Goal: Communication & Community: Share content

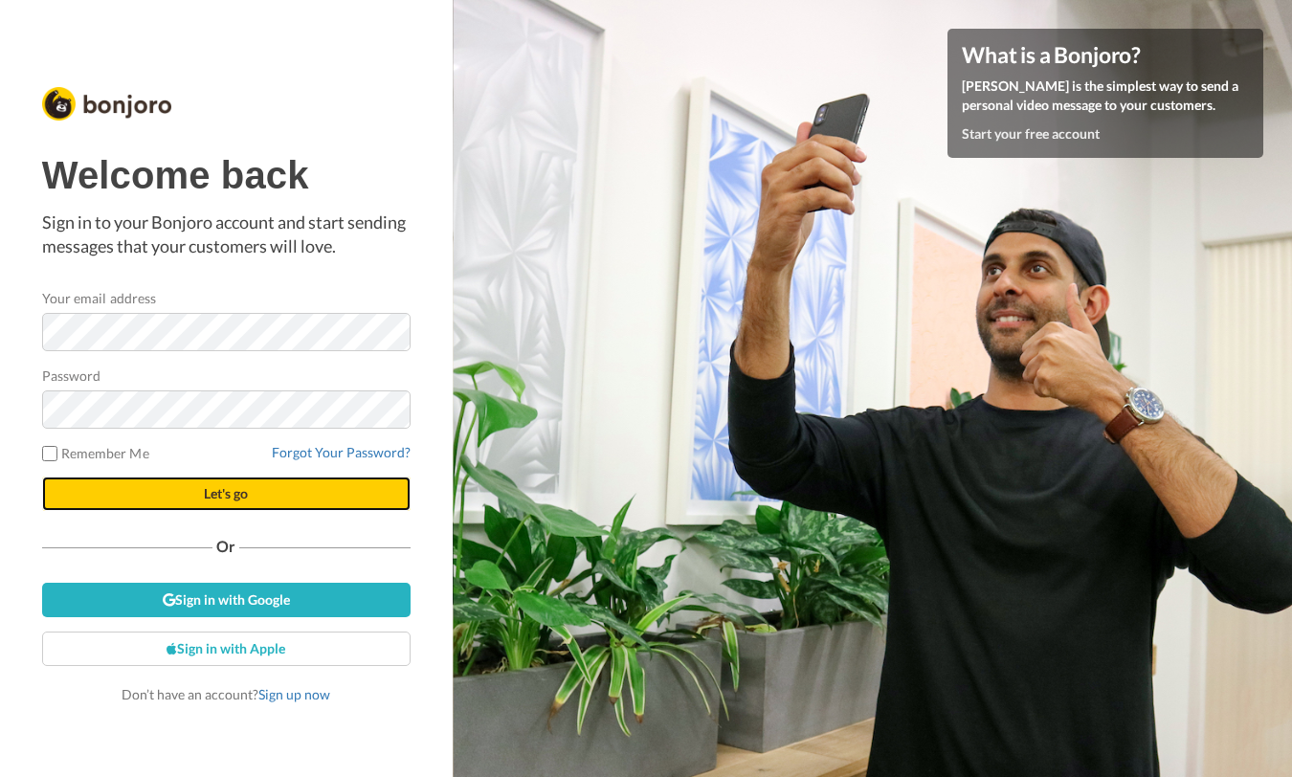
click at [254, 487] on button "Let's go" at bounding box center [226, 494] width 368 height 34
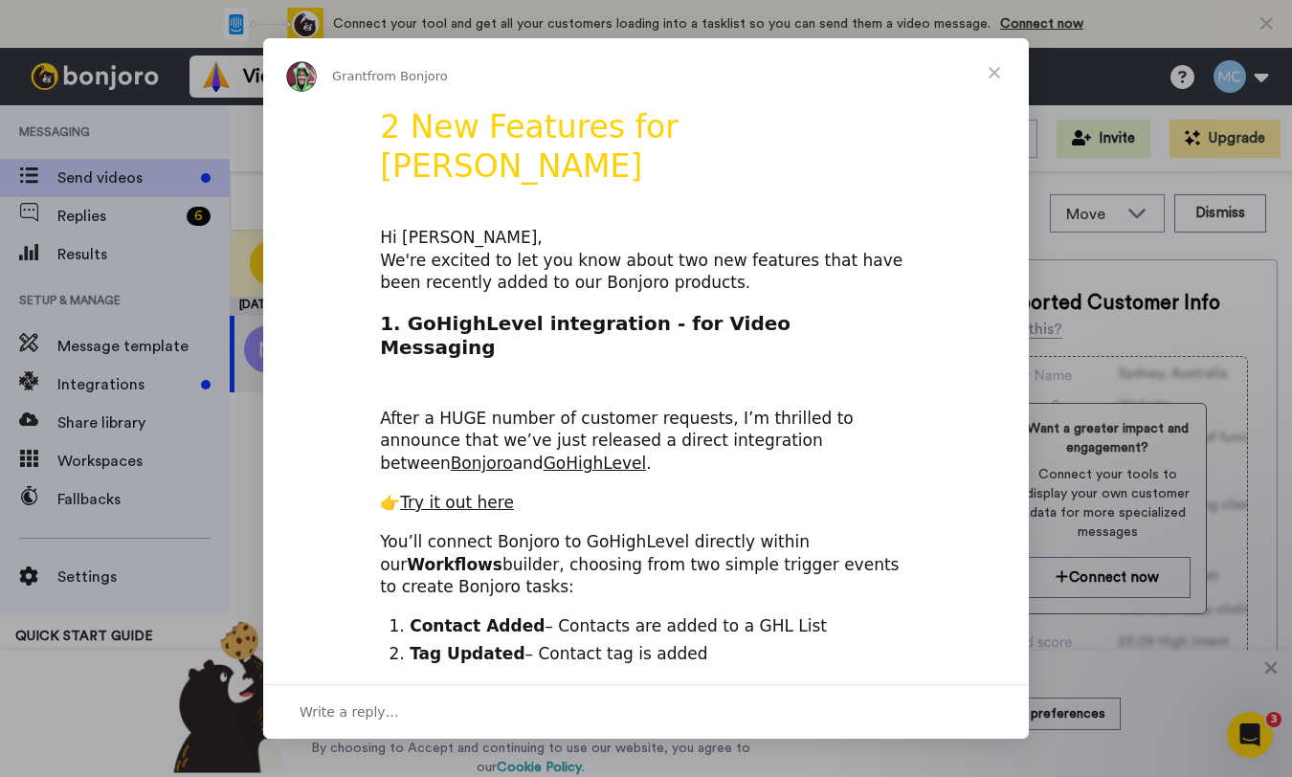
click at [990, 71] on span "Close" at bounding box center [994, 72] width 69 height 69
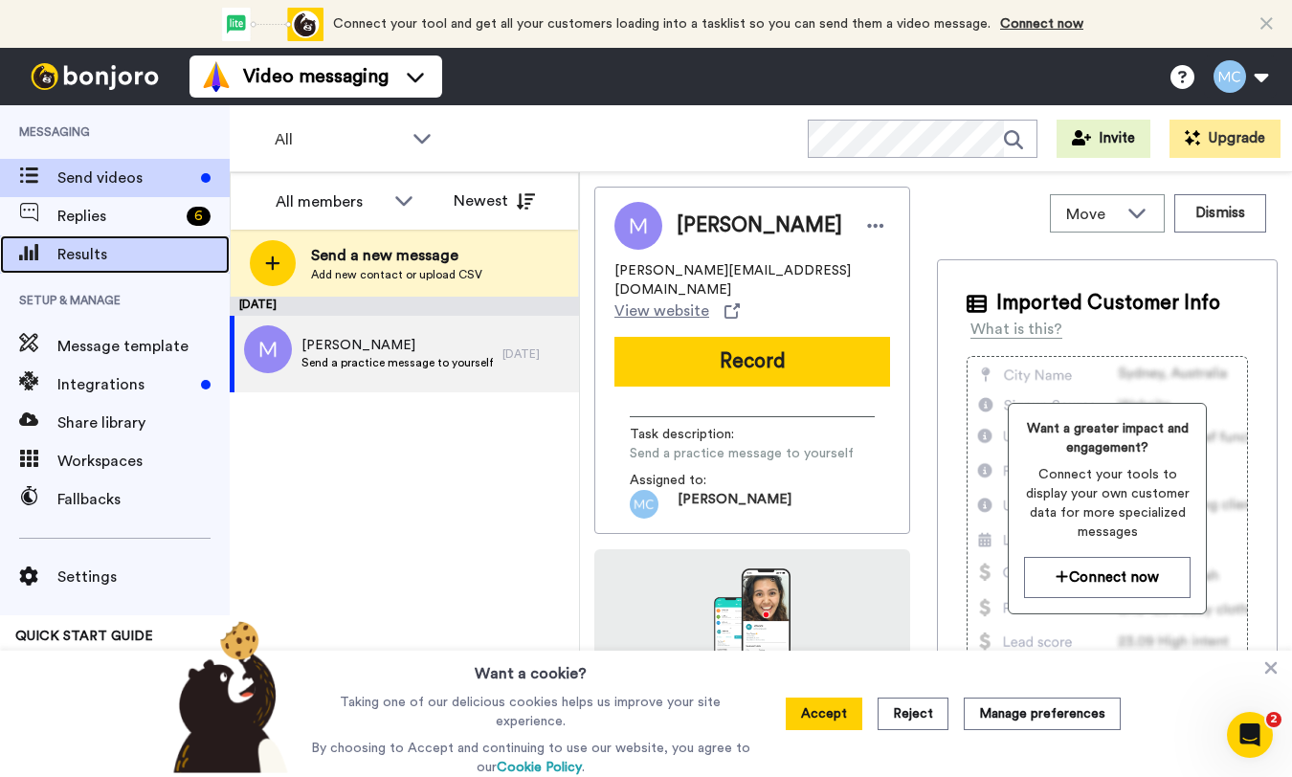
click at [95, 261] on span "Results" at bounding box center [143, 254] width 172 height 23
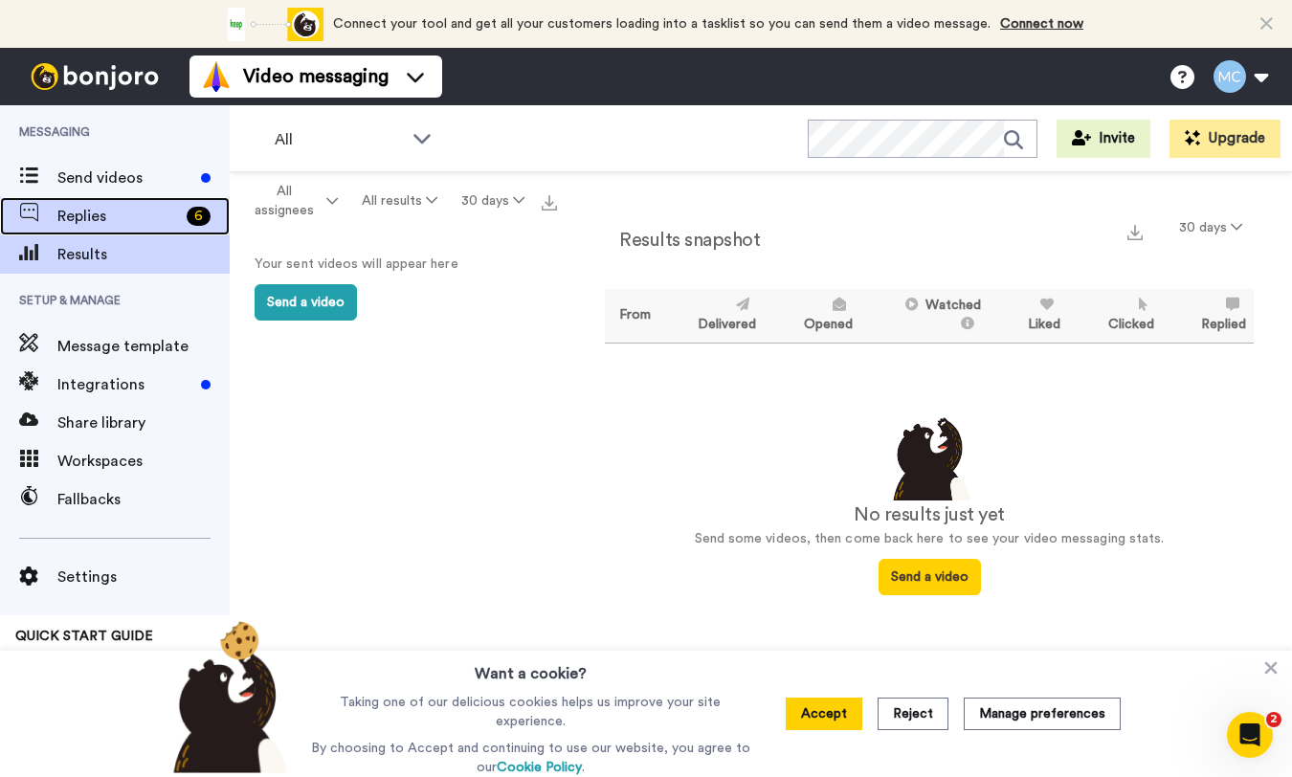
click at [145, 216] on span "Replies" at bounding box center [118, 216] width 122 height 23
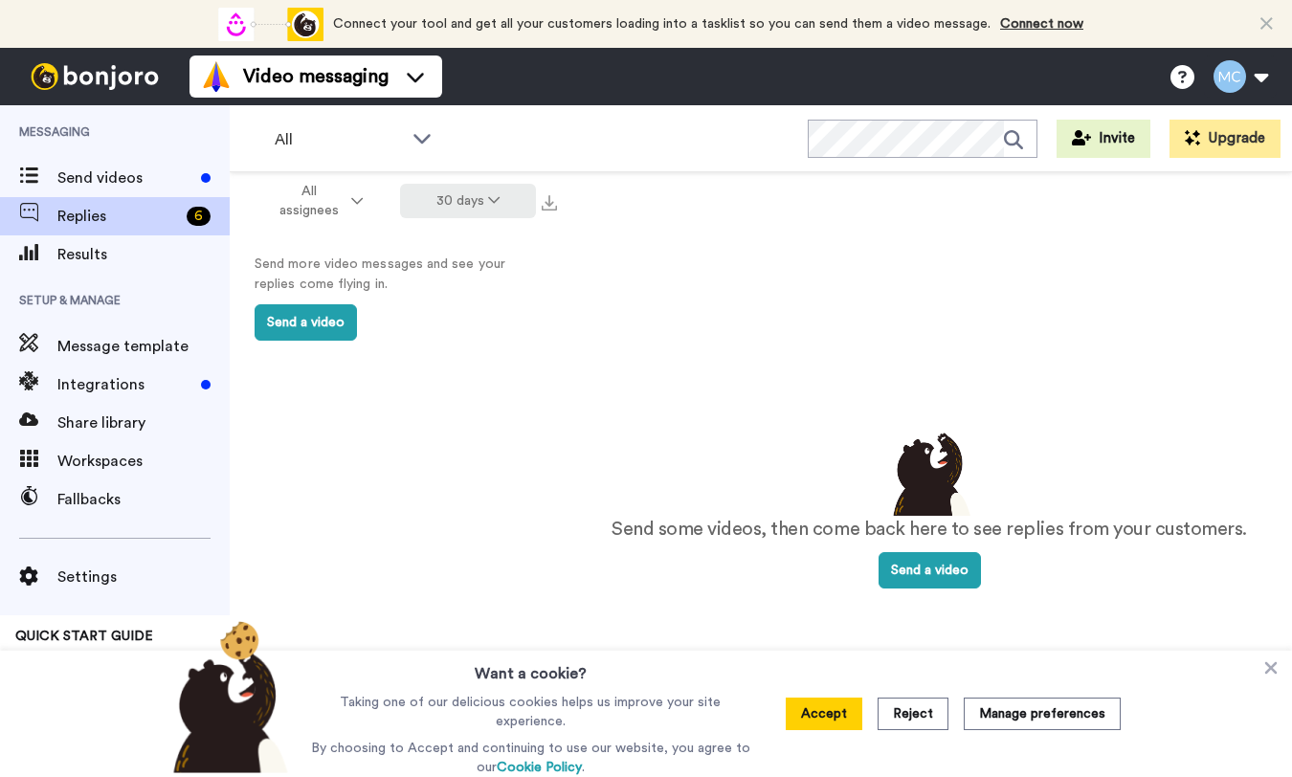
click at [474, 204] on button "30 days" at bounding box center [468, 201] width 137 height 34
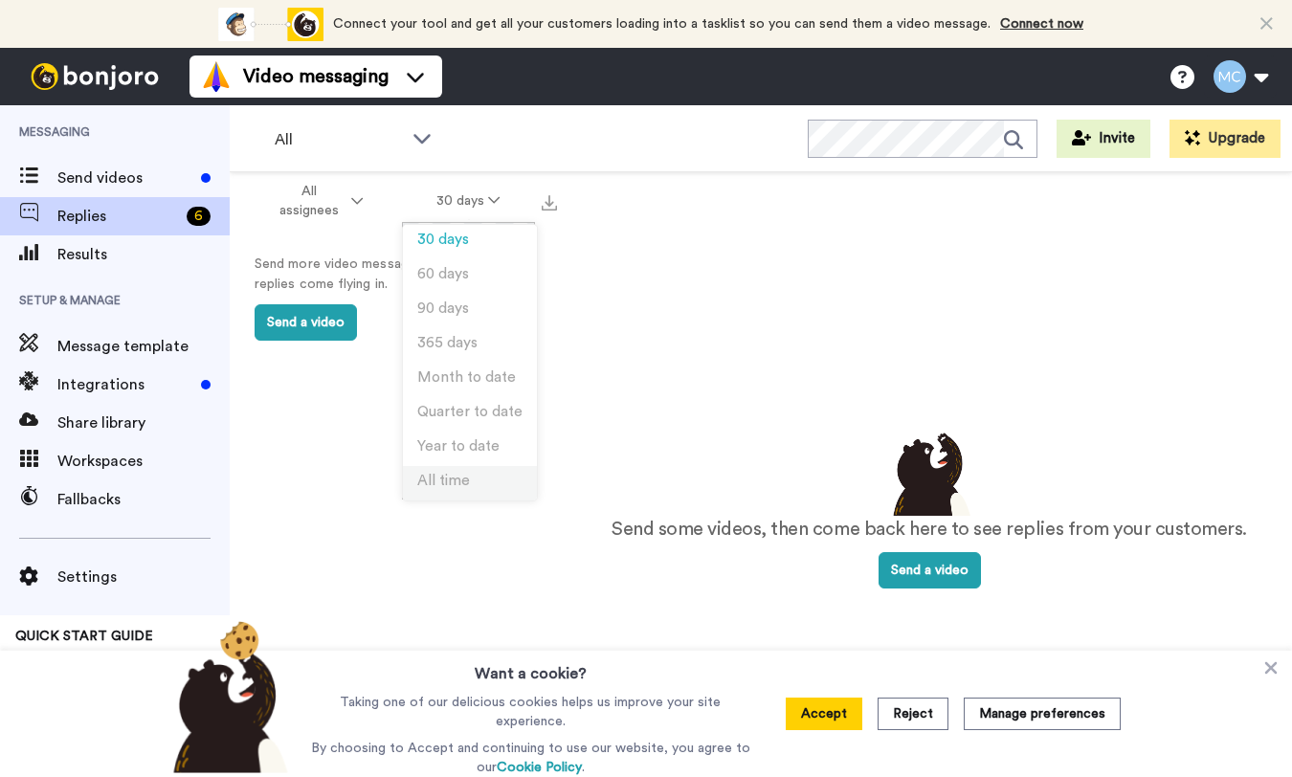
click at [468, 474] on li "All time" at bounding box center [470, 483] width 134 height 34
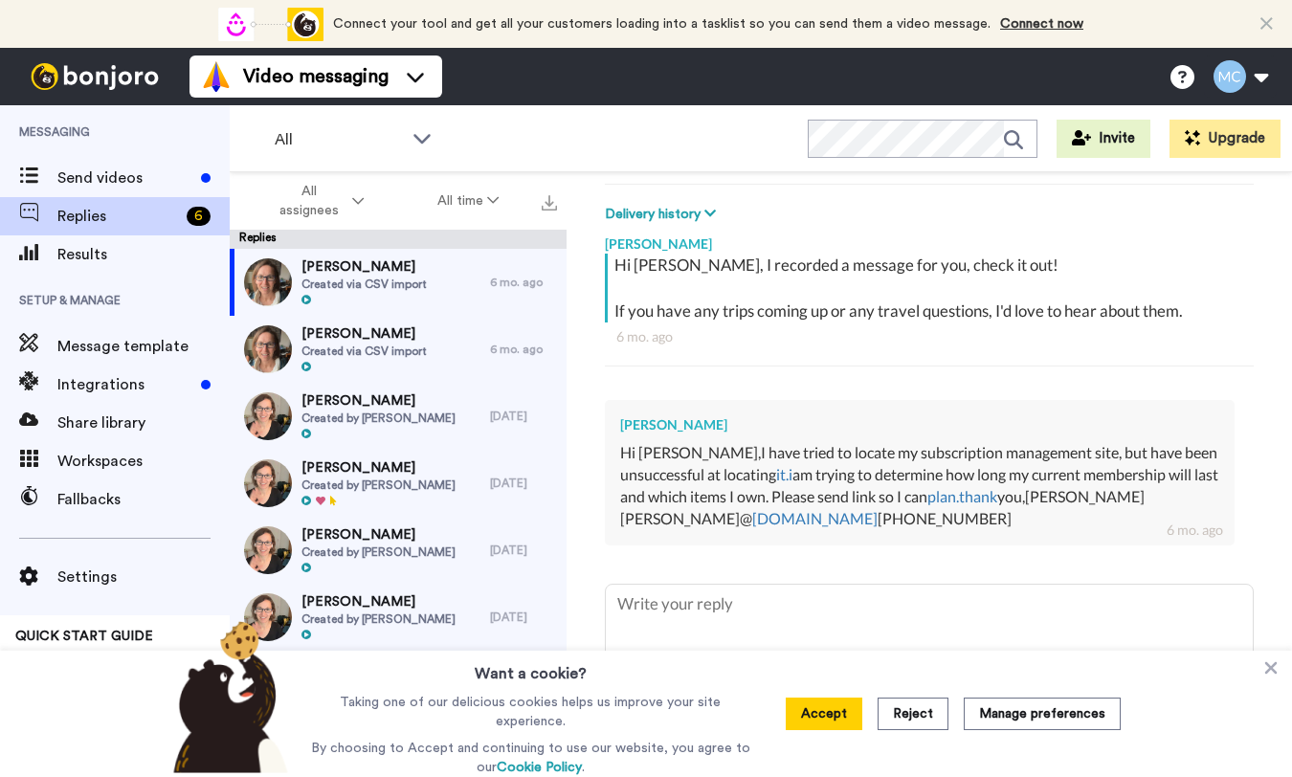
scroll to position [280, 0]
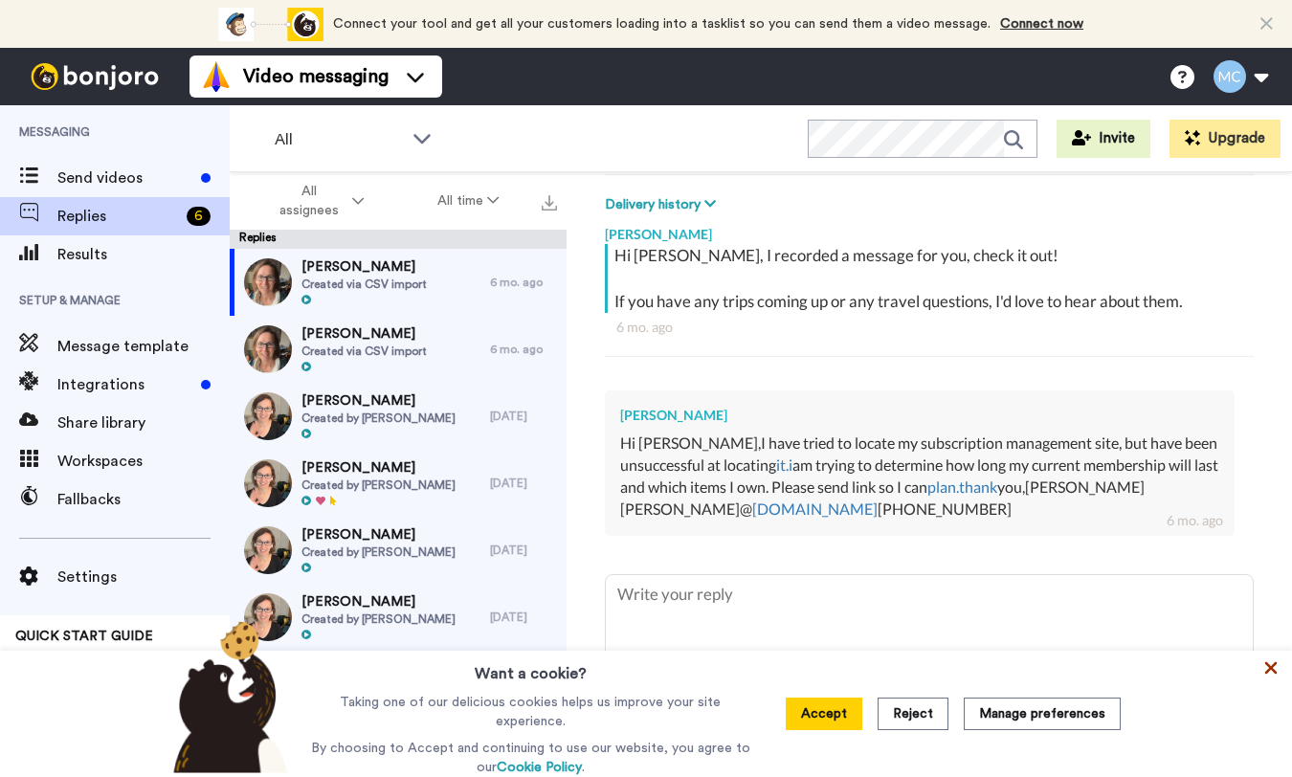
click at [1275, 672] on icon at bounding box center [1270, 667] width 19 height 19
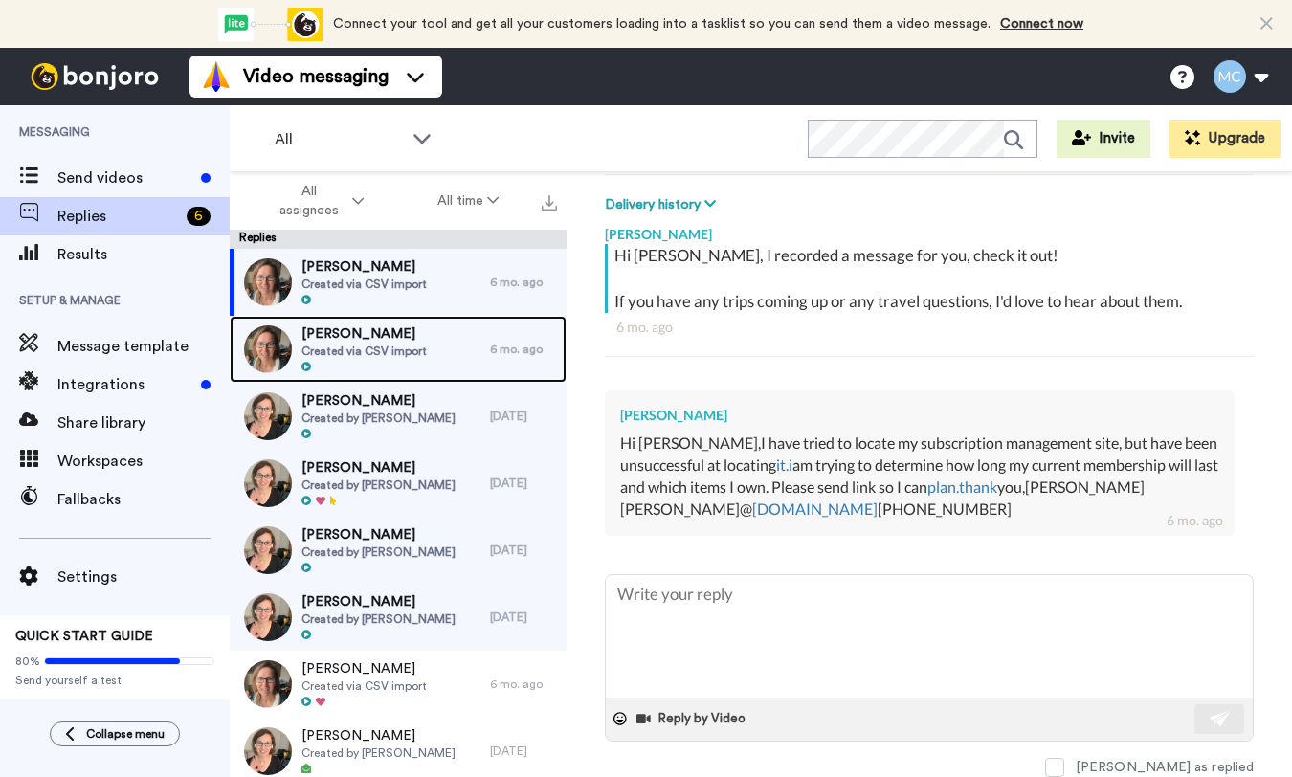
click at [431, 350] on div "Susan Lee Created via CSV import" at bounding box center [360, 349] width 260 height 67
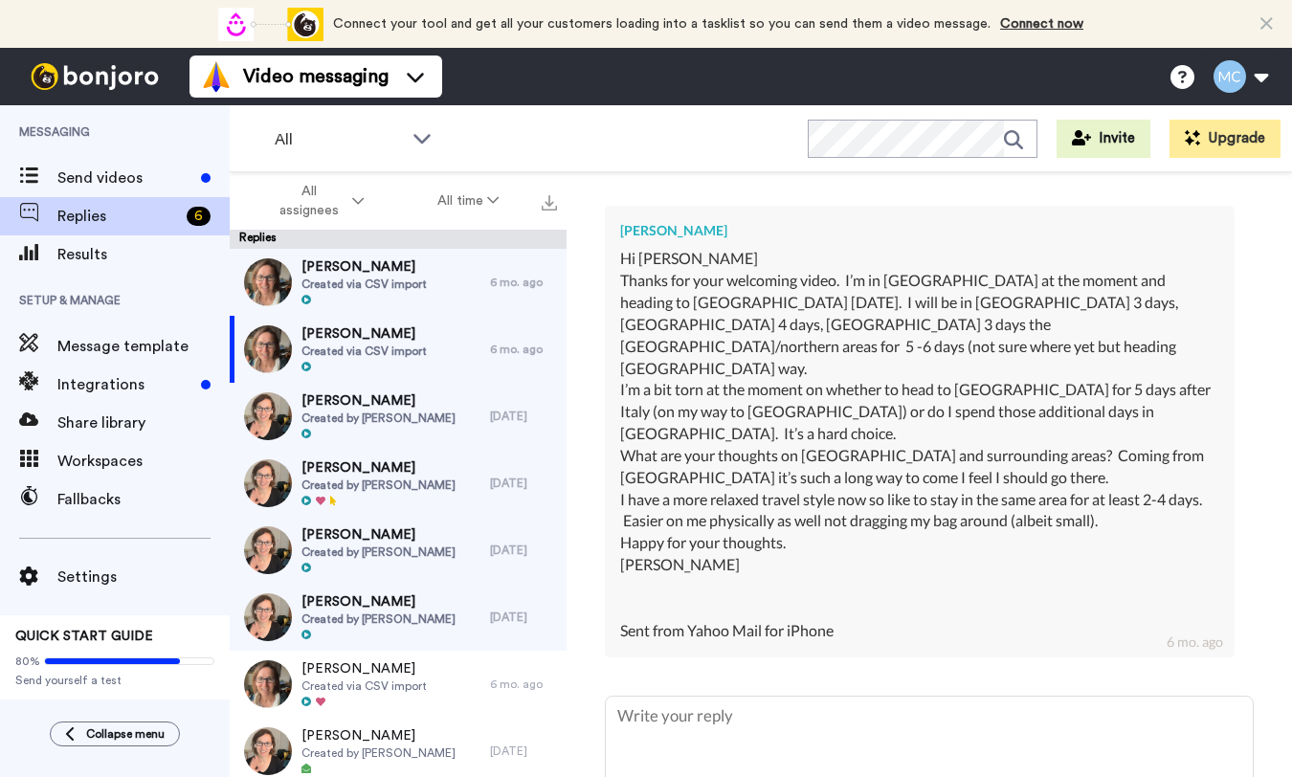
scroll to position [487, 0]
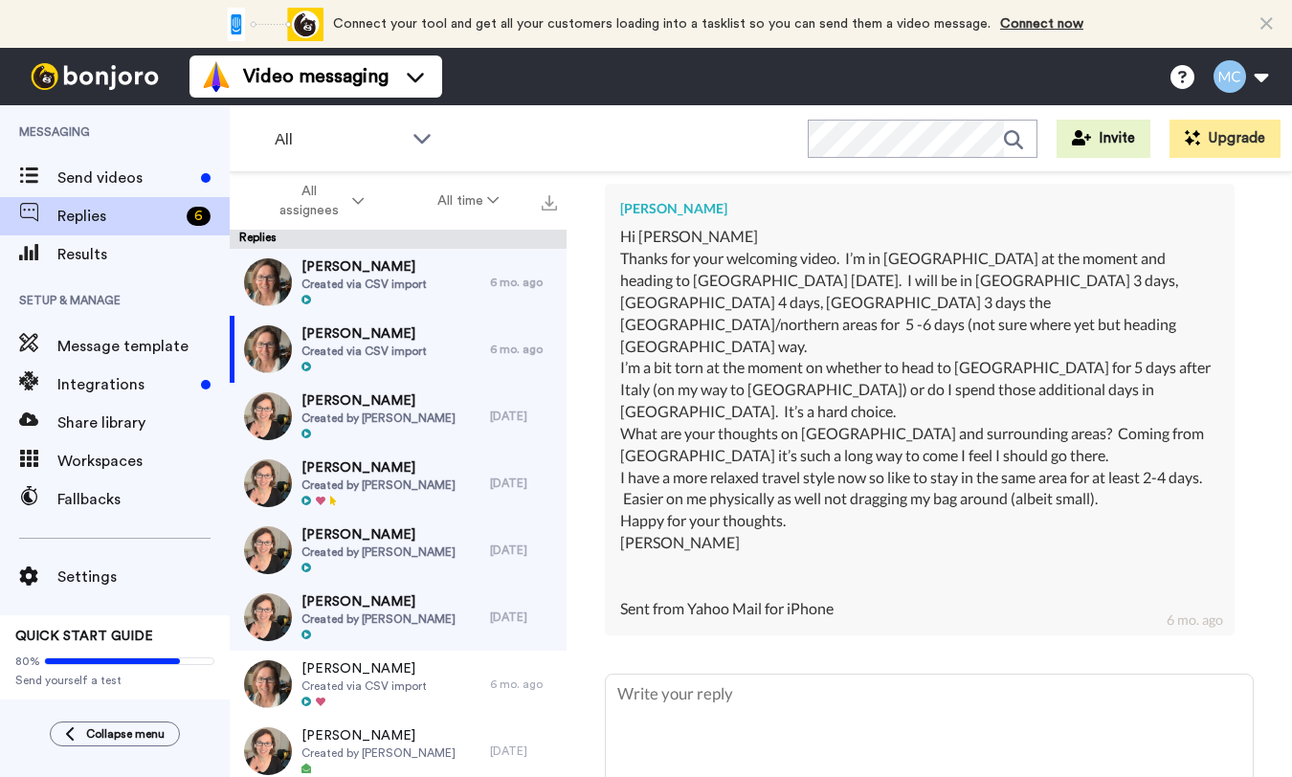
type textarea "x"
click at [126, 176] on span "Send videos" at bounding box center [125, 178] width 136 height 23
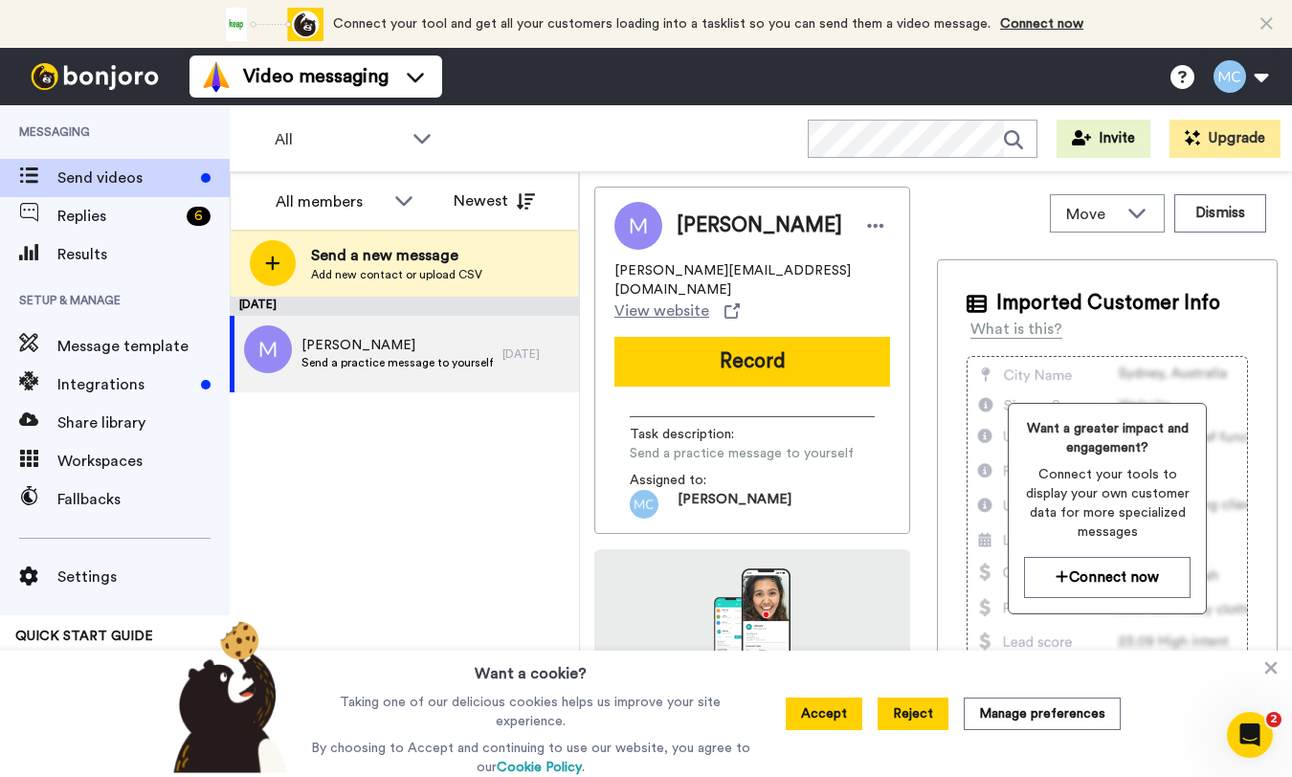
click at [912, 719] on button "Reject" at bounding box center [913, 714] width 71 height 33
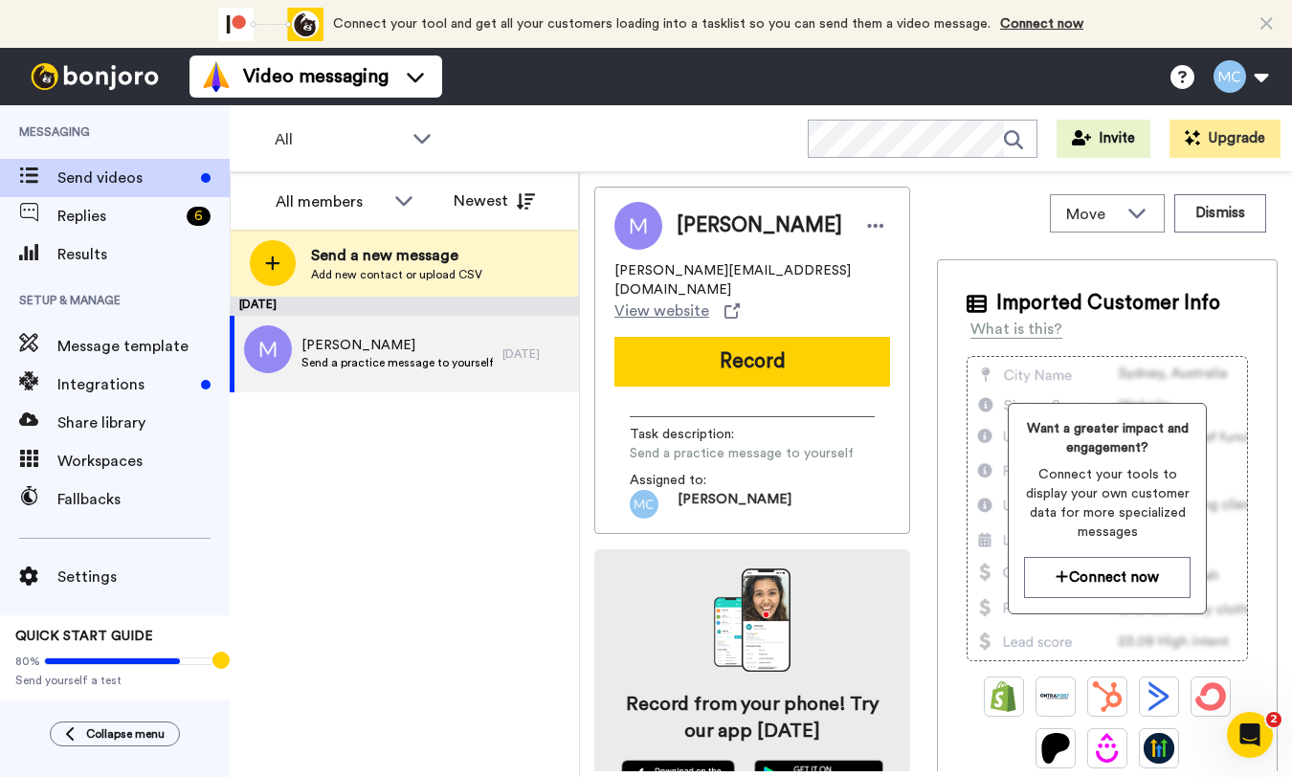
click at [1264, 22] on icon at bounding box center [1266, 23] width 12 height 19
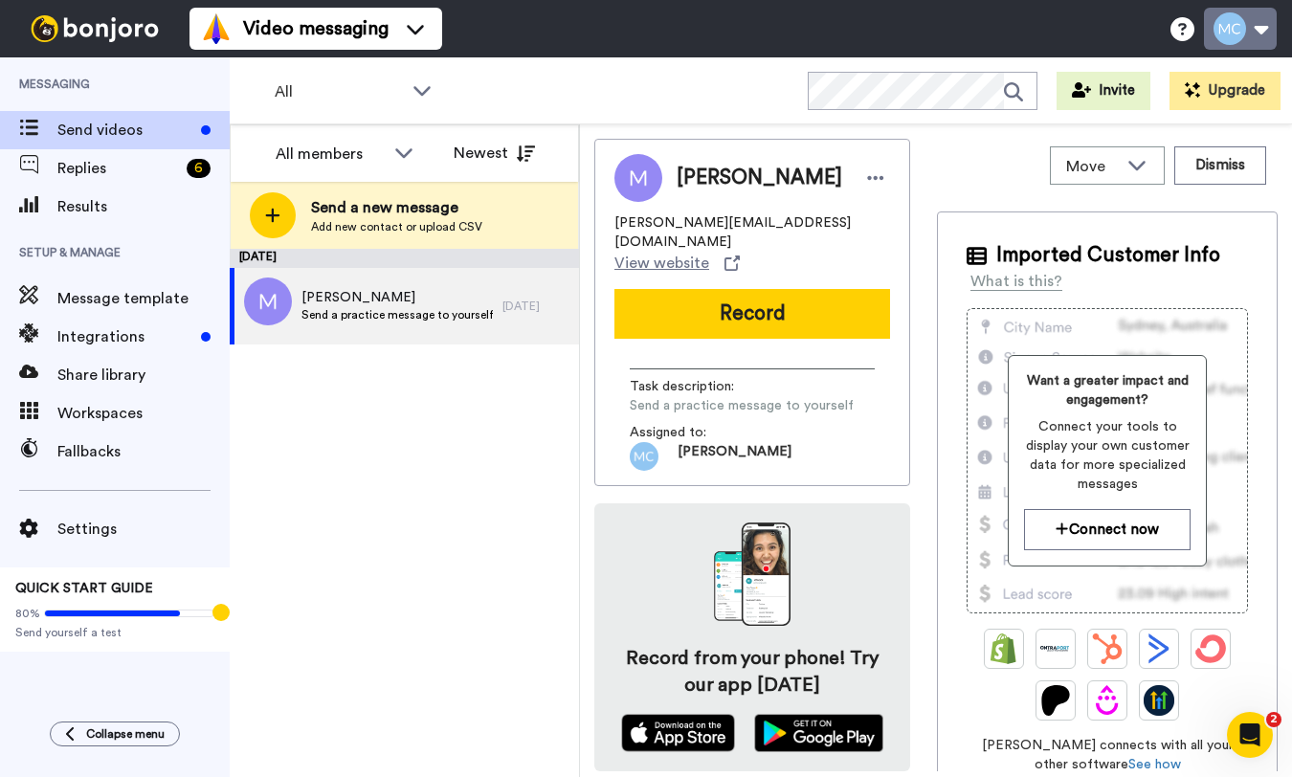
click at [1264, 29] on button at bounding box center [1240, 29] width 73 height 42
click at [413, 152] on icon at bounding box center [403, 152] width 23 height 19
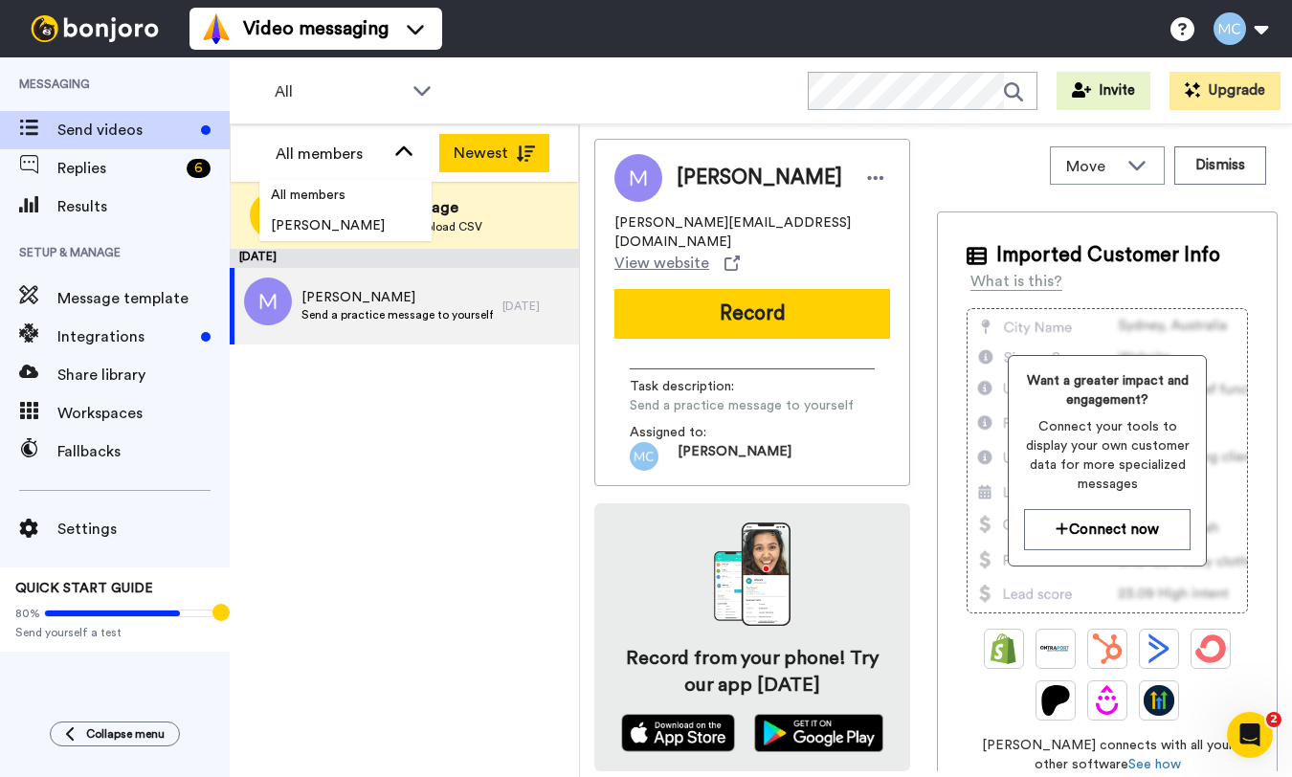
click at [496, 143] on button "Newest" at bounding box center [494, 153] width 110 height 38
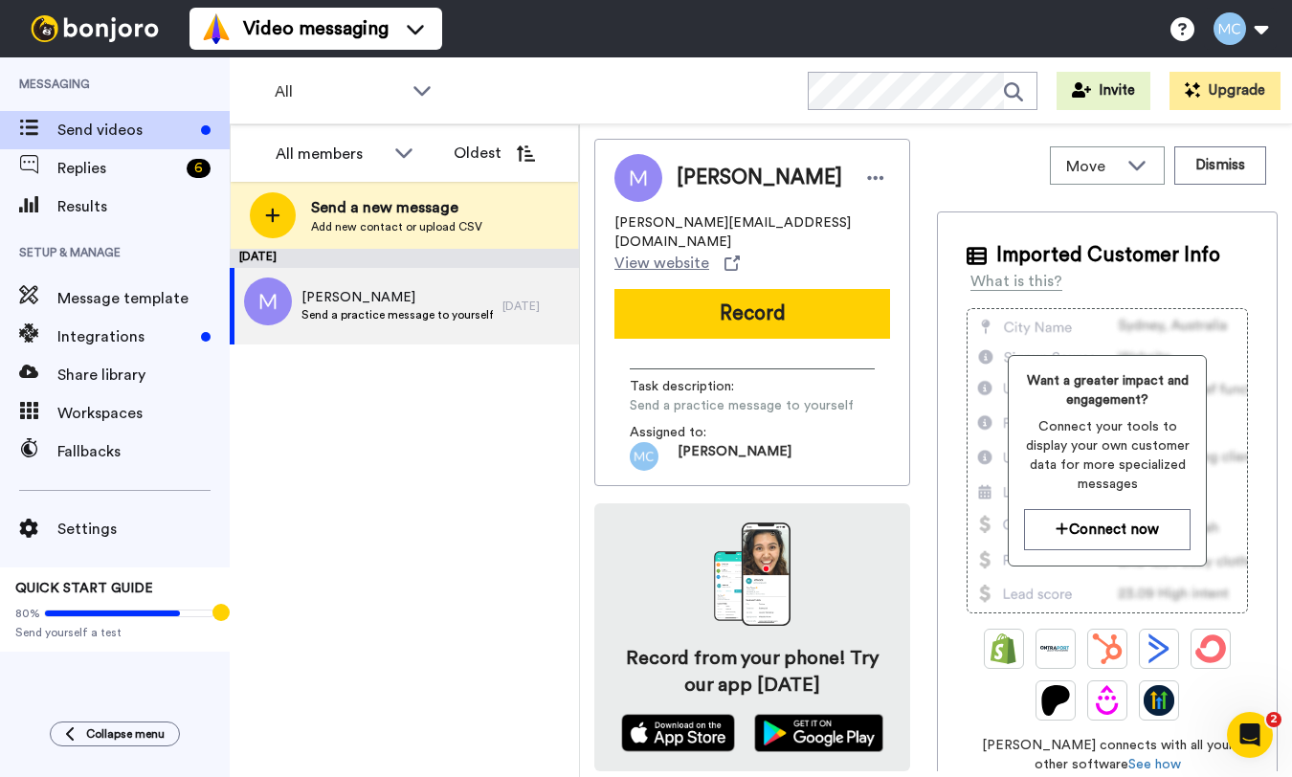
click at [496, 143] on button "Oldest" at bounding box center [494, 153] width 110 height 38
click at [867, 179] on icon at bounding box center [875, 177] width 17 height 19
click at [725, 115] on div "All WORKSPACES View all All Default Task List + Add a new workspace Invite Upgr…" at bounding box center [761, 90] width 1062 height 67
click at [1265, 21] on button at bounding box center [1240, 29] width 73 height 42
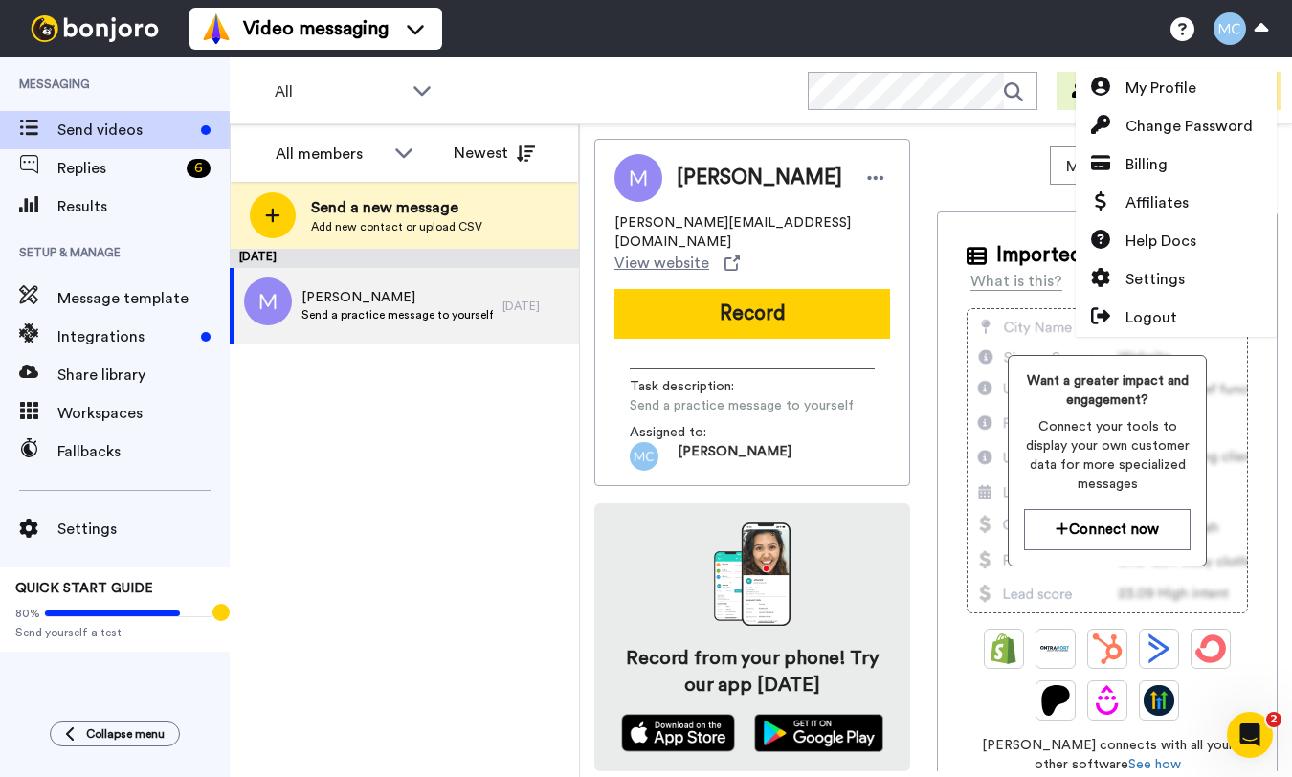
click at [1082, 24] on div "Video messaging Switch to Video messaging Testimonials Try me for free! Setting…" at bounding box center [740, 28] width 1102 height 57
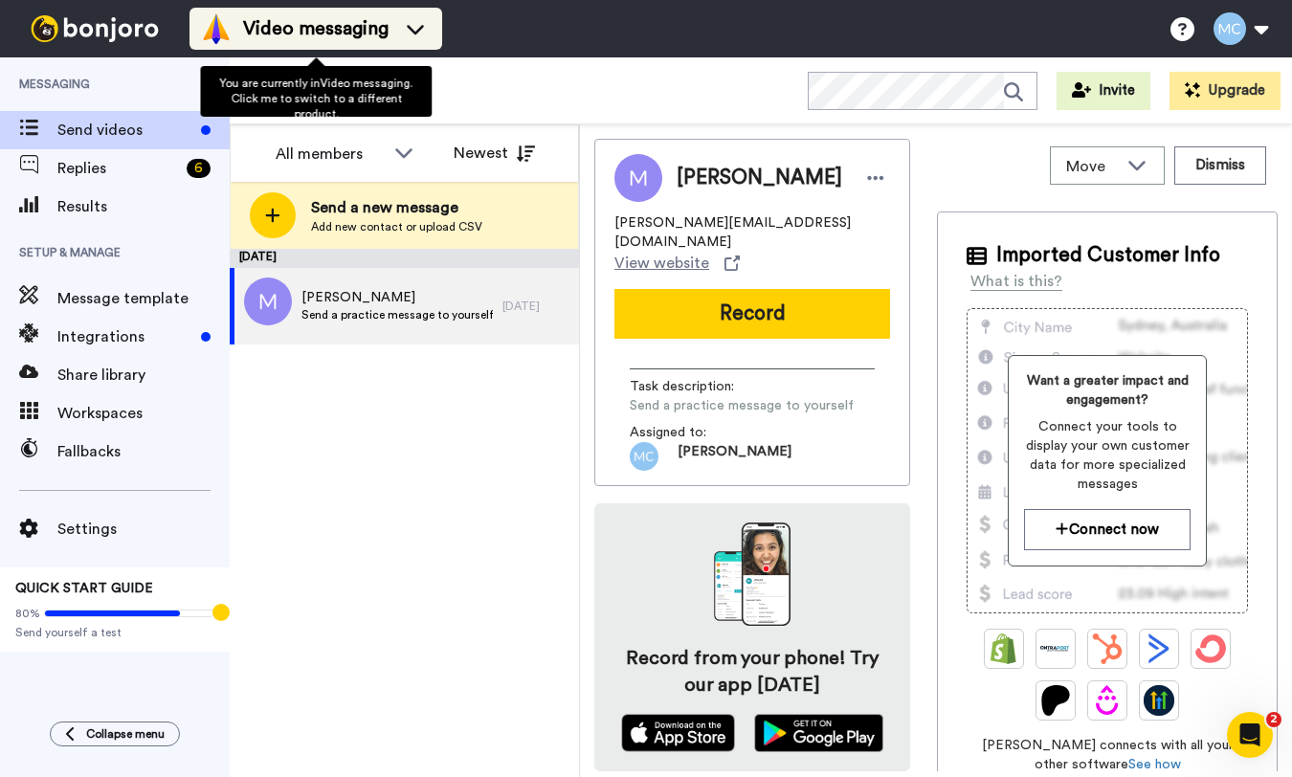
click at [424, 31] on icon at bounding box center [415, 28] width 31 height 19
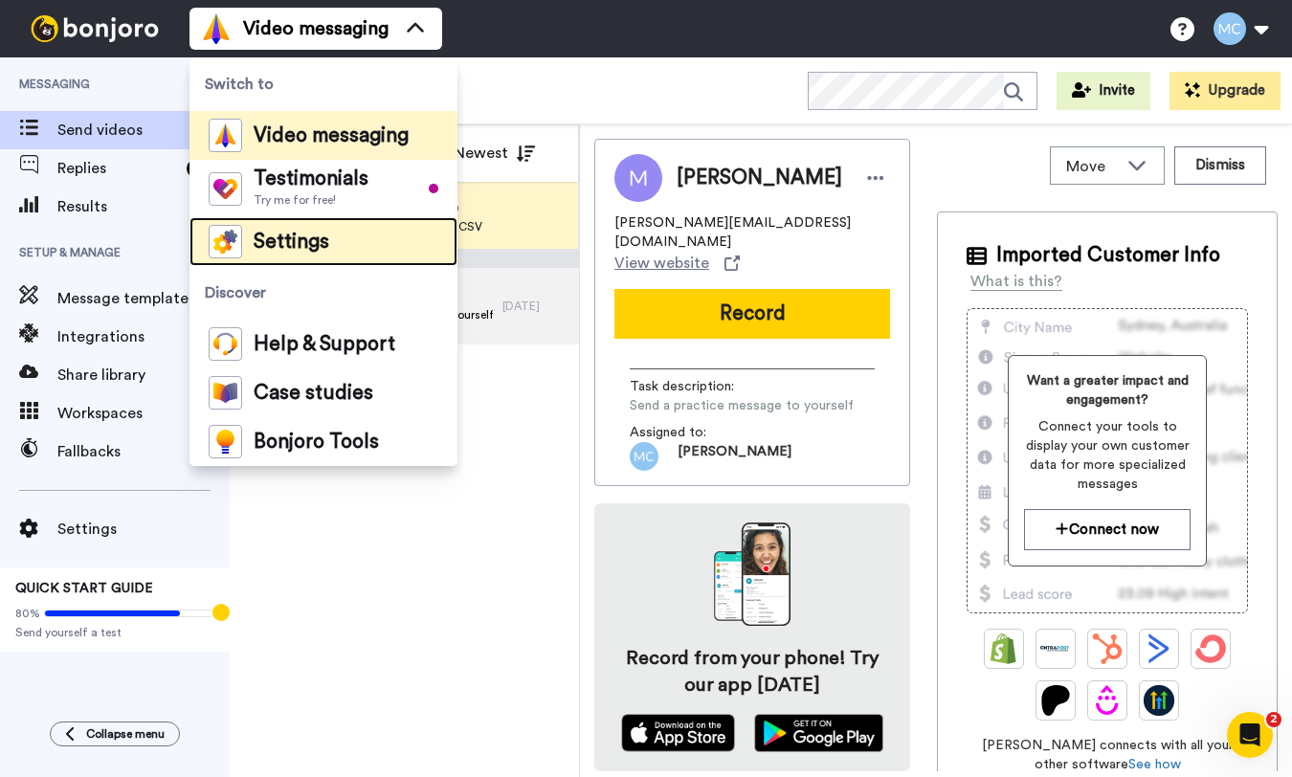
click at [363, 249] on li "Settings" at bounding box center [323, 241] width 268 height 49
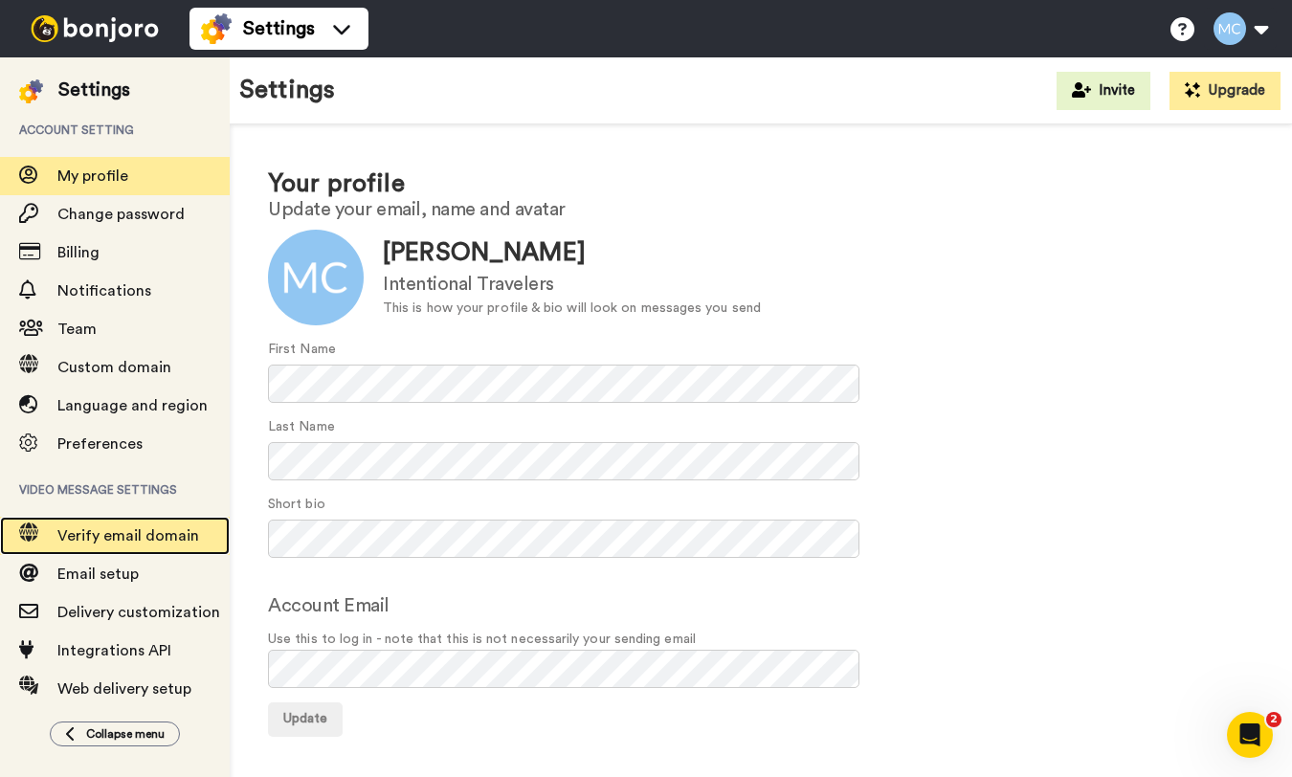
click at [125, 533] on span "Verify email domain" at bounding box center [128, 535] width 142 height 15
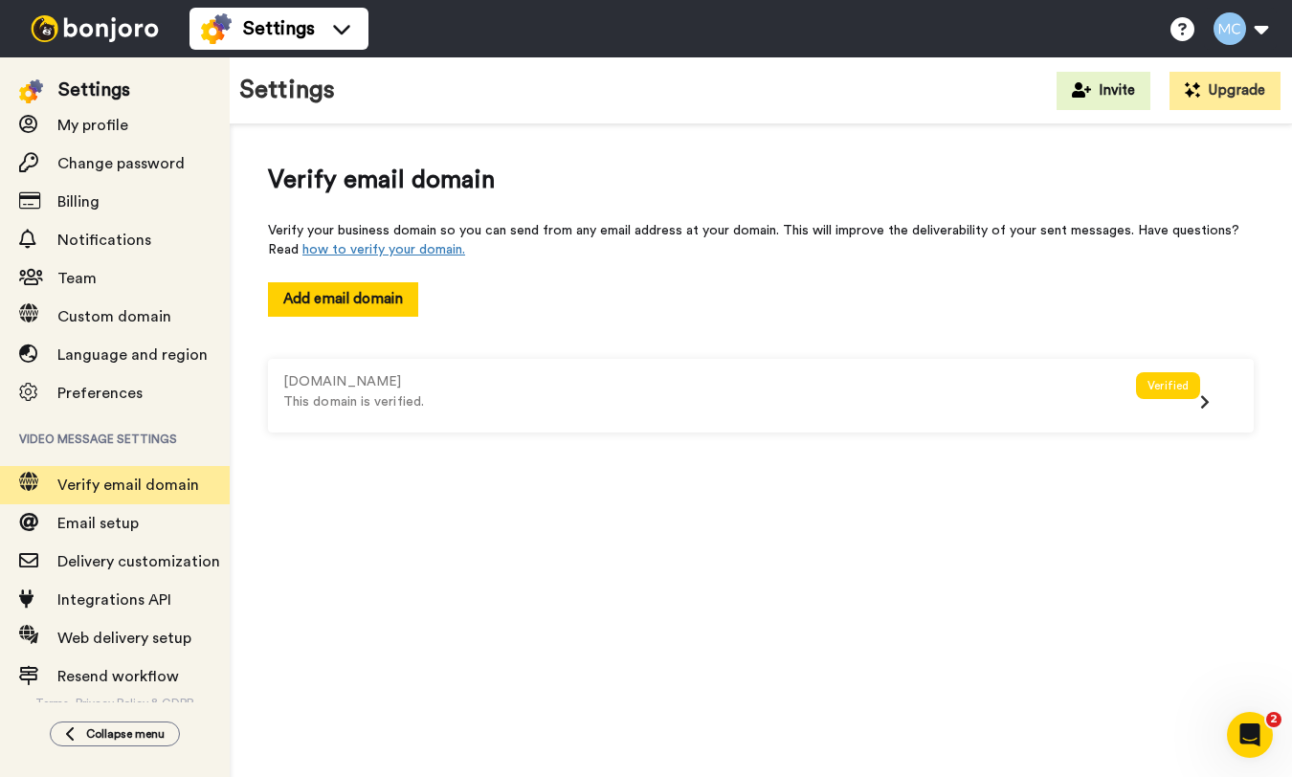
scroll to position [59, 0]
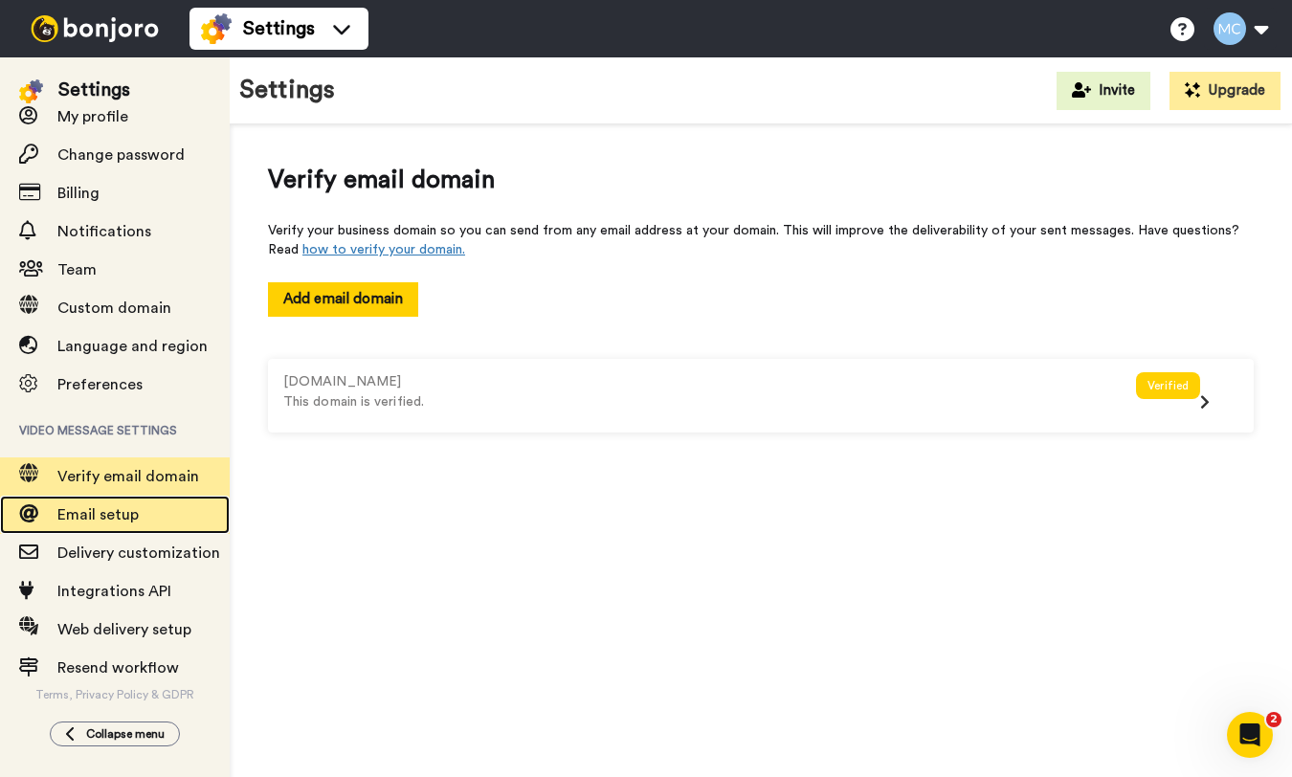
click at [132, 511] on span "Email setup" at bounding box center [97, 514] width 81 height 15
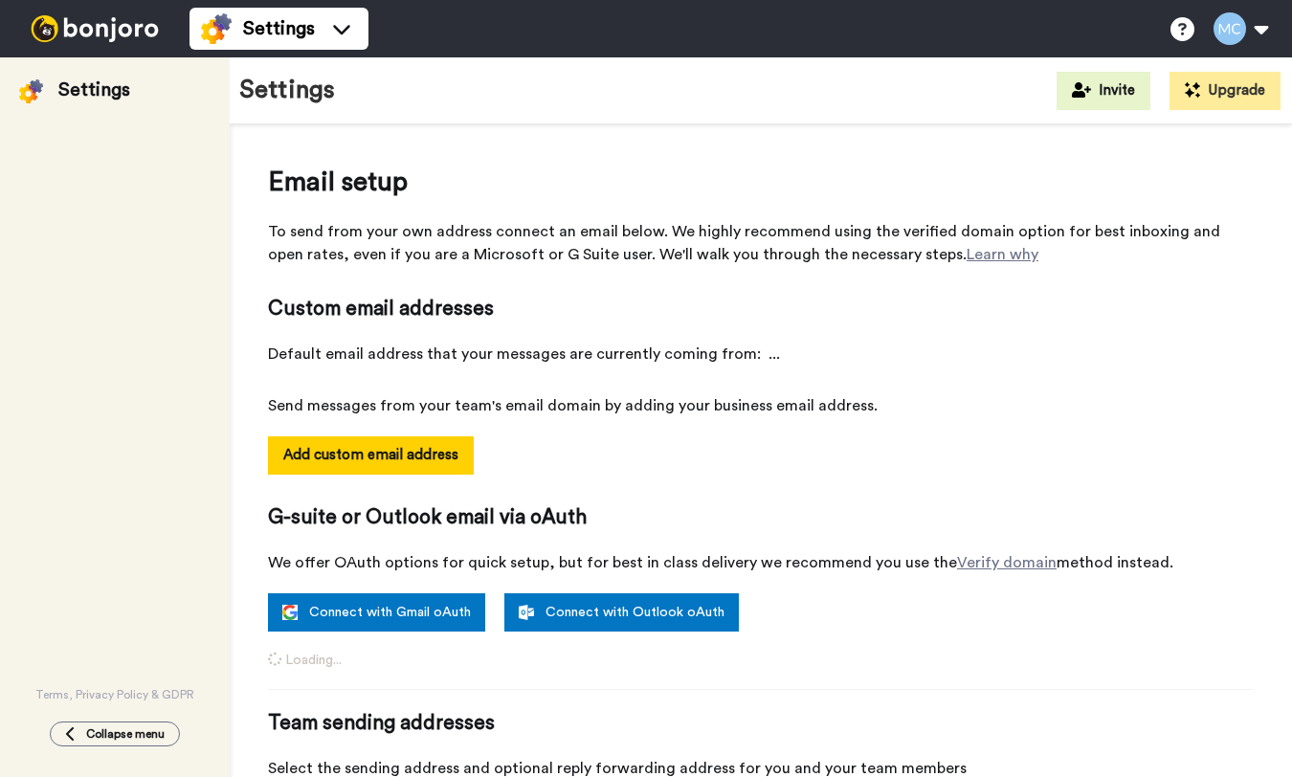
select select "142159"
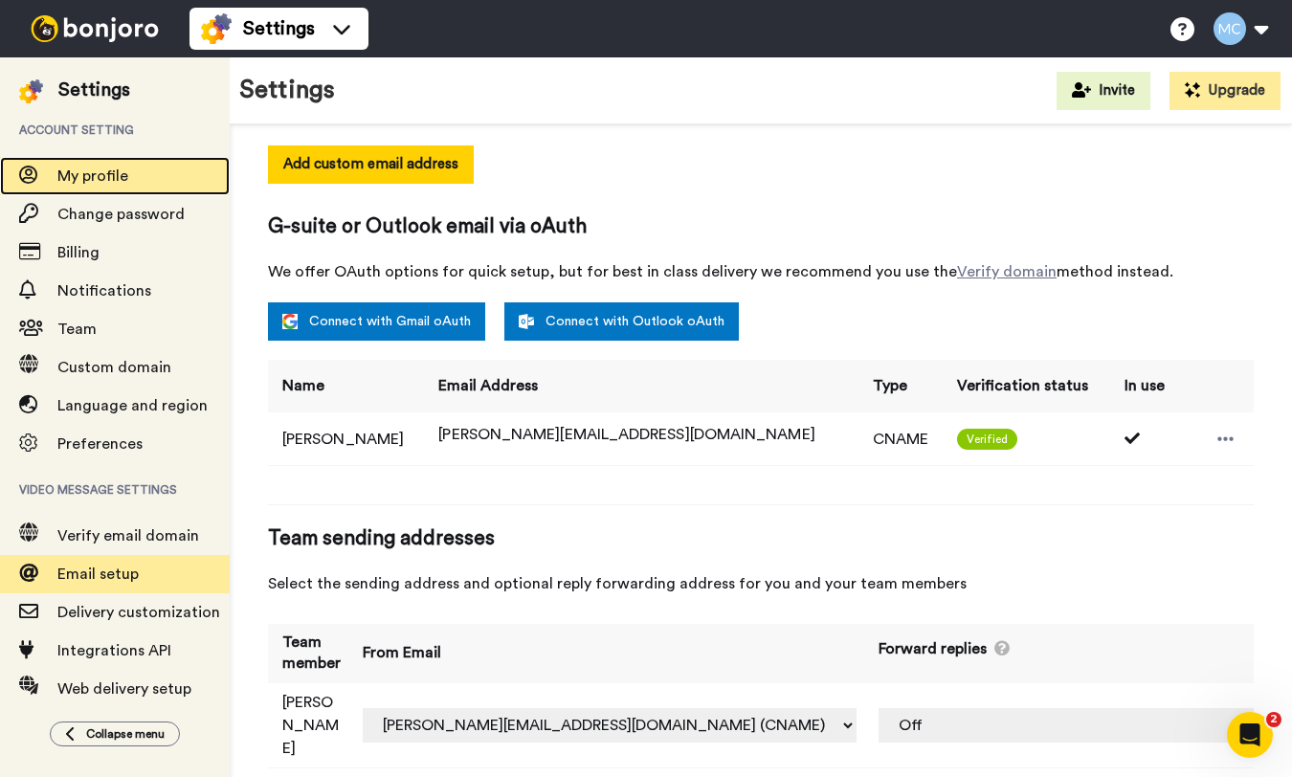
click at [103, 181] on span "My profile" at bounding box center [92, 175] width 71 height 15
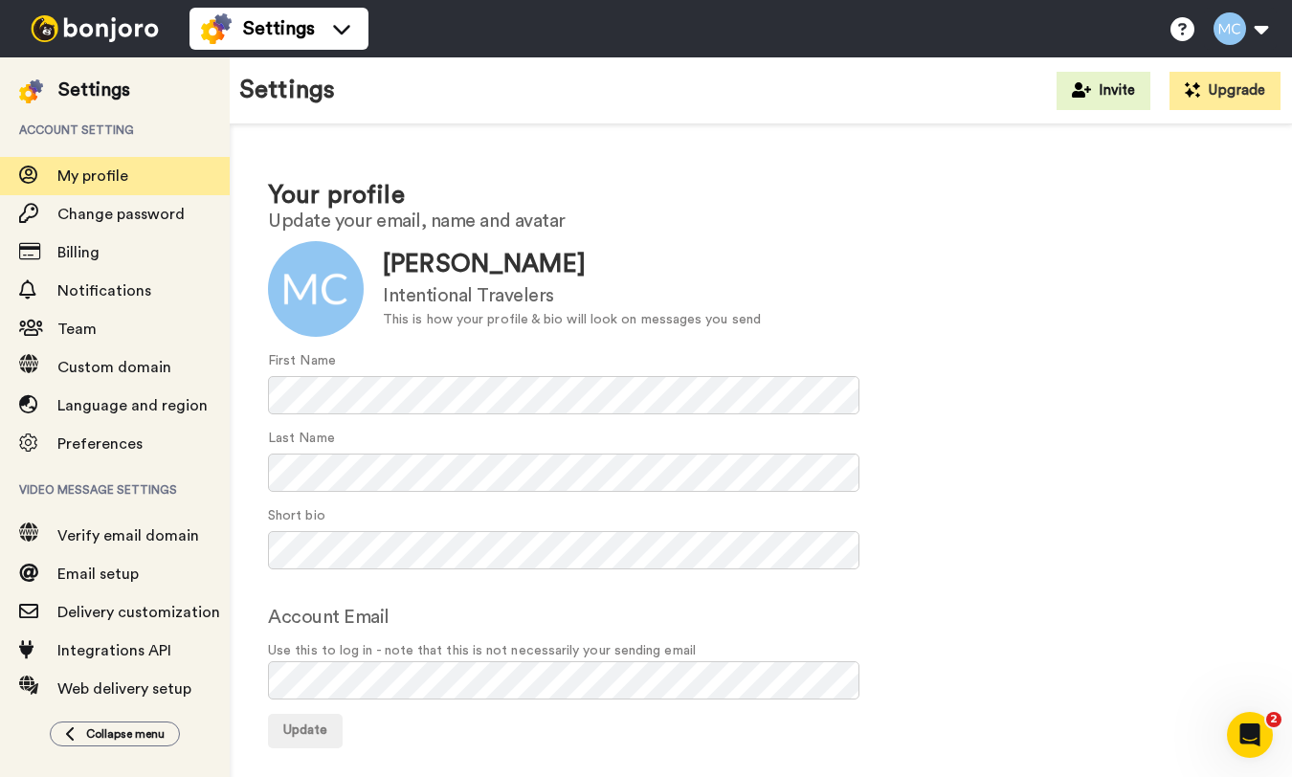
click at [64, 26] on img at bounding box center [95, 28] width 144 height 27
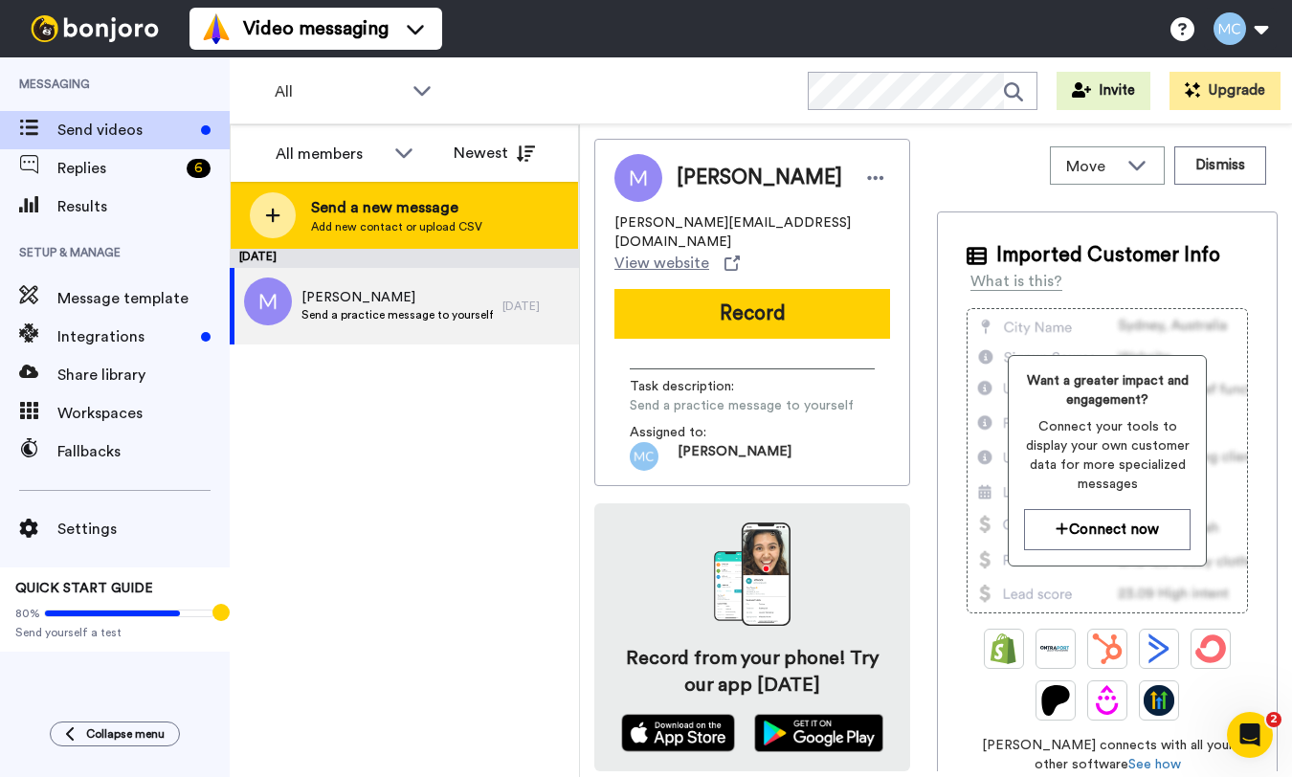
click at [354, 209] on span "Send a new message" at bounding box center [396, 207] width 171 height 23
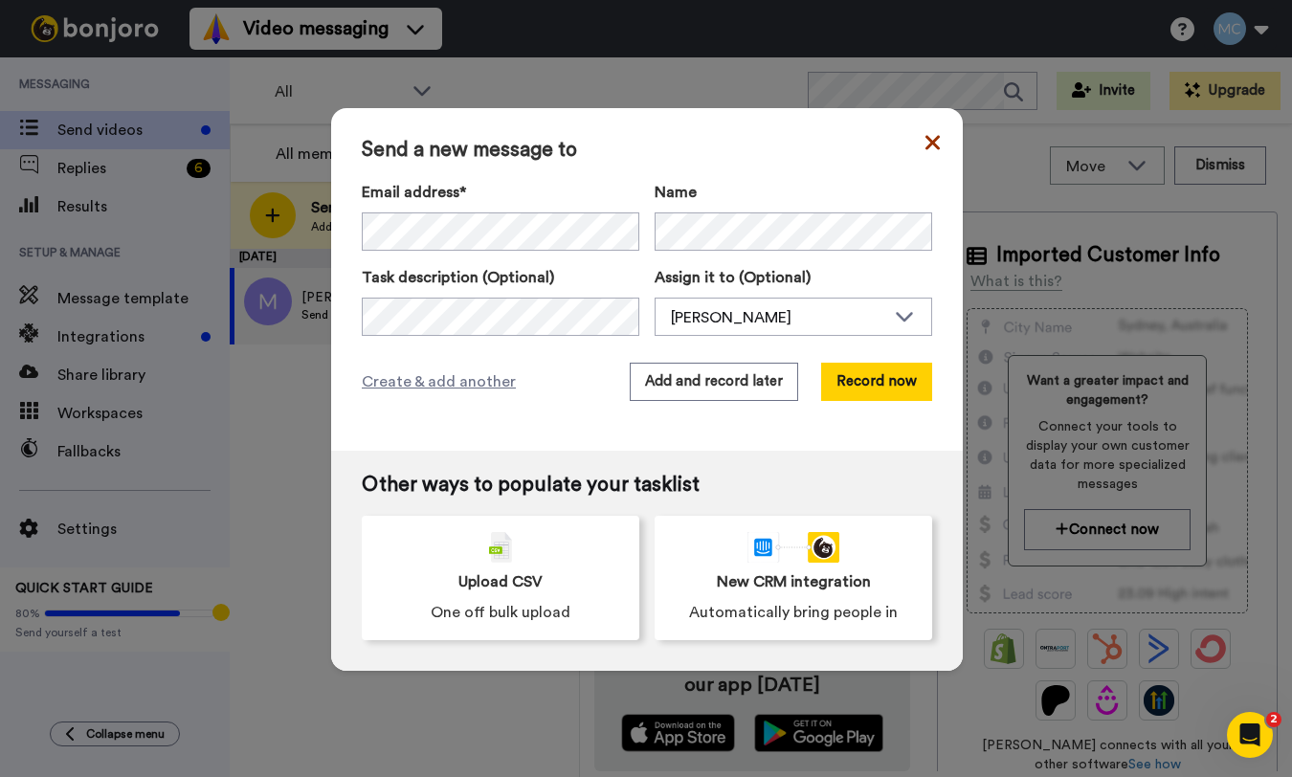
click at [931, 137] on icon at bounding box center [932, 142] width 14 height 23
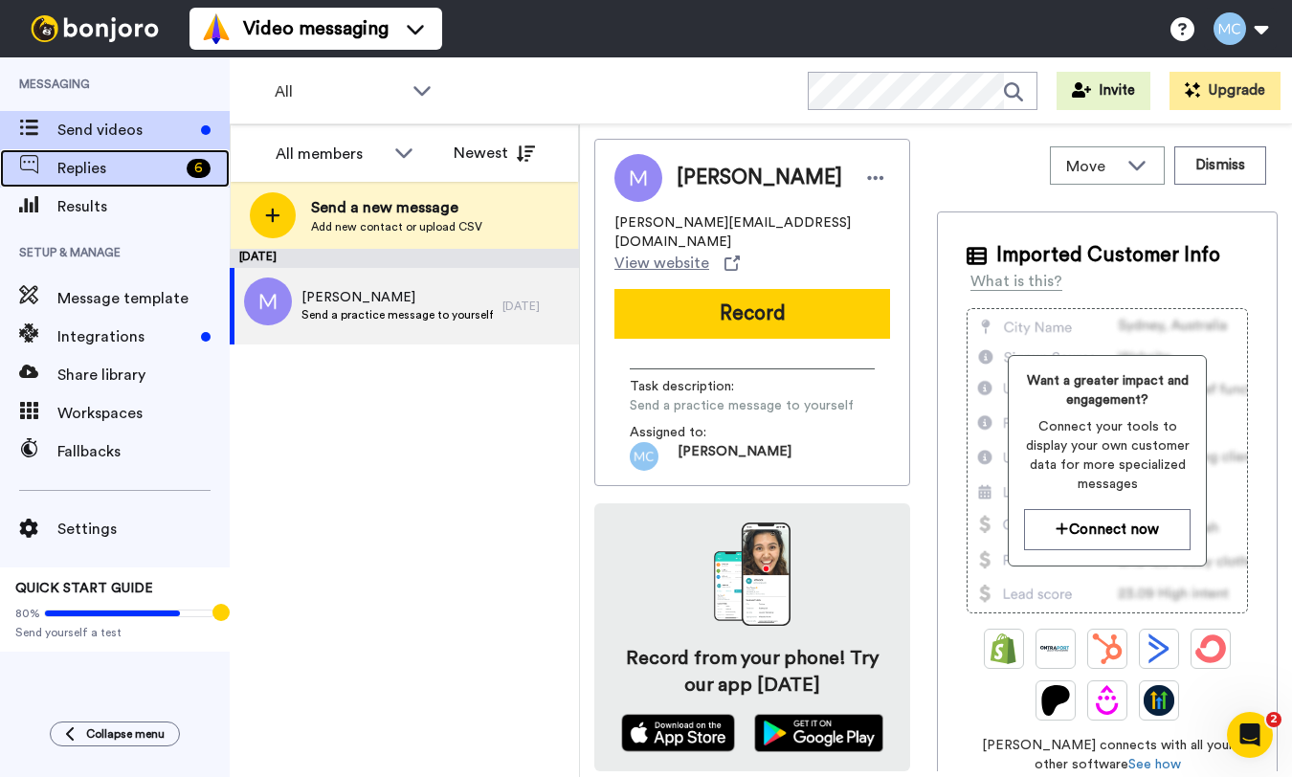
click at [115, 171] on span "Replies" at bounding box center [118, 168] width 122 height 23
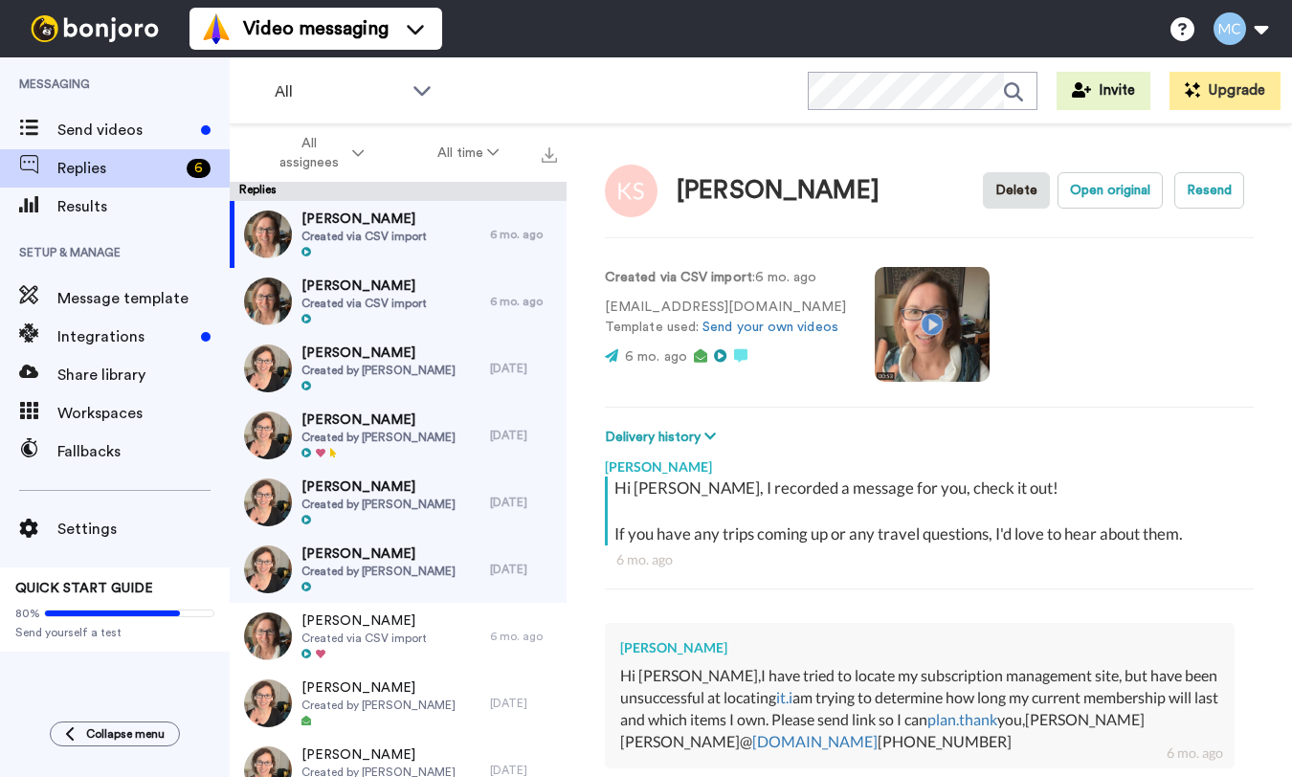
type textarea "x"
click at [1118, 93] on button "Invite" at bounding box center [1104, 91] width 94 height 38
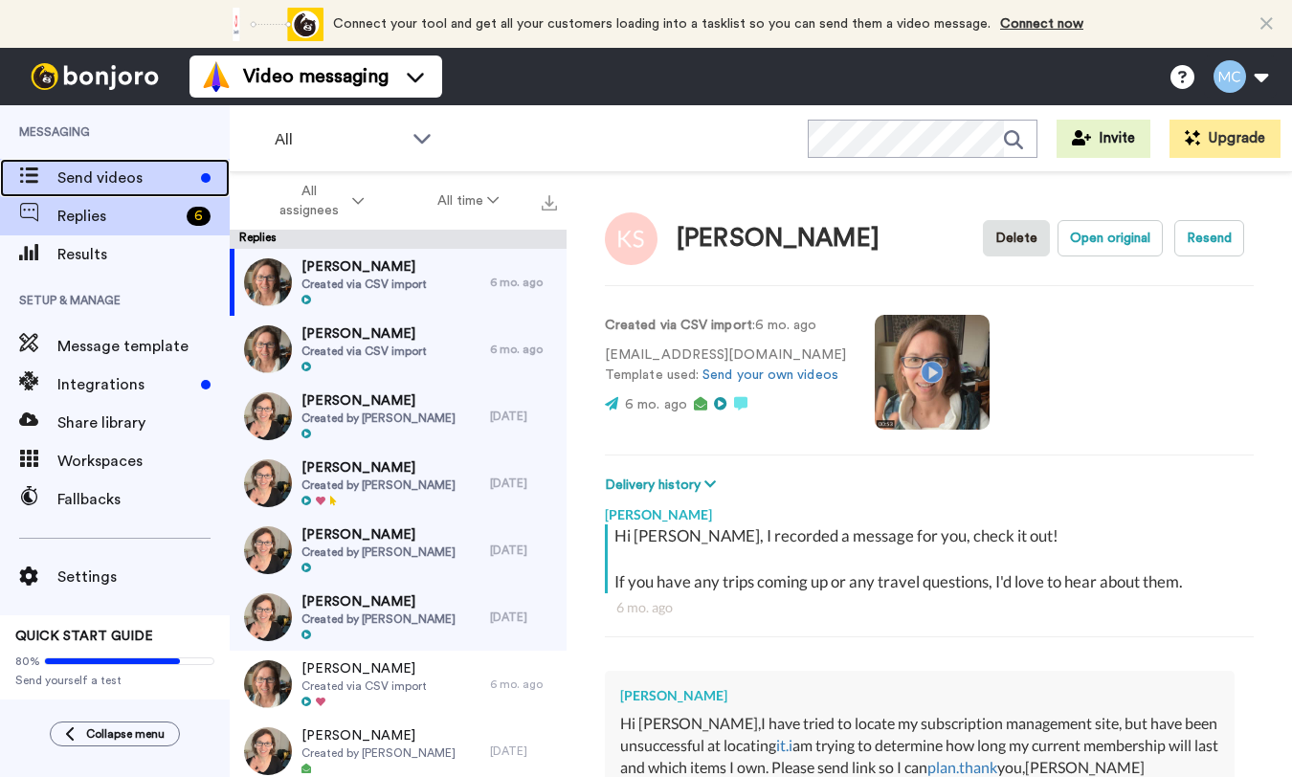
click at [90, 178] on span "Send videos" at bounding box center [125, 178] width 136 height 23
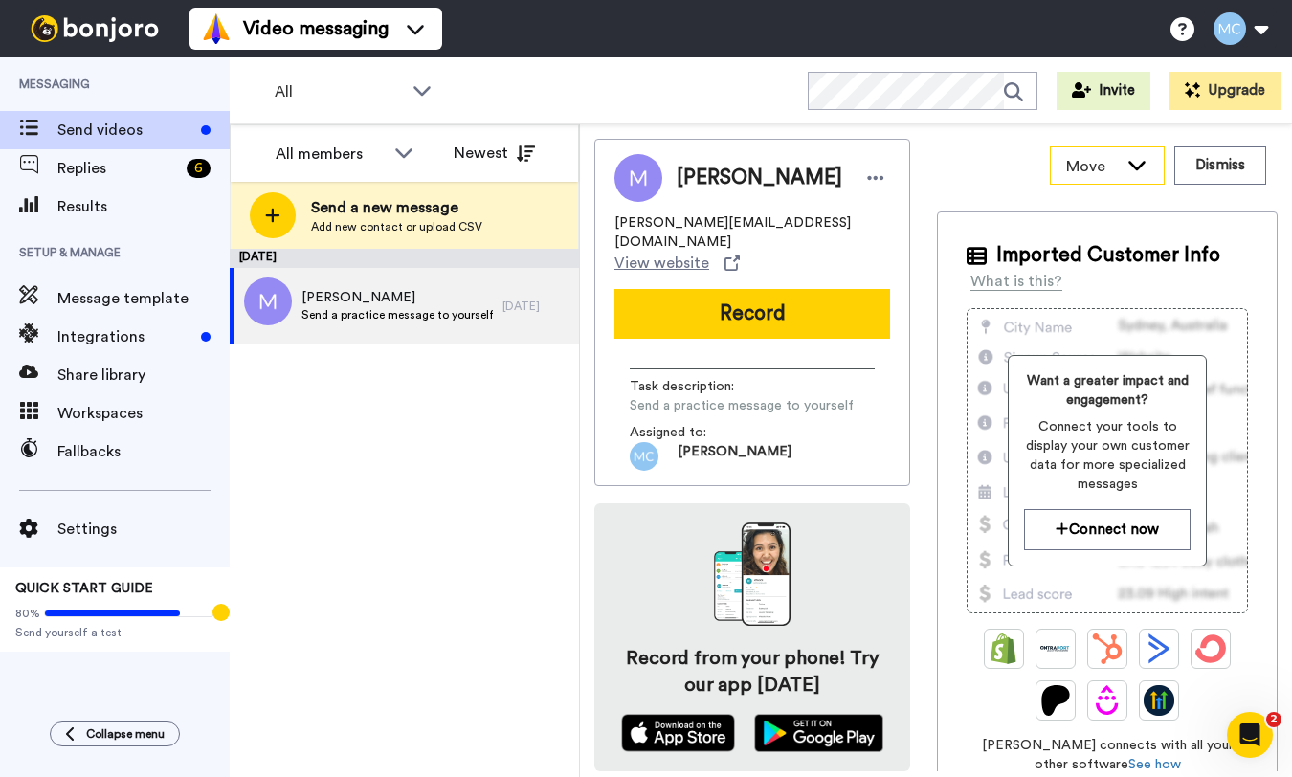
click at [1147, 162] on icon at bounding box center [1136, 164] width 23 height 19
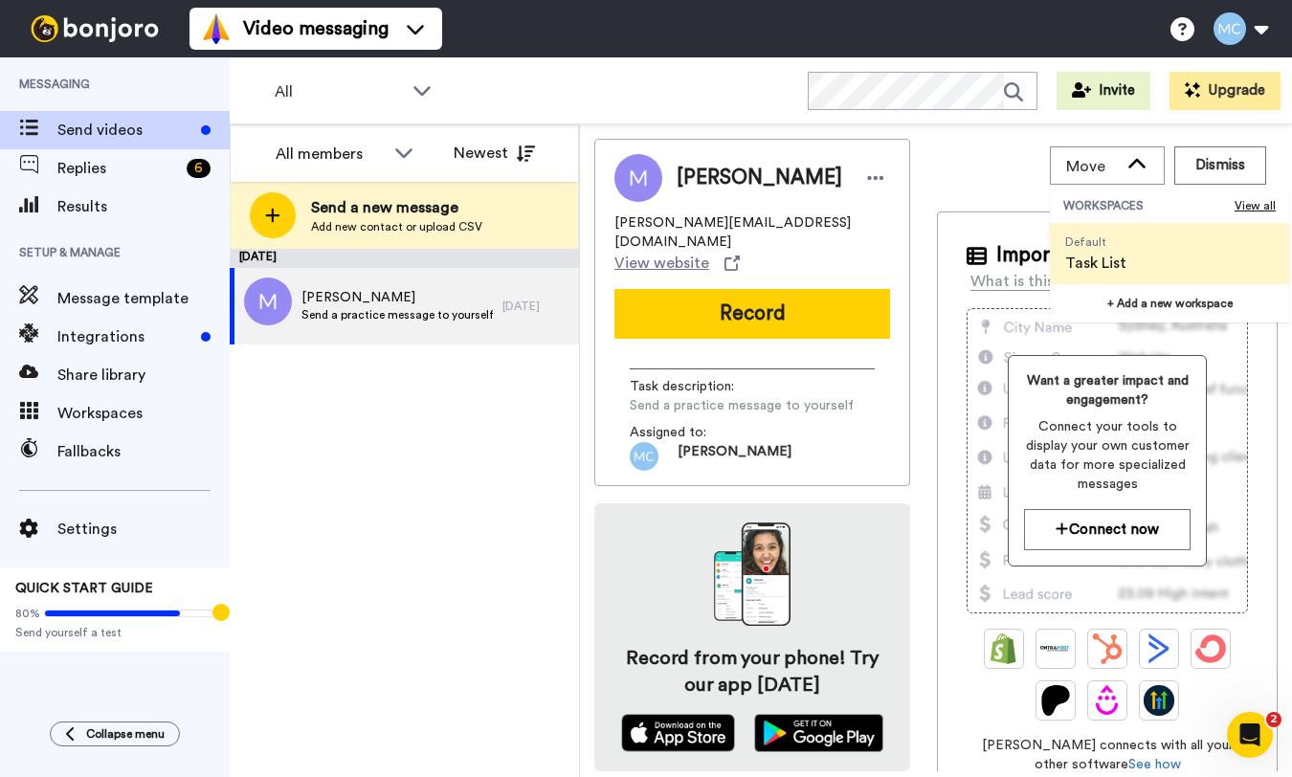
click at [937, 163] on div "Move WORKSPACES View all Default Task List + Add a new workspace Dismiss" at bounding box center [1107, 166] width 341 height 54
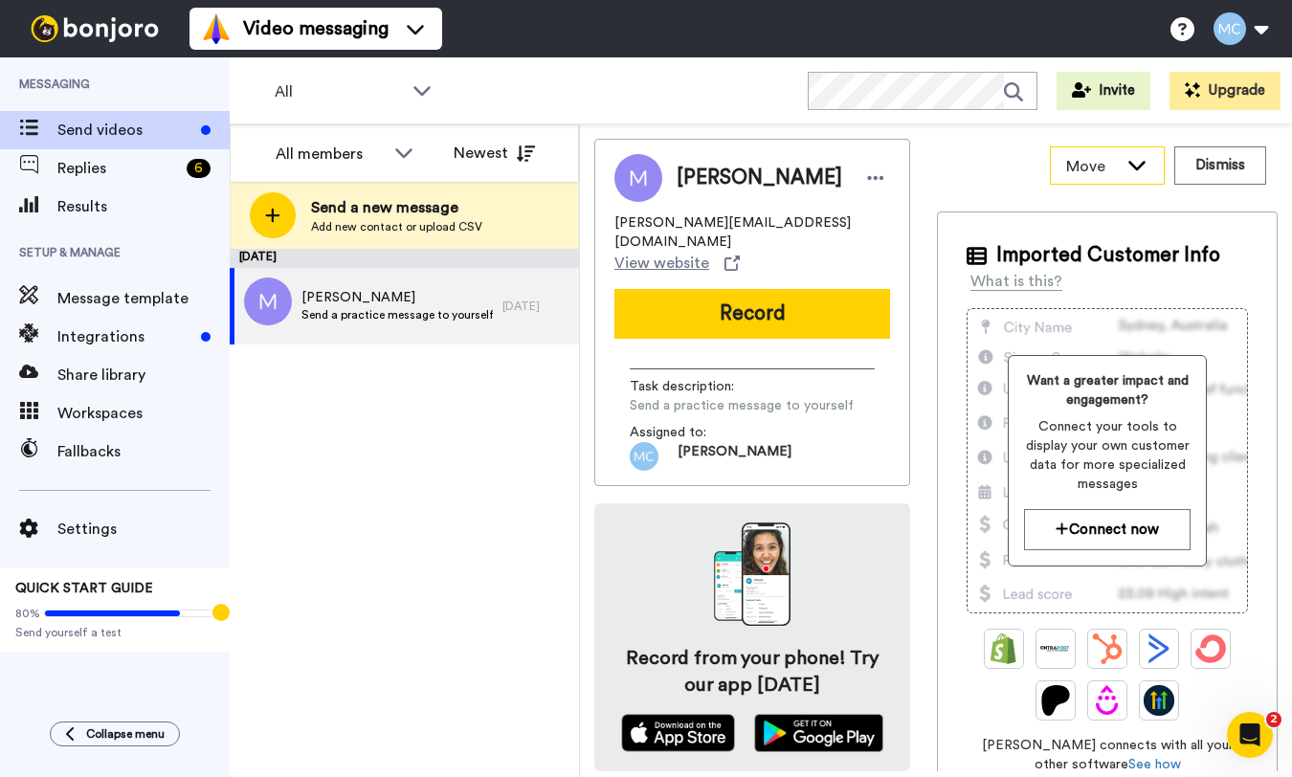
click at [1070, 160] on span "Move" at bounding box center [1092, 166] width 52 height 23
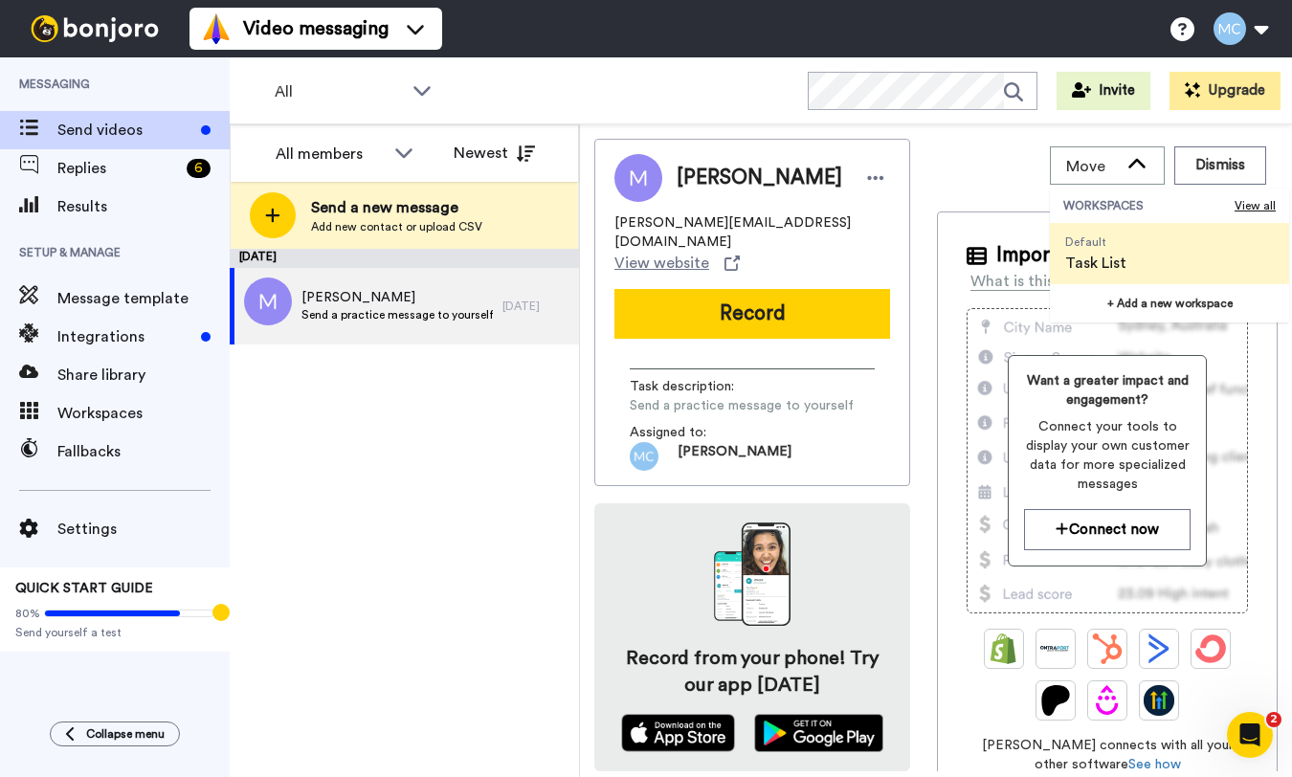
click at [1098, 261] on span "Task List" at bounding box center [1095, 263] width 61 height 23
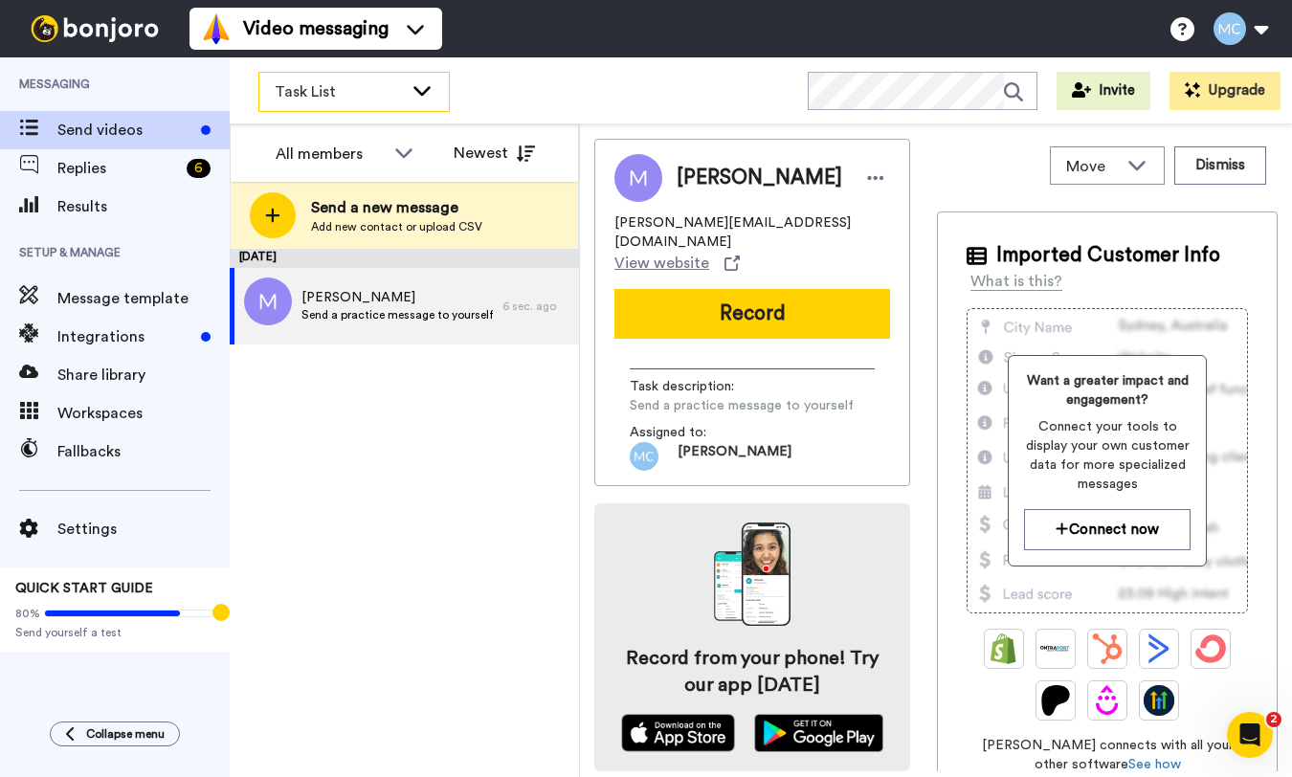
click at [428, 100] on div "Task List" at bounding box center [353, 92] width 189 height 38
click at [572, 78] on div "Task List WORKSPACES View all All Default Task List + Add a new workspace Invit…" at bounding box center [761, 90] width 1062 height 67
click at [445, 412] on div "September 11 Michelle Send a practice message to yourself 6 sec. ago" at bounding box center [404, 513] width 349 height 528
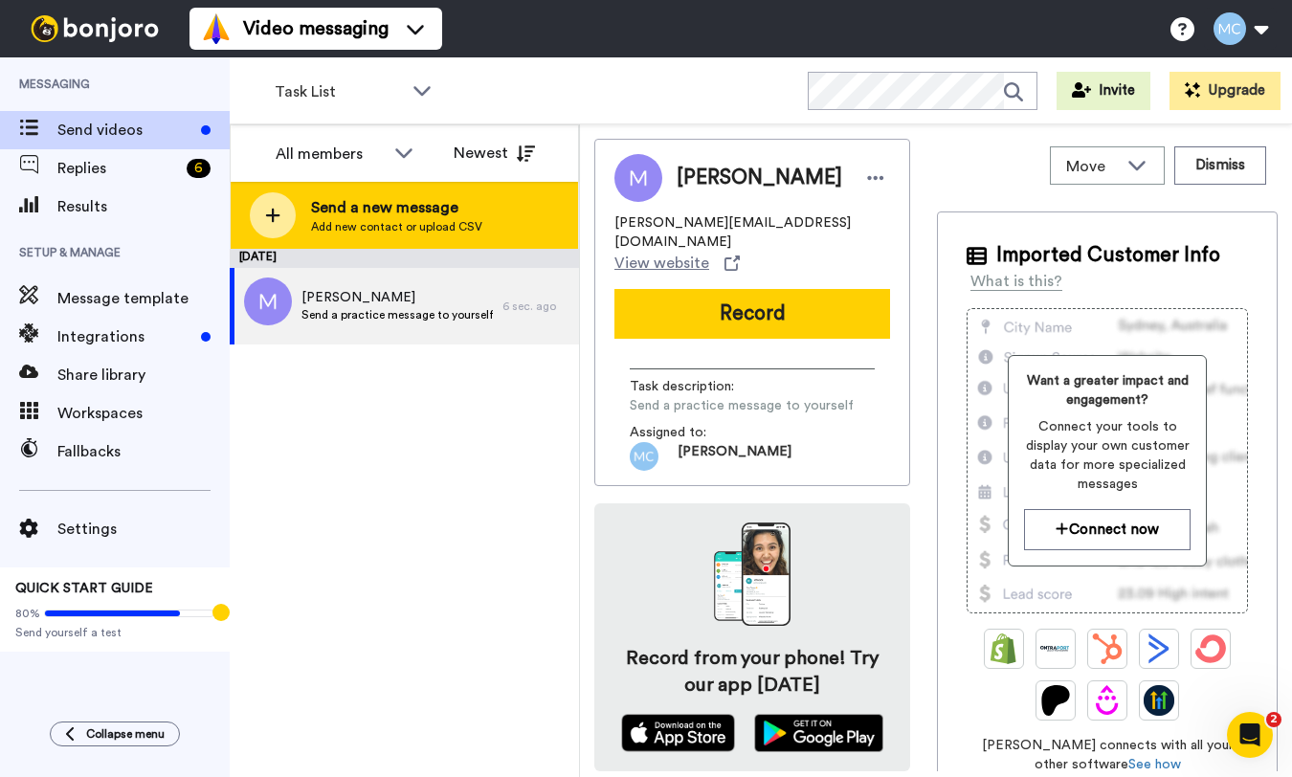
click at [286, 219] on div at bounding box center [273, 215] width 46 height 46
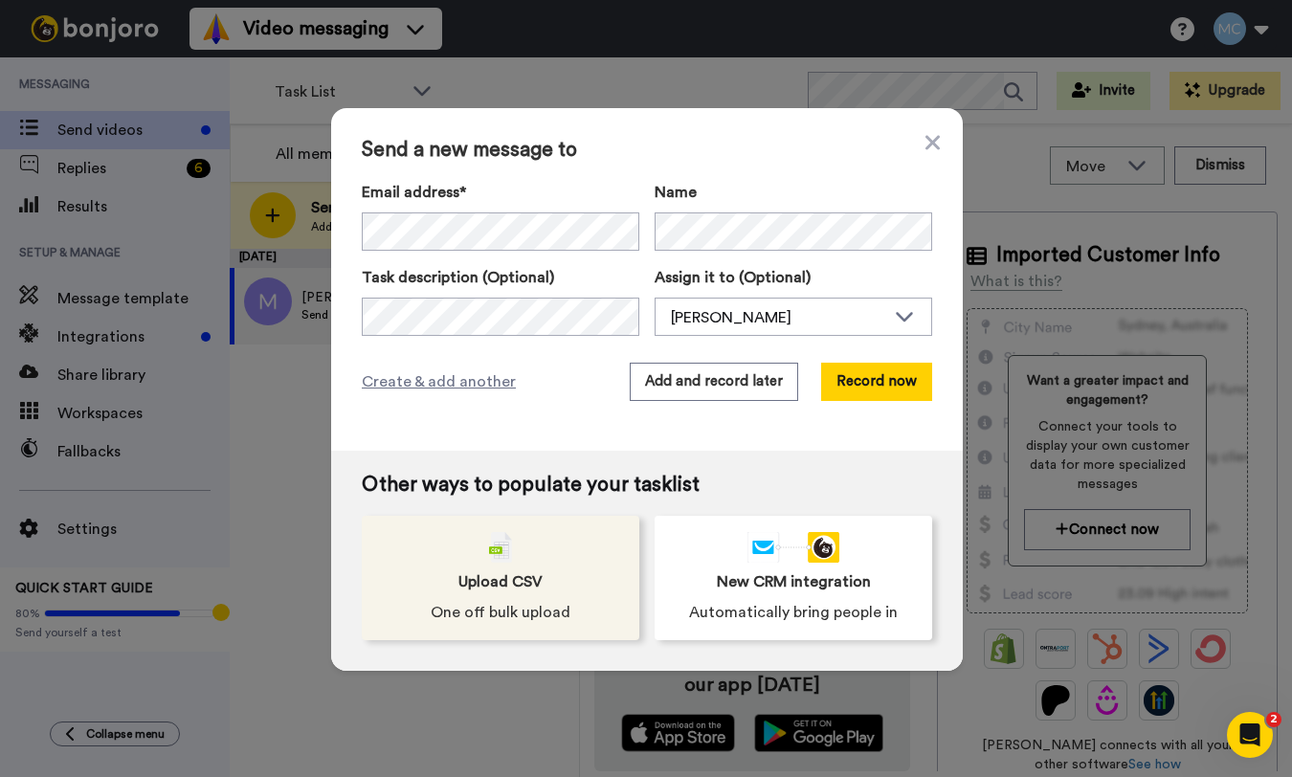
click at [475, 596] on div "Upload CSV One off bulk upload" at bounding box center [501, 578] width 278 height 124
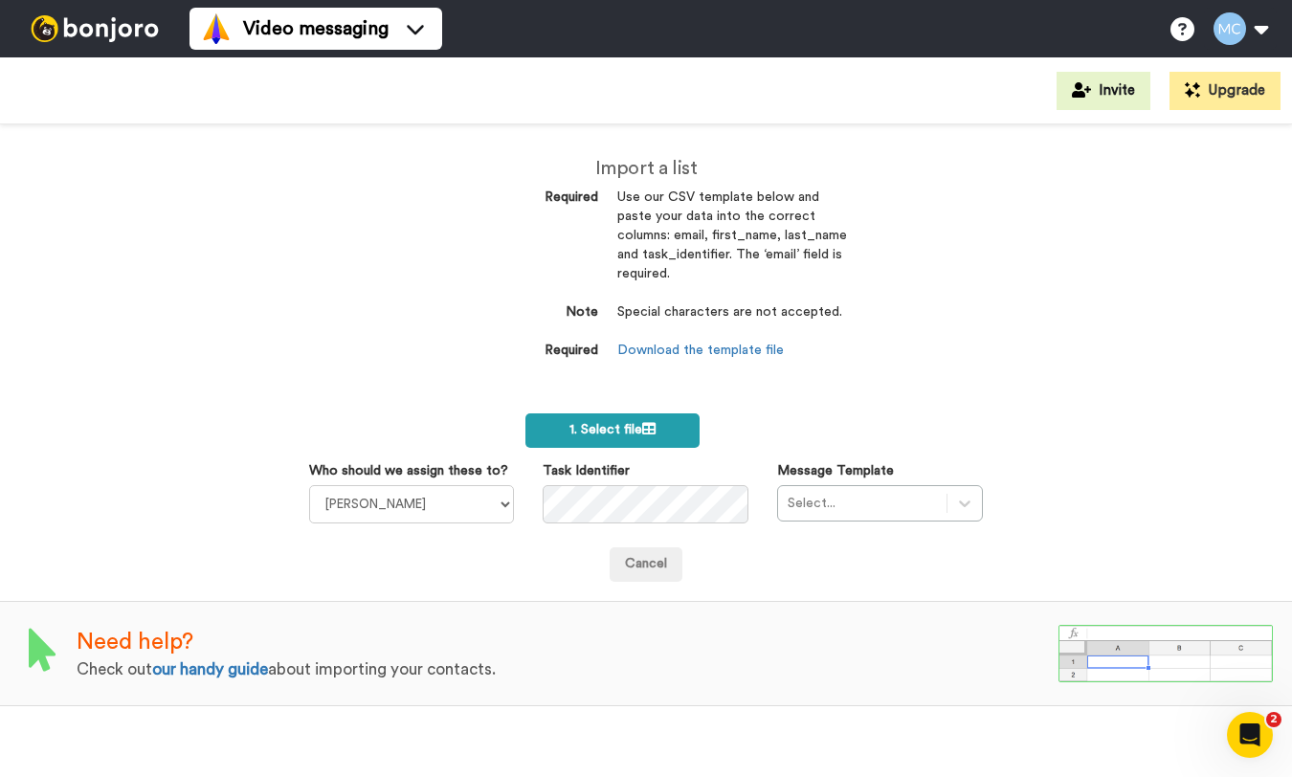
click at [621, 434] on span "1. Select file" at bounding box center [612, 429] width 86 height 13
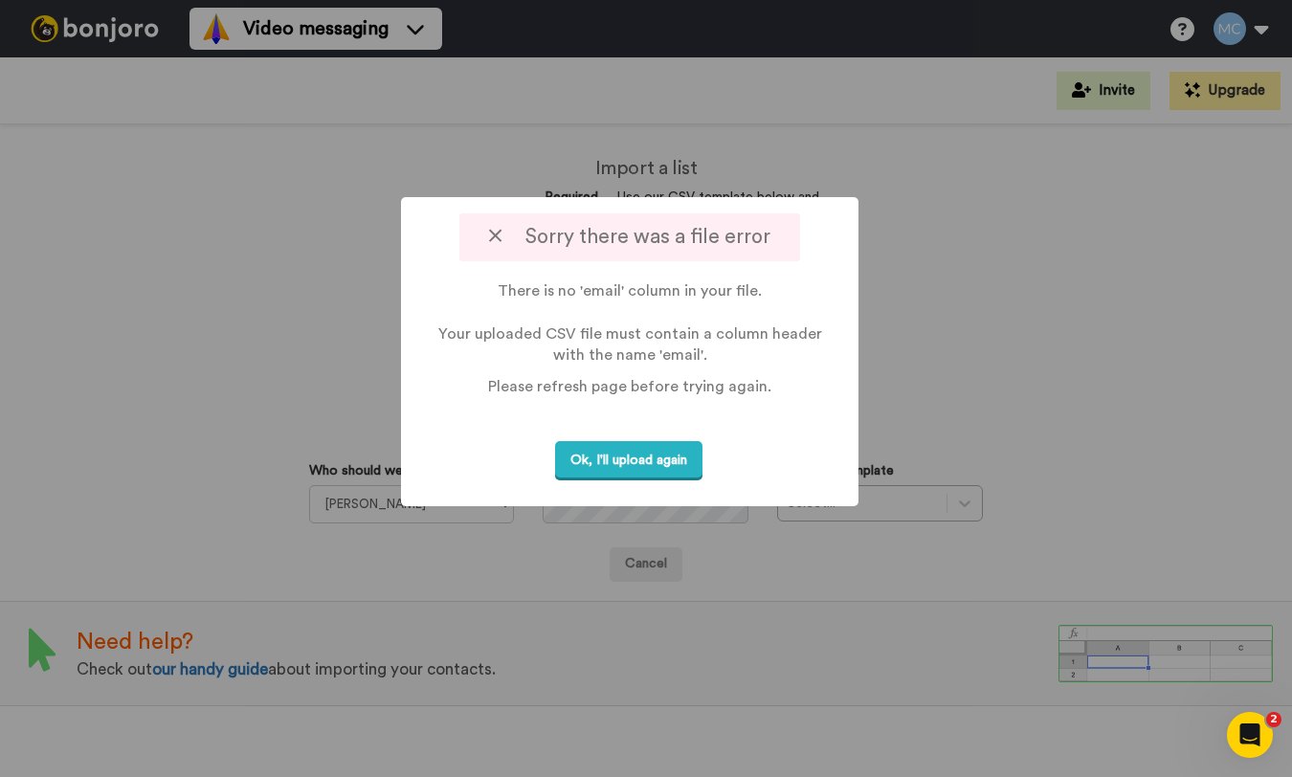
click at [489, 233] on div "Sorry there was a file error" at bounding box center [629, 237] width 340 height 48
click at [499, 237] on icon at bounding box center [495, 236] width 12 height 20
click at [596, 455] on button "Ok, I'll upload again" at bounding box center [628, 460] width 147 height 39
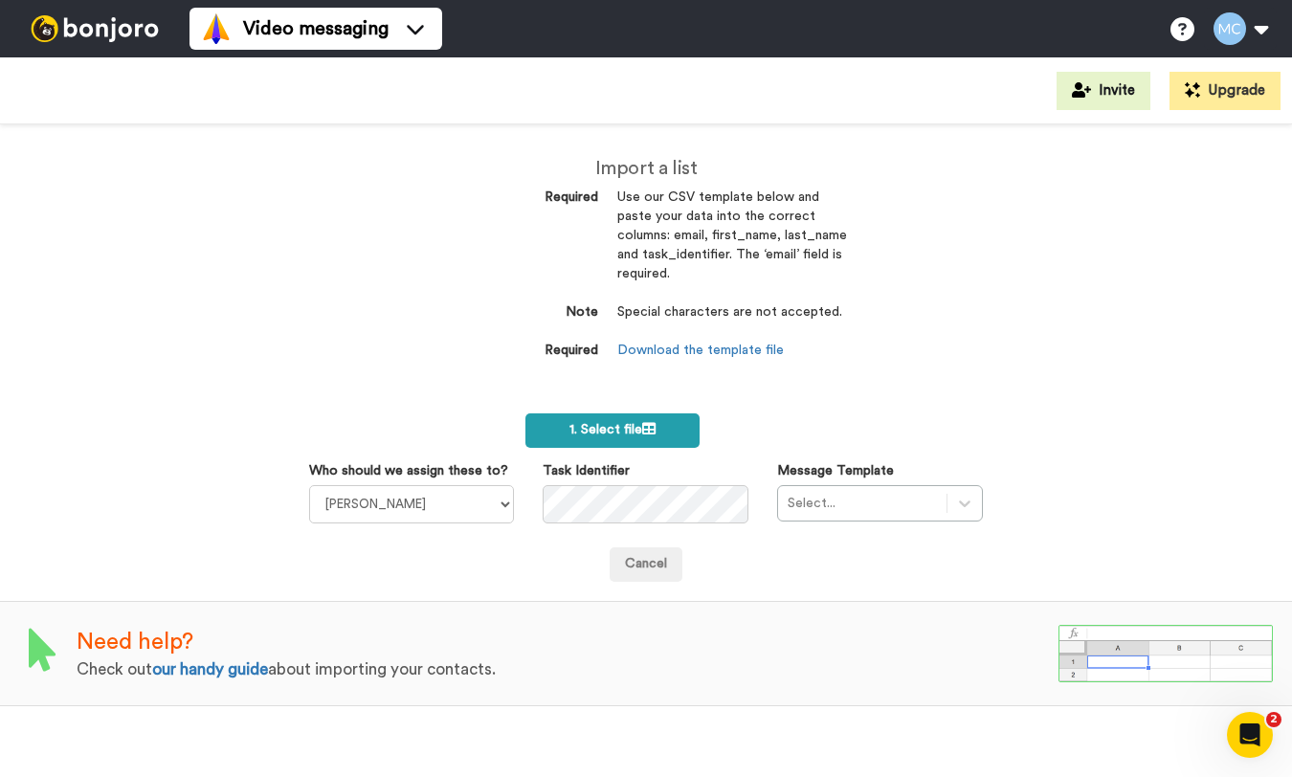
click at [612, 434] on span "1. Select file" at bounding box center [612, 429] width 86 height 13
click at [618, 432] on span "1. Select file" at bounding box center [612, 429] width 86 height 13
click at [628, 439] on label "1. Select file" at bounding box center [612, 430] width 174 height 34
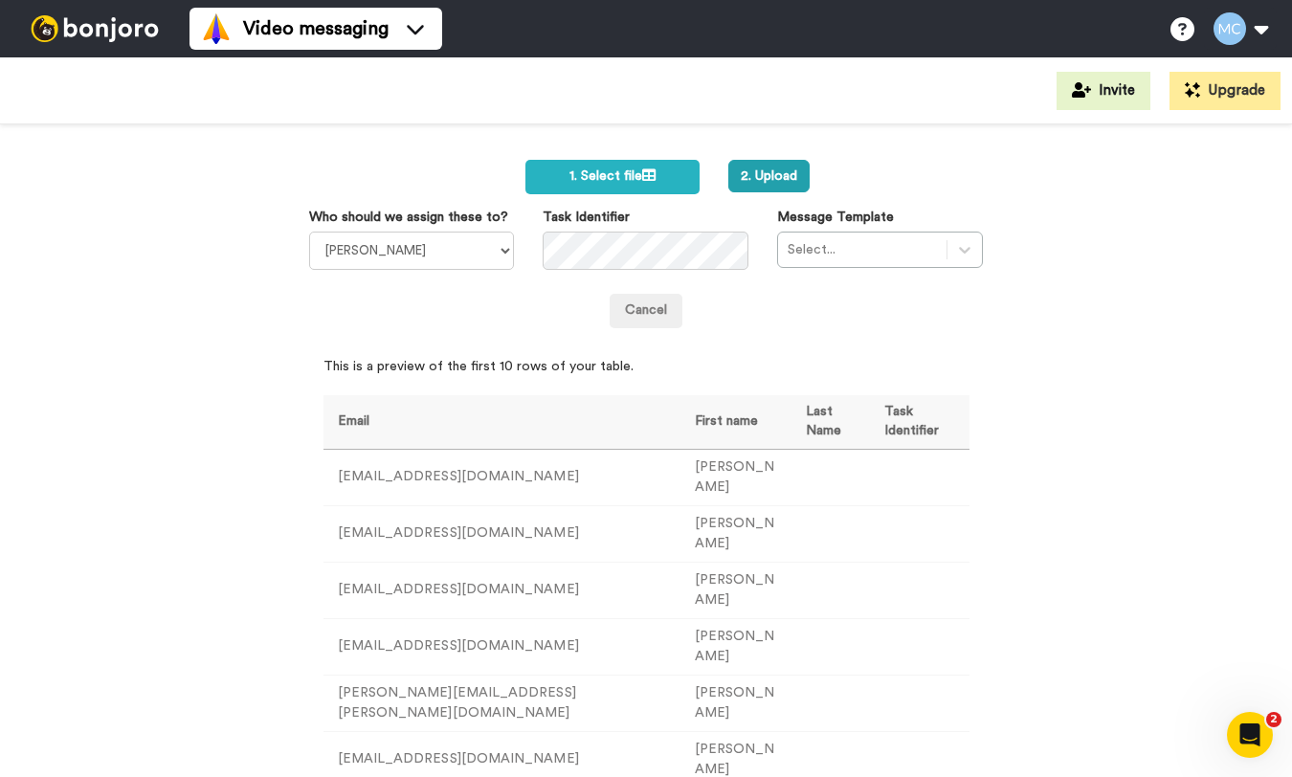
scroll to position [262, 0]
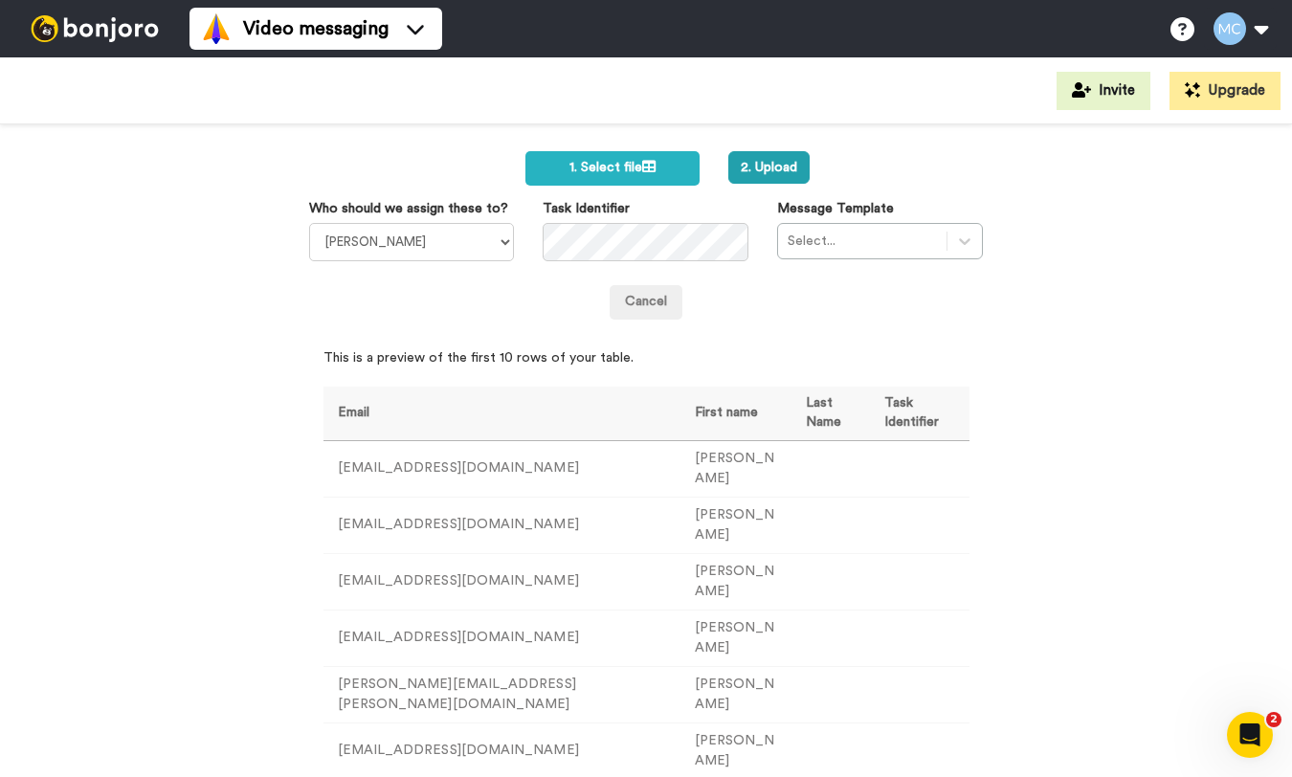
click at [900, 238] on div "Select..." at bounding box center [880, 241] width 206 height 36
click at [867, 246] on div "Select..." at bounding box center [880, 241] width 206 height 36
drag, startPoint x: 990, startPoint y: 237, endPoint x: 919, endPoint y: 248, distance: 71.6
click at [989, 237] on div "Message Template Select..." at bounding box center [880, 229] width 234 height 60
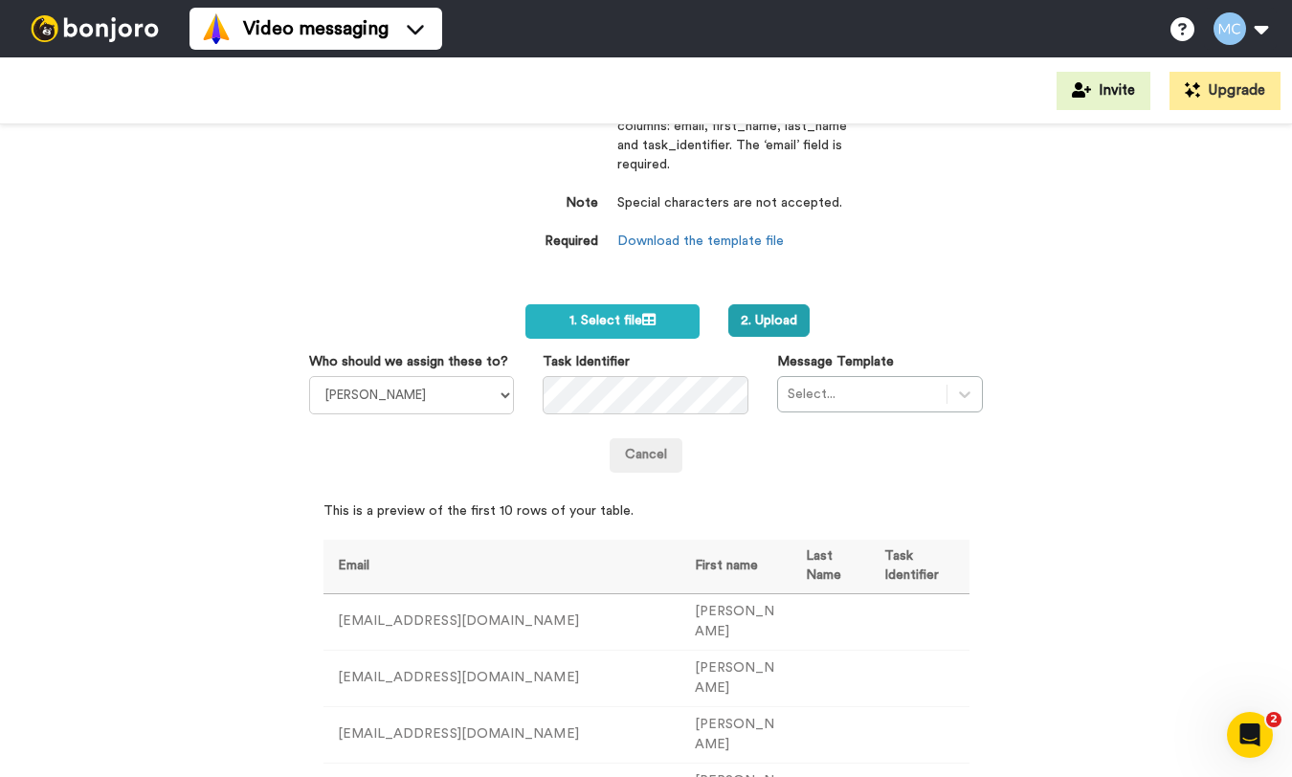
scroll to position [0, 0]
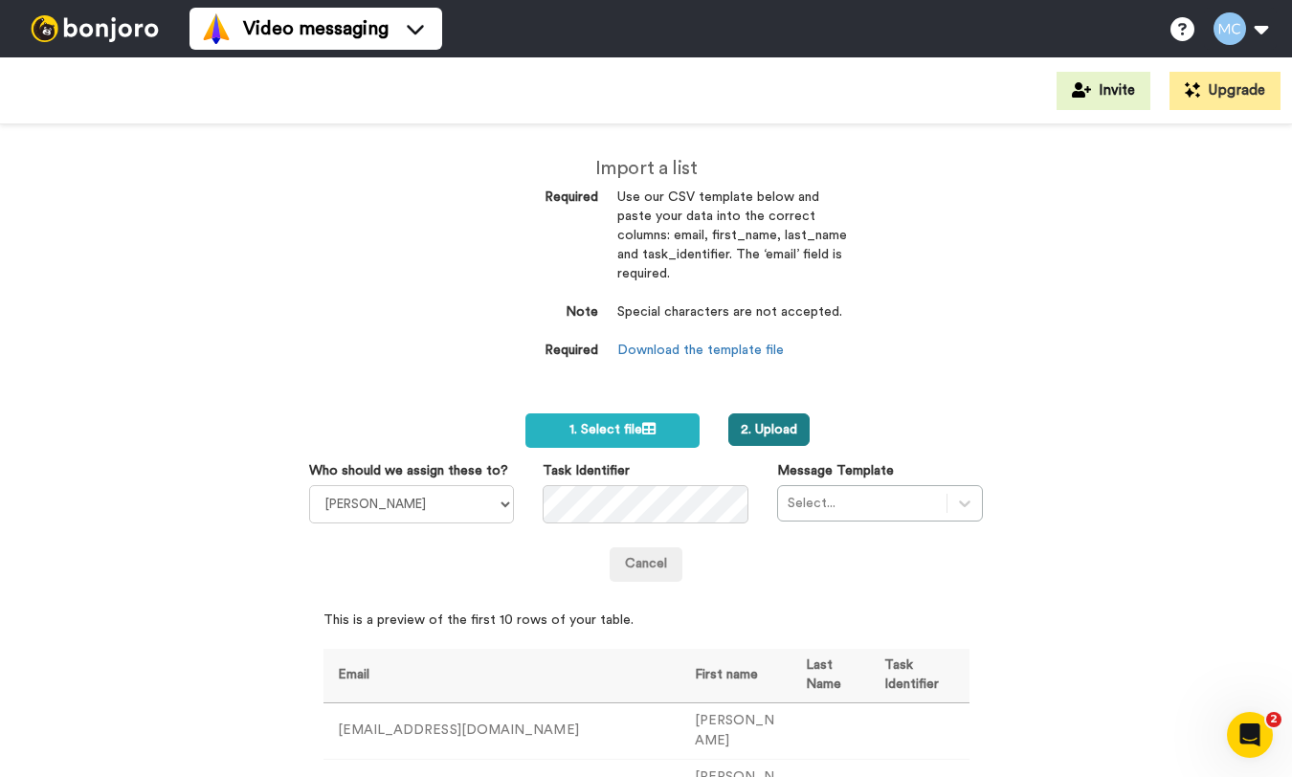
click at [759, 425] on button "2. Upload" at bounding box center [768, 429] width 81 height 33
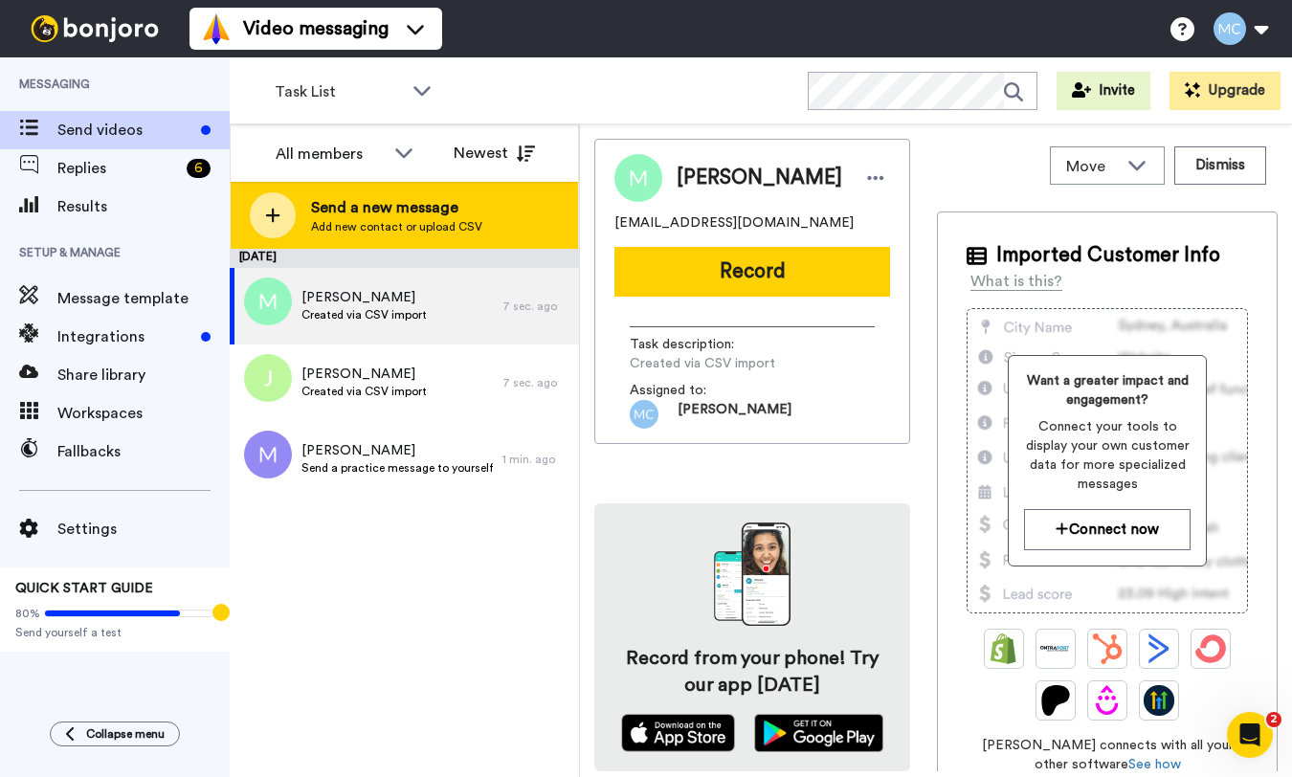
click at [315, 211] on span "Send a new message" at bounding box center [396, 207] width 171 height 23
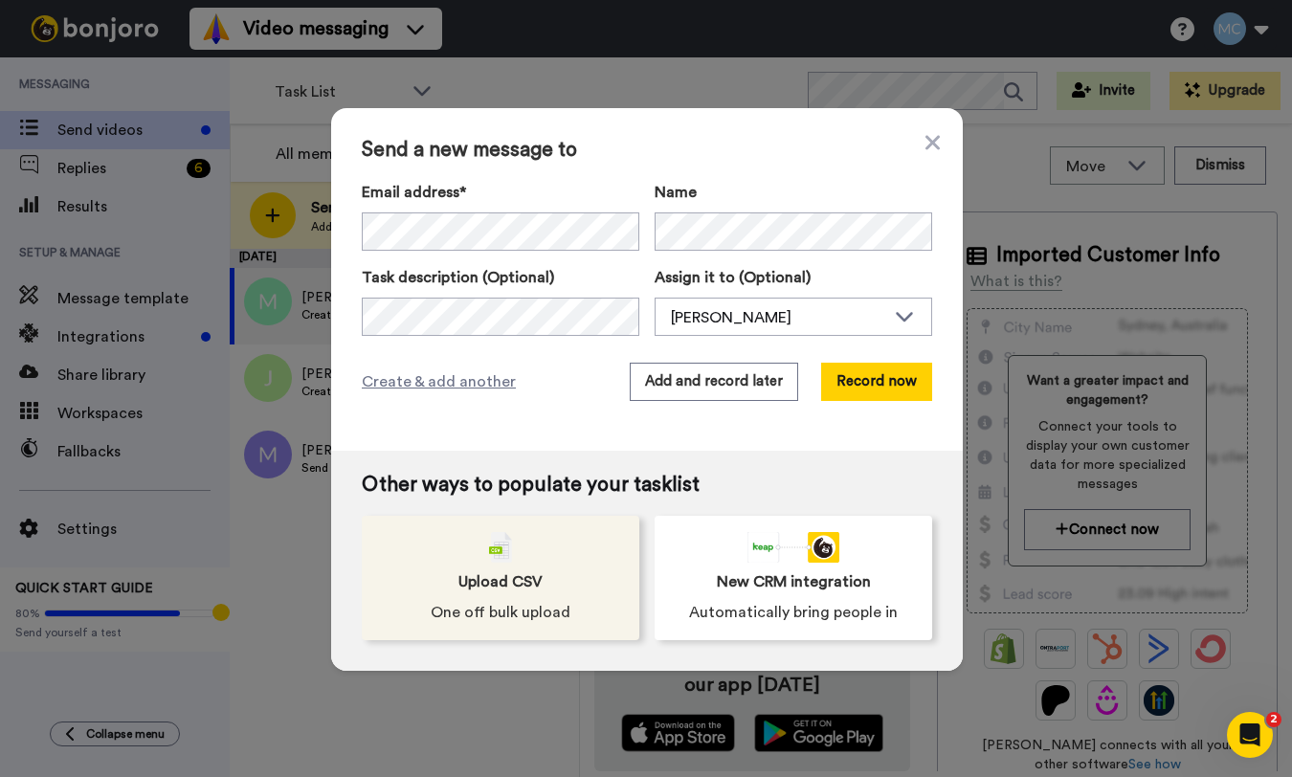
click at [533, 535] on div "Upload CSV One off bulk upload" at bounding box center [501, 578] width 278 height 124
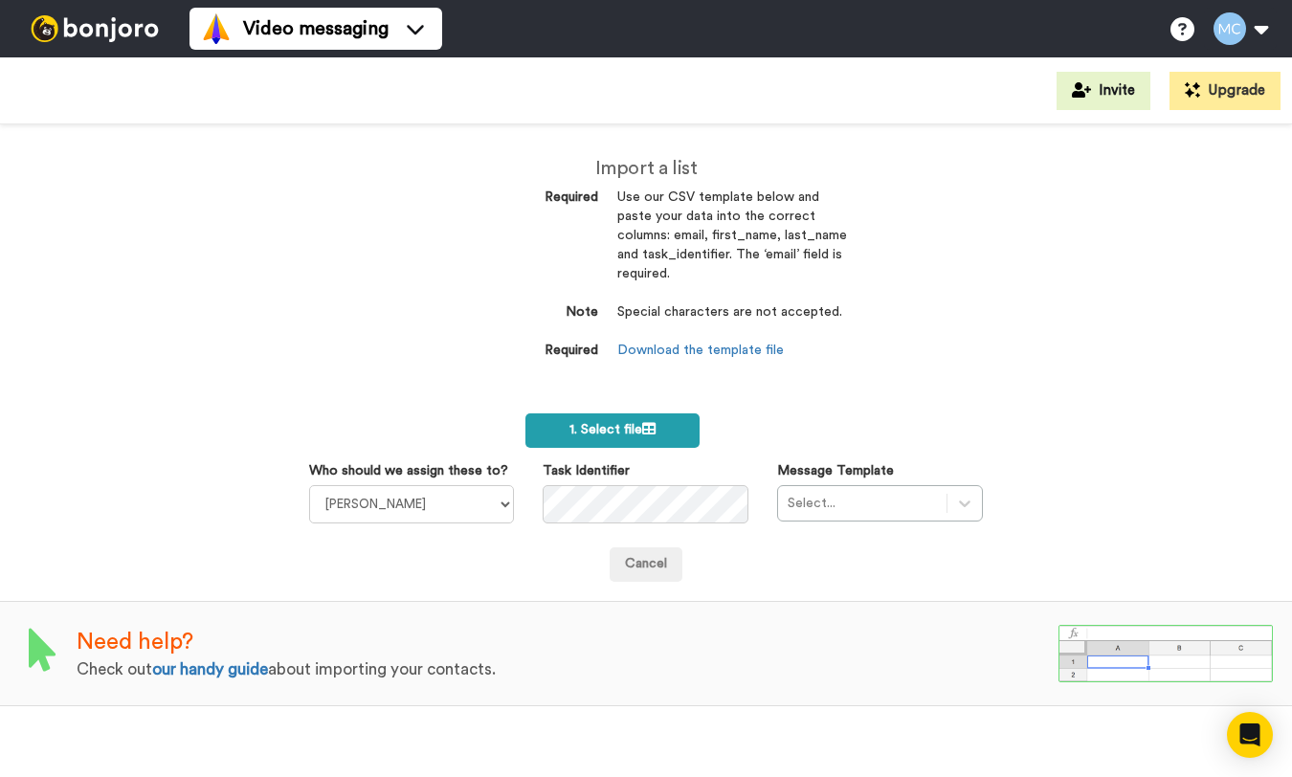
click at [594, 436] on span "1. Select file" at bounding box center [612, 429] width 86 height 13
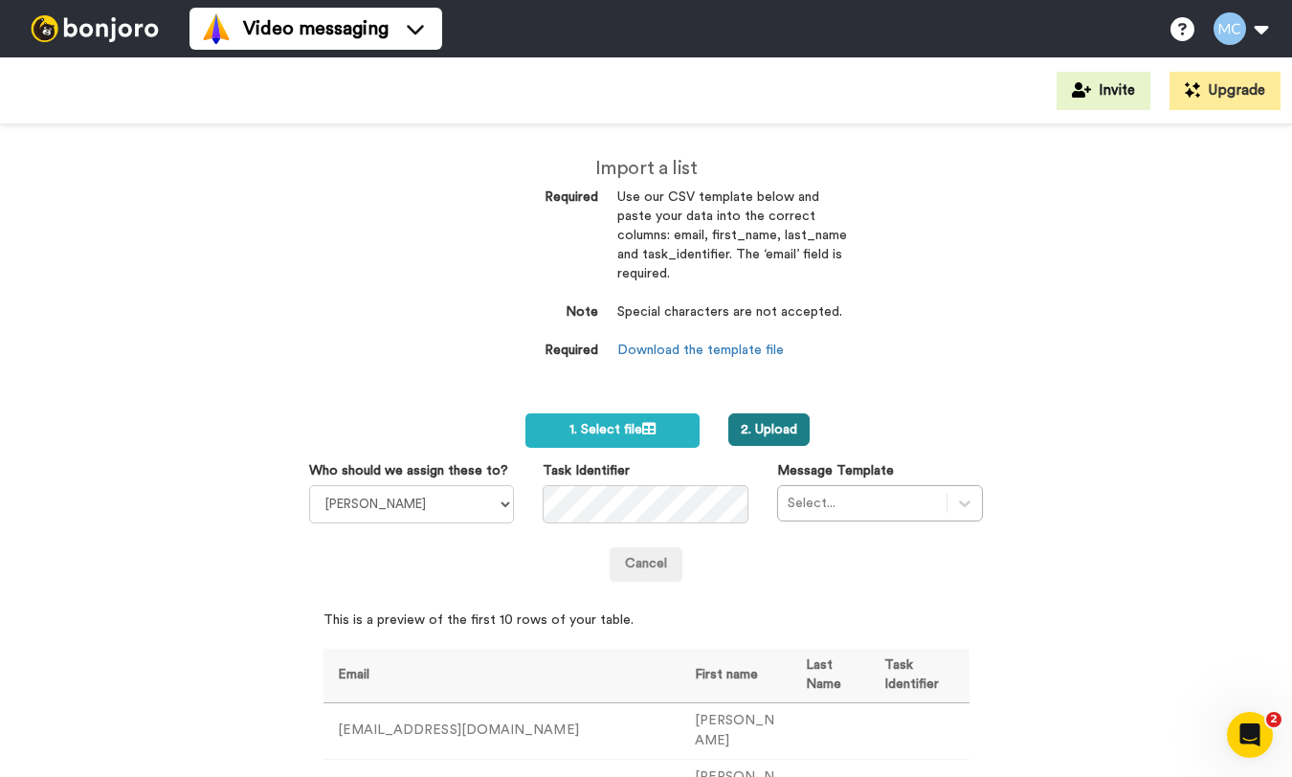
click at [792, 432] on button "2. Upload" at bounding box center [768, 429] width 81 height 33
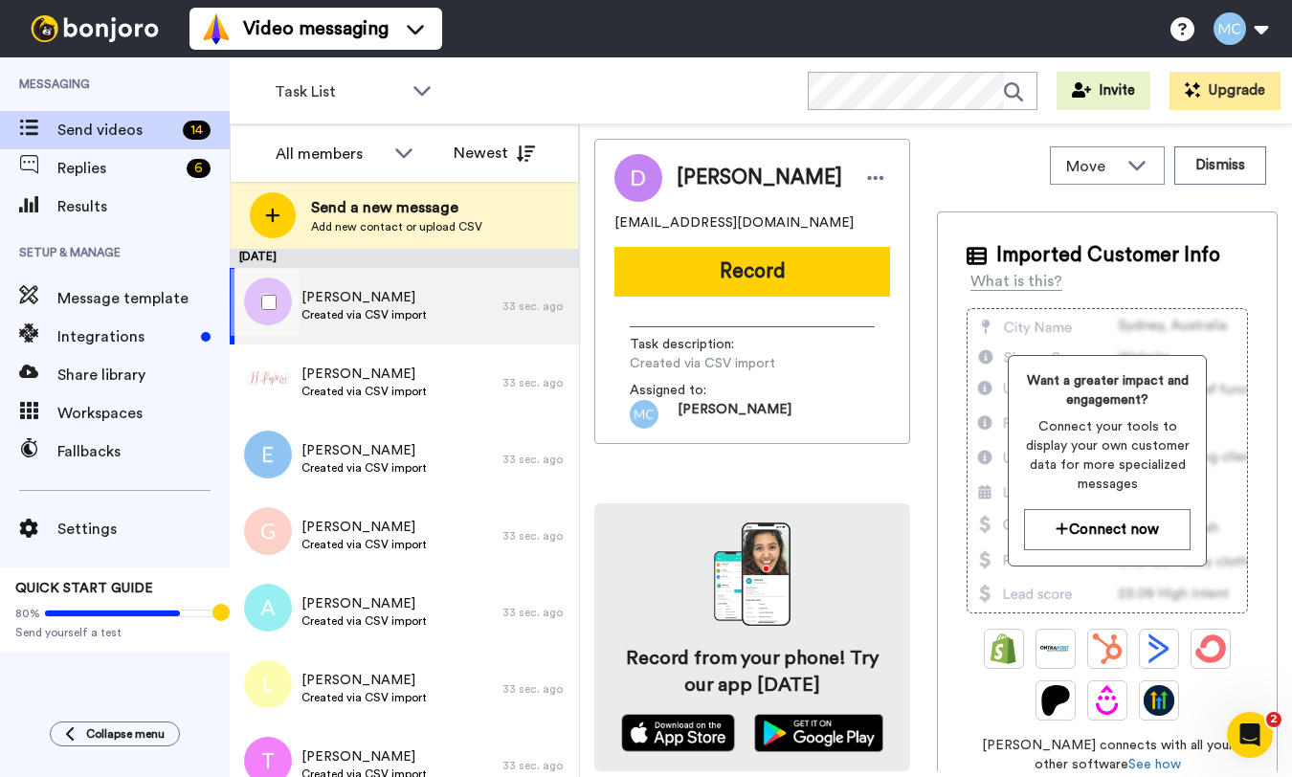
click at [424, 318] on div "[PERSON_NAME] Created via CSV import" at bounding box center [366, 306] width 273 height 77
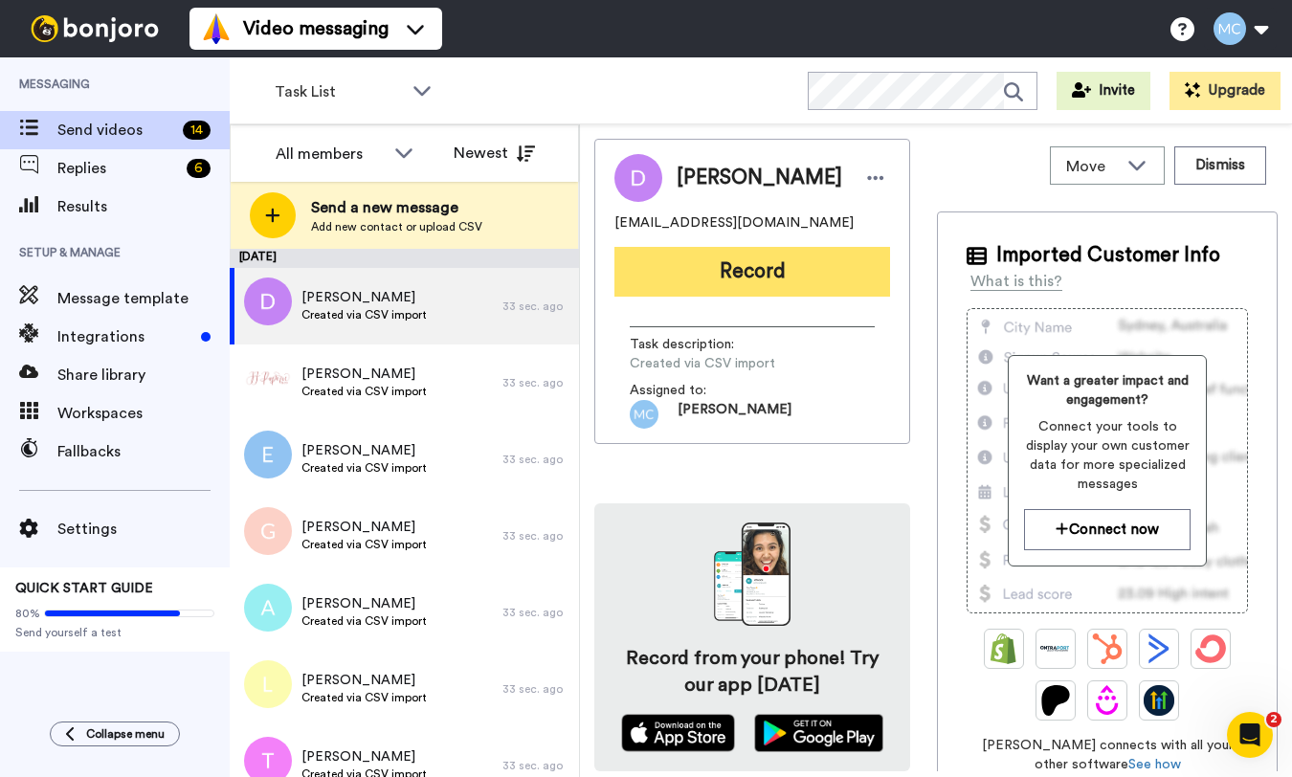
click at [767, 274] on button "Record" at bounding box center [752, 272] width 276 height 50
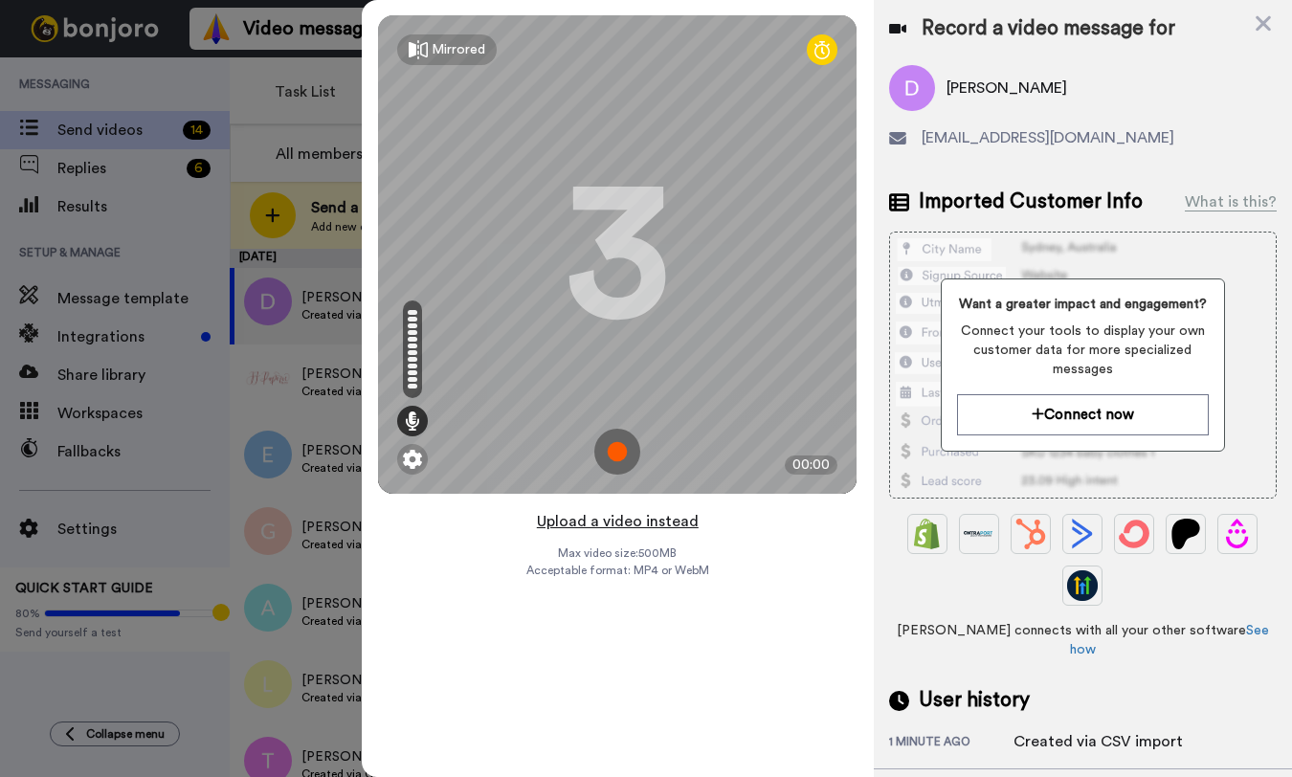
click at [633, 522] on button "Upload a video instead" at bounding box center [617, 521] width 173 height 25
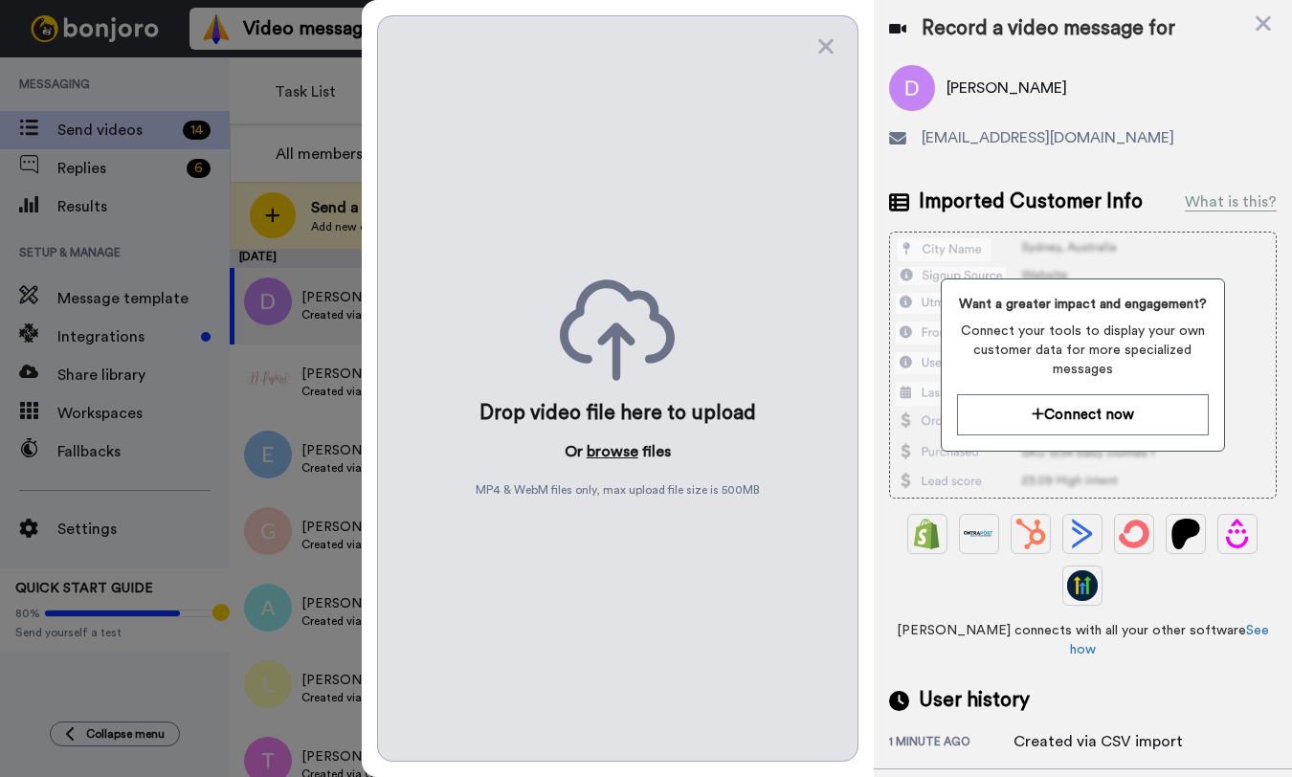
click at [613, 444] on button "browse" at bounding box center [613, 451] width 52 height 23
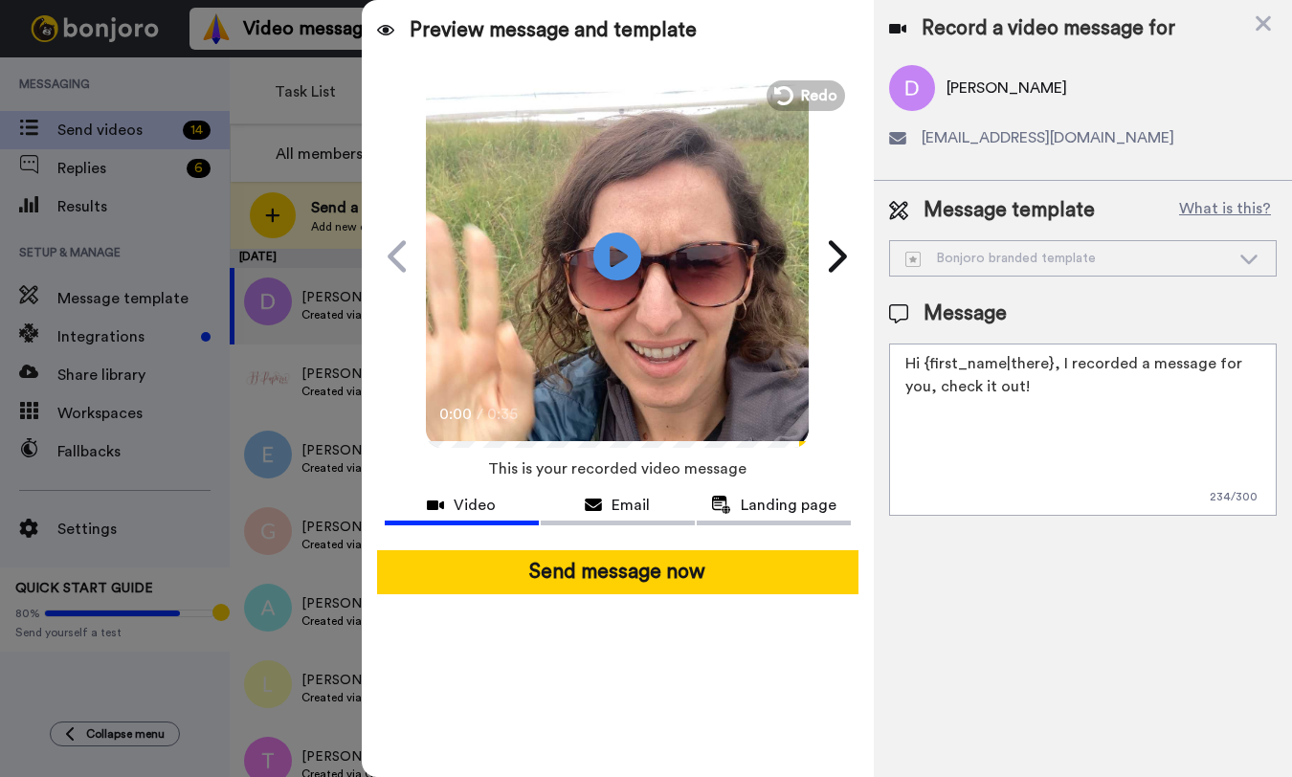
click at [1019, 397] on textarea "Hi {first_name|there}, I recorded a message for you, check it out!" at bounding box center [1083, 430] width 388 height 172
drag, startPoint x: 987, startPoint y: 389, endPoint x: 1256, endPoint y: 365, distance: 270.1
click at [1256, 365] on textarea "Hi {first_name|there}, I recorded a message for you, check it out!" at bounding box center [1083, 430] width 388 height 172
click at [1013, 393] on textarea "Hi {first_name|there}, I recorded a message for you!" at bounding box center [1083, 430] width 388 height 172
drag, startPoint x: 1179, startPoint y: 431, endPoint x: 900, endPoint y: 432, distance: 279.4
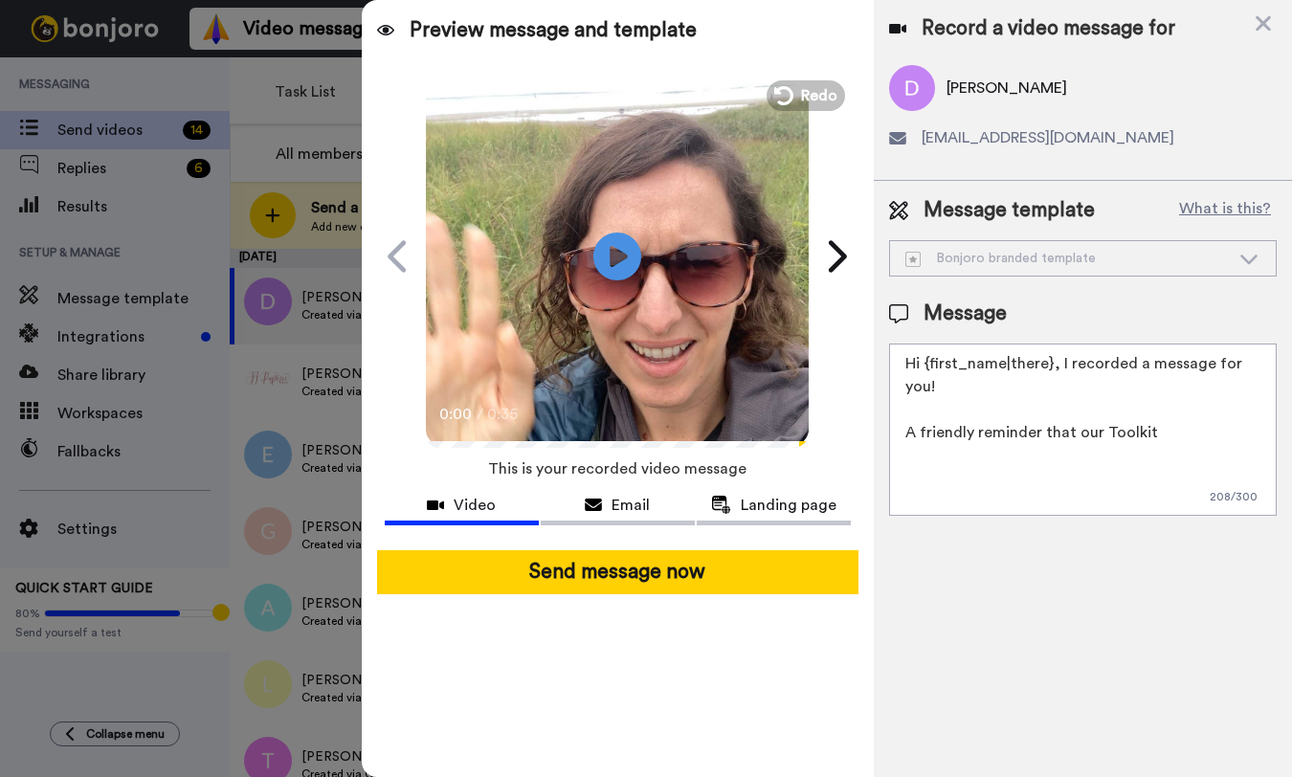
click at [900, 432] on textarea "Hi {first_name|there}, I recorded a message for you! A friendly reminder that o…" at bounding box center [1083, 430] width 388 height 172
drag, startPoint x: 1048, startPoint y: 430, endPoint x: 903, endPoint y: 426, distance: 144.6
click at [903, 426] on textarea "Hi {first_name|there}, I recorded a message for you! Let me know if you have" at bounding box center [1083, 430] width 388 height 172
click at [1196, 454] on textarea "Hi {first_name|there}, I recorded a message for you! If you have a chance, I'd …" at bounding box center [1083, 430] width 388 height 172
click at [1060, 479] on textarea "Hi {first_name|there}, I recorded a message for you! If you have a chance, I'd …" at bounding box center [1083, 430] width 388 height 172
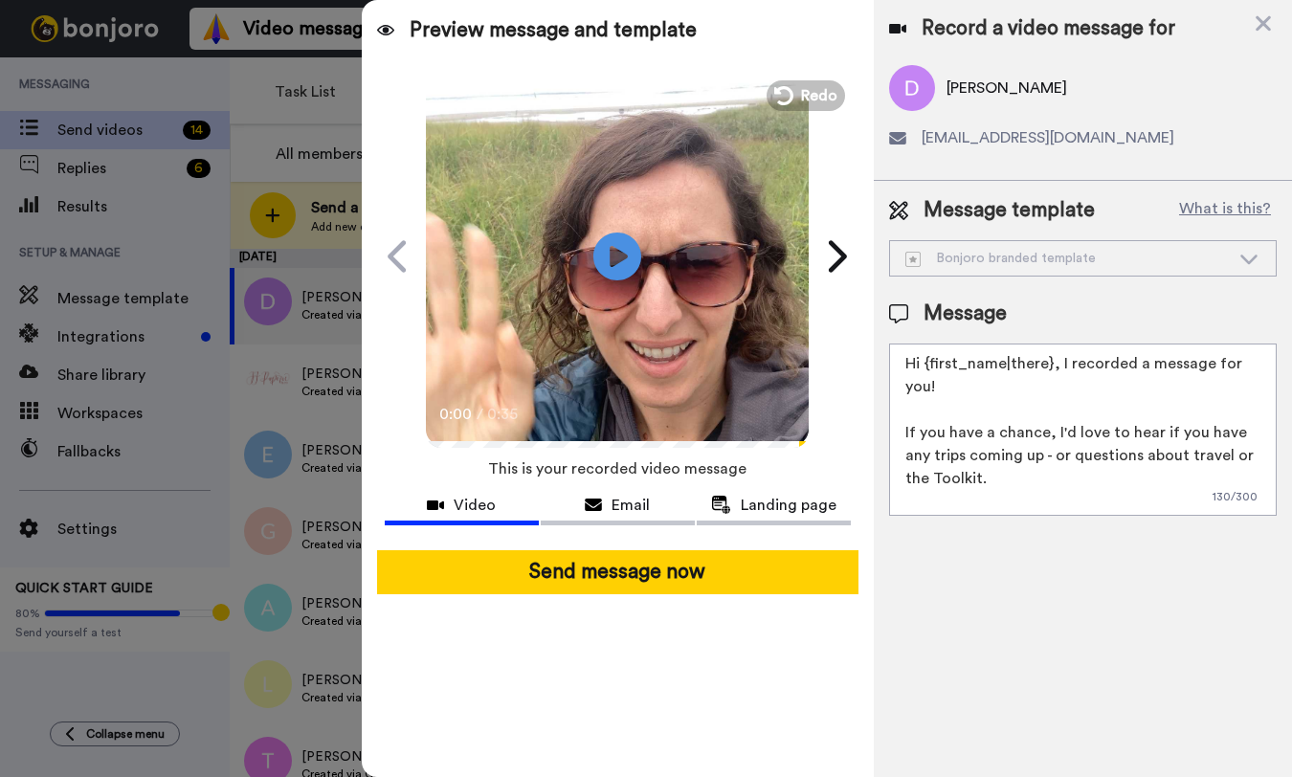
drag, startPoint x: 1036, startPoint y: 455, endPoint x: 1011, endPoint y: 458, distance: 26.1
click at [1011, 458] on textarea "Hi {first_name|there}, I recorded a message for you! If you have a chance, I'd …" at bounding box center [1083, 430] width 388 height 172
click at [1214, 480] on textarea "Hi {first_name|there}, I recorded a message for you! If you have a chance, I'd …" at bounding box center [1083, 430] width 388 height 172
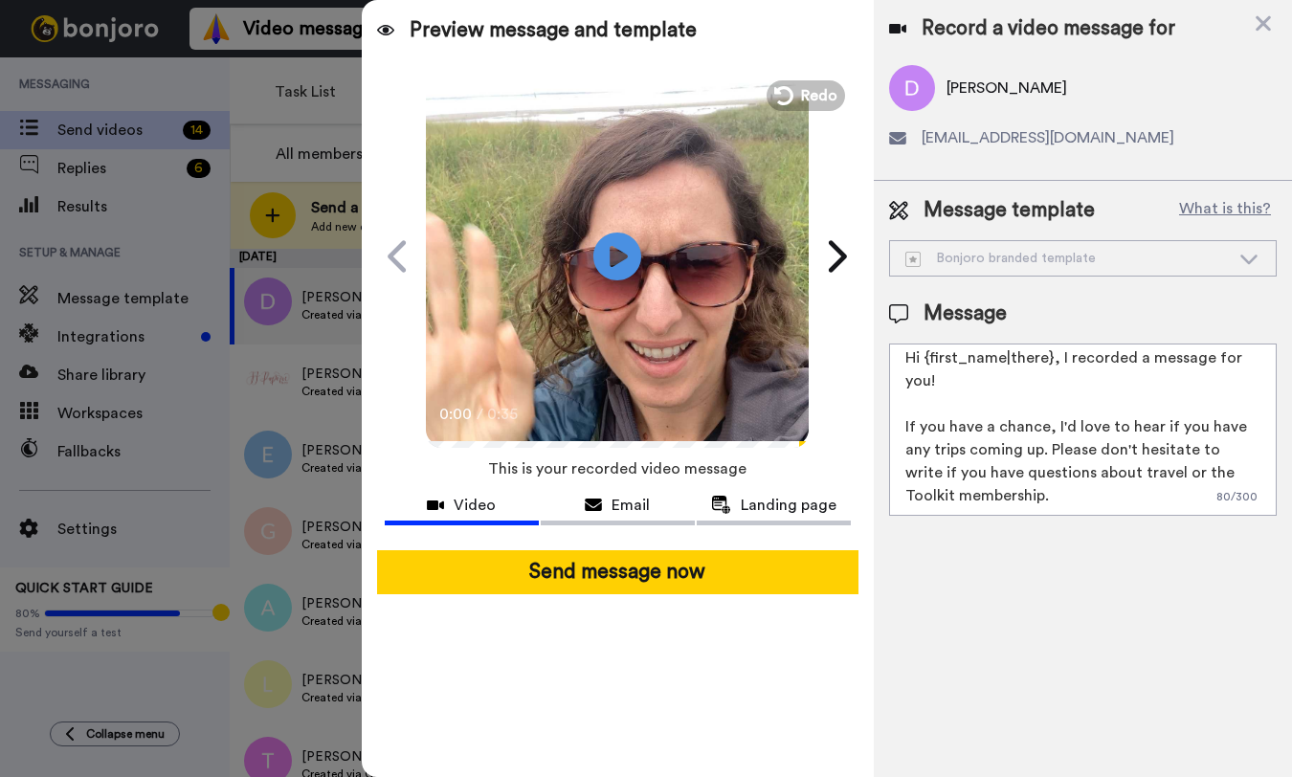
scroll to position [52, 0]
click at [1043, 451] on textarea "Hi {first_name|there}, I recorded a message for you! If you have a chance, I'd …" at bounding box center [1083, 430] width 388 height 172
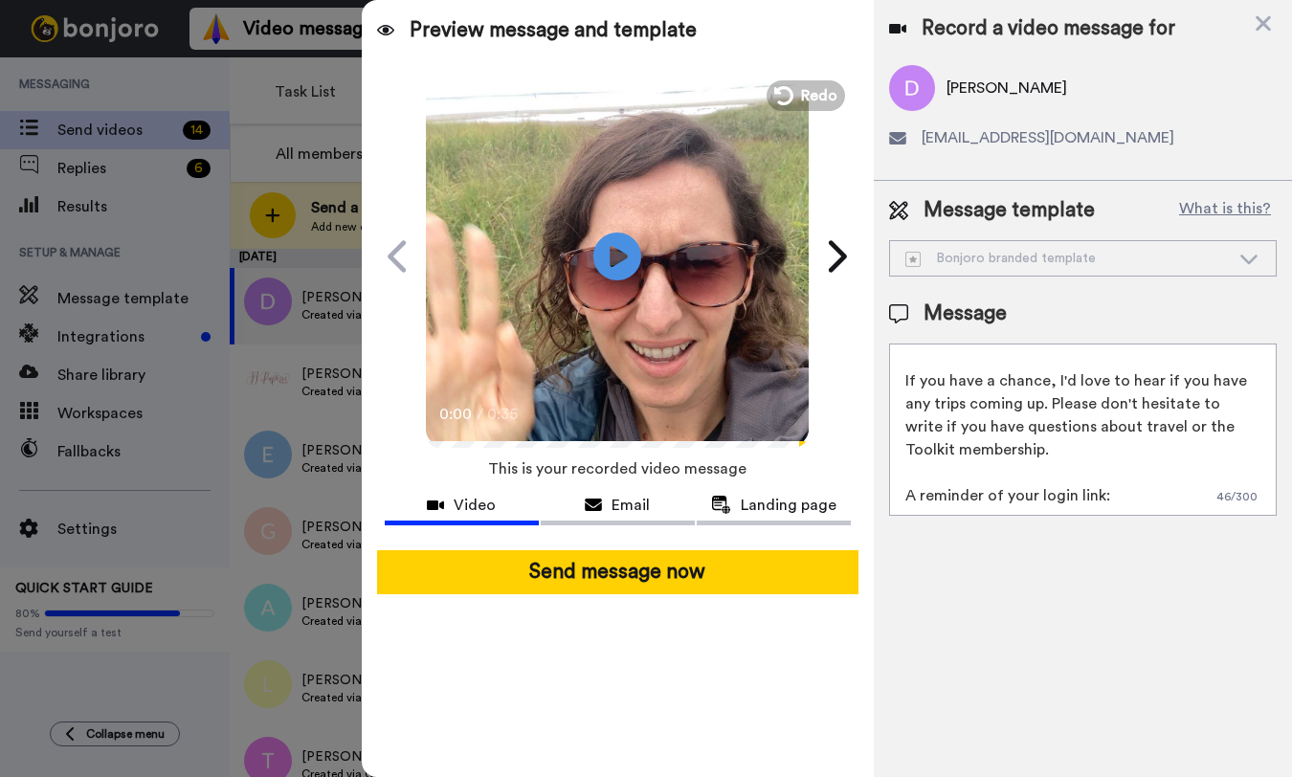
scroll to position [65, 0]
paste textarea "https://itravl.thrivecart.com/l/membership-too"
drag, startPoint x: 1116, startPoint y: 443, endPoint x: 876, endPoint y: 451, distance: 240.3
click at [876, 451] on div "Message template What is this? Bonjoro branded template Bonjoro branded templat…" at bounding box center [1083, 356] width 418 height 350
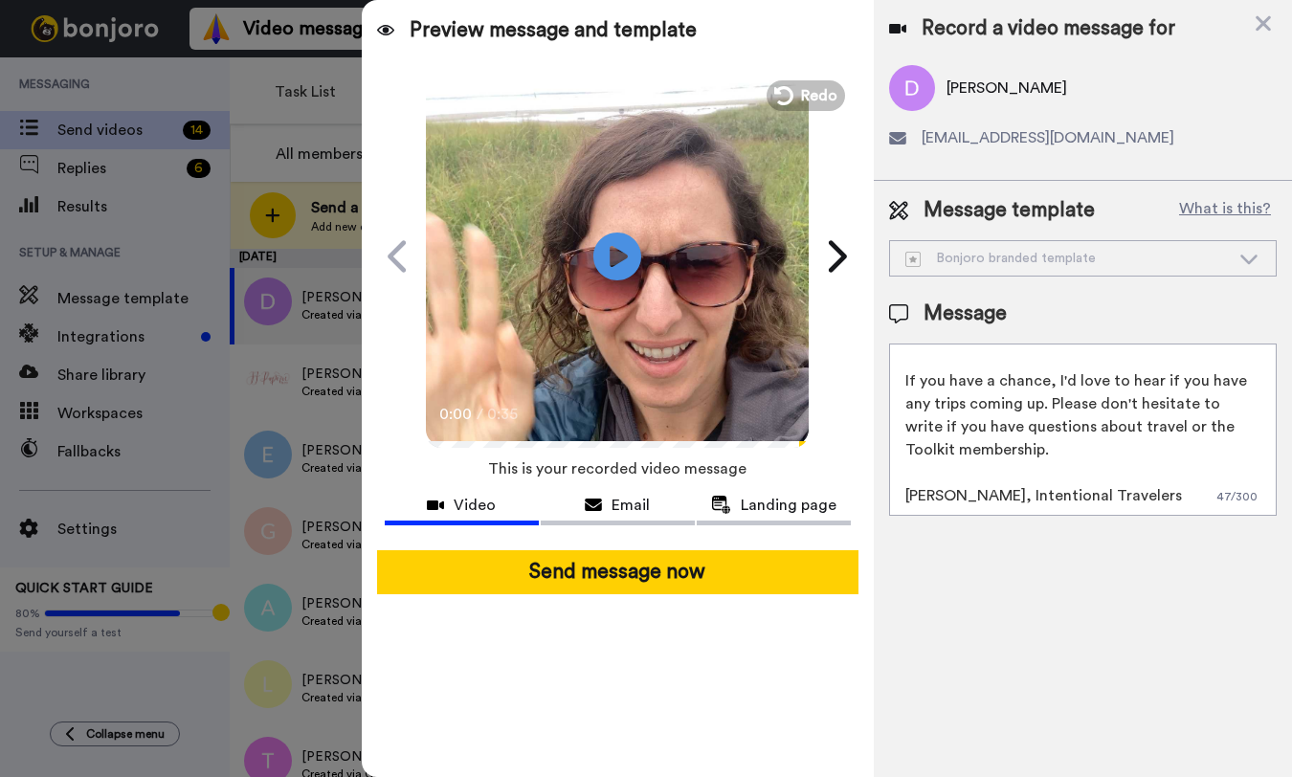
scroll to position [0, 0]
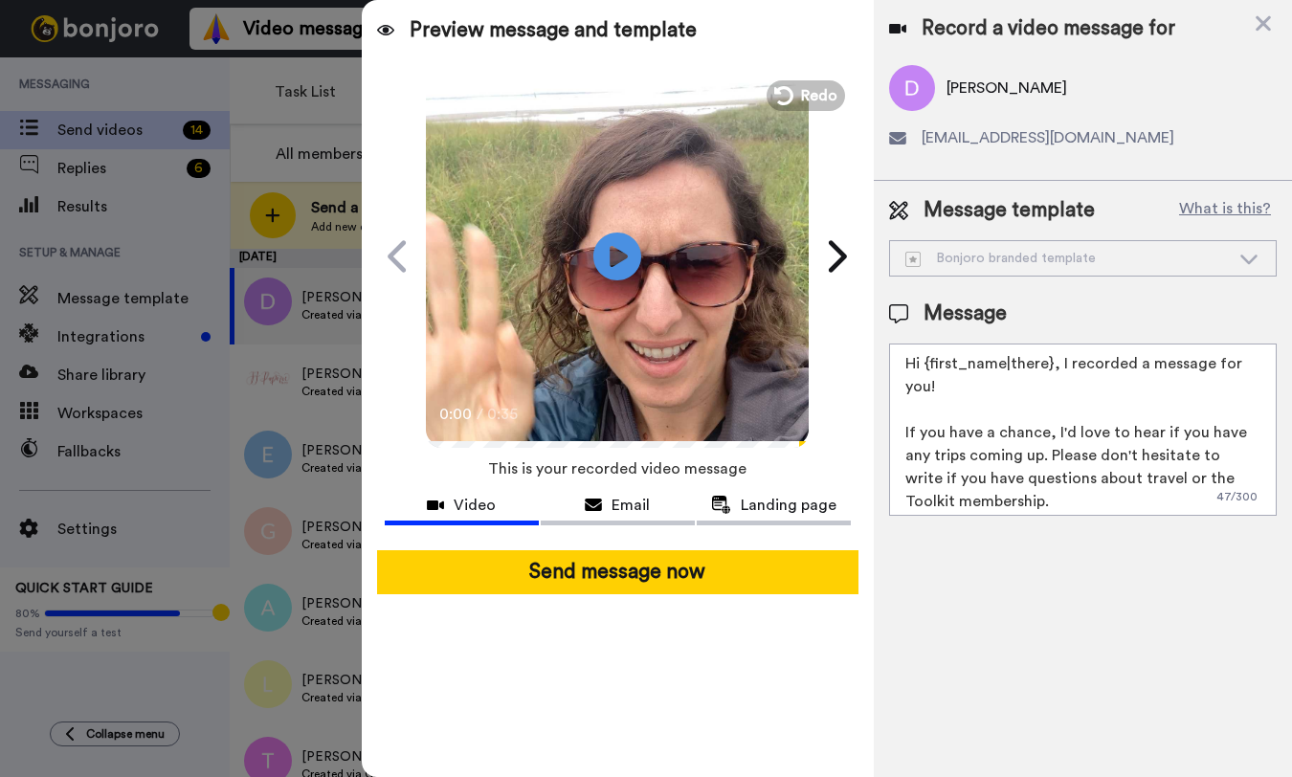
drag, startPoint x: 1122, startPoint y: 483, endPoint x: 992, endPoint y: 336, distance: 196.0
click at [992, 336] on div "Message Hi {first_name|there}, I recorded a message for you! If you have a chan…" at bounding box center [1083, 408] width 388 height 216
type textarea "Hi {first_name|there}, I recorded a message for you! If you have a chance, I'd …"
click at [921, 608] on div "Record a video message for Darby dtowns5901@aol.com Message template What is th…" at bounding box center [1083, 388] width 418 height 777
click at [789, 499] on span "Landing page" at bounding box center [789, 505] width 96 height 23
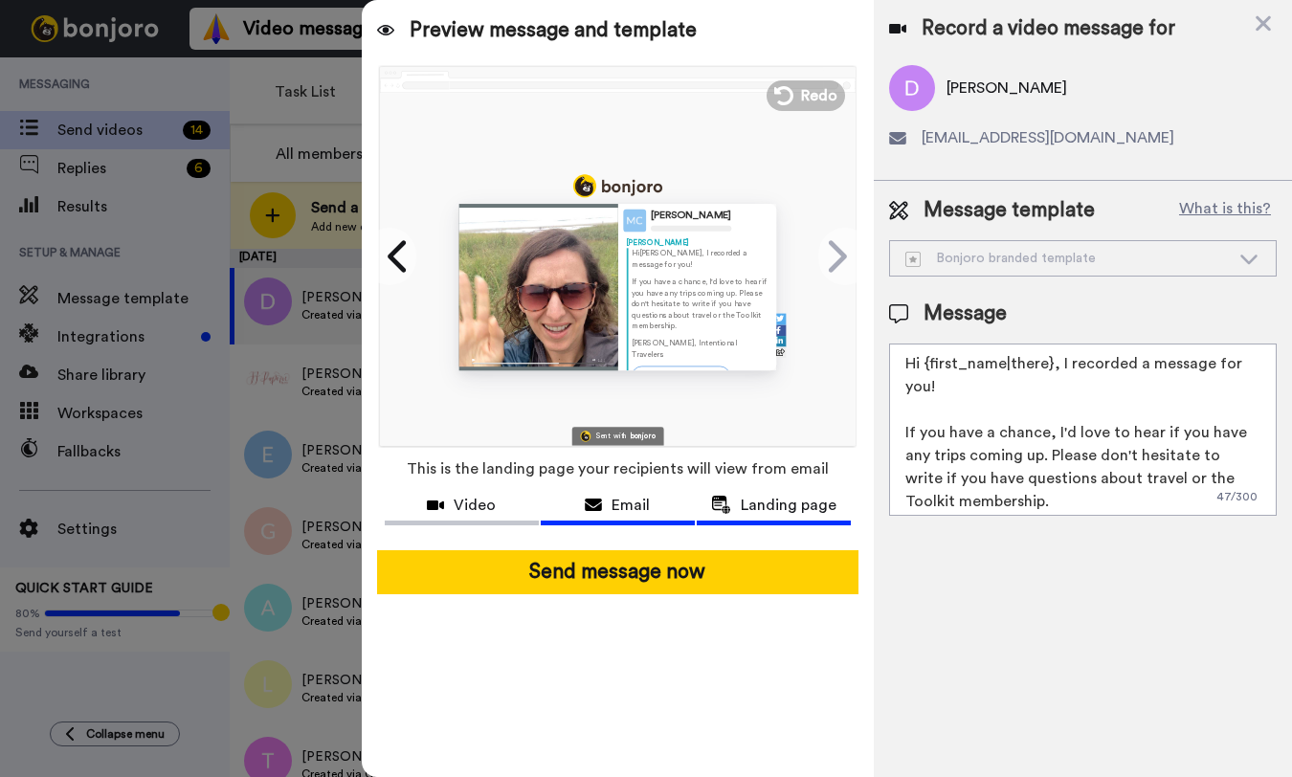
click at [657, 507] on div "Email" at bounding box center [618, 505] width 154 height 23
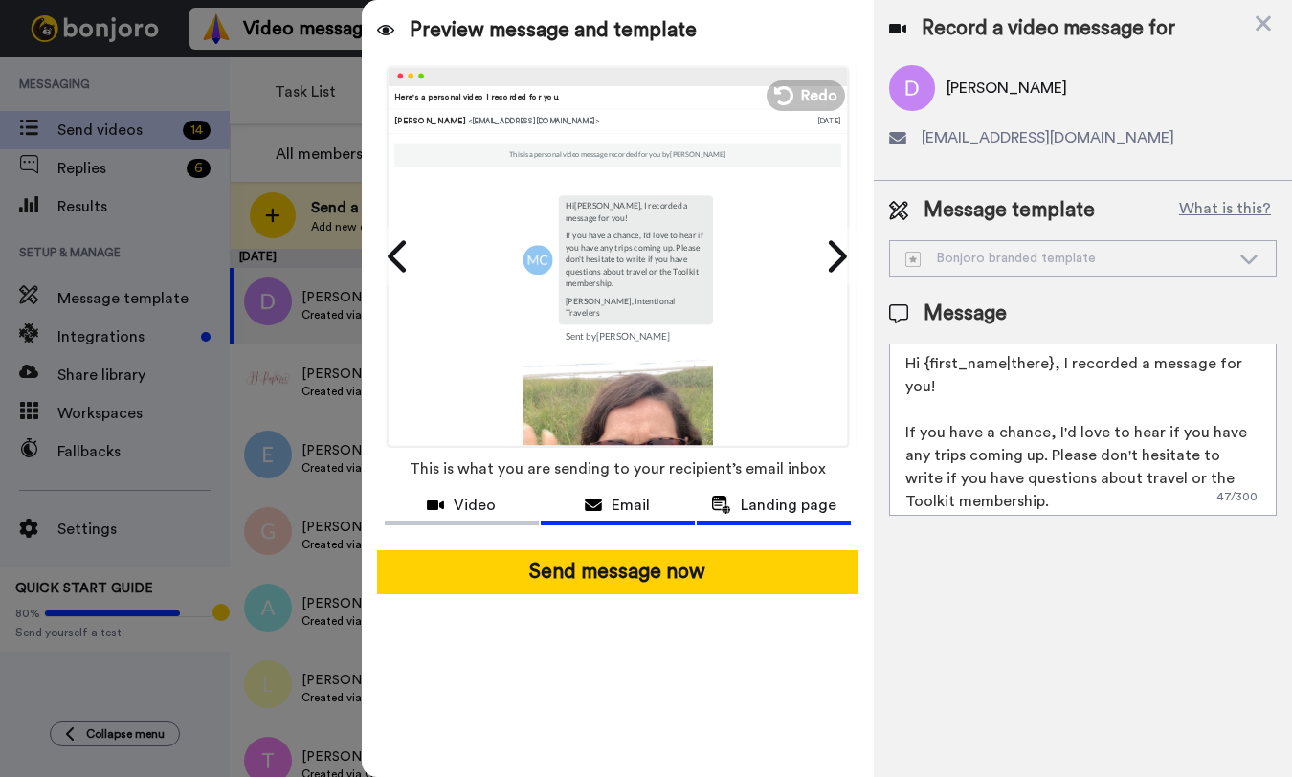
click at [742, 510] on span "Landing page" at bounding box center [789, 505] width 96 height 23
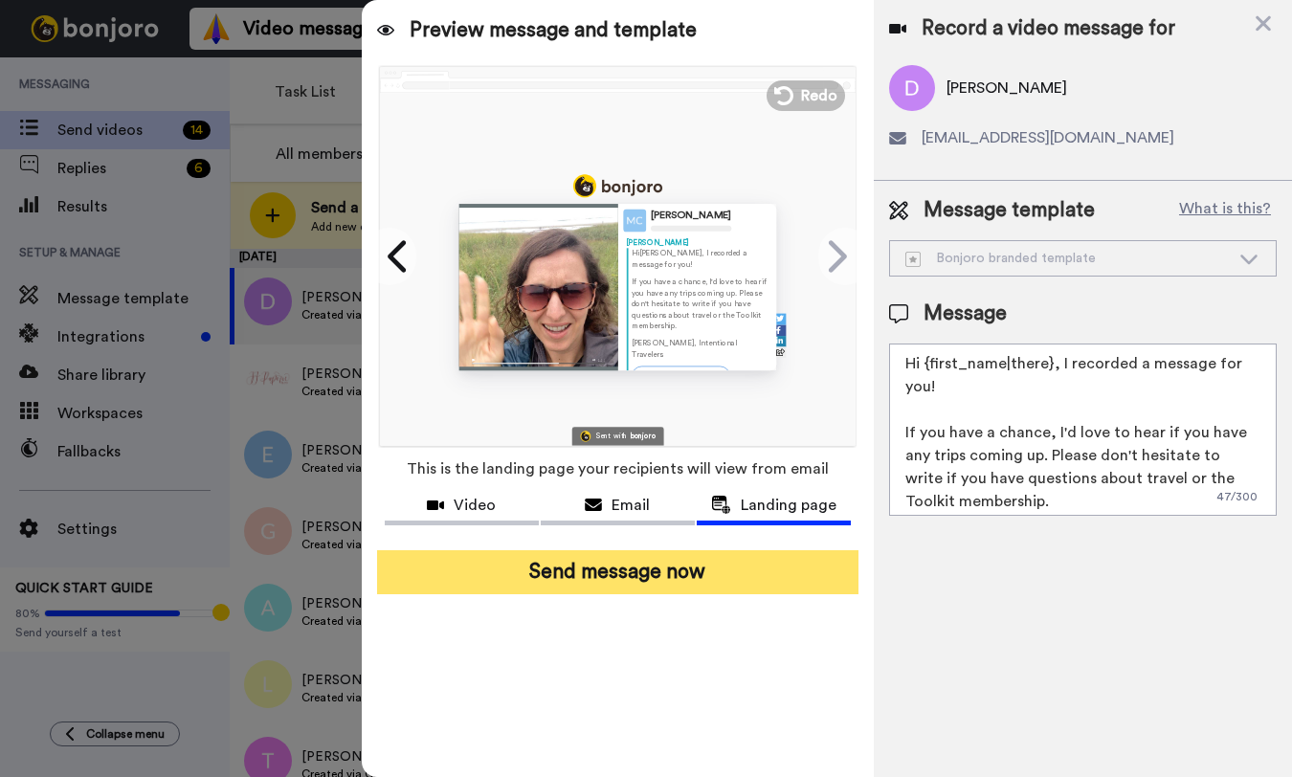
click at [679, 576] on button "Send message now" at bounding box center [617, 572] width 481 height 44
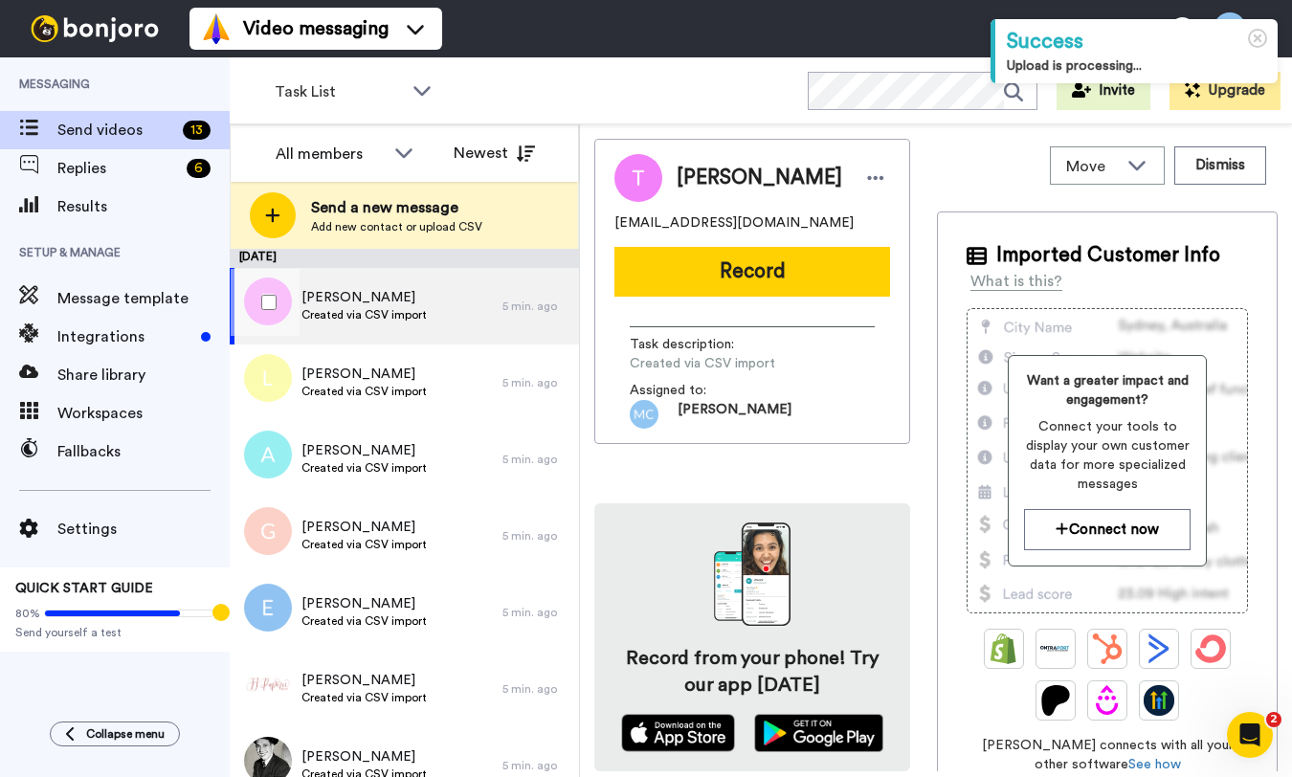
click at [436, 317] on div "Teresa Created via CSV import" at bounding box center [366, 306] width 273 height 77
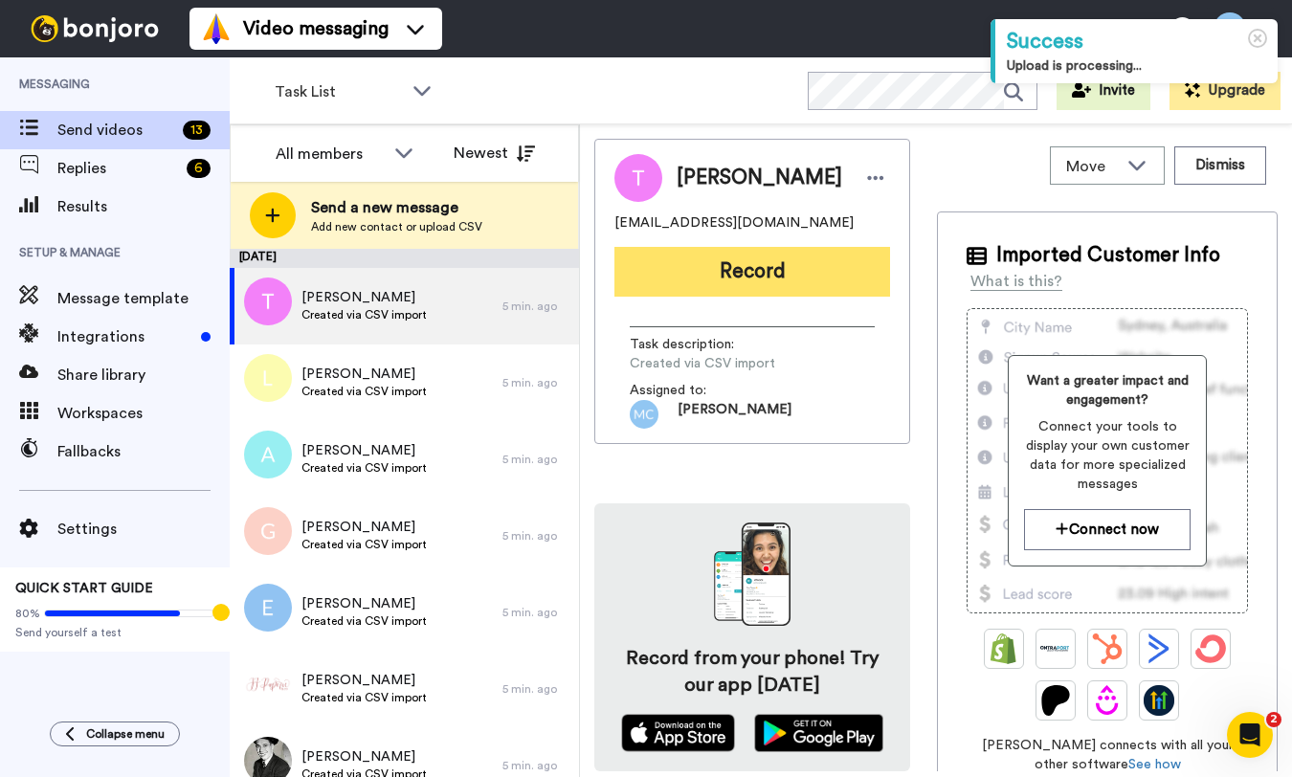
click at [788, 276] on button "Record" at bounding box center [752, 272] width 276 height 50
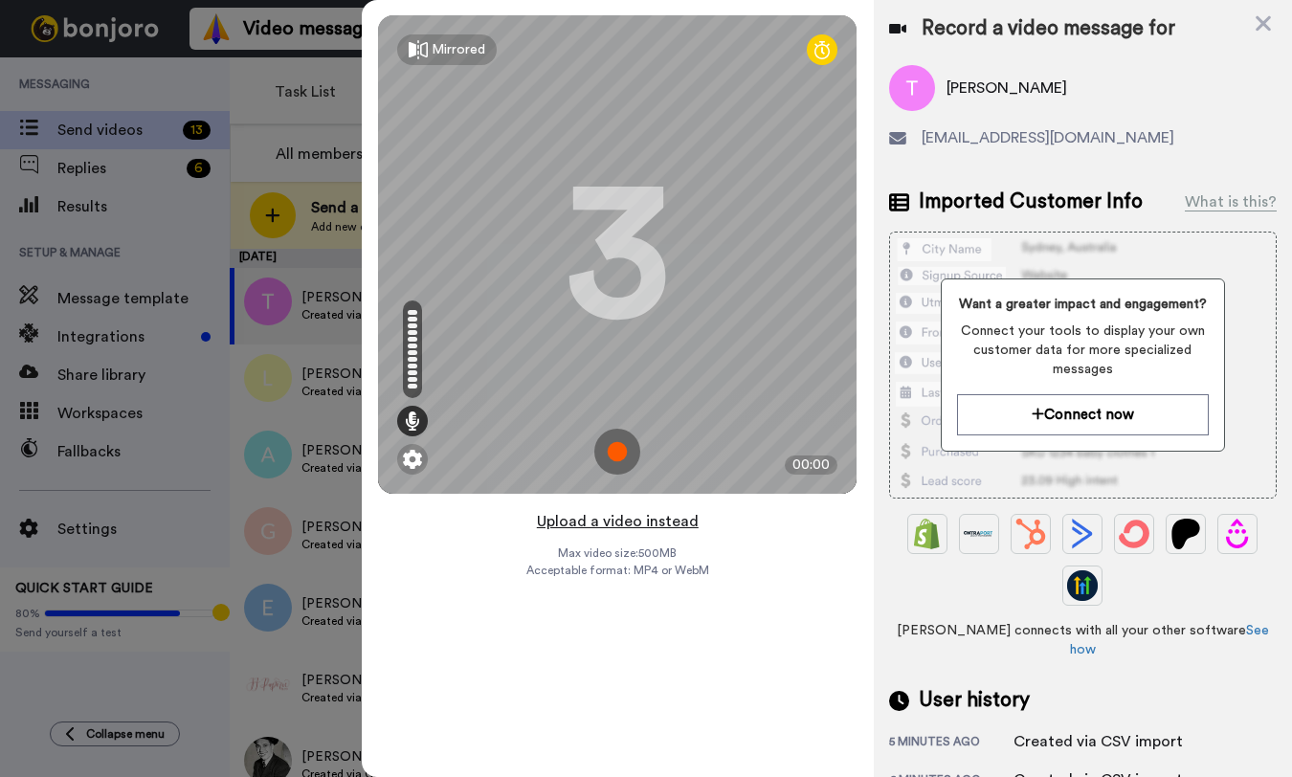
click at [635, 522] on button "Upload a video instead" at bounding box center [617, 521] width 173 height 25
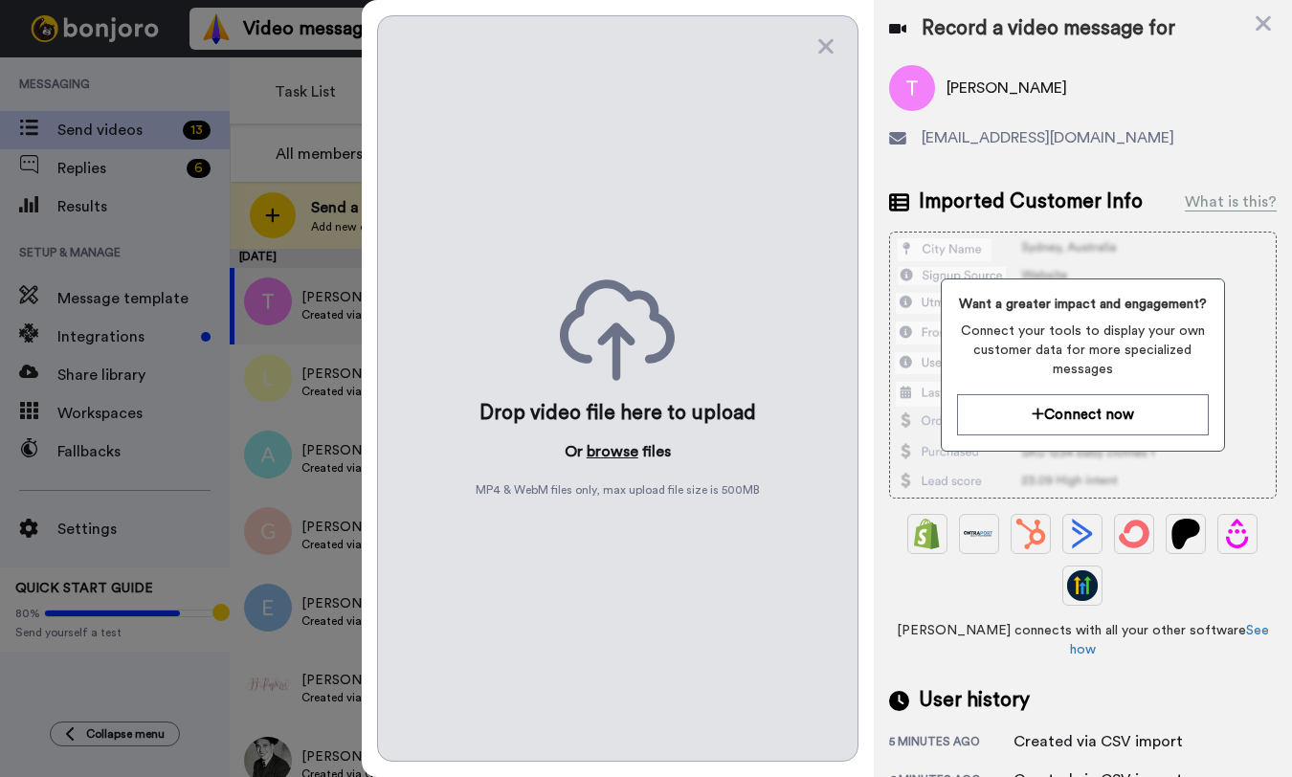
click at [610, 453] on button "browse" at bounding box center [613, 451] width 52 height 23
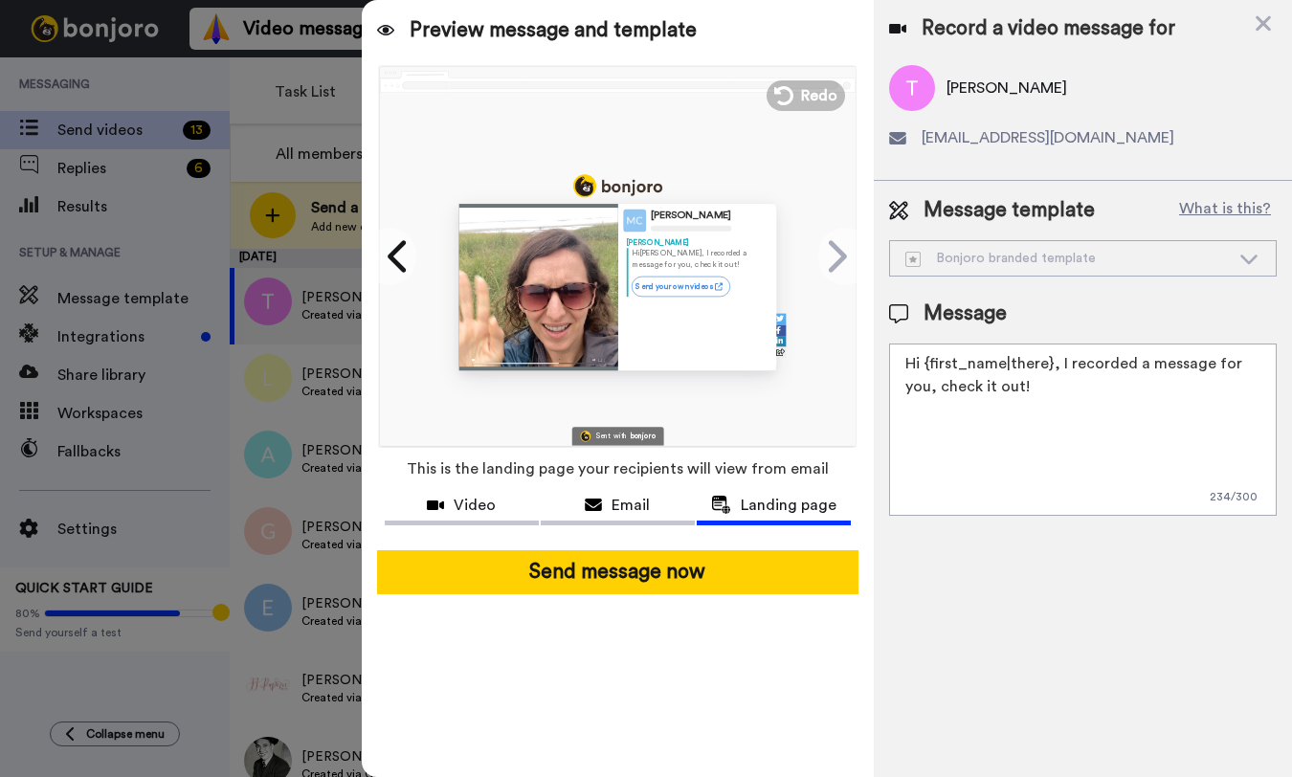
drag, startPoint x: 1003, startPoint y: 386, endPoint x: 898, endPoint y: 365, distance: 107.4
click at [898, 365] on textarea "Hi {first_name|there}, I recorded a message for you, check it out!" at bounding box center [1083, 430] width 388 height 172
paste textarea "! If you have a chance, I'd love to hear if you have any trips coming up. Pleas…"
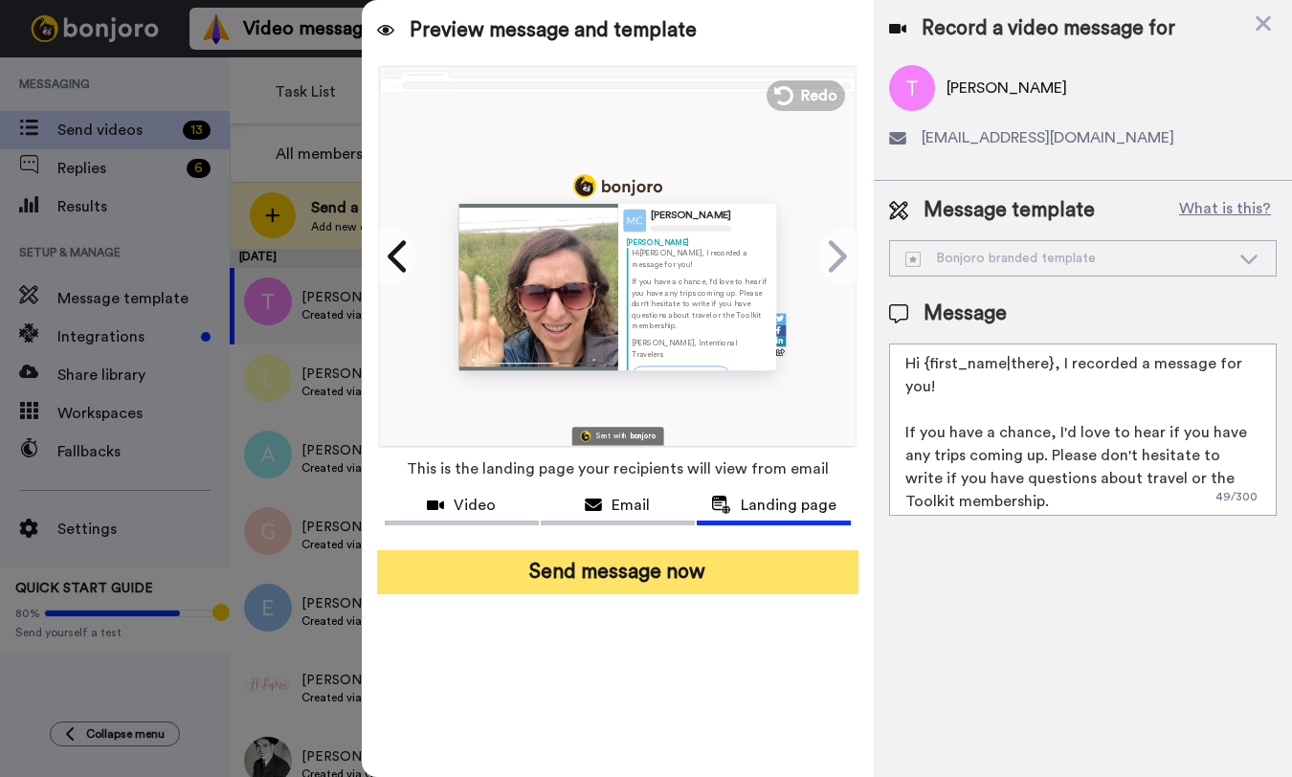
type textarea "Hi {first_name|there}, I recorded a message for you! If you have a chance, I'd …"
click at [641, 579] on button "Send message now" at bounding box center [617, 572] width 481 height 44
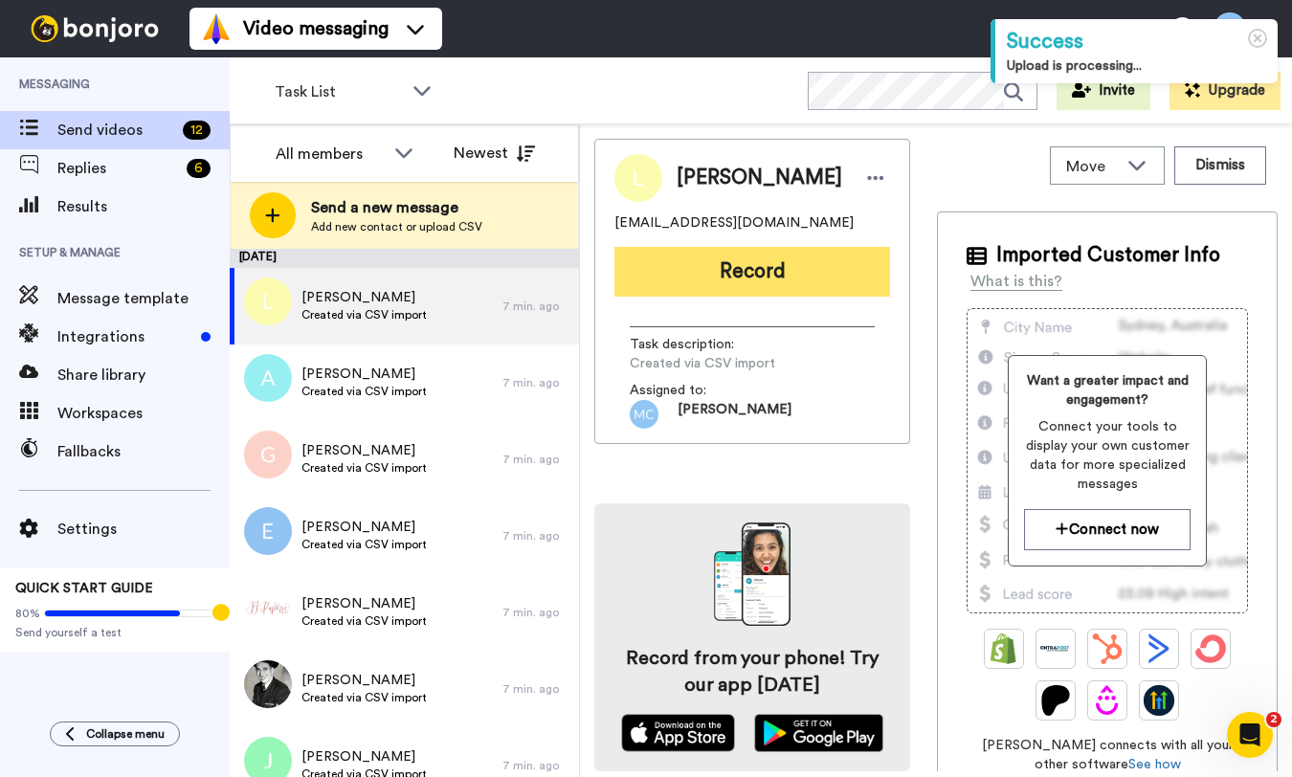
click at [705, 281] on button "Record" at bounding box center [752, 272] width 276 height 50
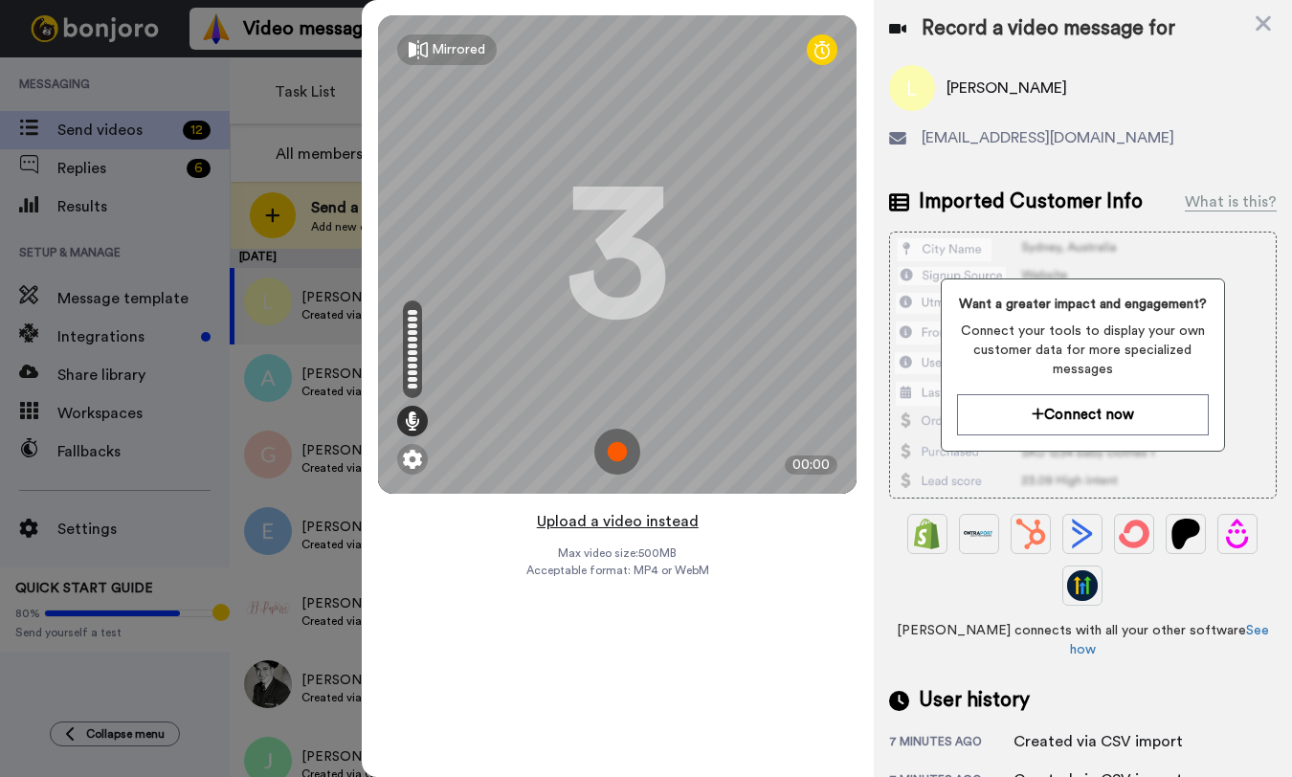
click at [608, 523] on button "Upload a video instead" at bounding box center [617, 521] width 173 height 25
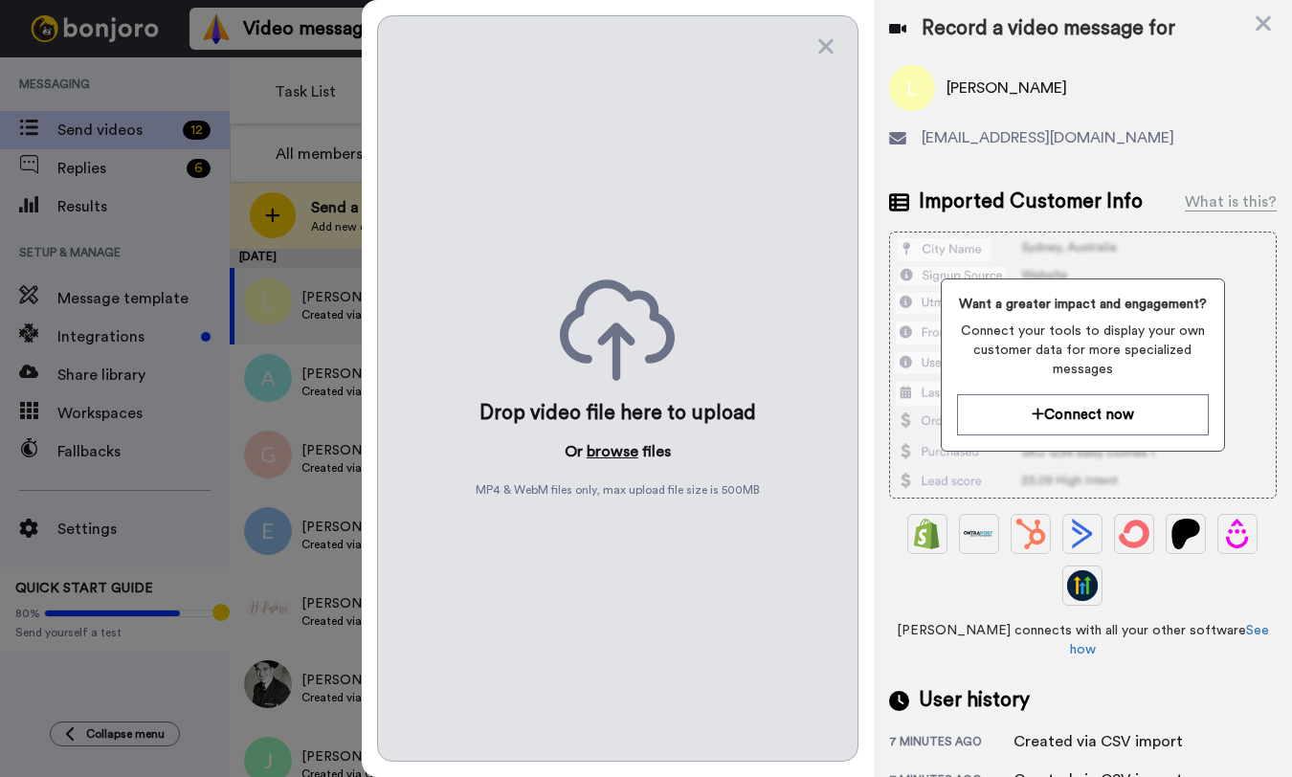
click at [609, 449] on button "browse" at bounding box center [613, 451] width 52 height 23
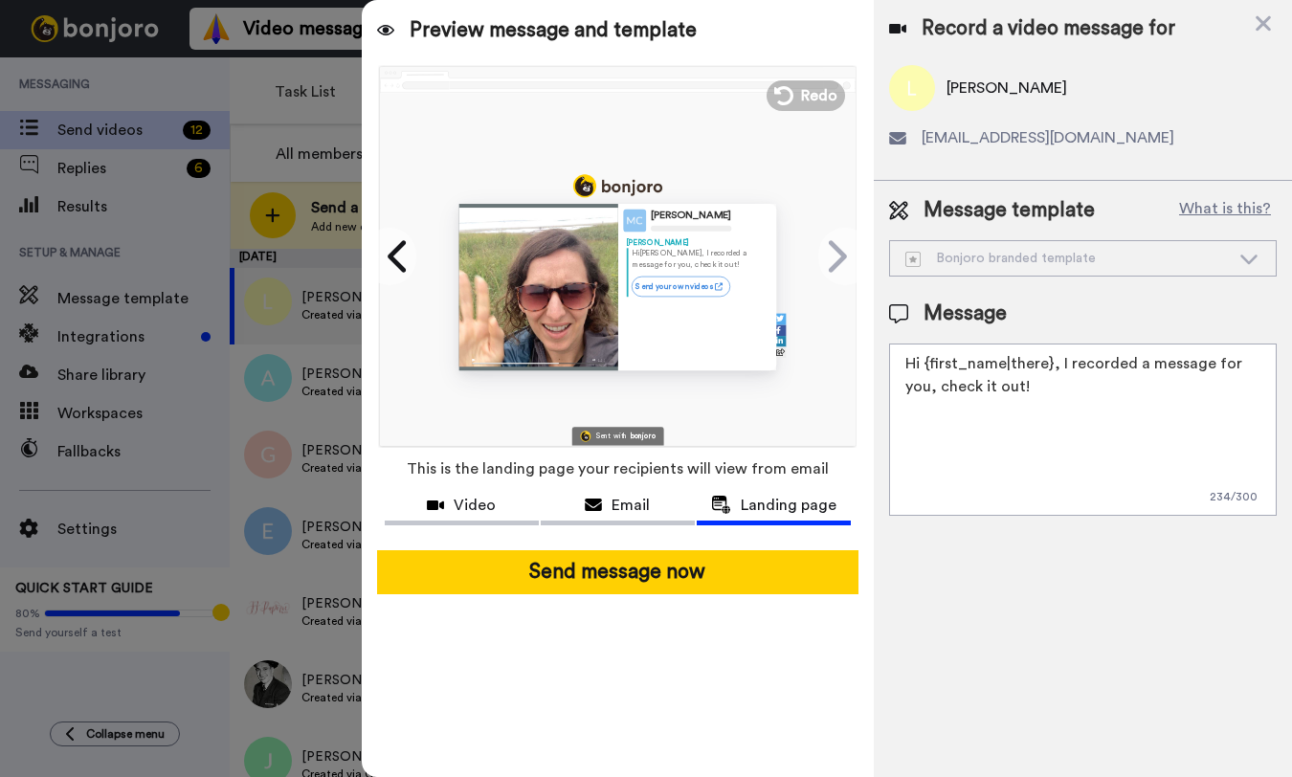
drag, startPoint x: 999, startPoint y: 381, endPoint x: 887, endPoint y: 357, distance: 114.5
click at [887, 357] on div "Message template What is this? Bonjoro branded template Bonjoro branded templat…" at bounding box center [1083, 356] width 418 height 350
paste textarea "! If you have a chance, I'd love to hear if you have any trips coming up. Pleas…"
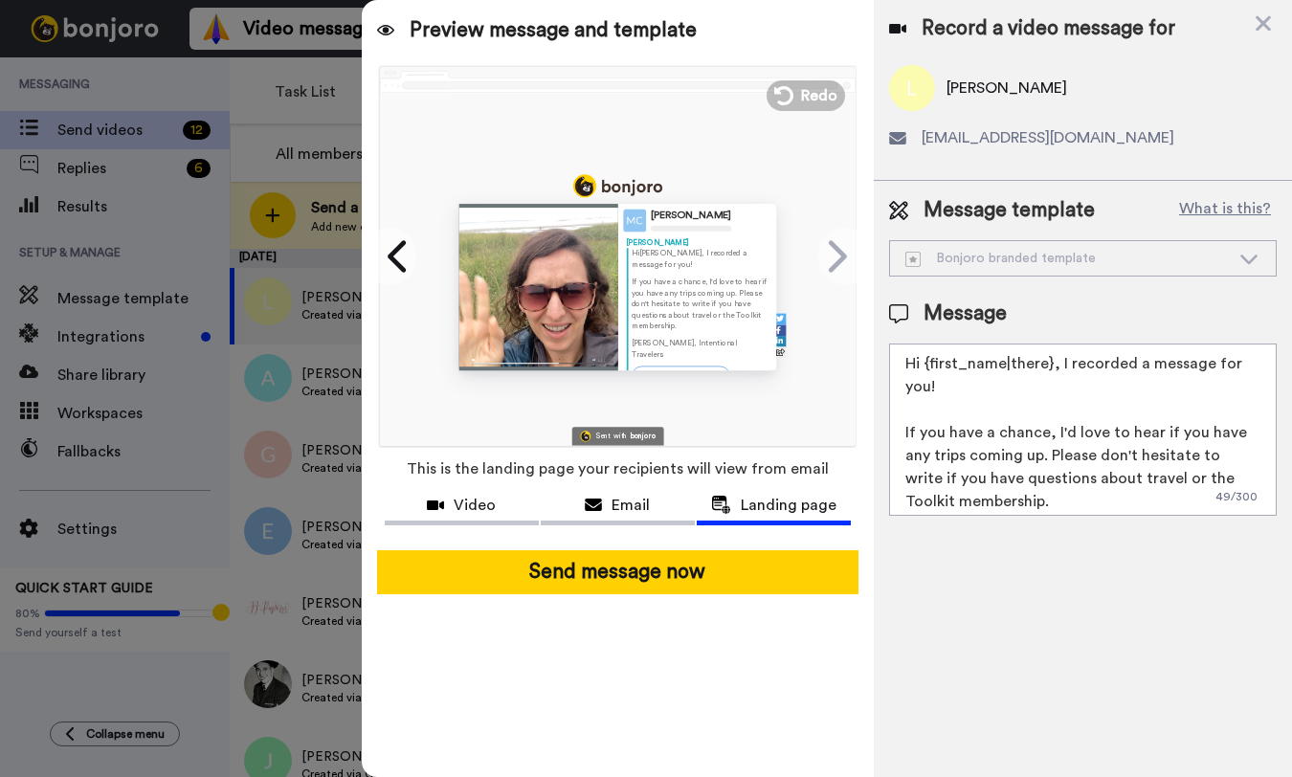
scroll to position [42, 0]
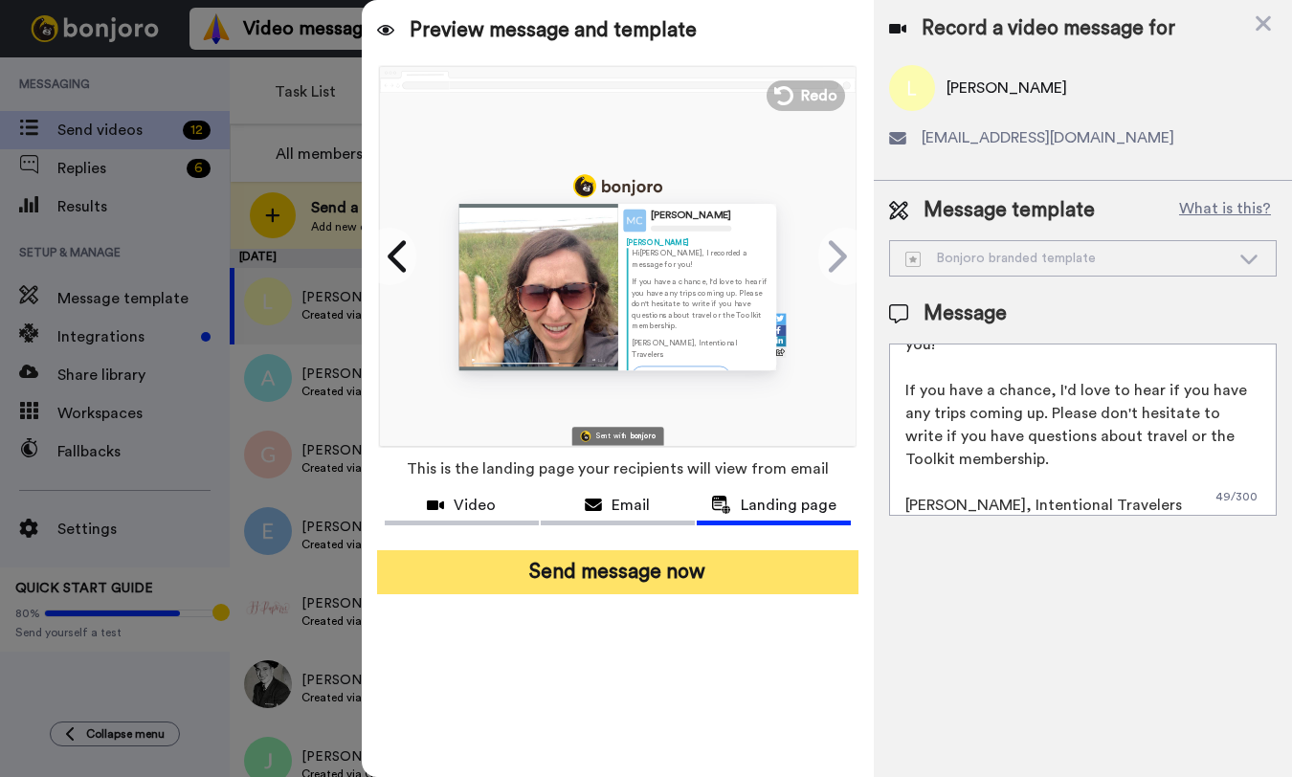
type textarea "Hi {first_name|there}, I recorded a message for you! If you have a chance, I'd …"
click at [749, 575] on button "Send message now" at bounding box center [617, 572] width 481 height 44
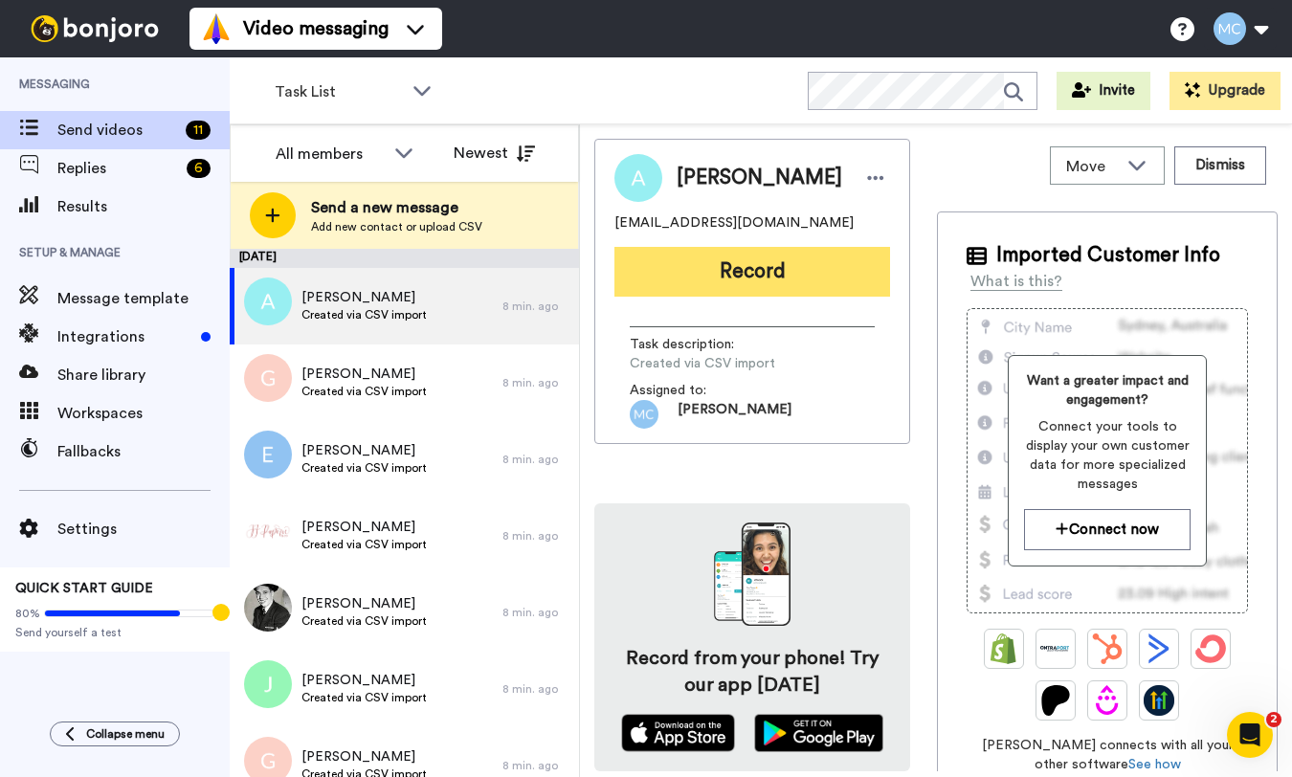
click at [762, 279] on button "Record" at bounding box center [752, 272] width 276 height 50
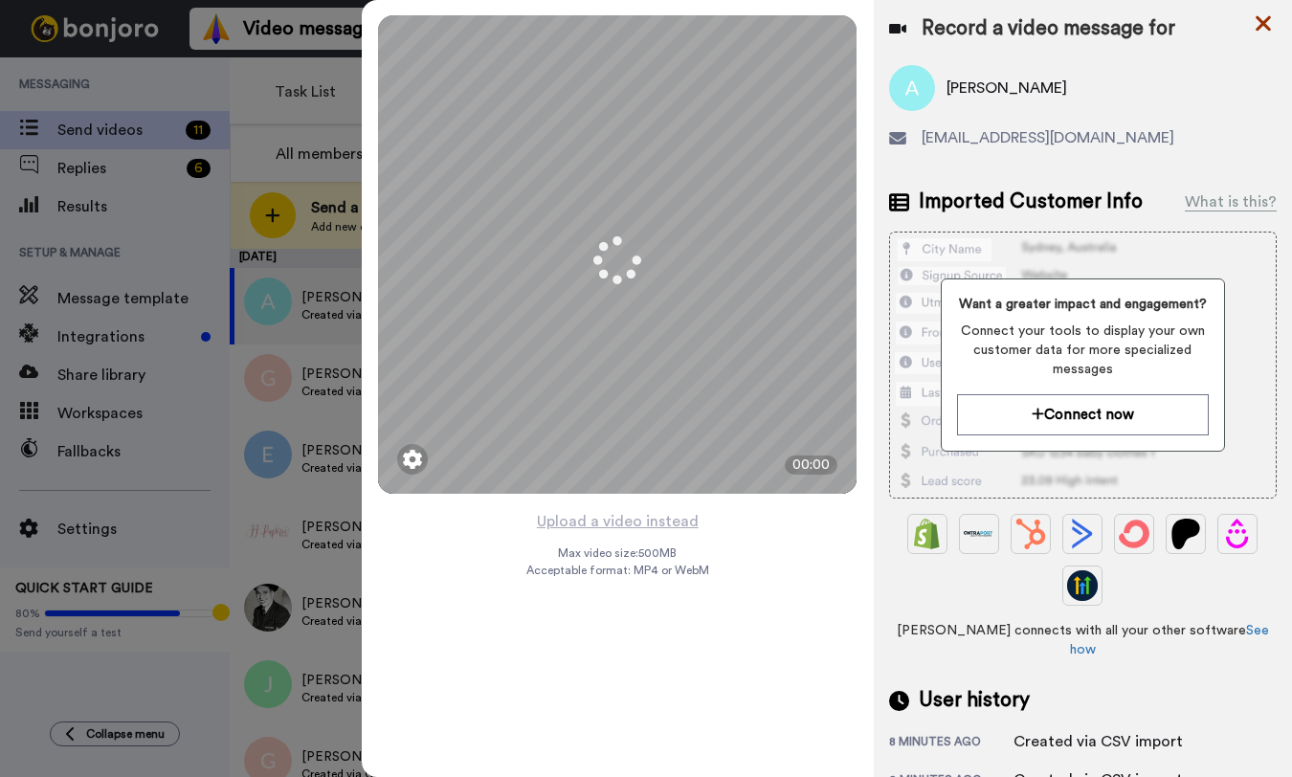
click at [1263, 21] on icon at bounding box center [1263, 23] width 15 height 15
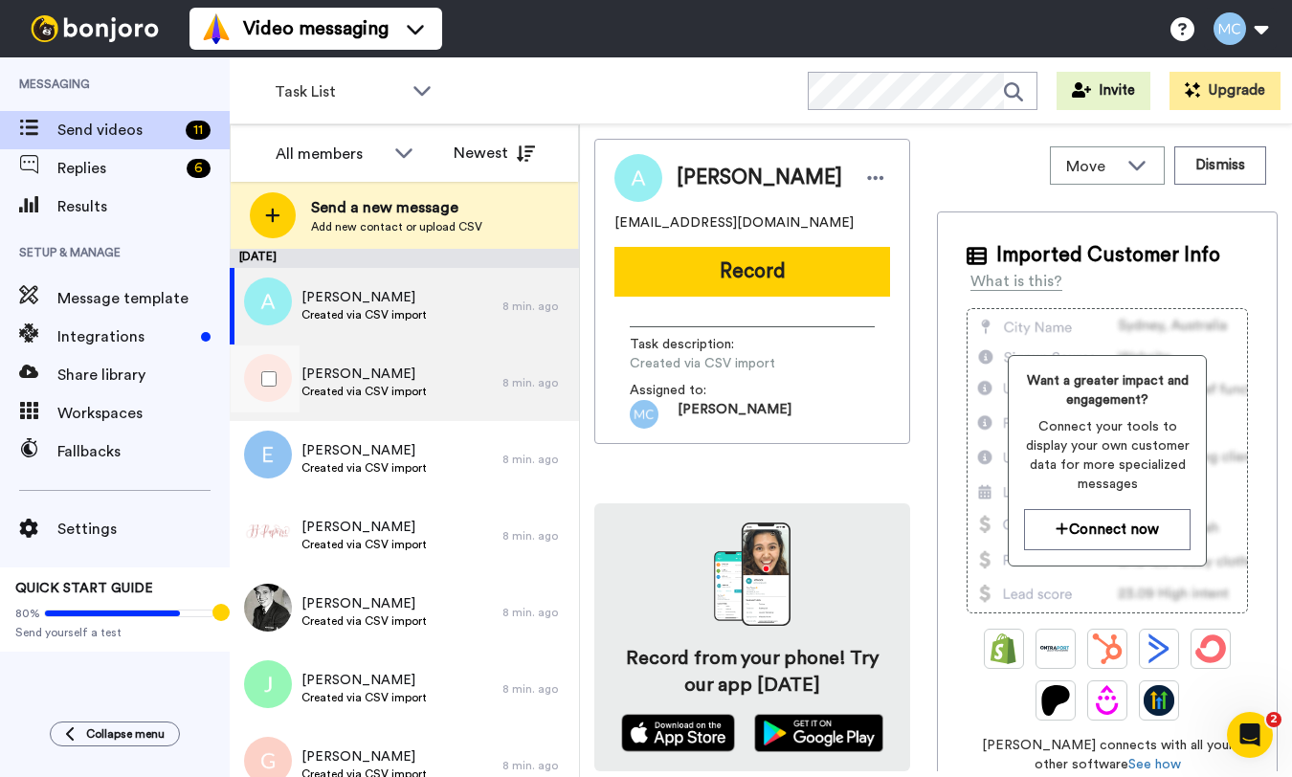
drag, startPoint x: 350, startPoint y: 370, endPoint x: 361, endPoint y: 368, distance: 10.7
click at [350, 370] on span "[PERSON_NAME]" at bounding box center [363, 374] width 125 height 19
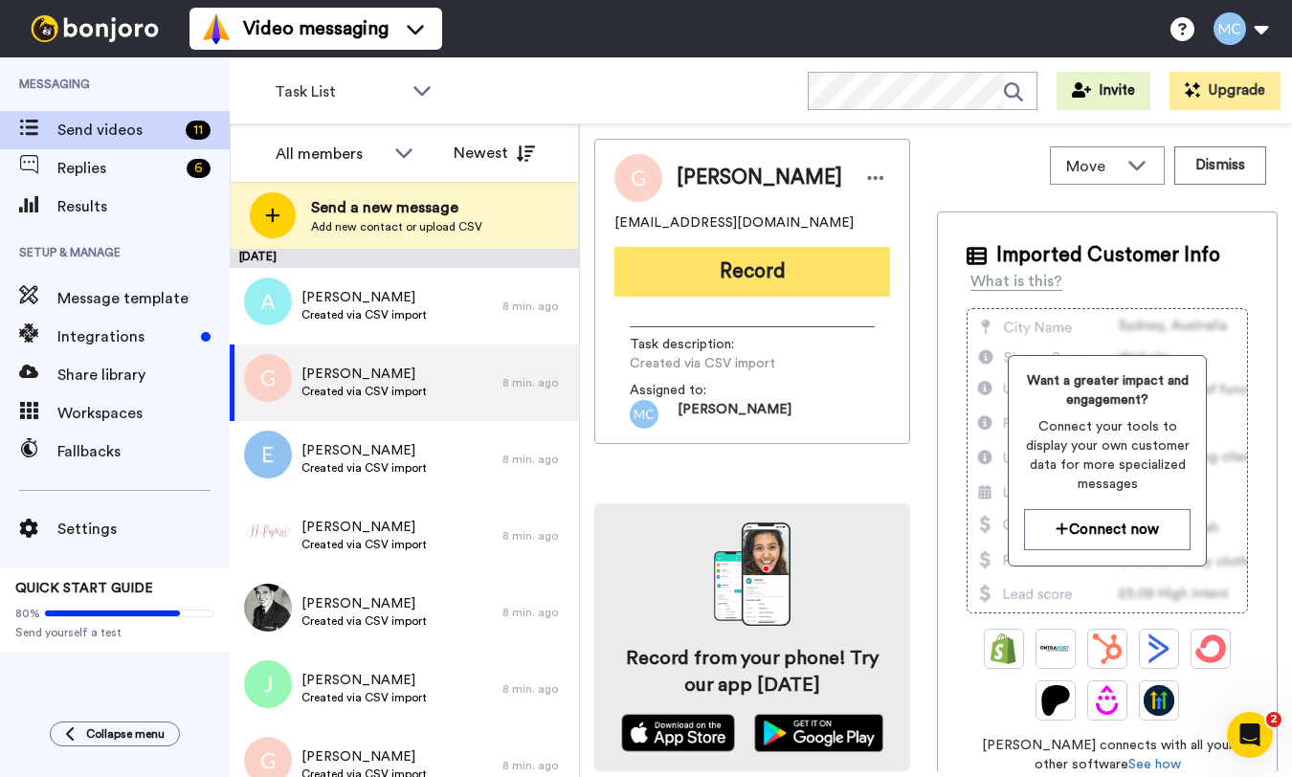
click at [760, 277] on button "Record" at bounding box center [752, 272] width 276 height 50
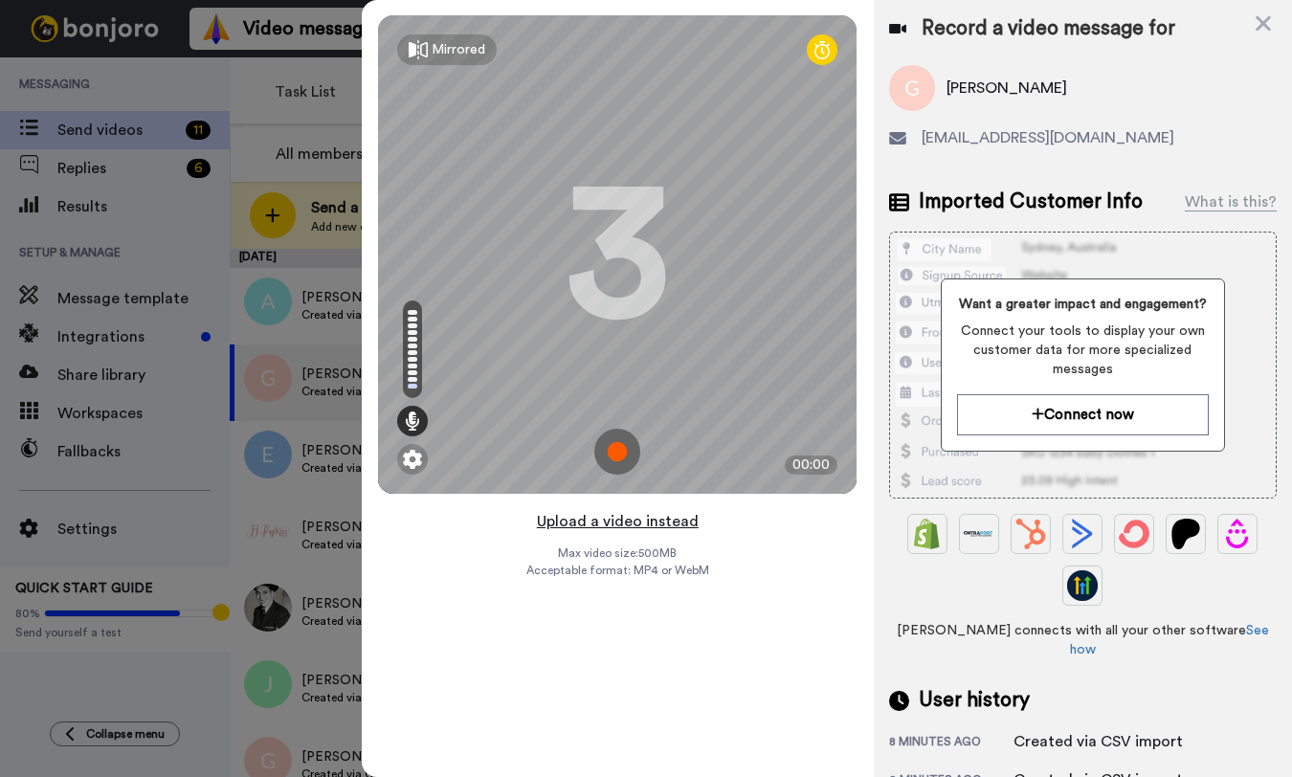
click at [612, 520] on button "Upload a video instead" at bounding box center [617, 521] width 173 height 25
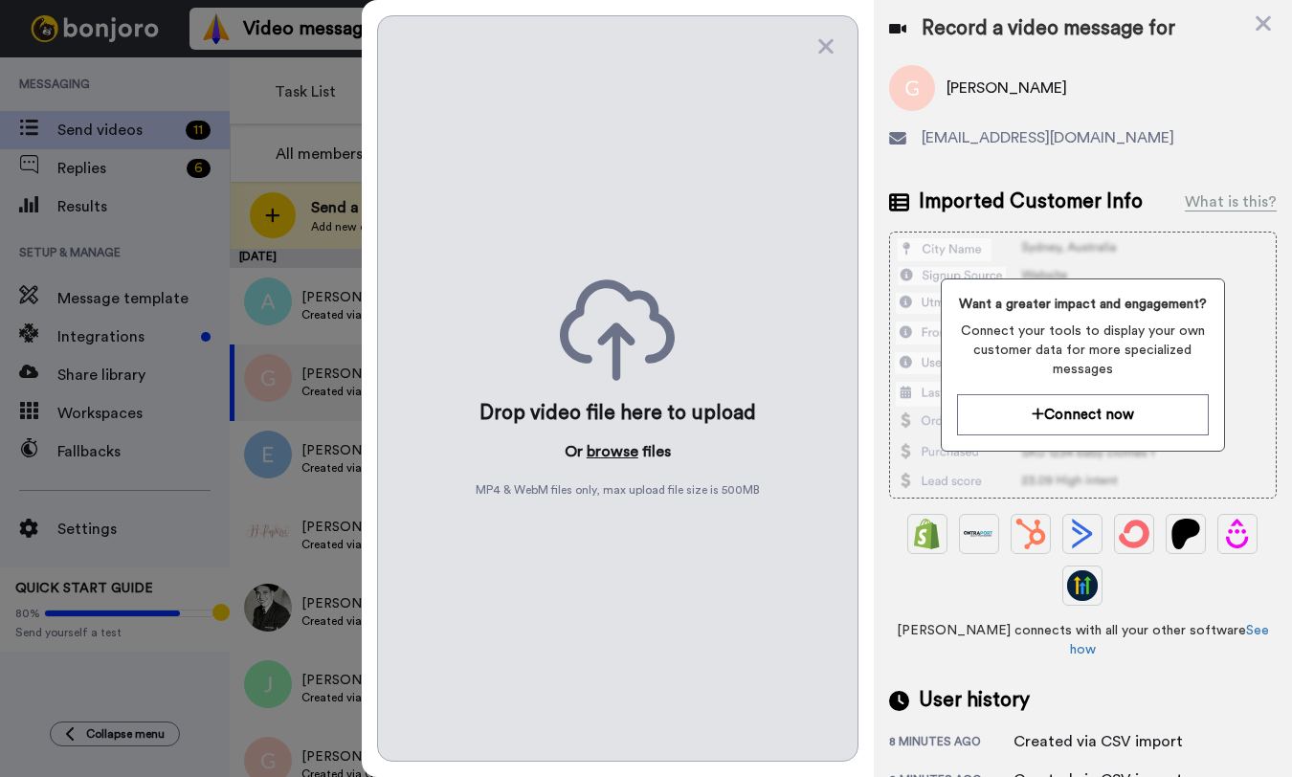
click at [615, 455] on button "browse" at bounding box center [613, 451] width 52 height 23
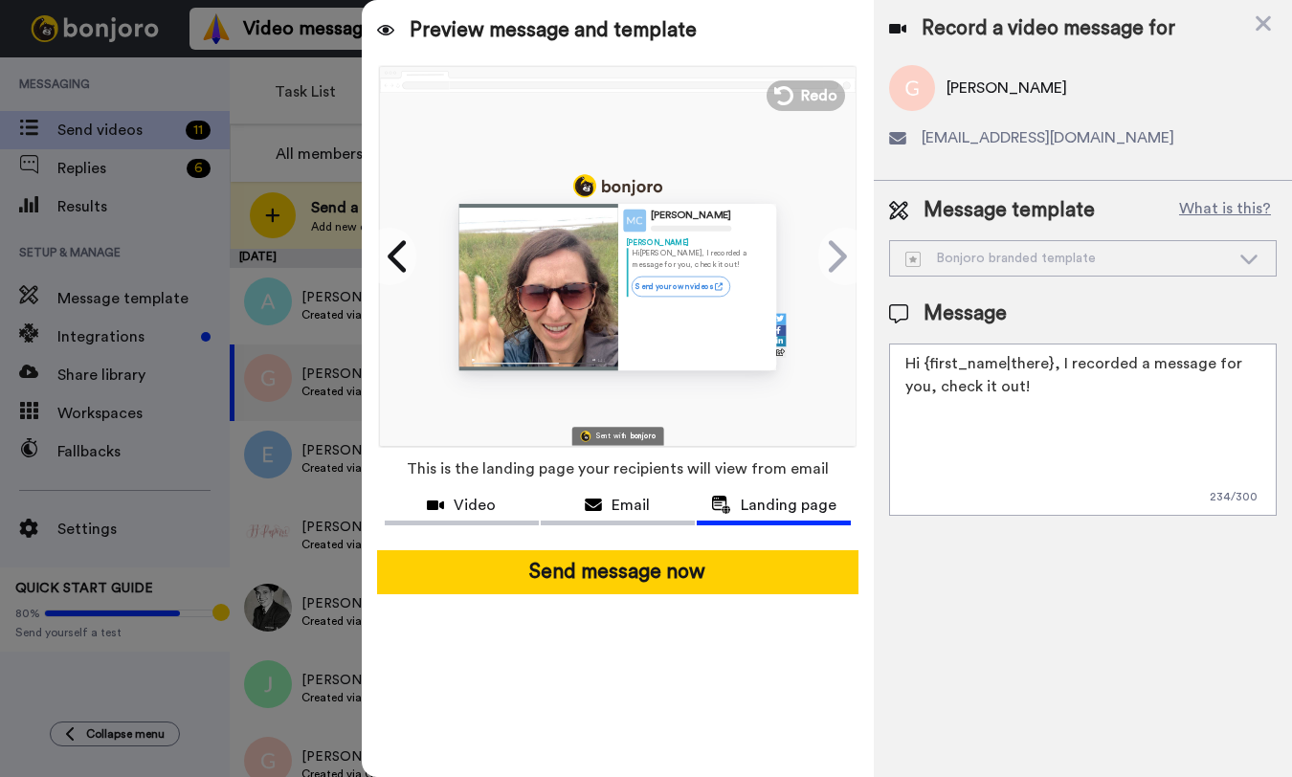
drag, startPoint x: 984, startPoint y: 384, endPoint x: 899, endPoint y: 354, distance: 90.2
click at [899, 354] on textarea "Hi {first_name|there}, I recorded a message for you, check it out!" at bounding box center [1083, 430] width 388 height 172
paste textarea "! If you have a chance, I'd love to hear if you have any trips coming up. Pleas…"
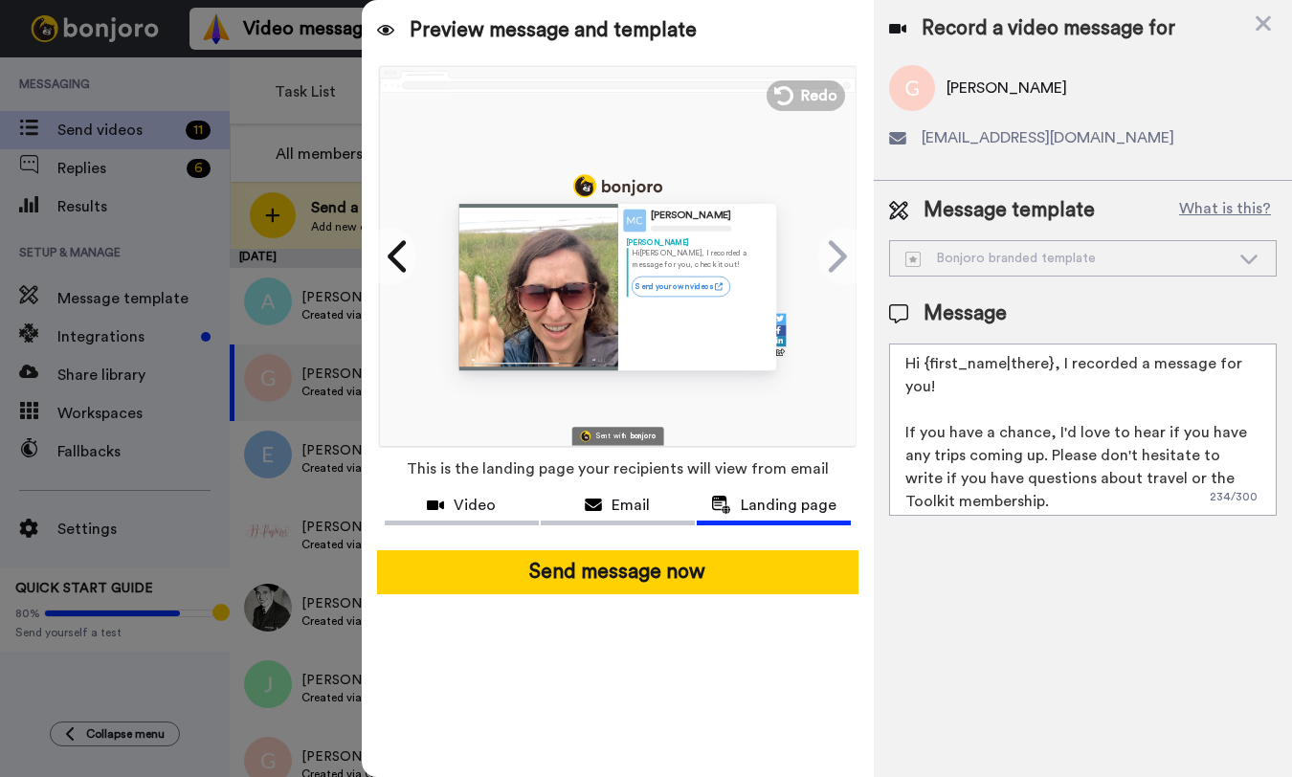
scroll to position [42, 0]
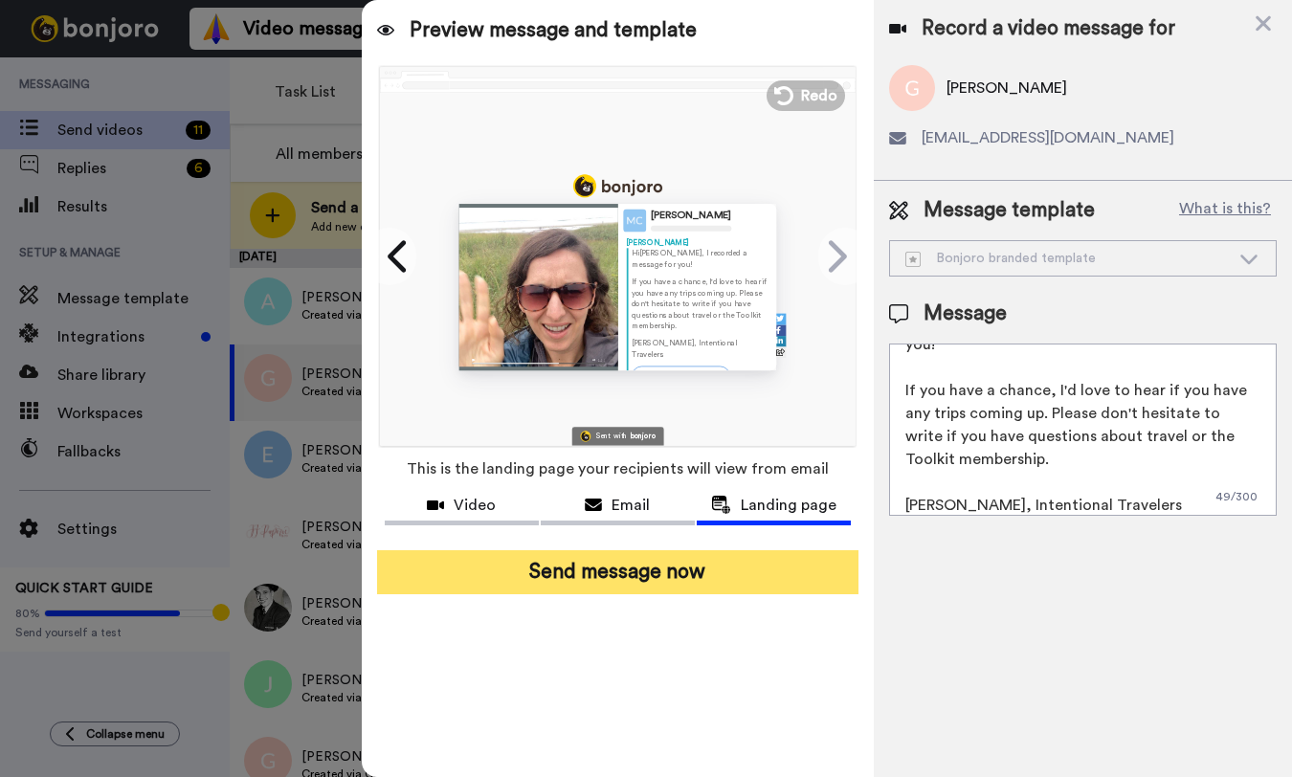
type textarea "Hi {first_name|there}, I recorded a message for you! If you have a chance, I'd …"
click at [693, 585] on button "Send message now" at bounding box center [617, 572] width 481 height 44
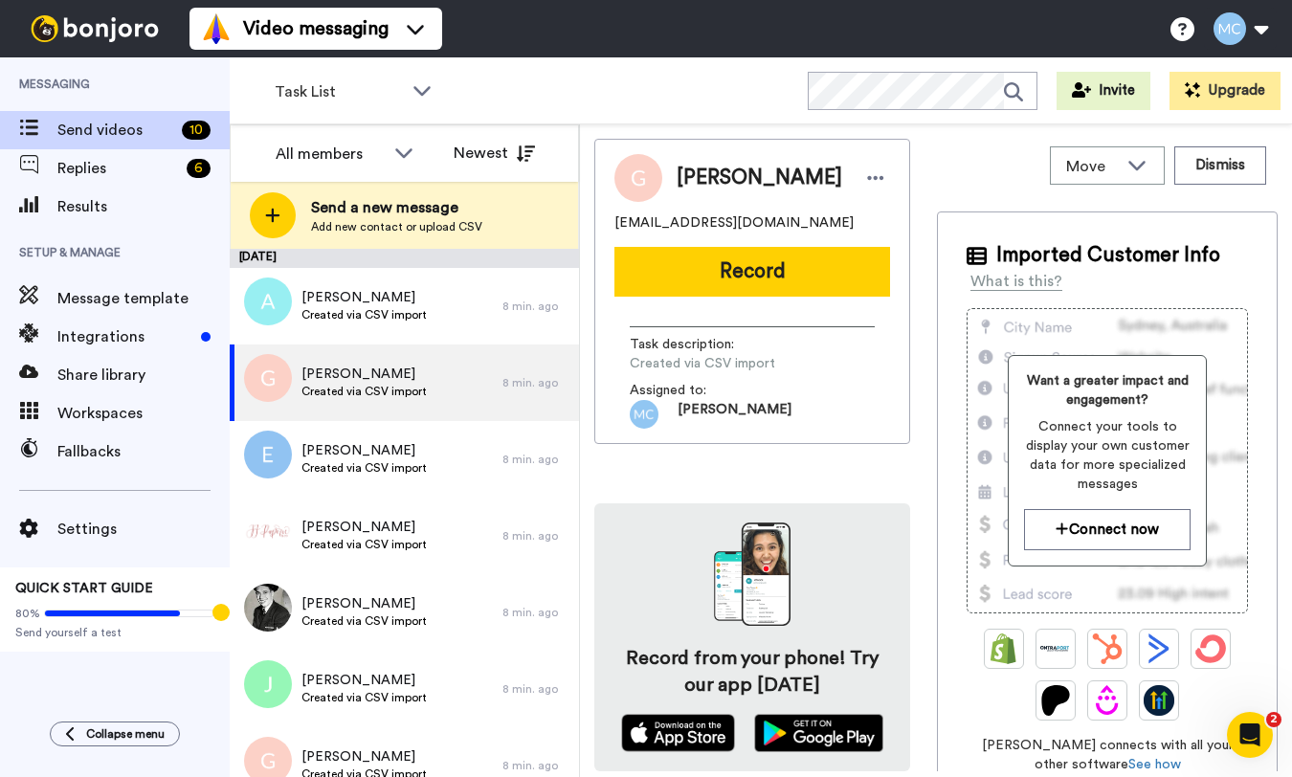
scroll to position [0, 0]
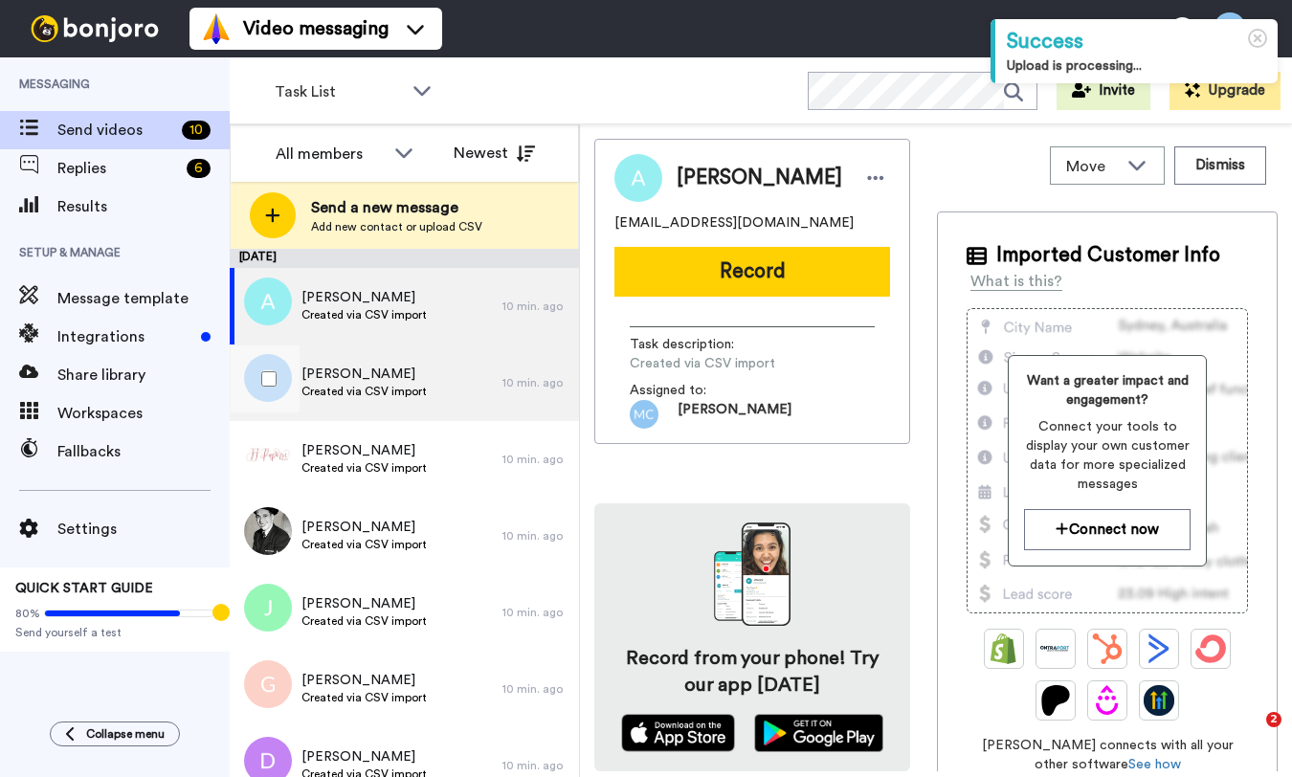
click at [425, 380] on div "Elizabeth Created via CSV import" at bounding box center [366, 383] width 273 height 77
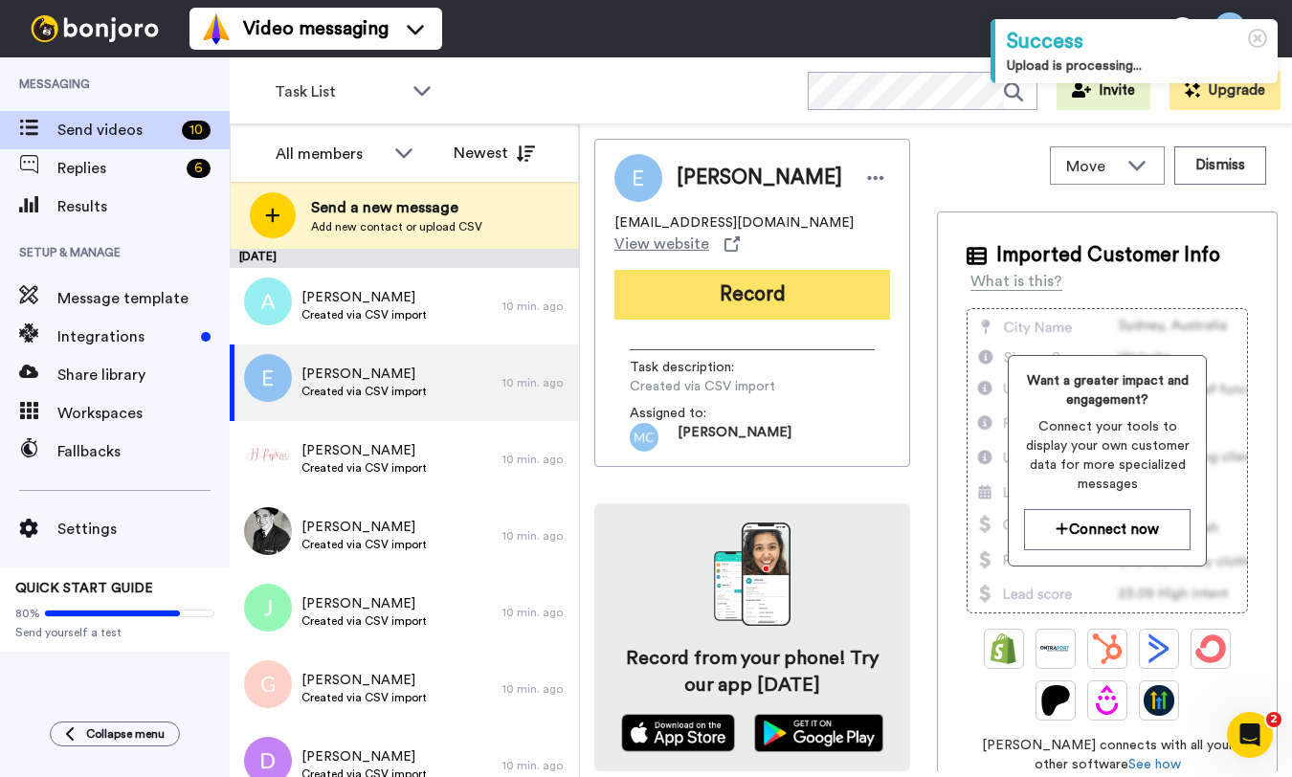
click at [698, 281] on button "Record" at bounding box center [752, 295] width 276 height 50
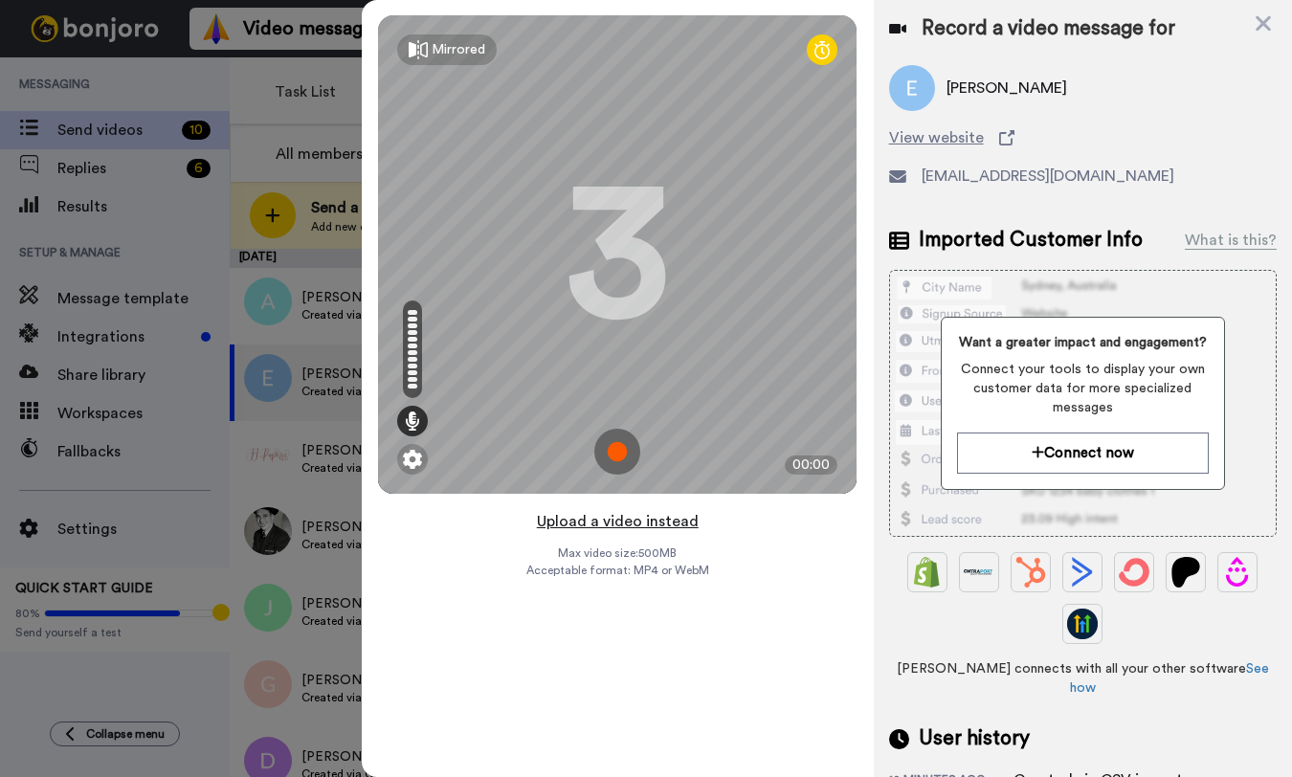
click at [619, 524] on button "Upload a video instead" at bounding box center [617, 521] width 173 height 25
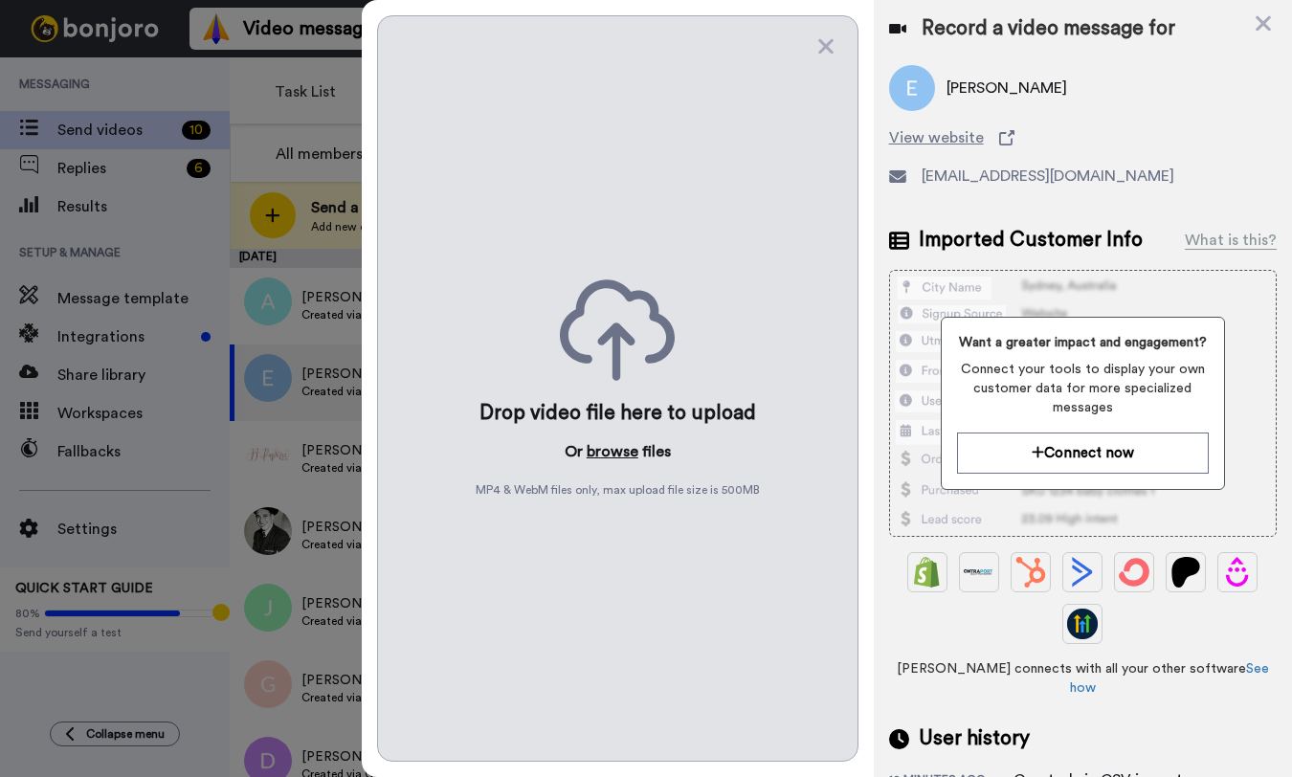
click at [614, 454] on button "browse" at bounding box center [613, 451] width 52 height 23
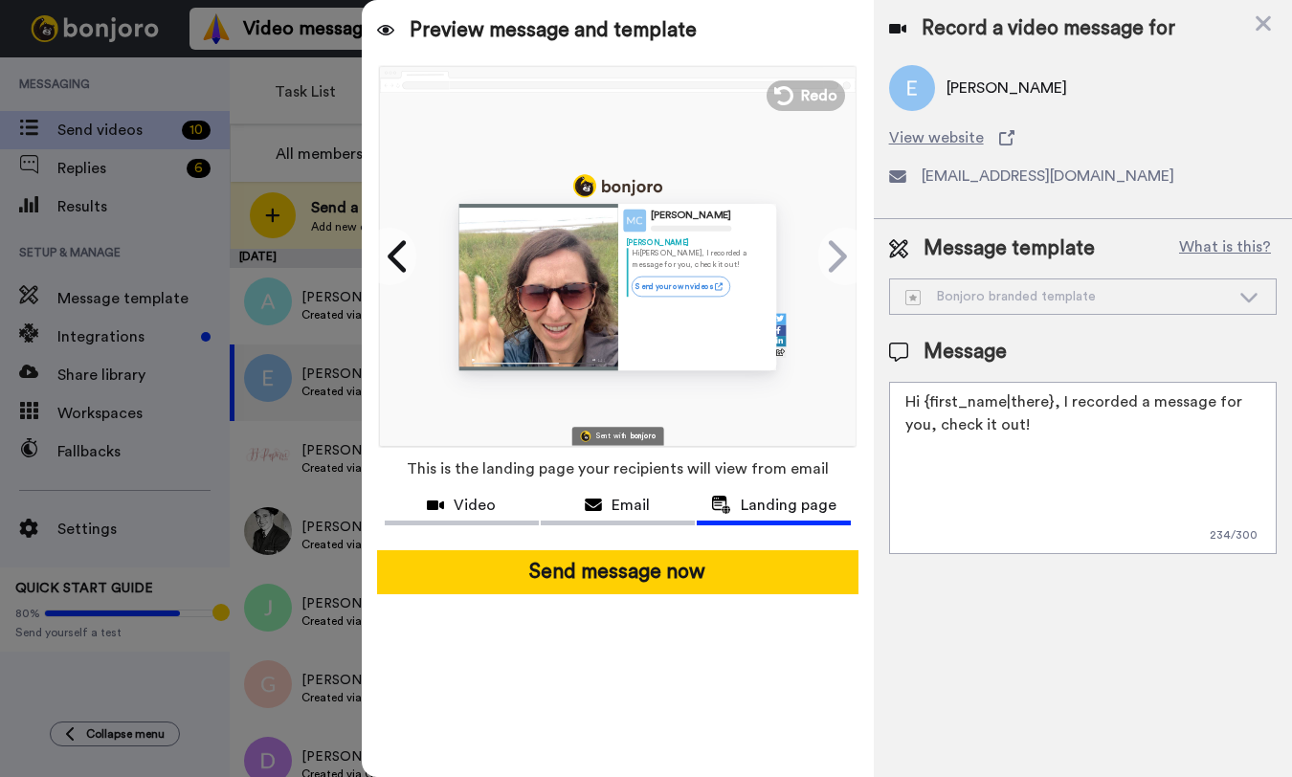
drag, startPoint x: 996, startPoint y: 432, endPoint x: 869, endPoint y: 401, distance: 130.9
click at [869, 401] on div "Preview message and template Play/Pause 0:00 / 0:35 Here's a personal video I r…" at bounding box center [827, 388] width 930 height 777
paste textarea "! If you have a chance, I'd love to hear if you have any trips coming up. Pleas…"
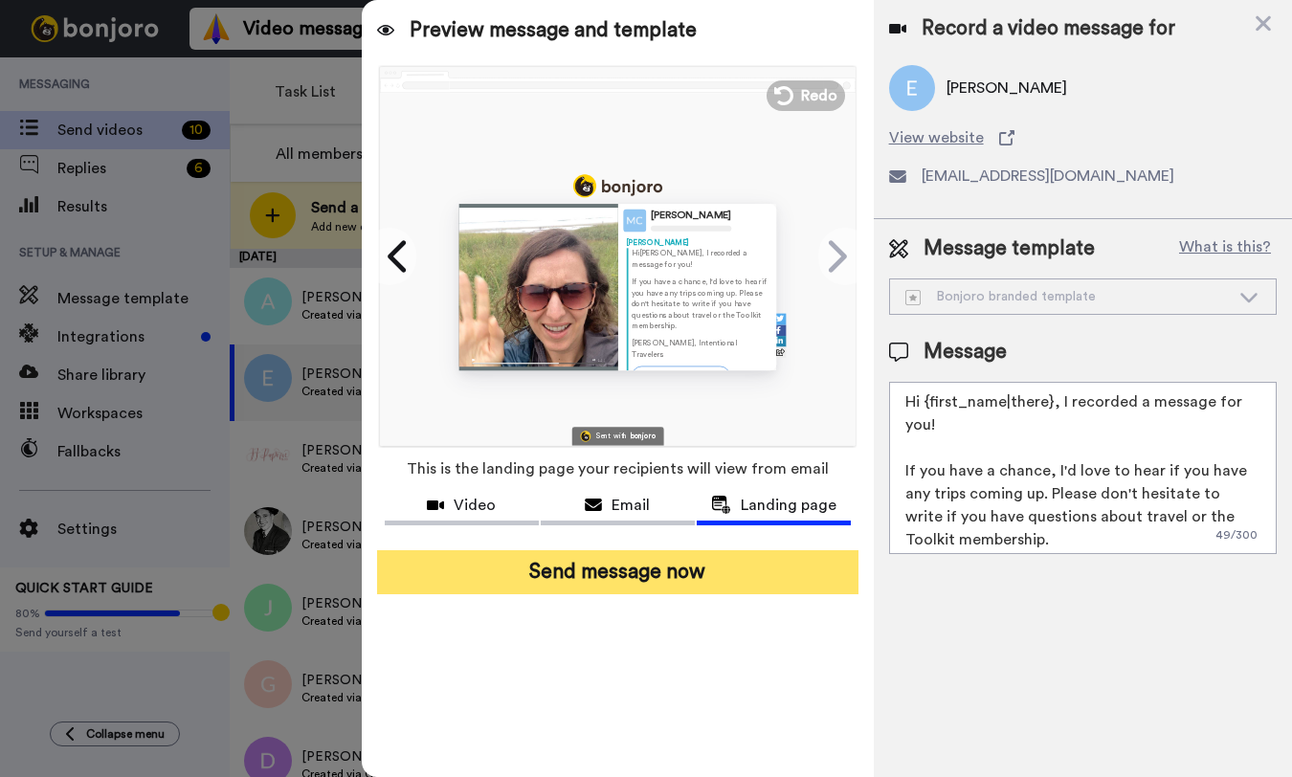
type textarea "Hi {first_name|there}, I recorded a message for you! If you have a chance, I'd …"
click at [752, 575] on button "Send message now" at bounding box center [617, 572] width 481 height 44
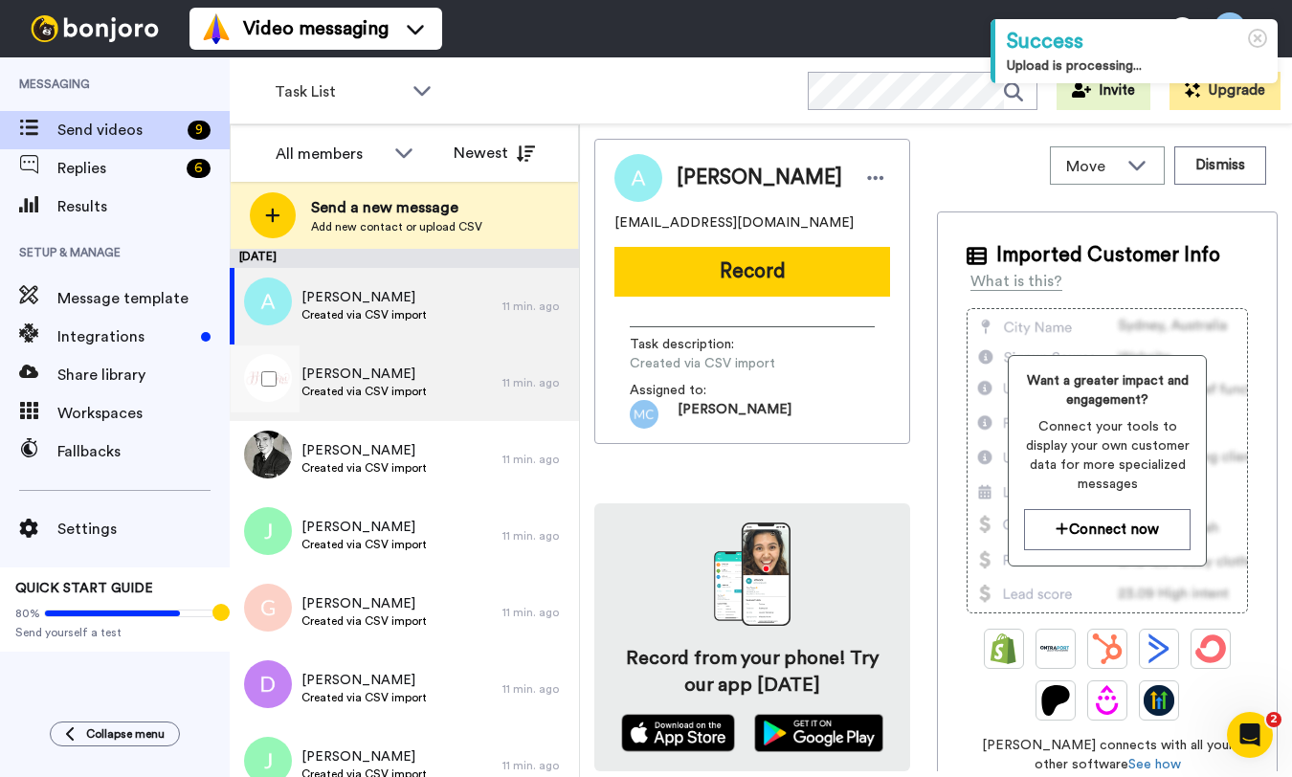
click at [348, 367] on span "[PERSON_NAME]" at bounding box center [363, 374] width 125 height 19
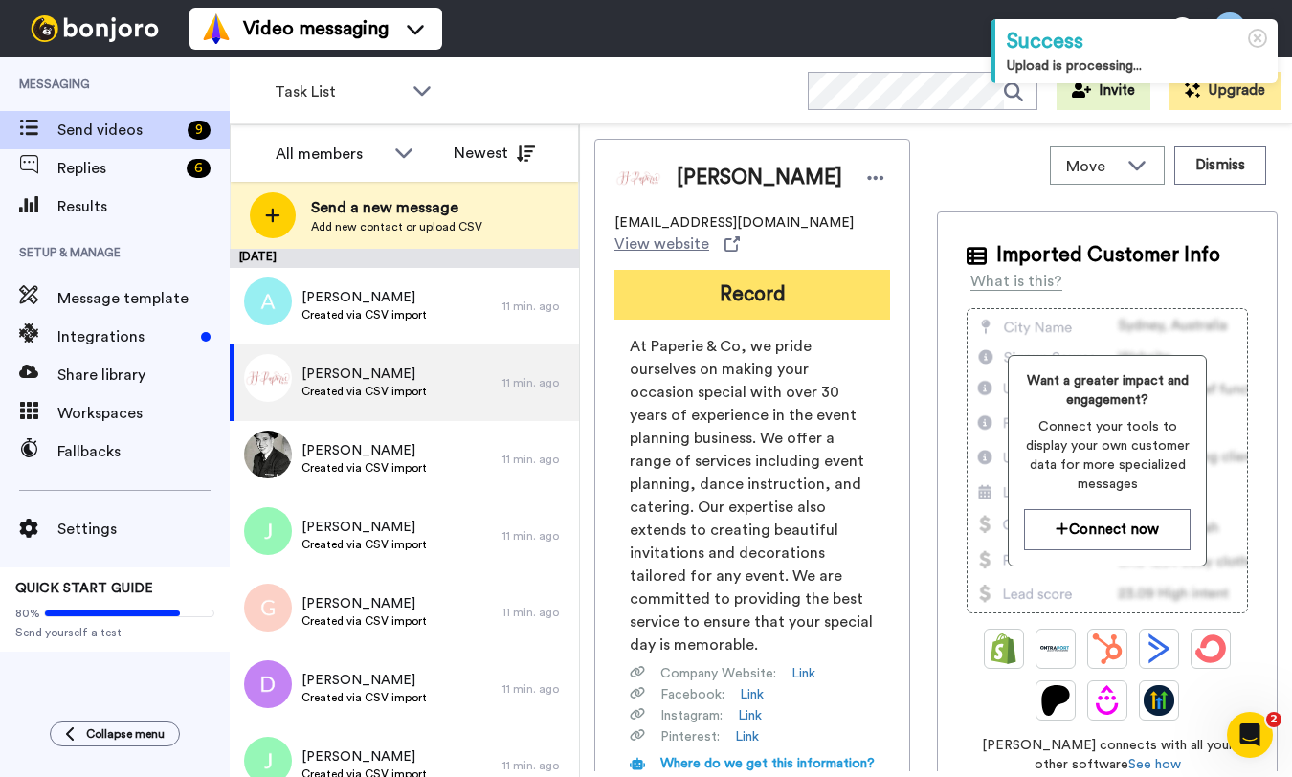
click at [757, 291] on button "Record" at bounding box center [752, 295] width 276 height 50
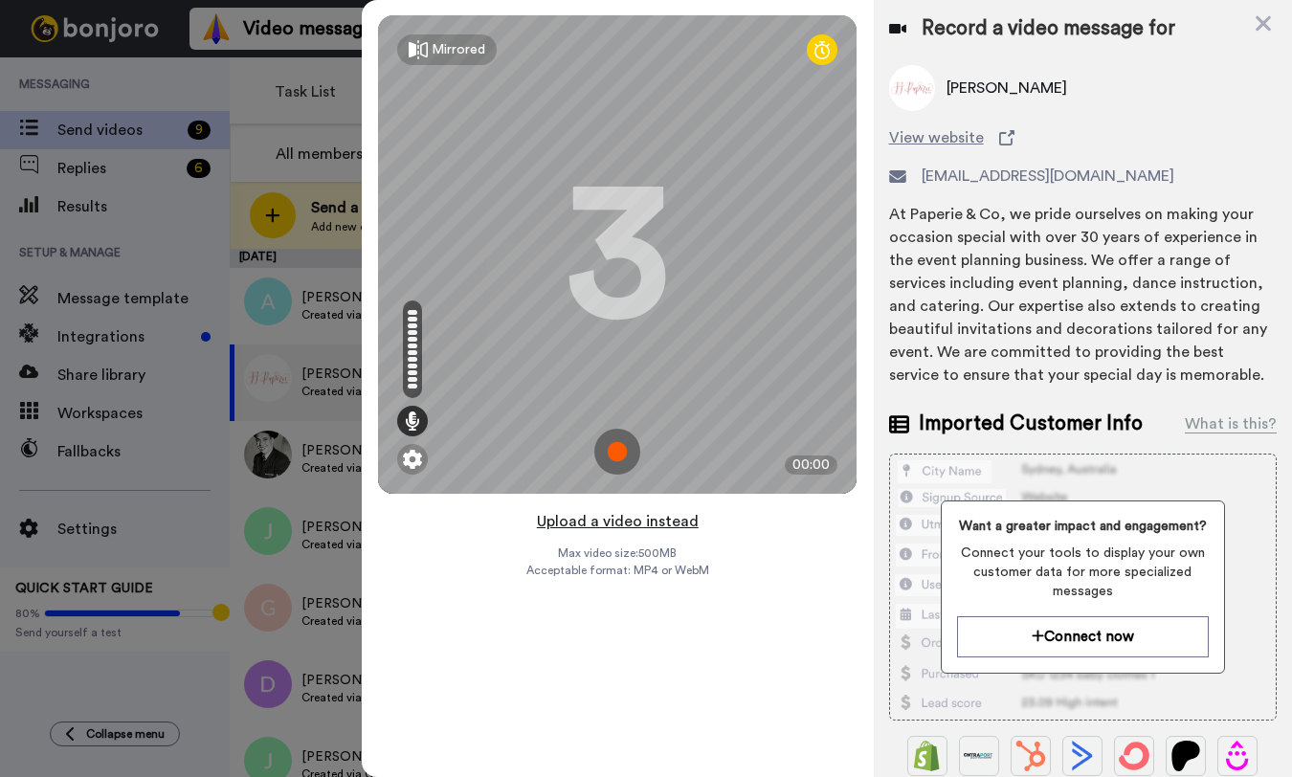
click at [634, 523] on button "Upload a video instead" at bounding box center [617, 521] width 173 height 25
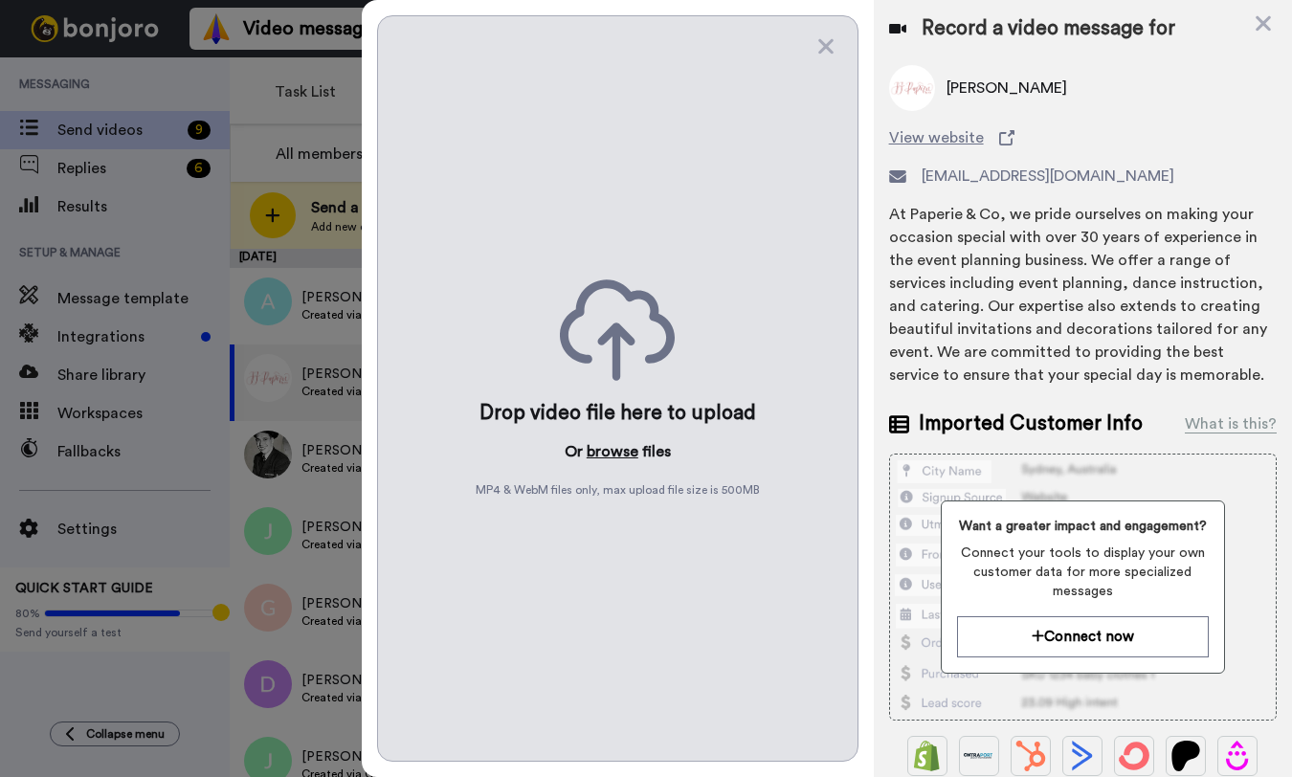
click at [622, 448] on button "browse" at bounding box center [613, 451] width 52 height 23
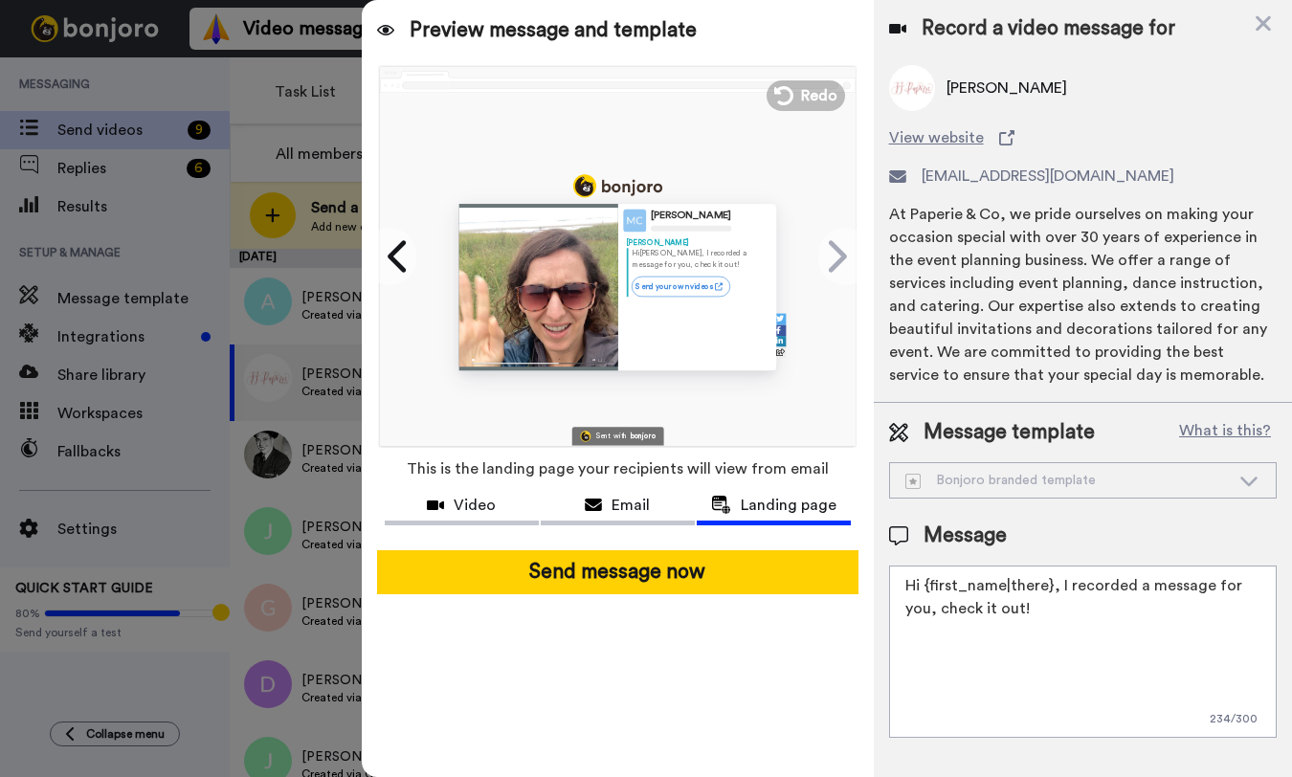
drag, startPoint x: 1009, startPoint y: 609, endPoint x: 887, endPoint y: 583, distance: 124.3
click at [887, 583] on div "Message template What is this? Bonjoro branded template Bonjoro branded templat…" at bounding box center [1083, 578] width 418 height 350
paste textarea "! If you have a chance, I'd love to hear if you have any trips coming up. Pleas…"
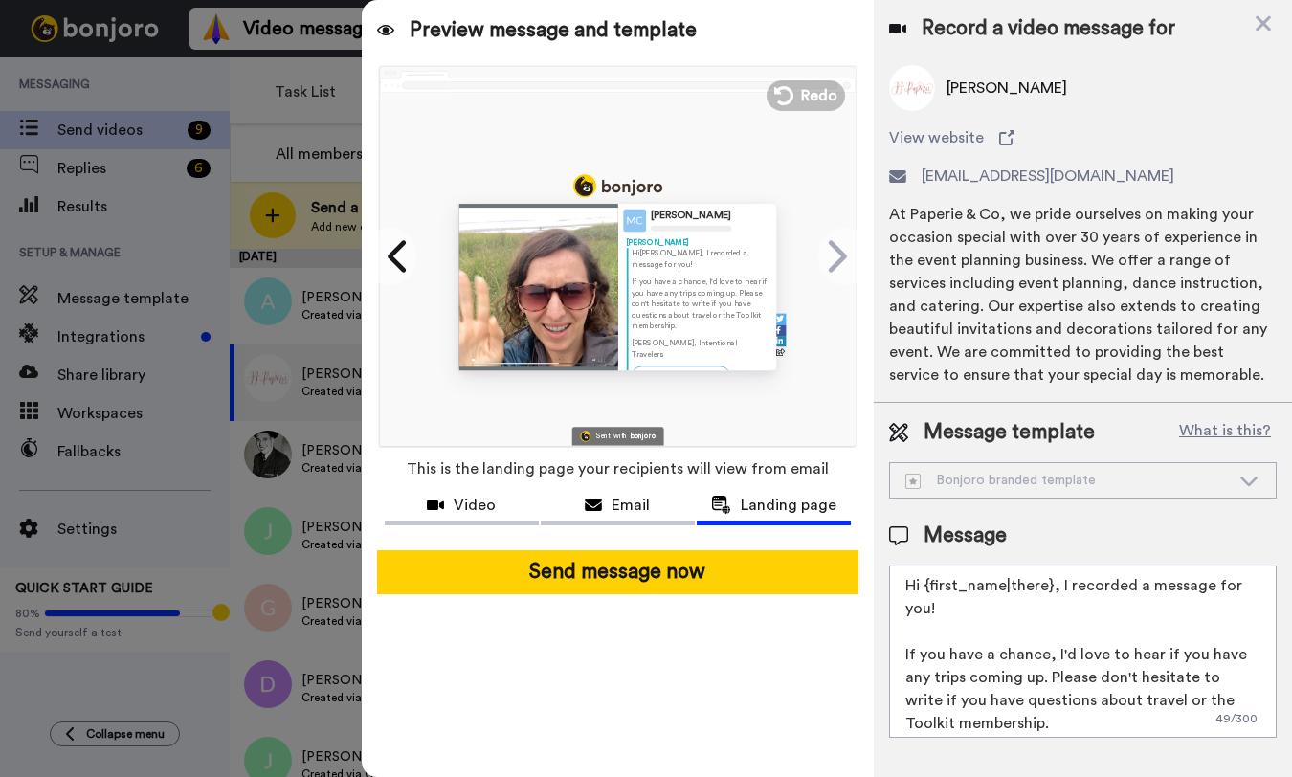
scroll to position [42, 0]
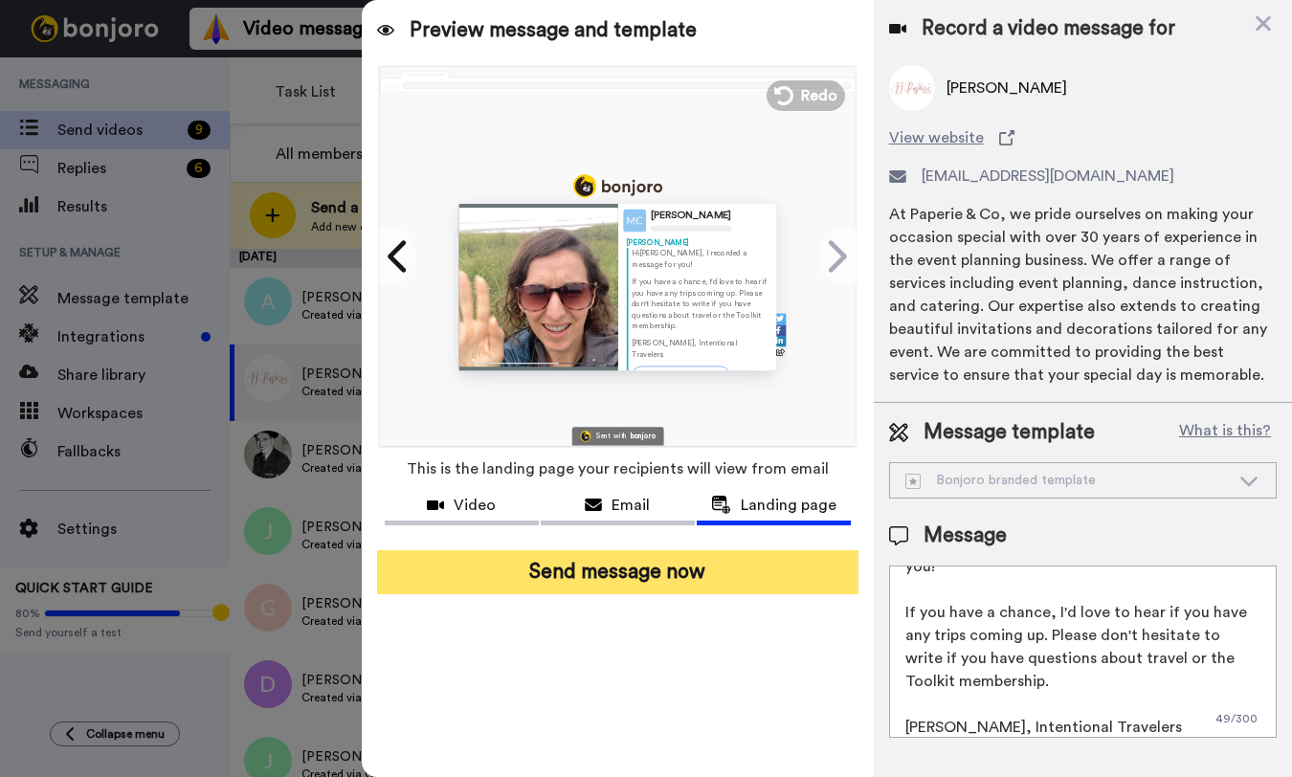
type textarea "Hi {first_name|there}, I recorded a message for you! If you have a chance, I'd …"
click at [760, 576] on button "Send message now" at bounding box center [617, 572] width 481 height 44
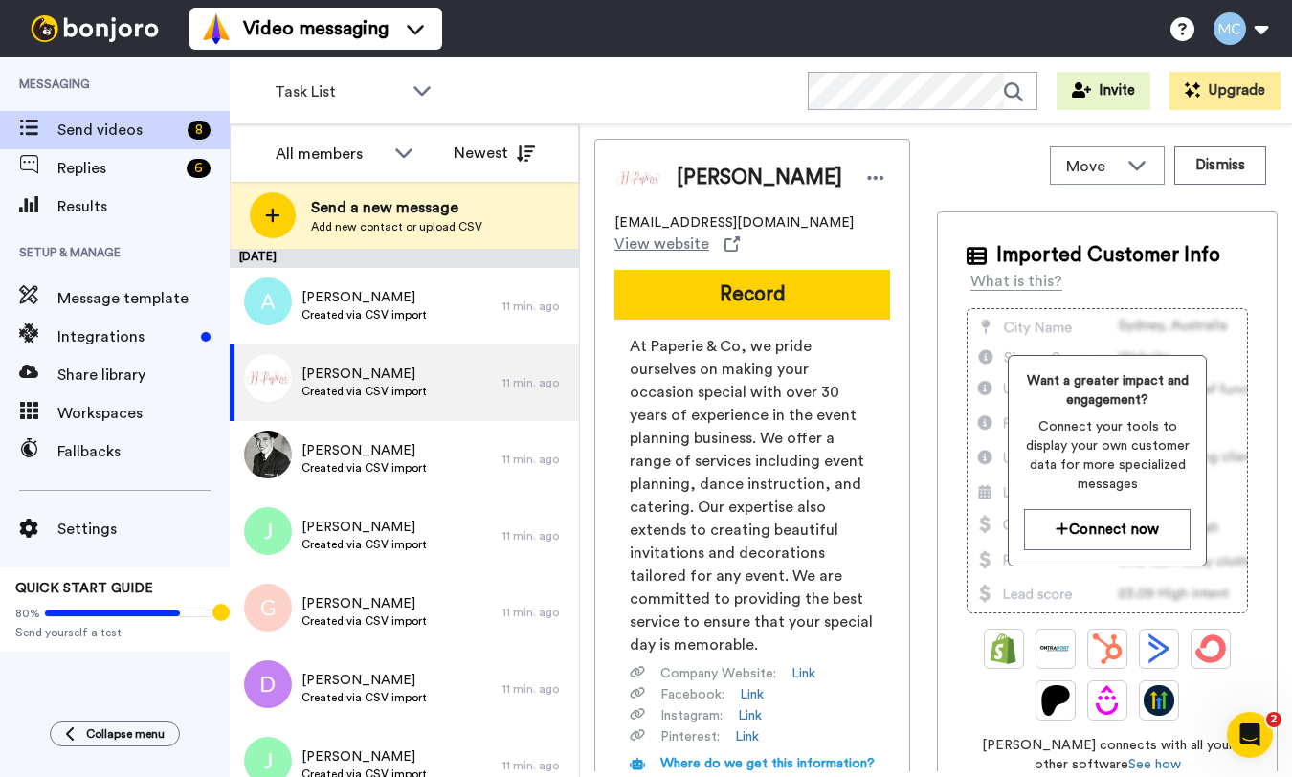
scroll to position [0, 0]
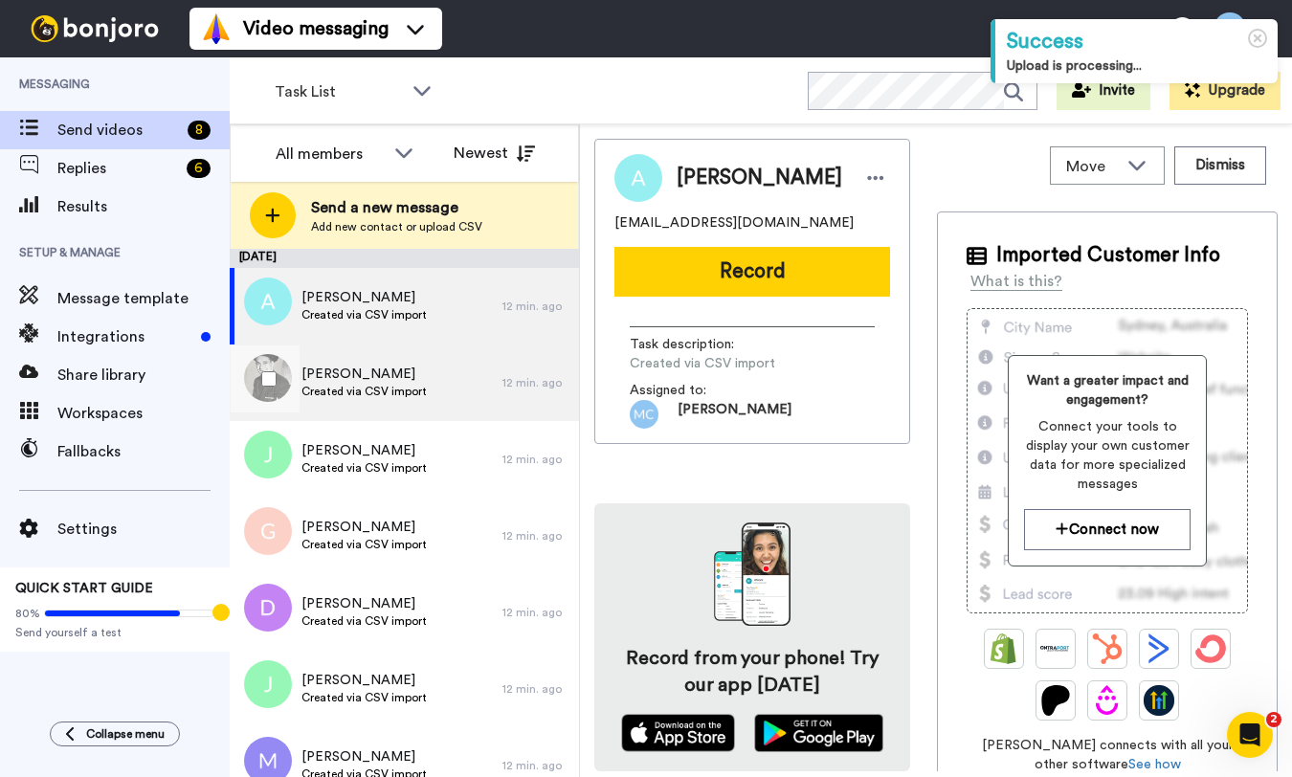
click at [414, 382] on span "Bob" at bounding box center [363, 374] width 125 height 19
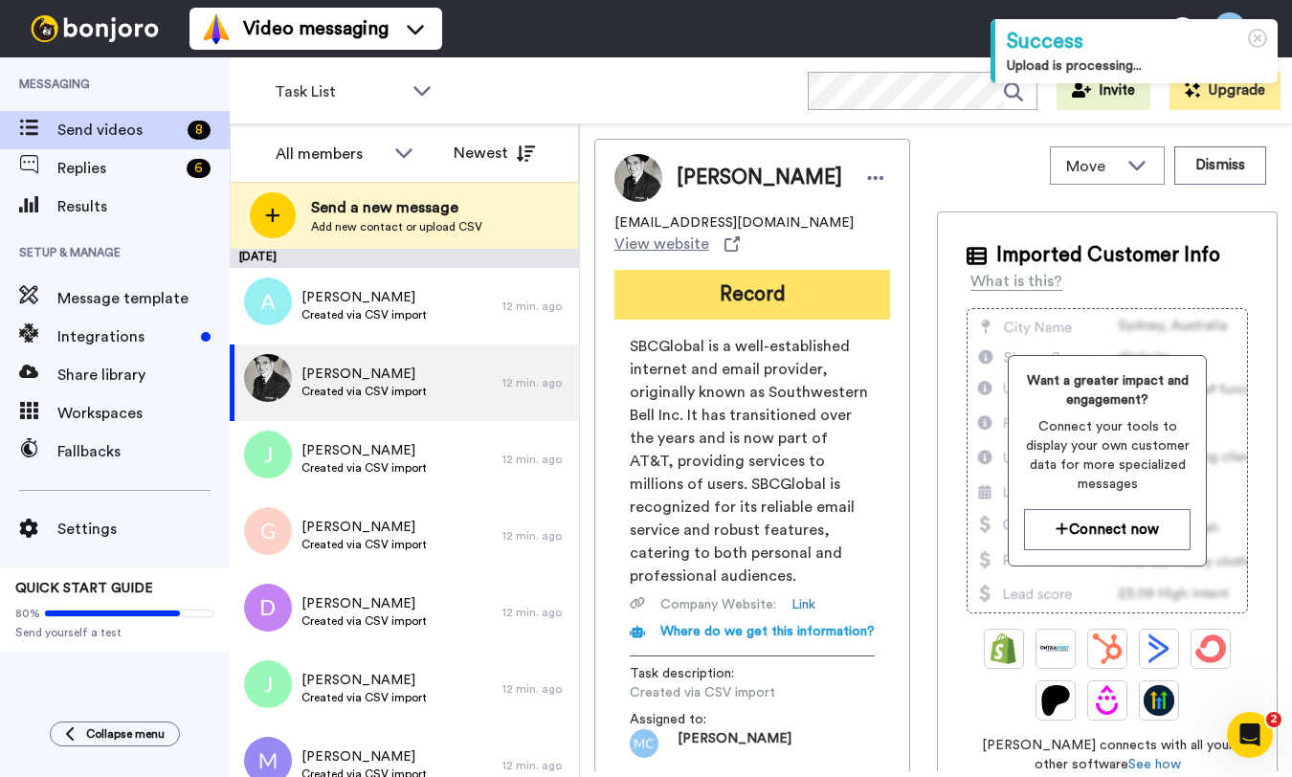
click at [681, 296] on button "Record" at bounding box center [752, 295] width 276 height 50
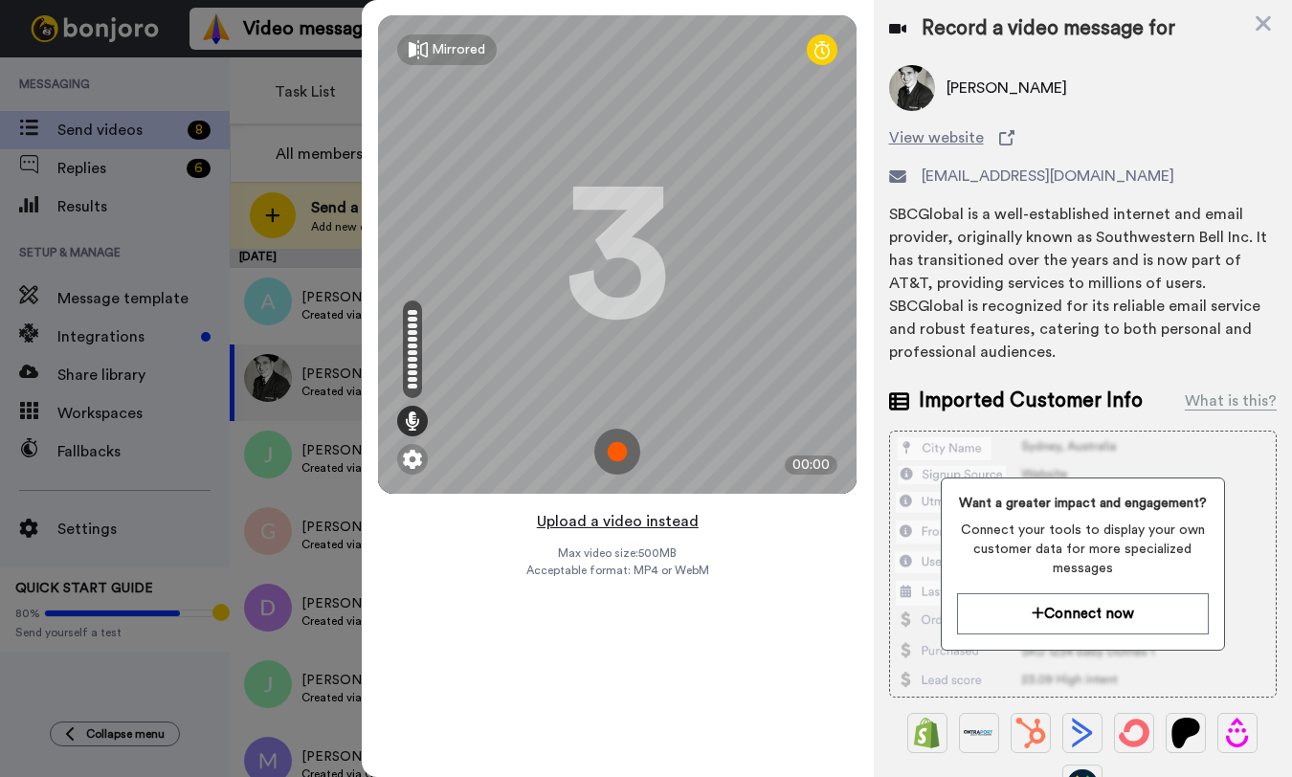
click at [670, 519] on button "Upload a video instead" at bounding box center [617, 521] width 173 height 25
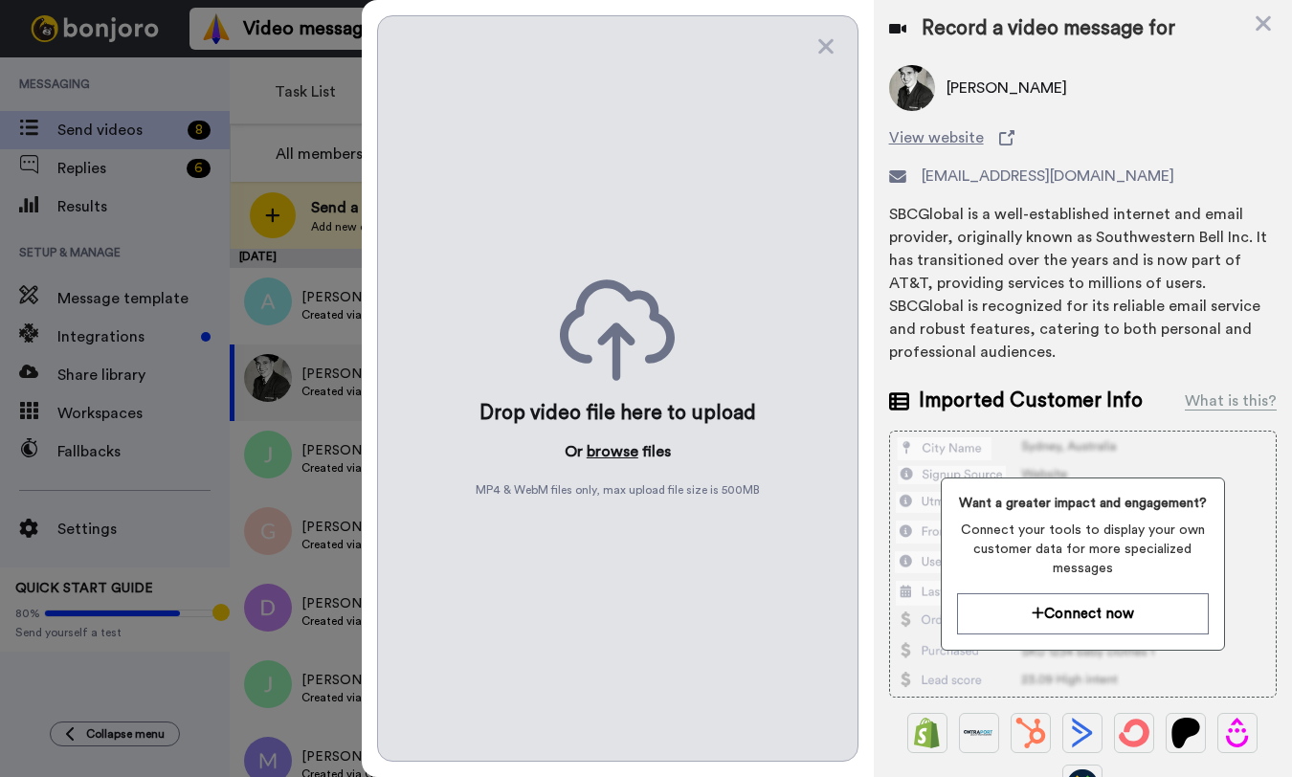
click at [619, 453] on button "browse" at bounding box center [613, 451] width 52 height 23
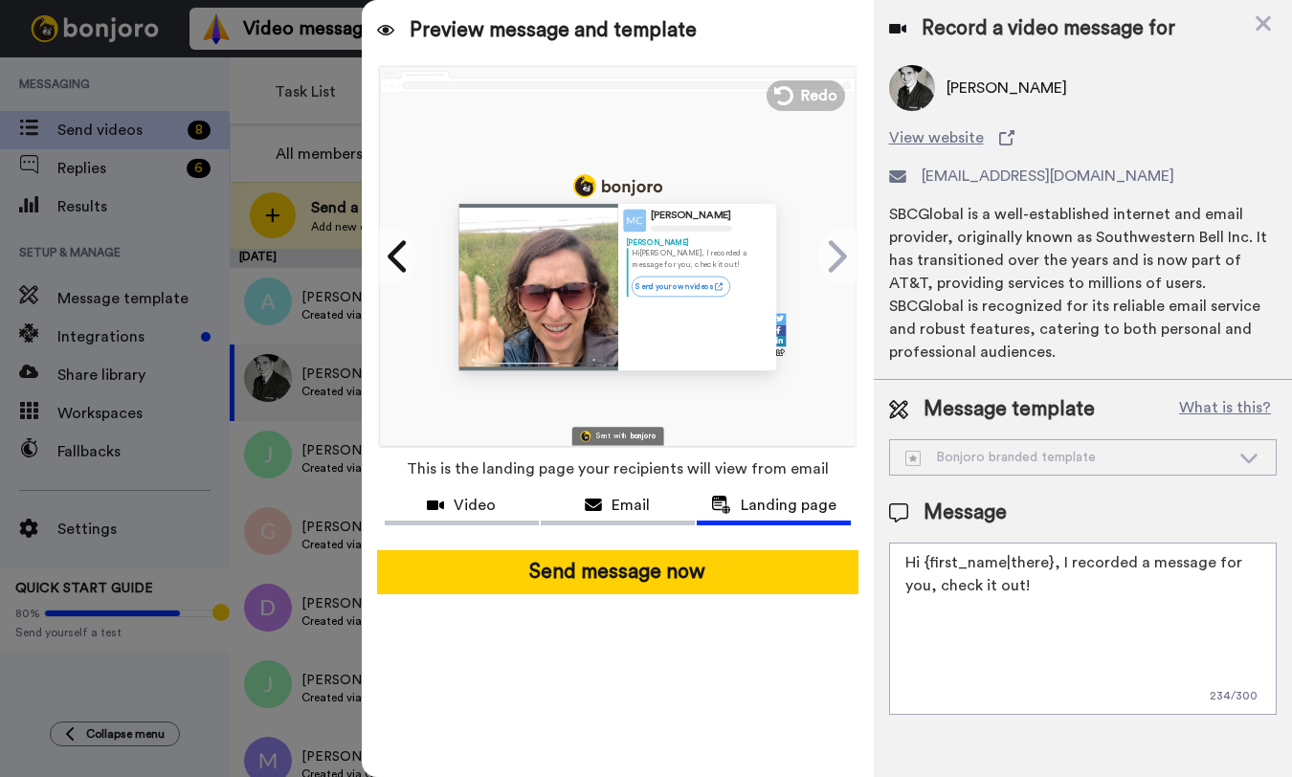
drag, startPoint x: 997, startPoint y: 582, endPoint x: 899, endPoint y: 550, distance: 103.5
click at [899, 550] on textarea "Hi {first_name|there}, I recorded a message for you, check it out!" at bounding box center [1083, 629] width 388 height 172
paste textarea "! If you have a chance, I'd love to hear if you have any trips coming up. Pleas…"
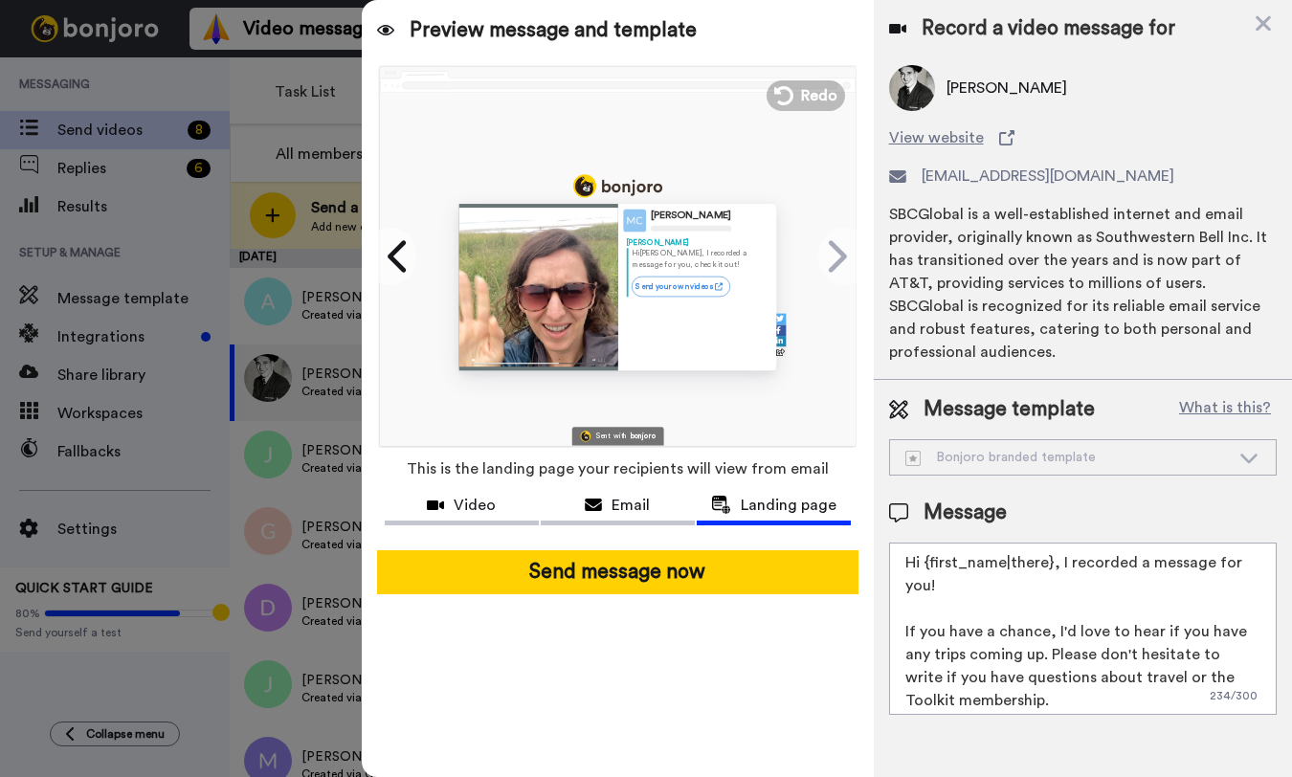
scroll to position [42, 0]
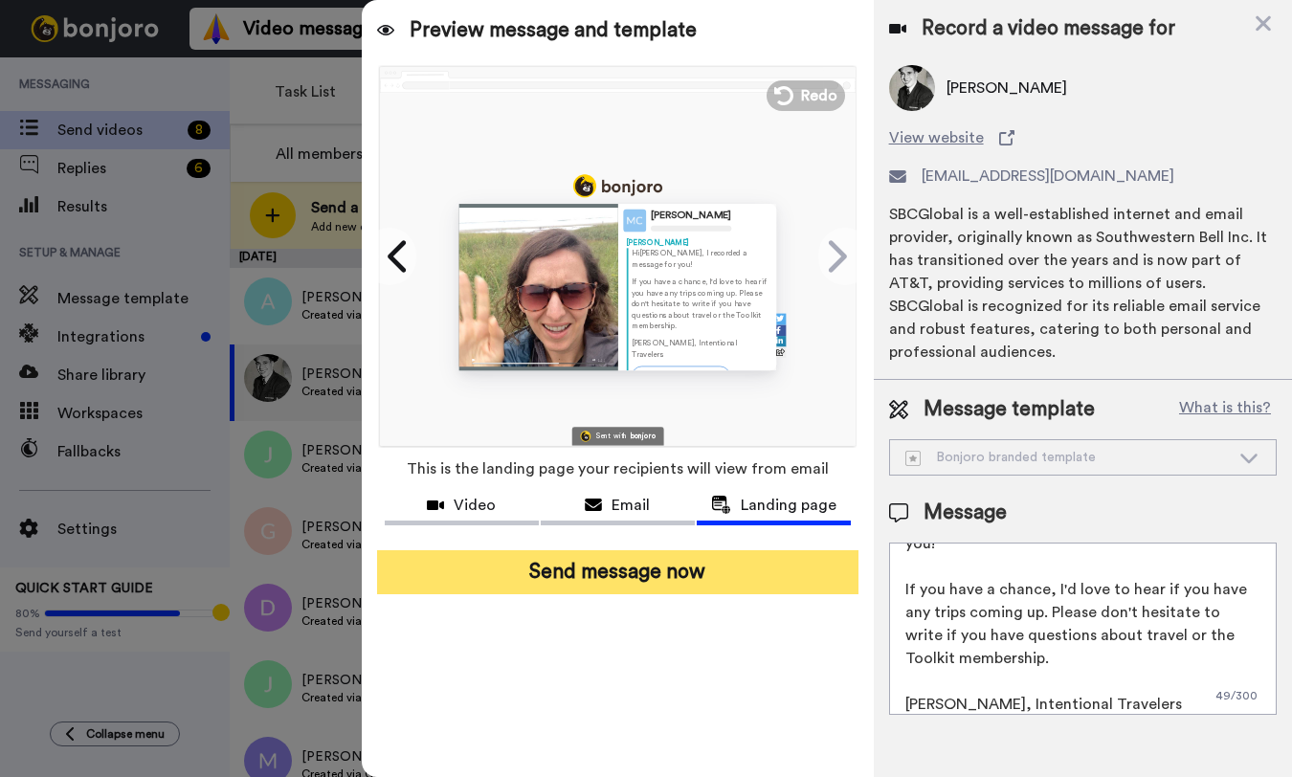
type textarea "Hi {first_name|there}, I recorded a message for you! If you have a chance, I'd …"
click at [763, 573] on button "Send message now" at bounding box center [617, 572] width 481 height 44
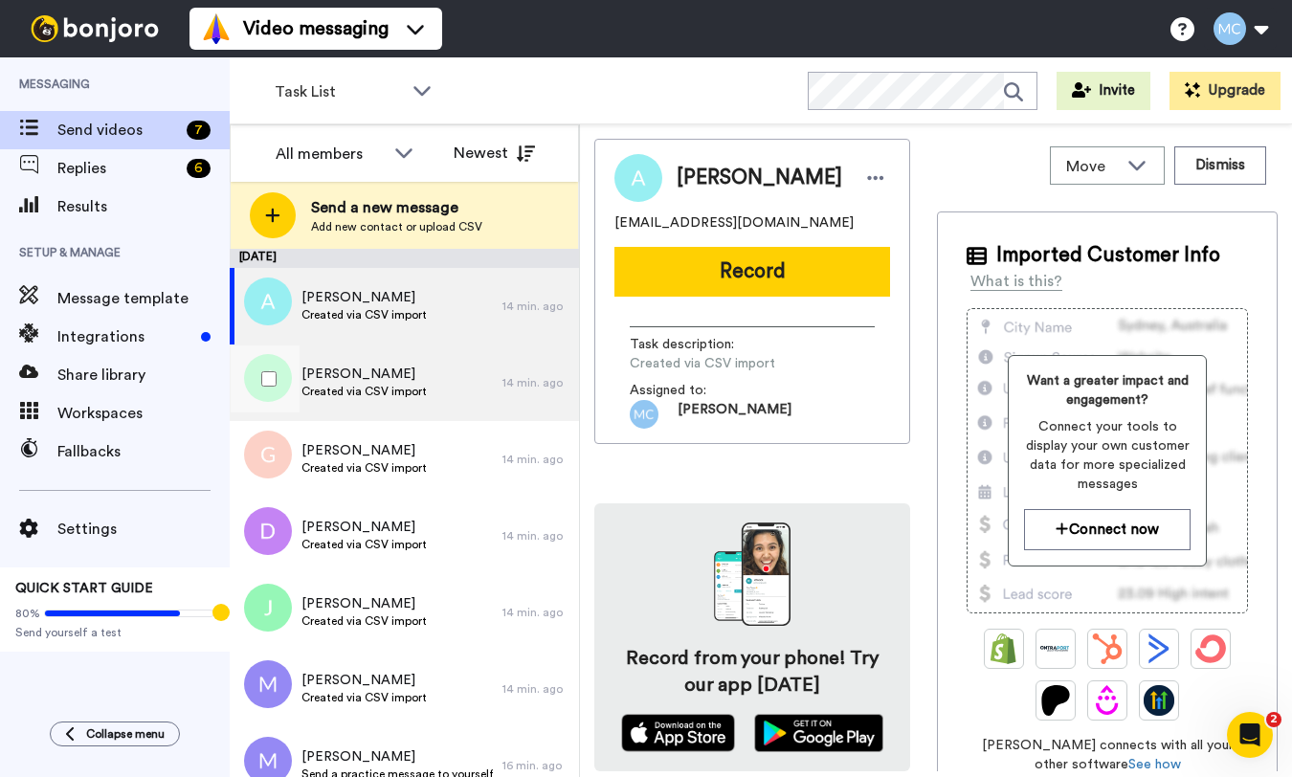
click at [385, 380] on span "[PERSON_NAME]" at bounding box center [363, 374] width 125 height 19
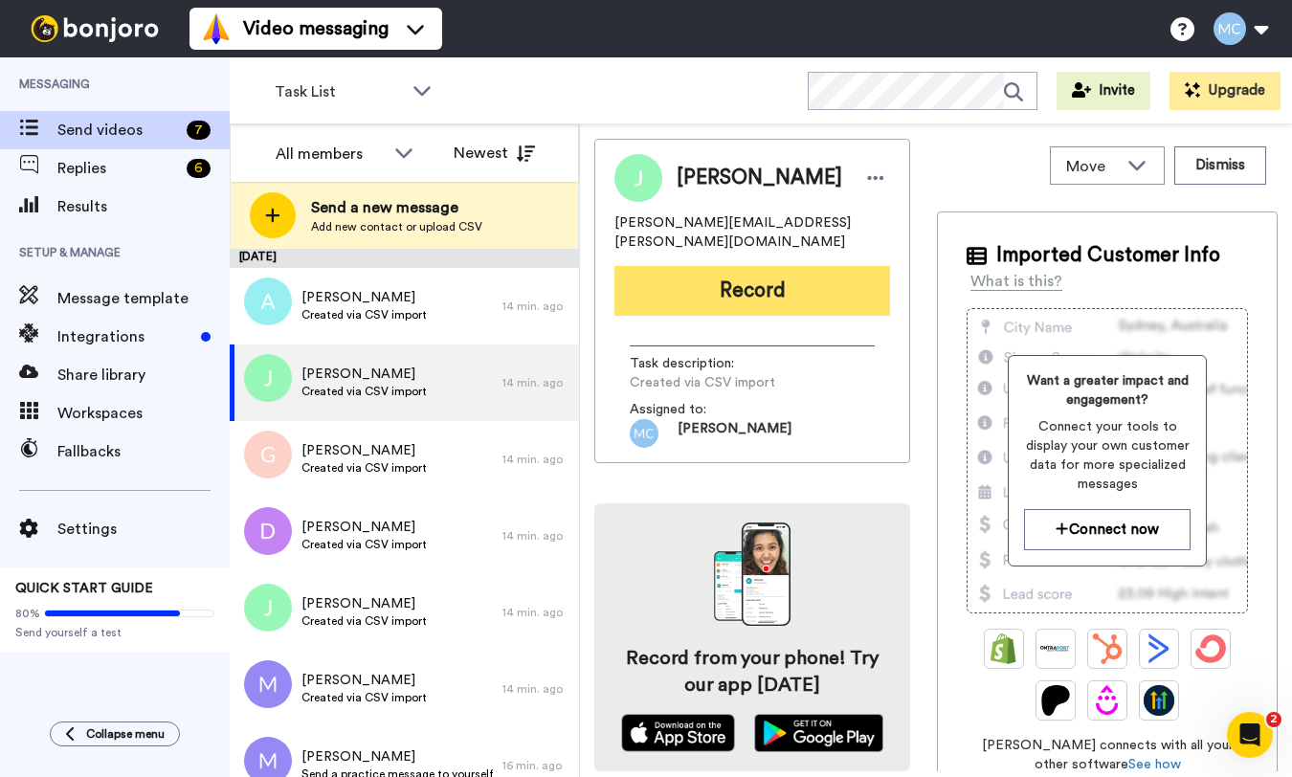
click at [749, 278] on button "Record" at bounding box center [752, 291] width 276 height 50
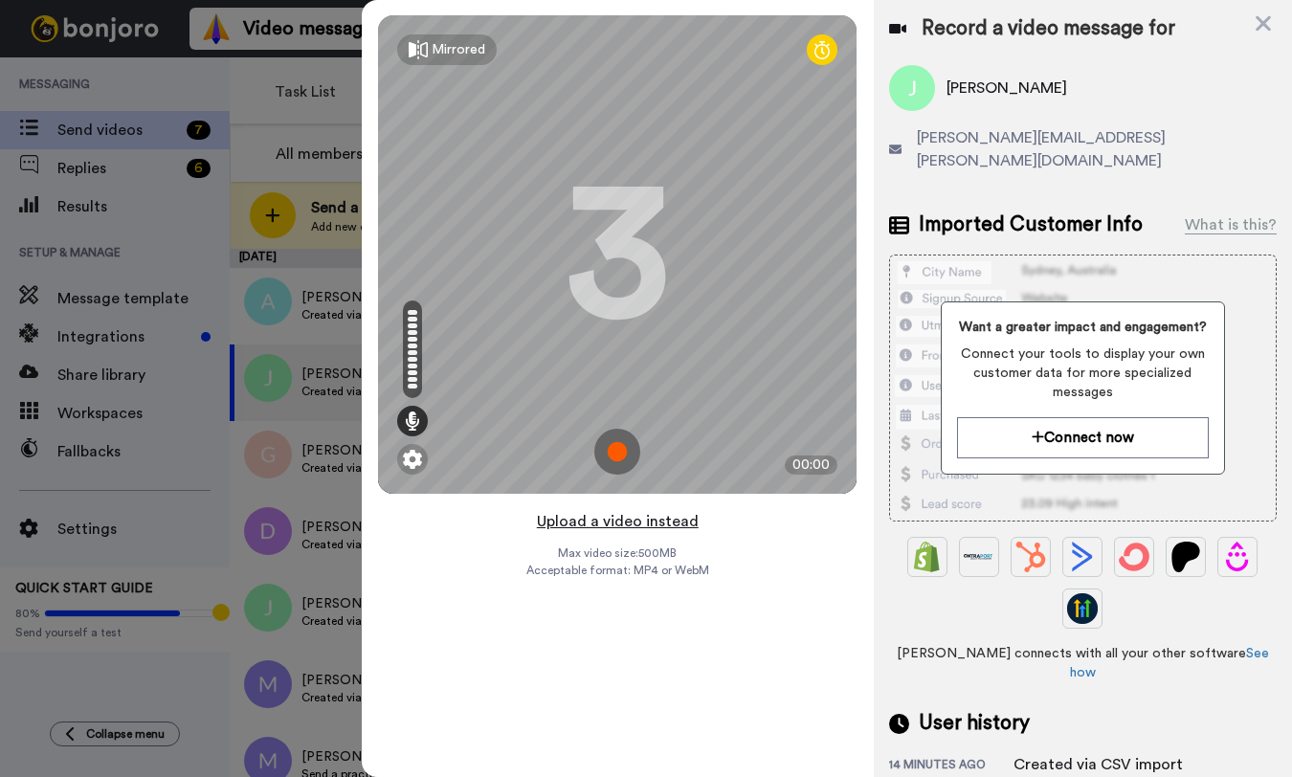
click at [647, 522] on button "Upload a video instead" at bounding box center [617, 521] width 173 height 25
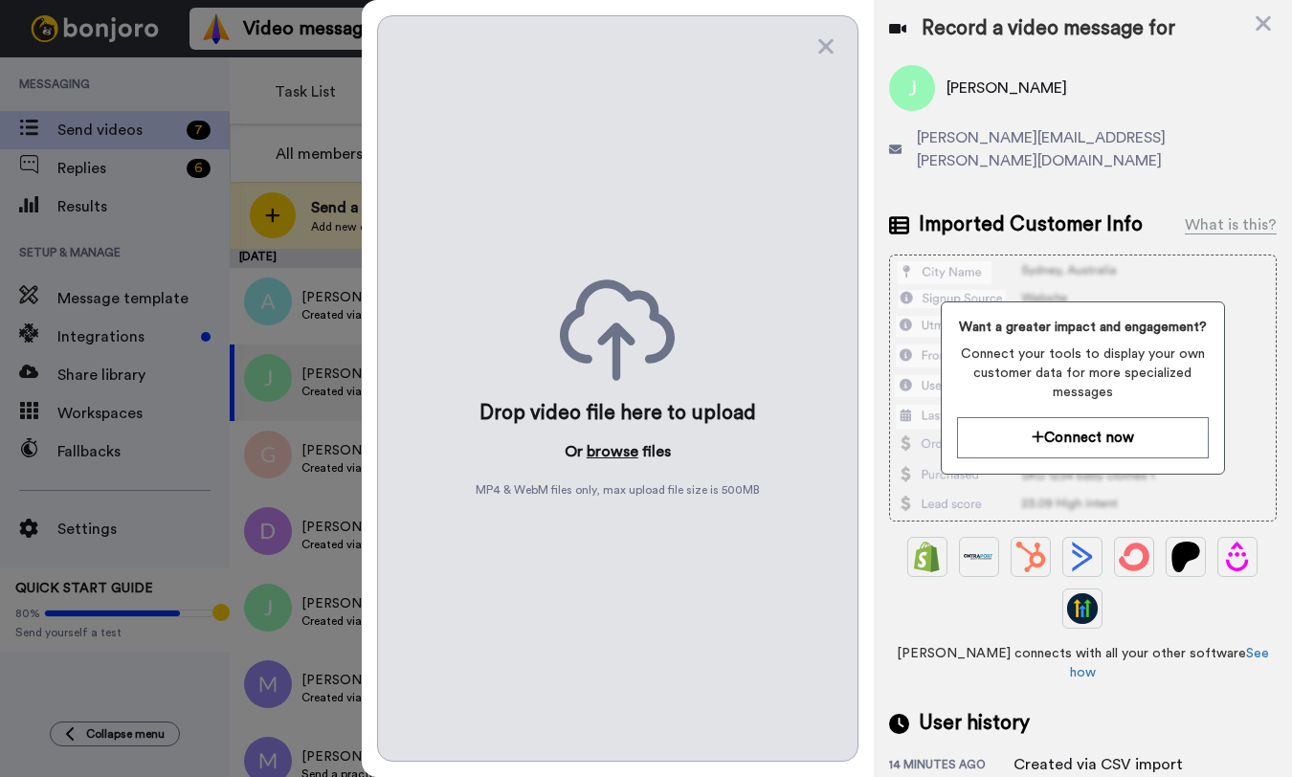
click at [614, 449] on button "browse" at bounding box center [613, 451] width 52 height 23
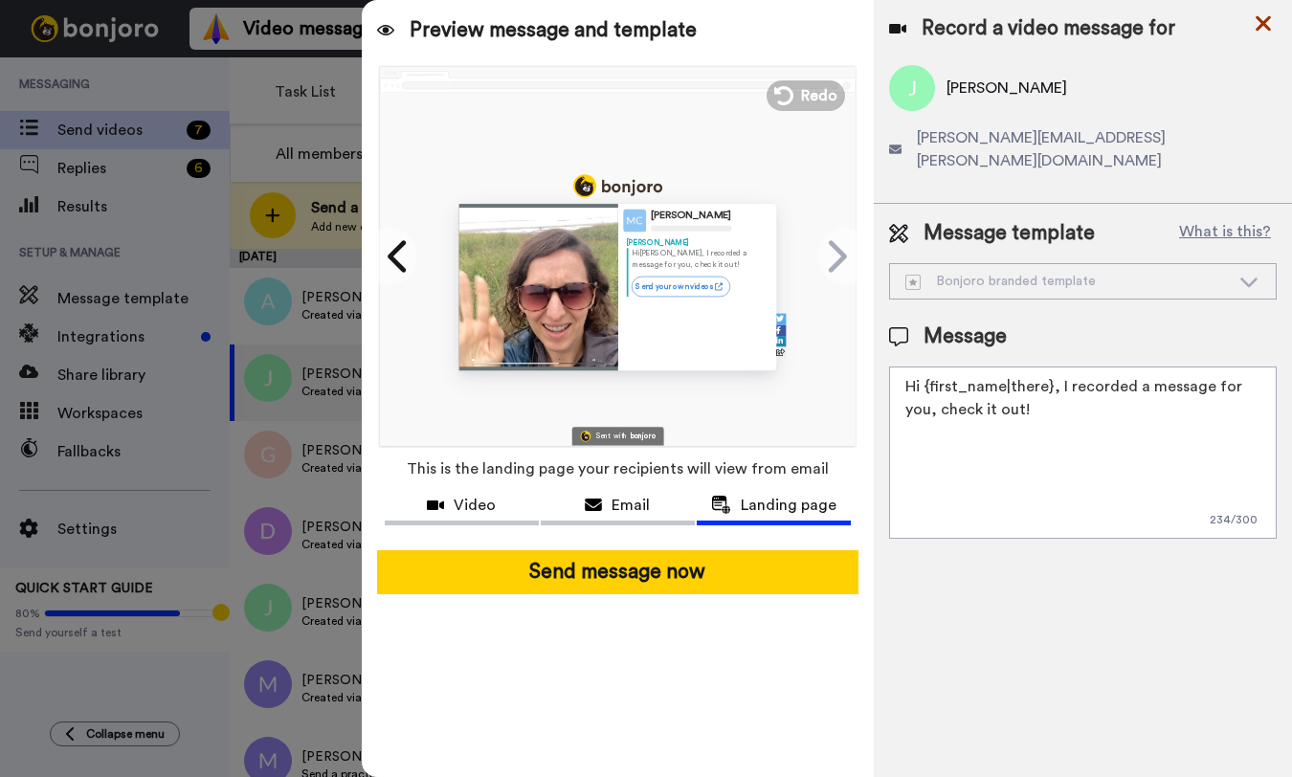
click at [1264, 22] on icon at bounding box center [1263, 23] width 15 height 15
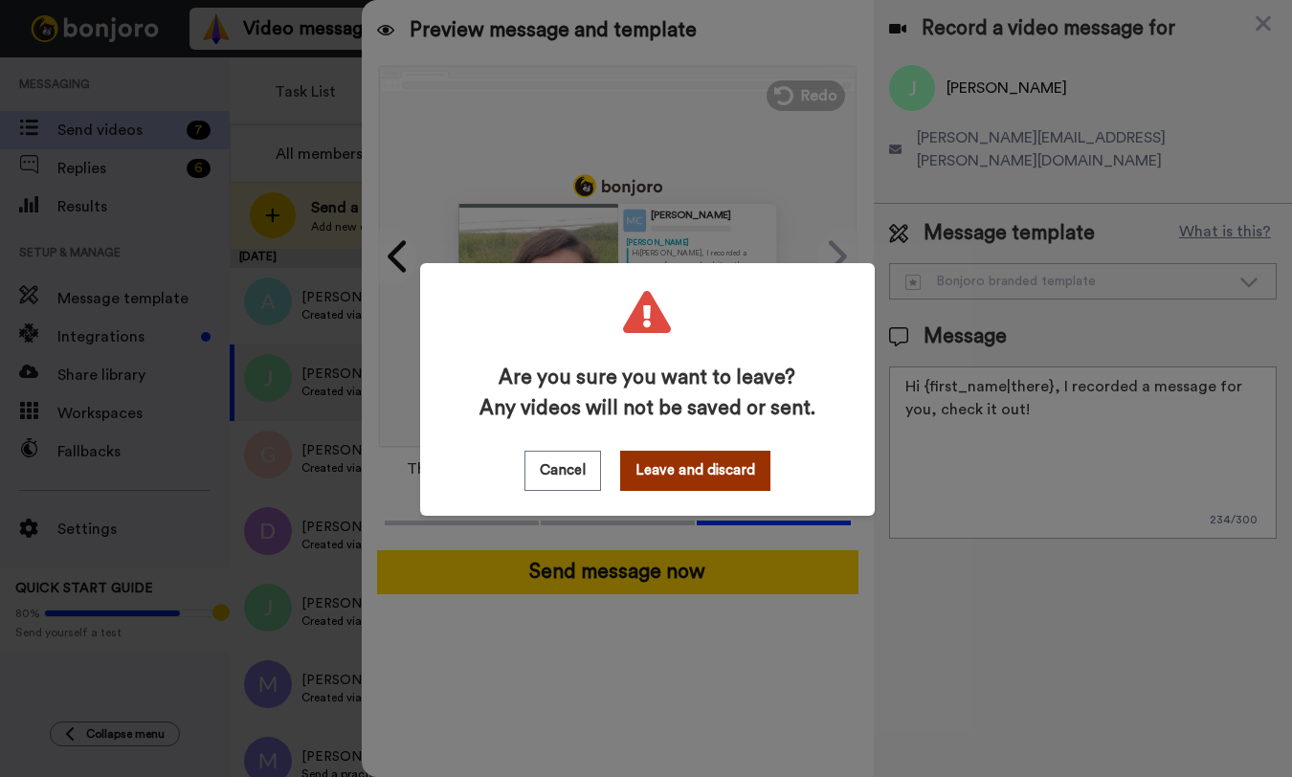
click at [737, 463] on button "Leave and discard" at bounding box center [695, 471] width 150 height 40
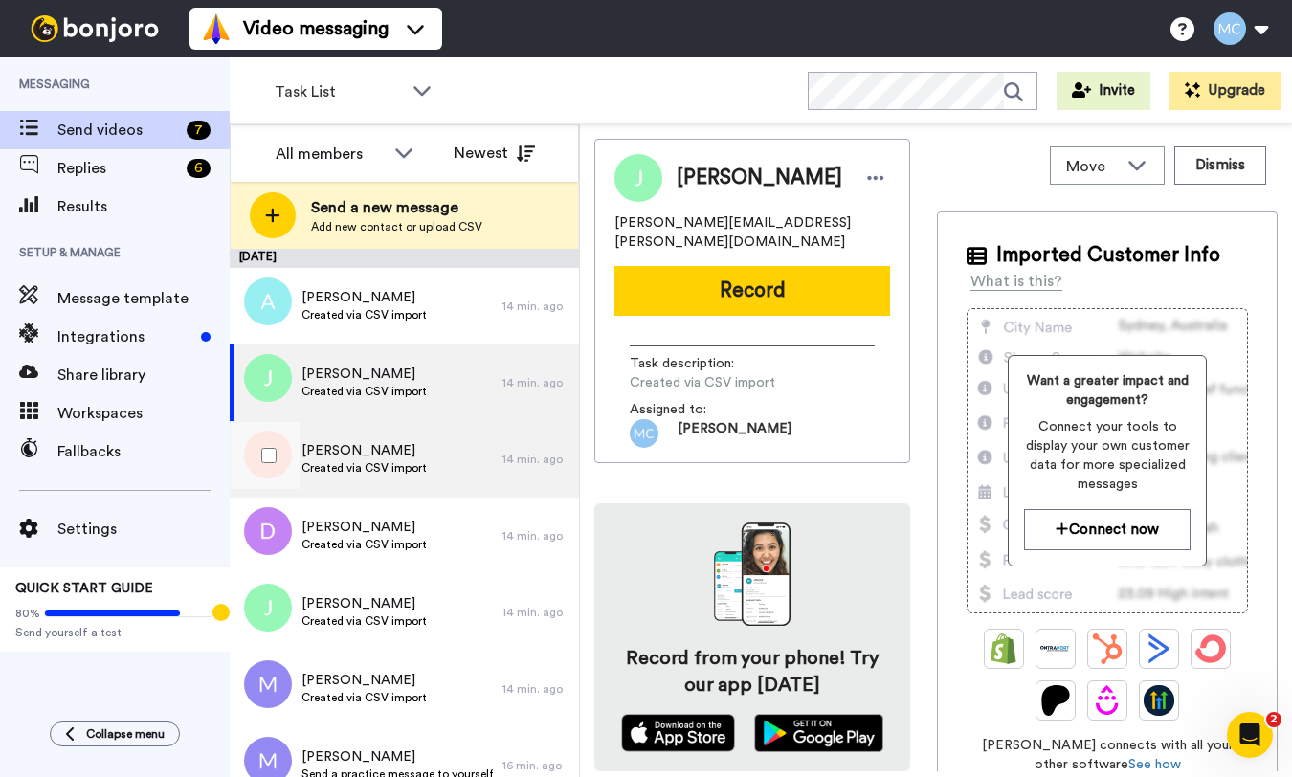
click at [432, 460] on div "[PERSON_NAME] Created via CSV import" at bounding box center [366, 459] width 273 height 77
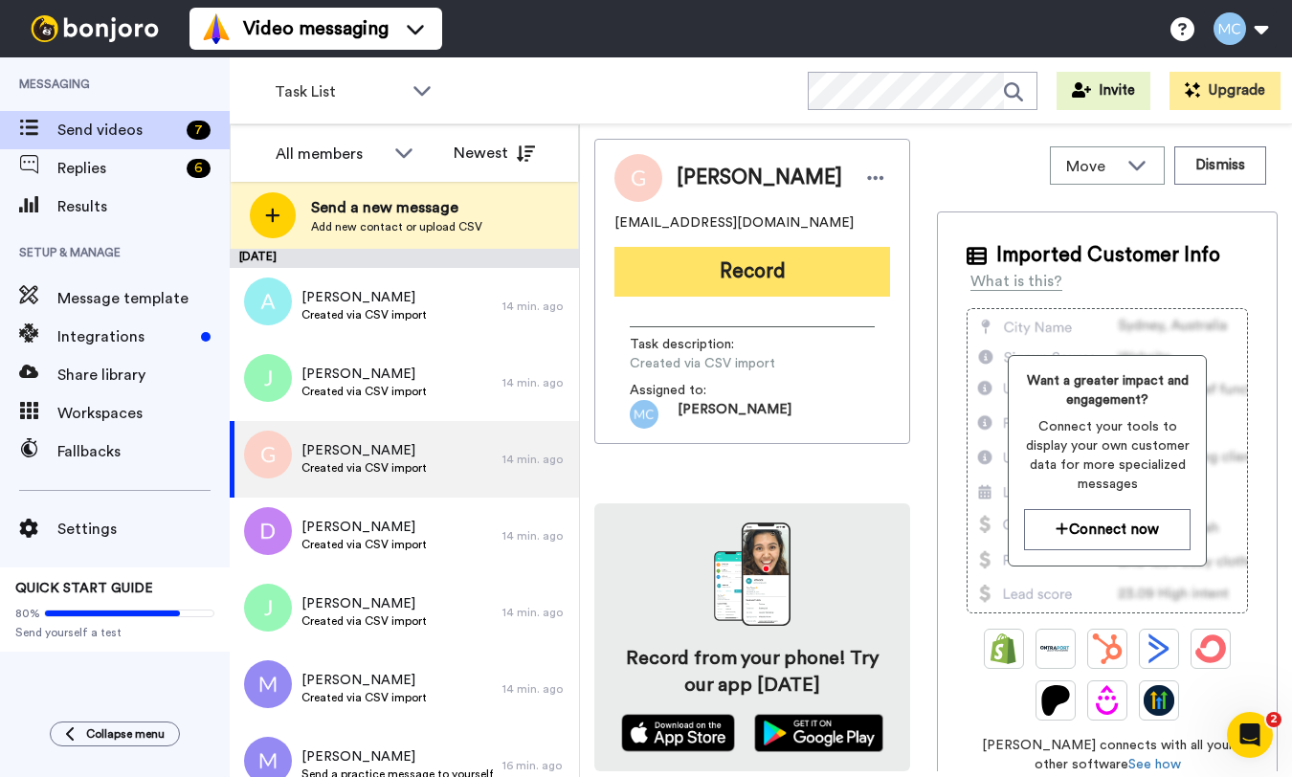
click at [698, 278] on button "Record" at bounding box center [752, 272] width 276 height 50
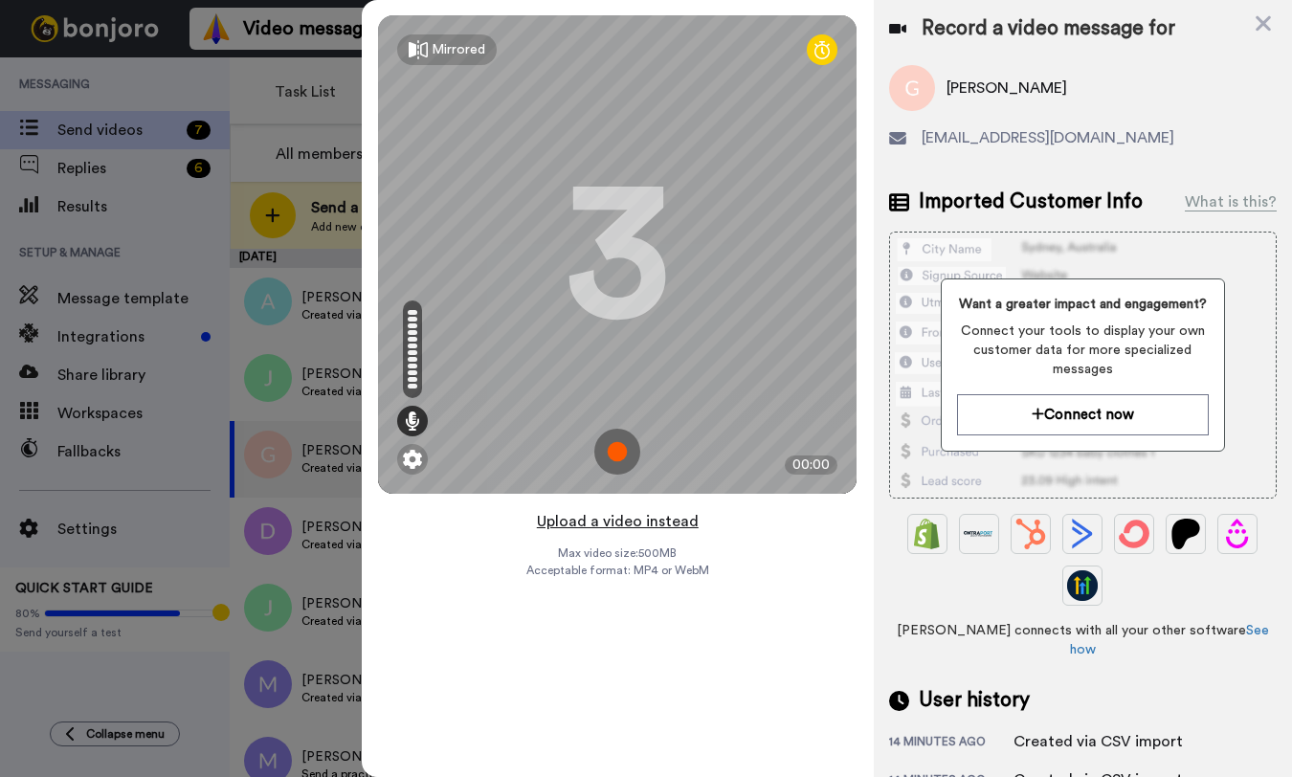
click at [640, 520] on button "Upload a video instead" at bounding box center [617, 521] width 173 height 25
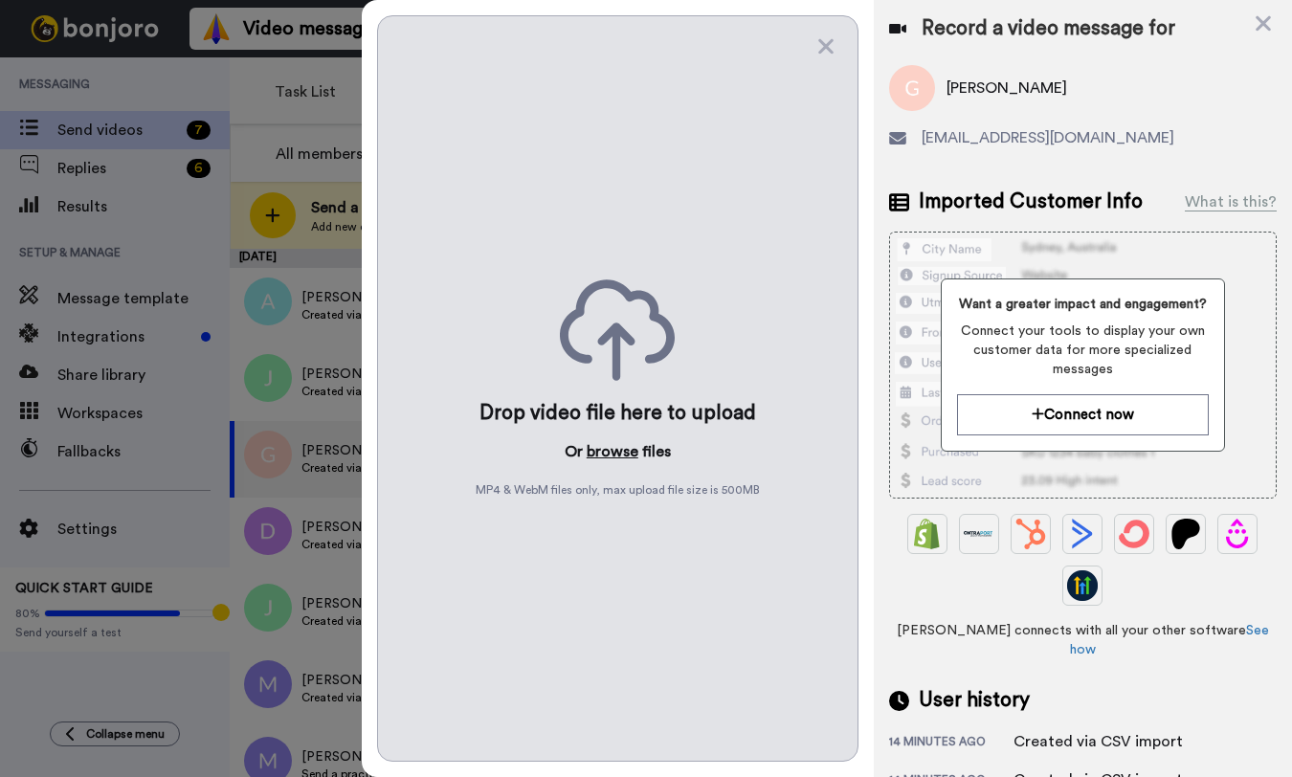
click at [615, 452] on button "browse" at bounding box center [613, 451] width 52 height 23
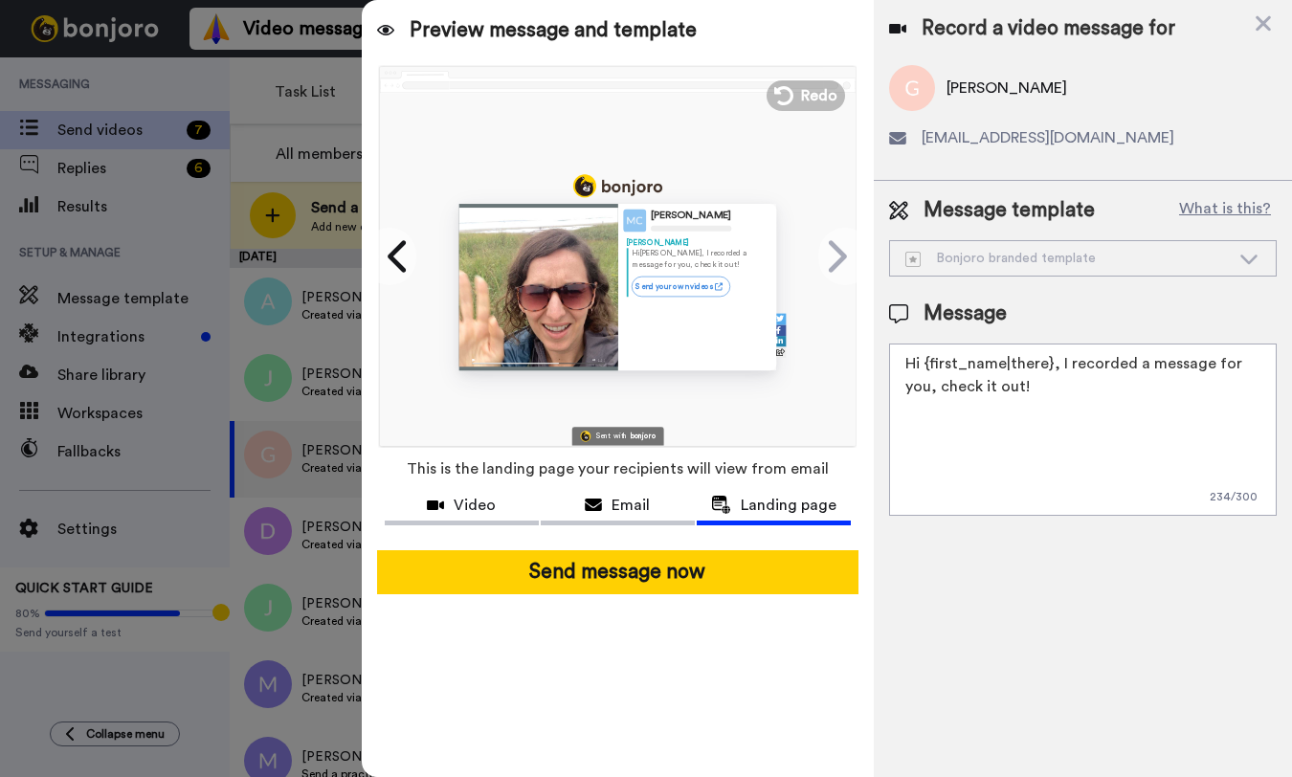
drag, startPoint x: 1009, startPoint y: 389, endPoint x: 894, endPoint y: 354, distance: 119.9
click at [894, 354] on textarea "Hi {first_name|there}, I recorded a message for you, check it out!" at bounding box center [1083, 430] width 388 height 172
paste textarea "! If you have a chance, I'd love to hear if you have any trips coming up. Pleas…"
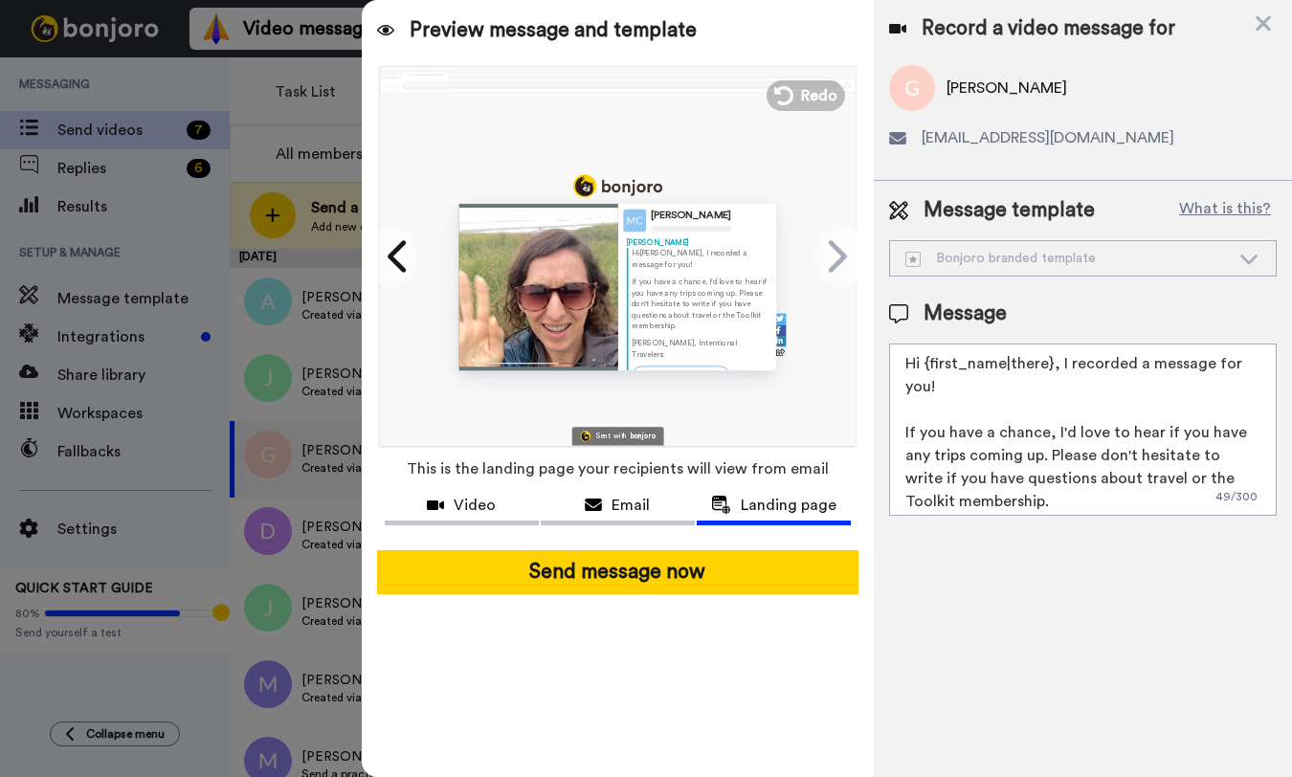
scroll to position [42, 0]
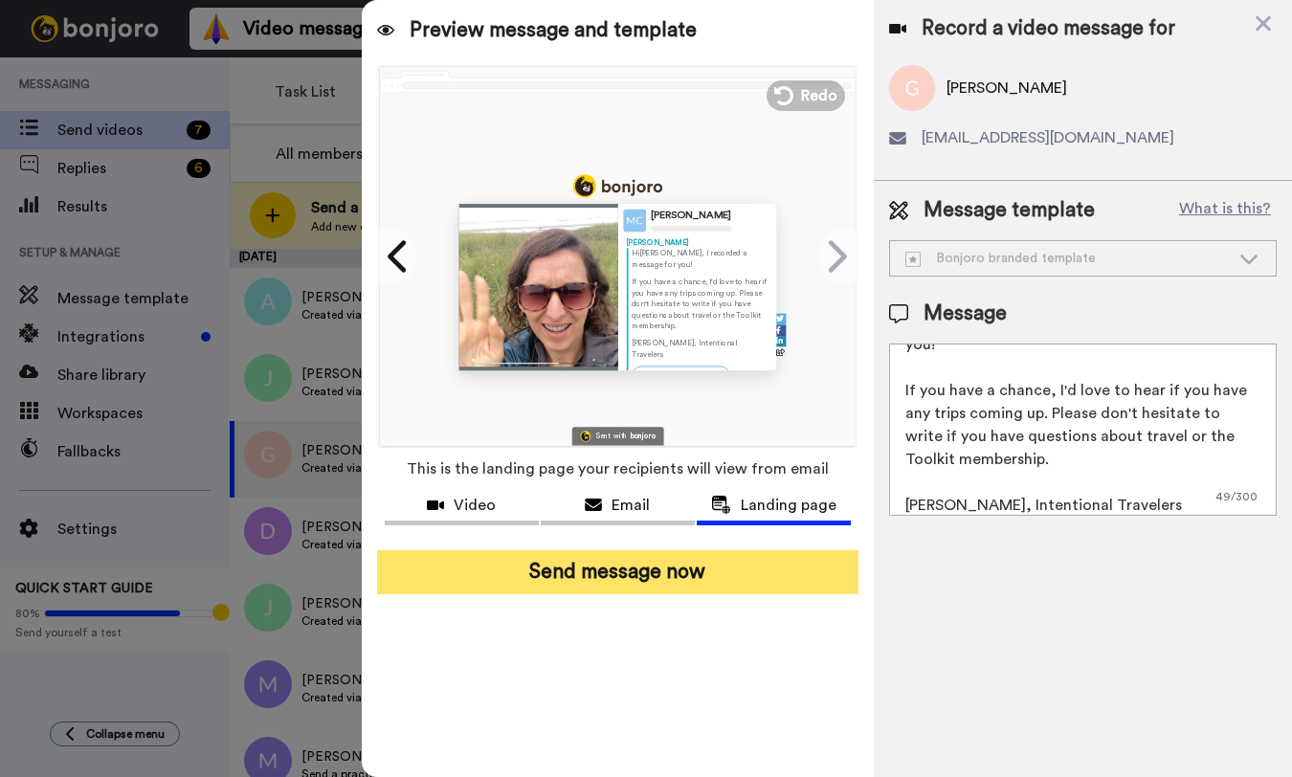
type textarea "Hi {first_name|there}, I recorded a message for you! If you have a chance, I'd …"
click at [679, 583] on button "Send message now" at bounding box center [617, 572] width 481 height 44
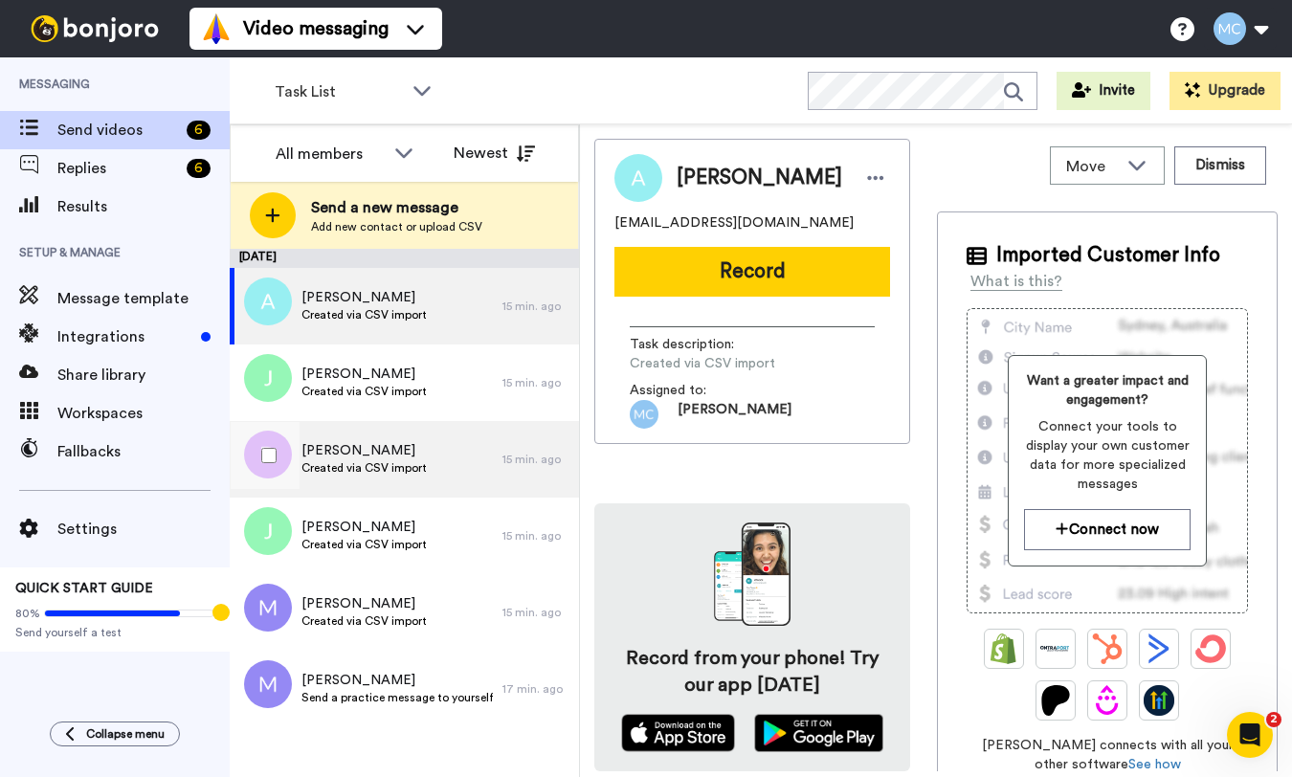
click at [390, 449] on span "[PERSON_NAME]" at bounding box center [363, 450] width 125 height 19
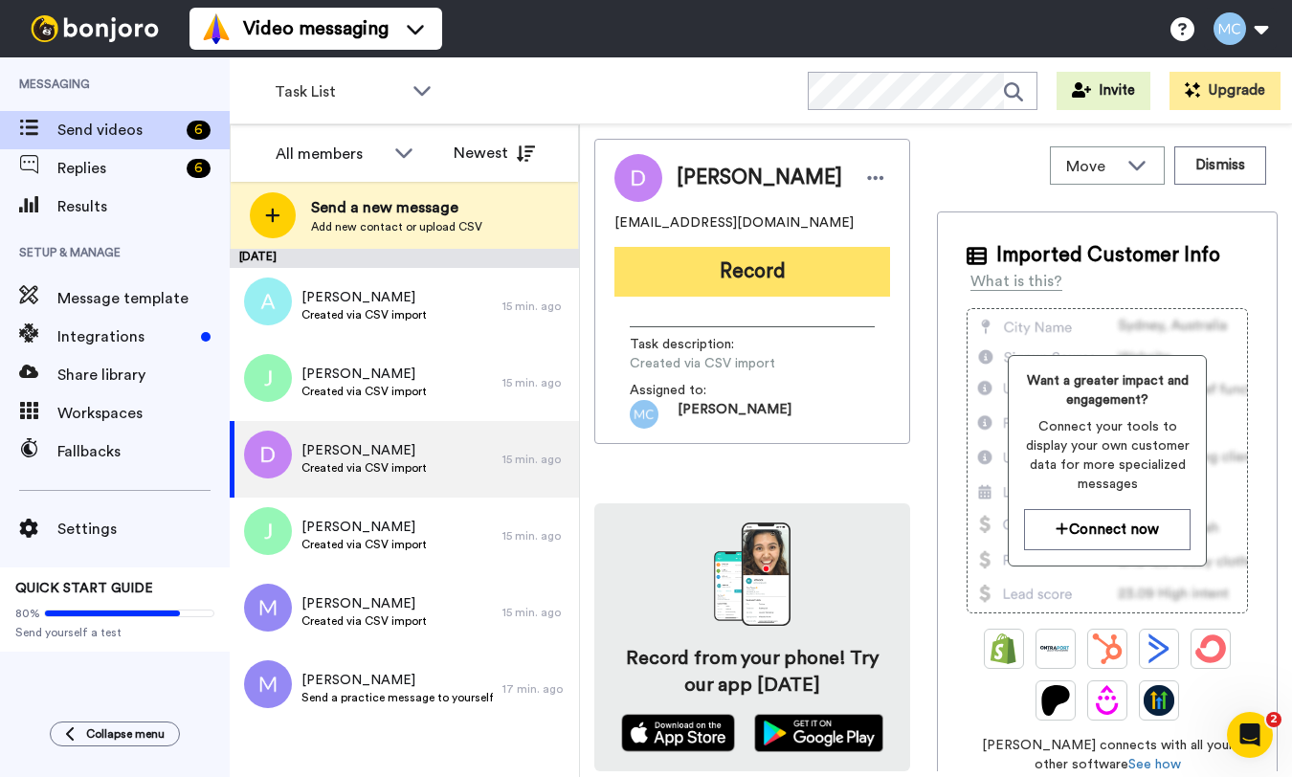
click at [781, 266] on button "Record" at bounding box center [752, 272] width 276 height 50
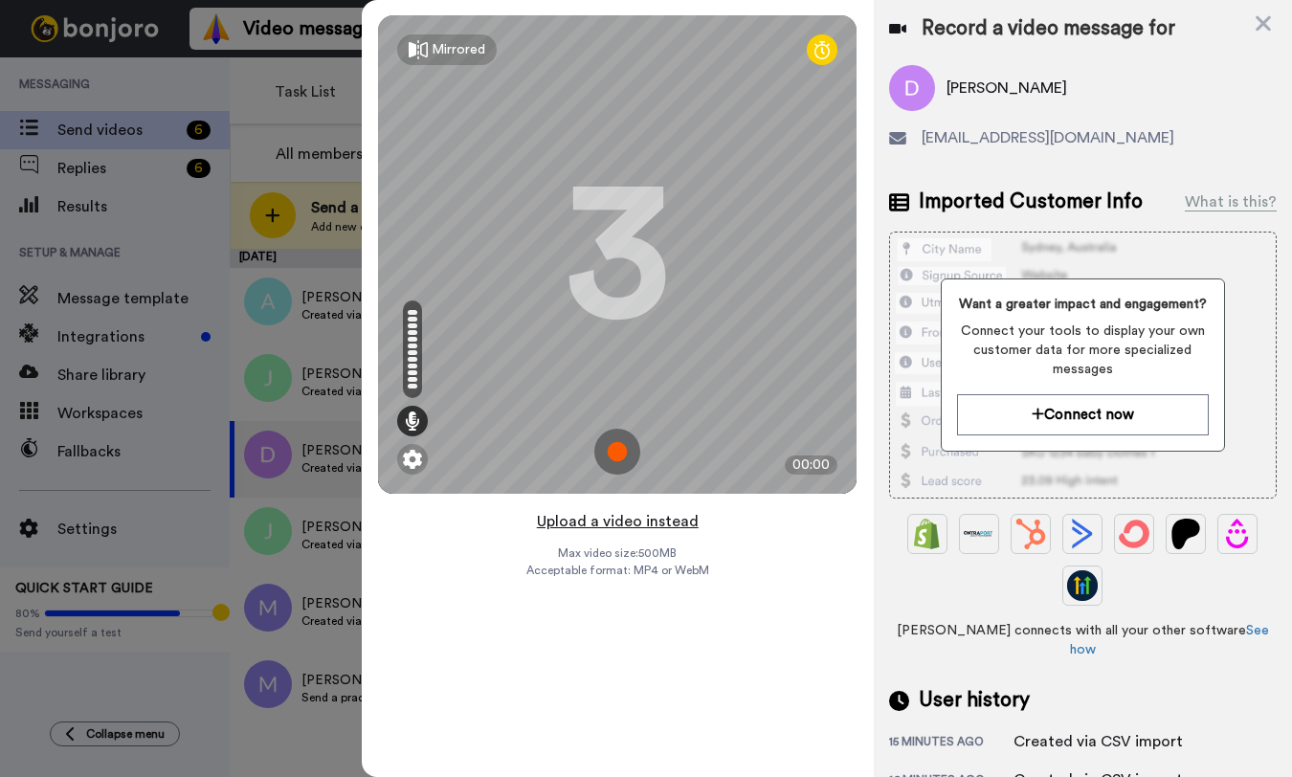
click at [608, 524] on button "Upload a video instead" at bounding box center [617, 521] width 173 height 25
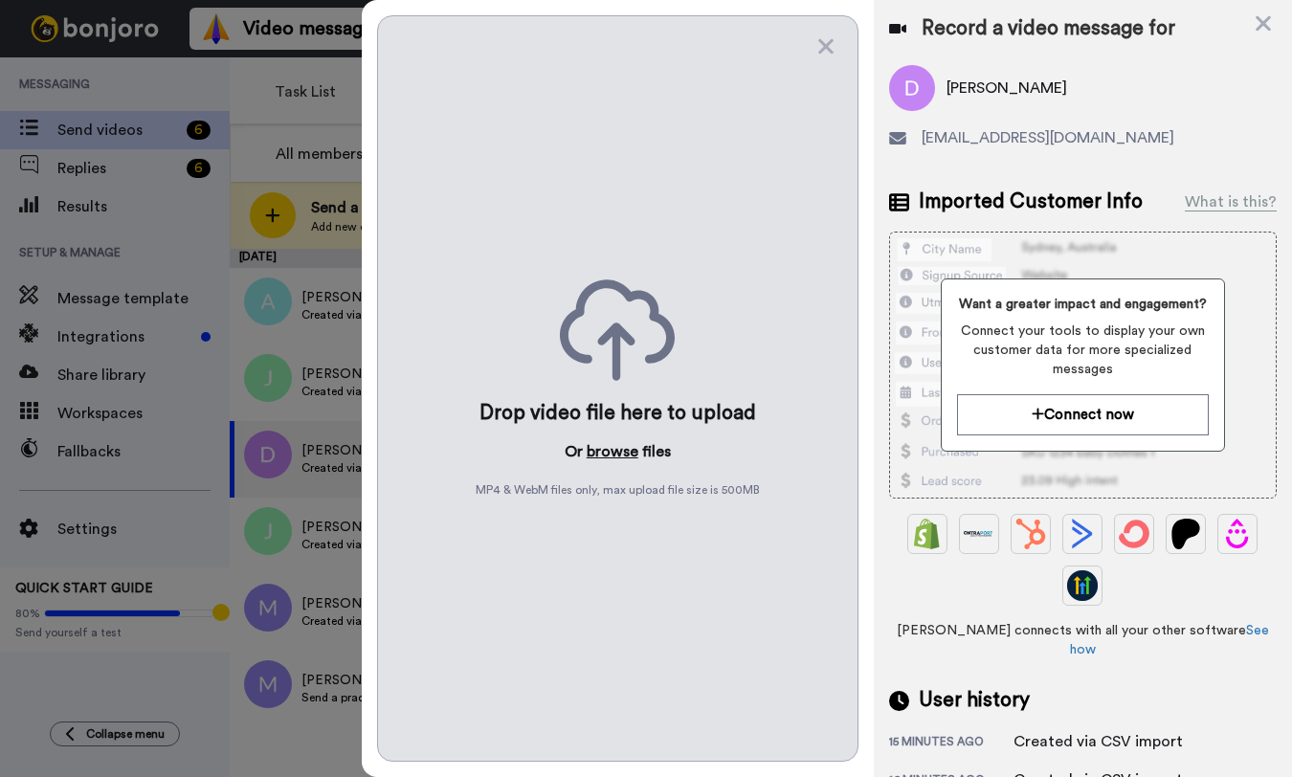
click at [613, 447] on button "browse" at bounding box center [613, 451] width 52 height 23
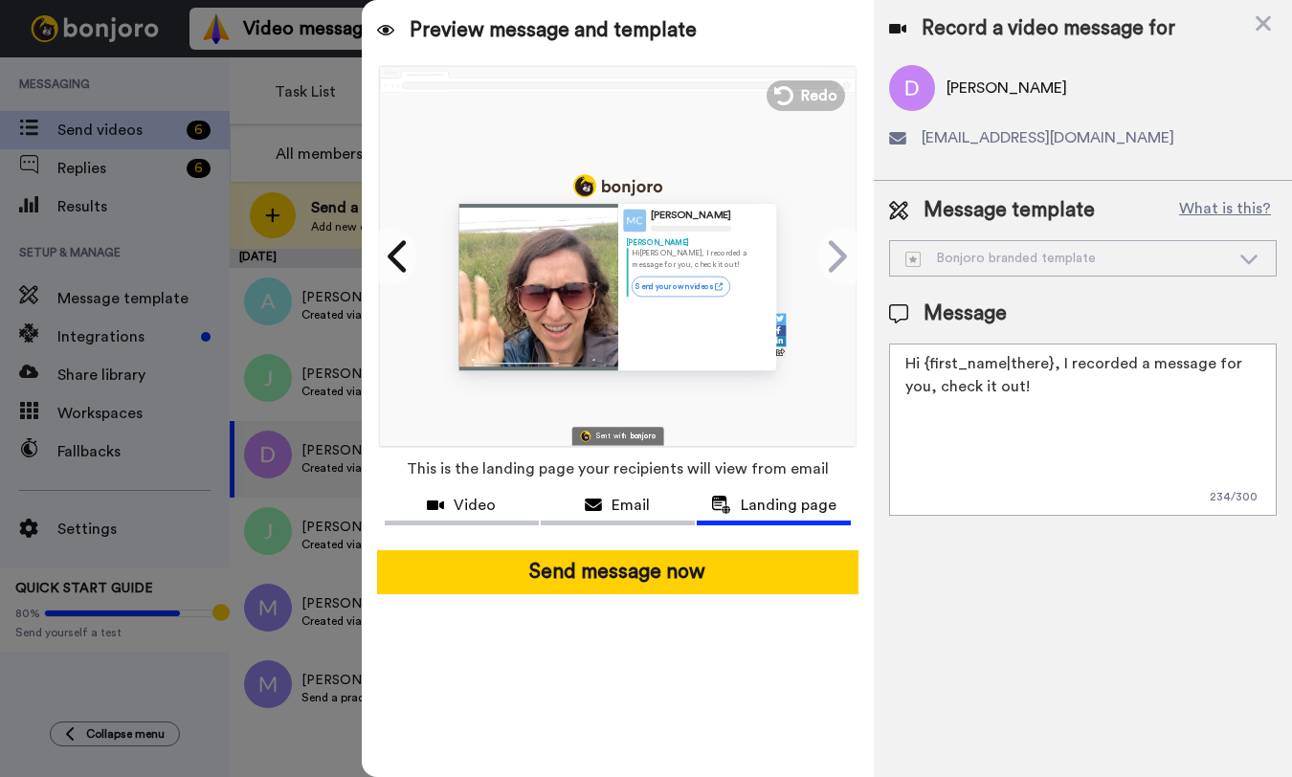
drag, startPoint x: 985, startPoint y: 389, endPoint x: 887, endPoint y: 361, distance: 101.5
click at [891, 352] on textarea "Hi {first_name|there}, I recorded a message for you, check it out!" at bounding box center [1083, 430] width 388 height 172
paste textarea "! If you have a chance, I'd love to hear if you have any trips coming up. Pleas…"
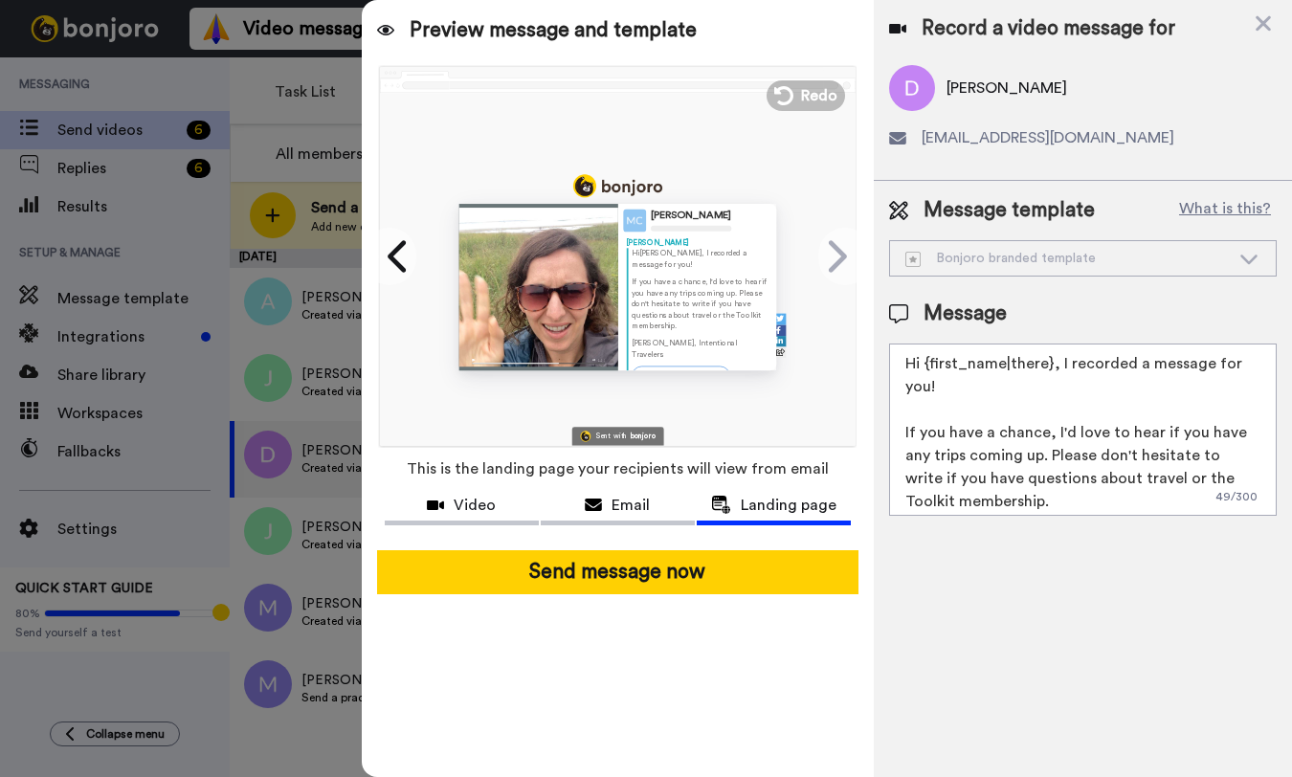
scroll to position [42, 0]
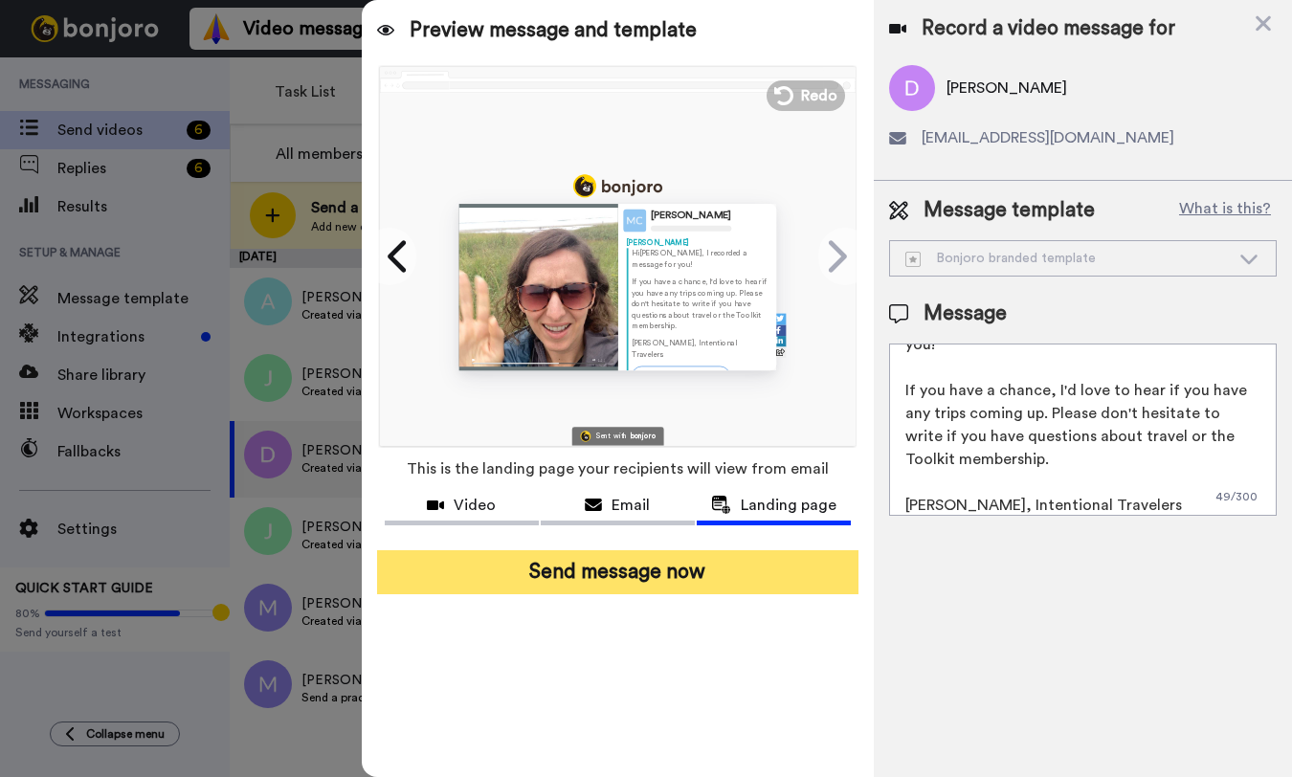
type textarea "Hi {first_name|there}, I recorded a message for you! If you have a chance, I'd …"
click at [749, 569] on button "Send message now" at bounding box center [617, 572] width 481 height 44
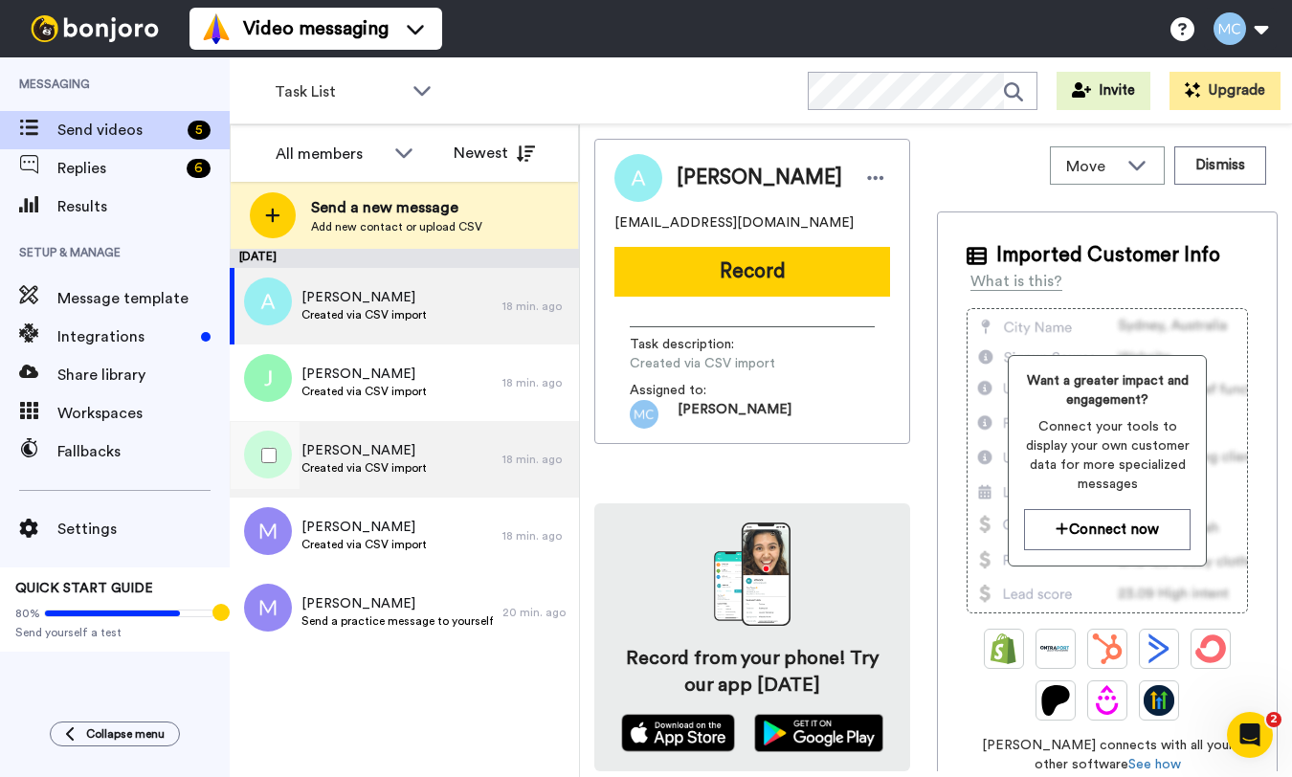
click at [389, 455] on span "Jennifer" at bounding box center [363, 450] width 125 height 19
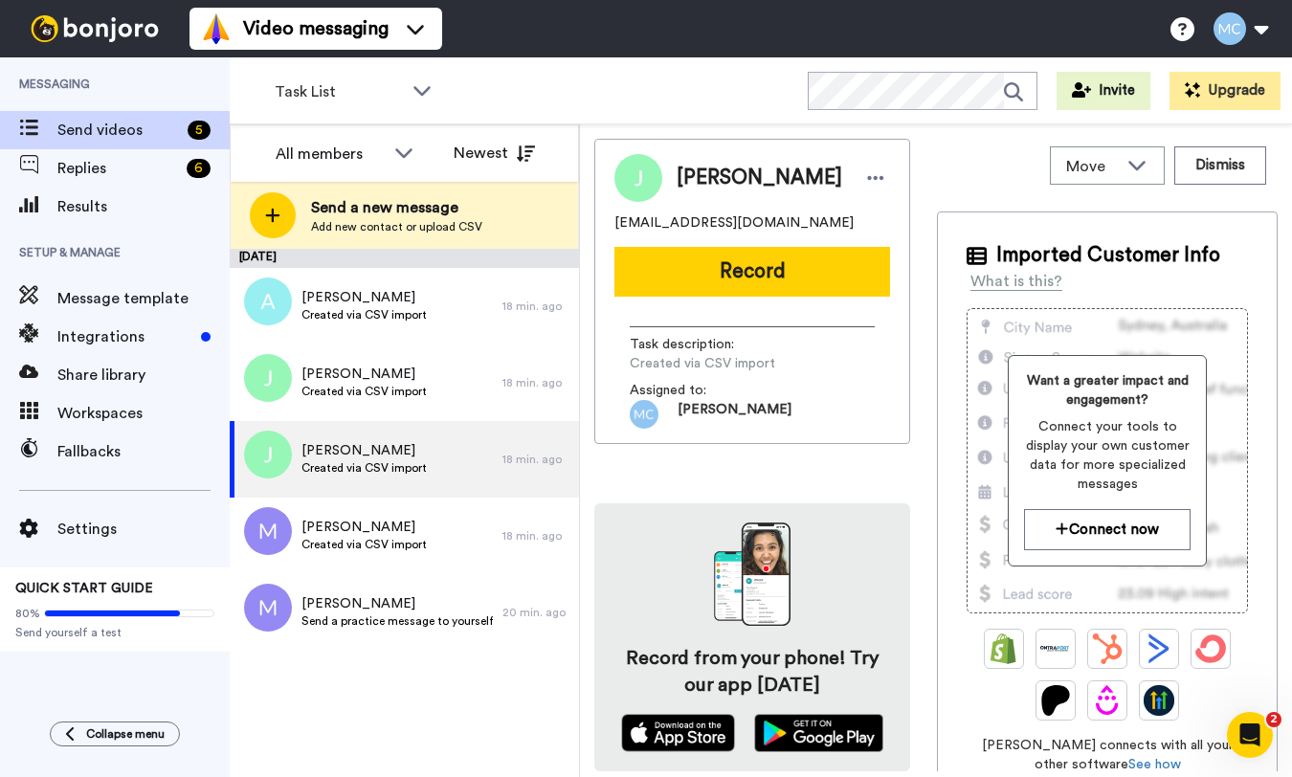
click at [711, 272] on button "Record" at bounding box center [752, 272] width 276 height 50
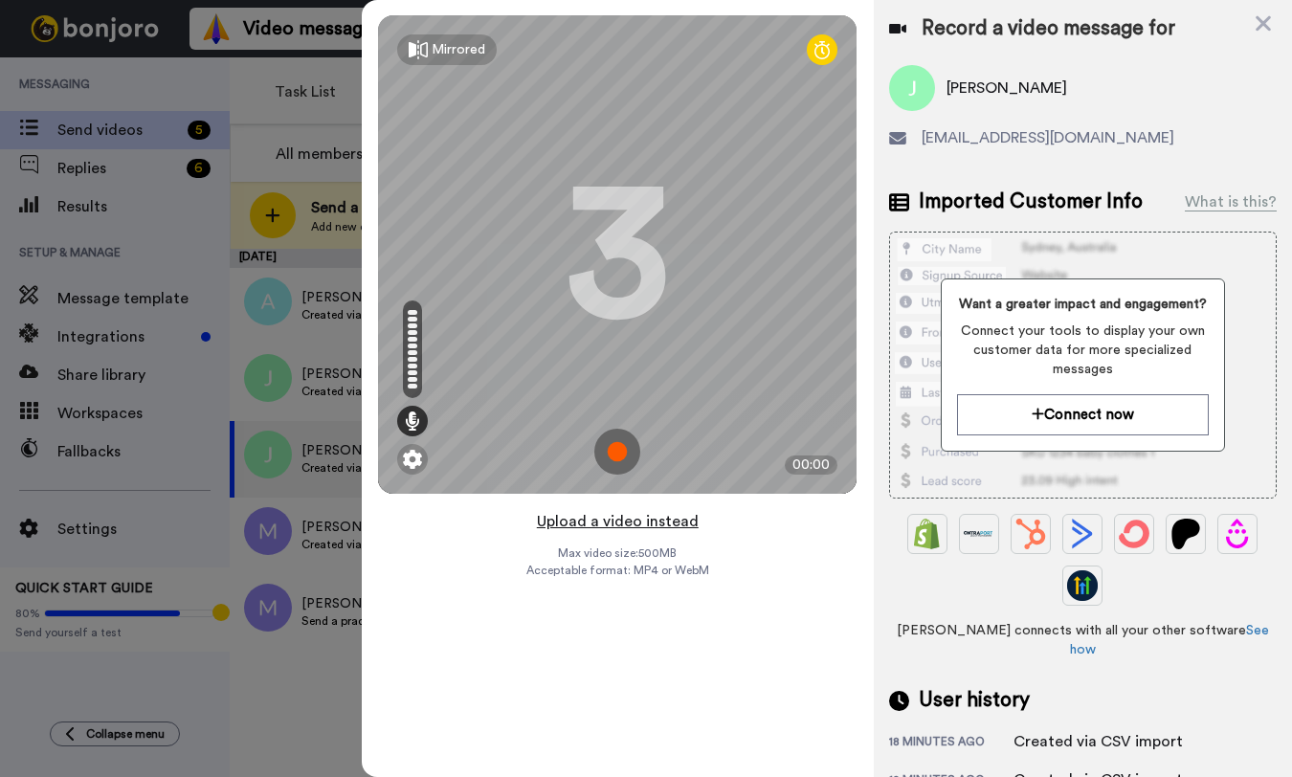
click at [609, 522] on button "Upload a video instead" at bounding box center [617, 521] width 173 height 25
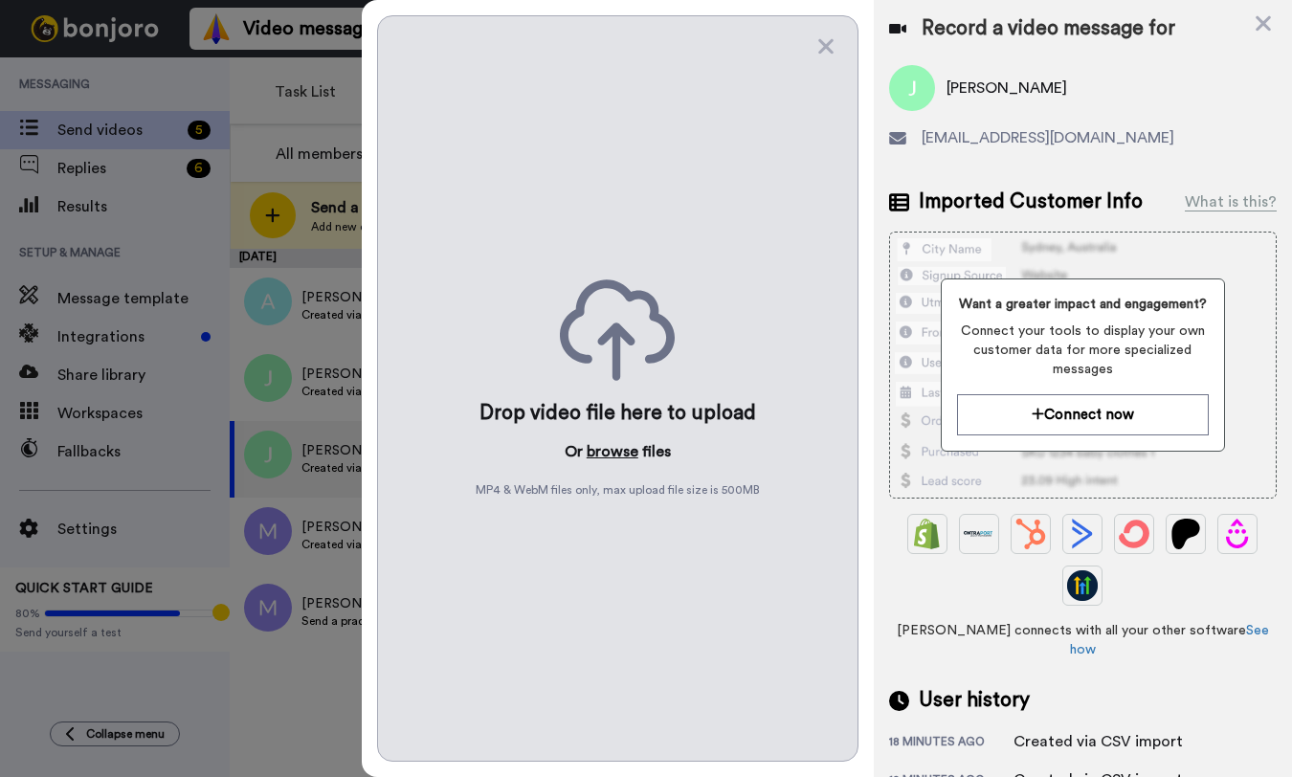
click at [613, 459] on button "browse" at bounding box center [613, 451] width 52 height 23
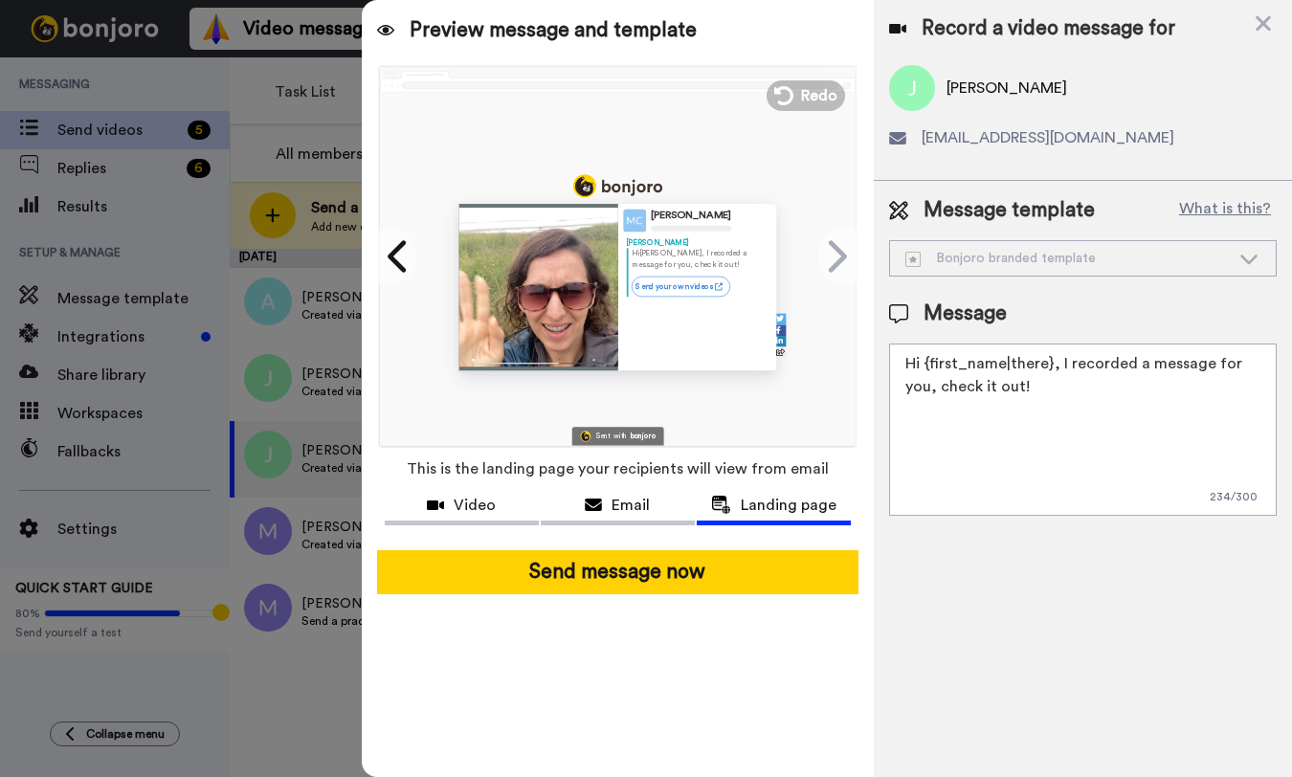
drag, startPoint x: 958, startPoint y: 369, endPoint x: 891, endPoint y: 352, distance: 69.2
click at [891, 352] on textarea "Hi {first_name|there}, I recorded a message for you, check it out!" at bounding box center [1083, 430] width 388 height 172
paste textarea "! If you have a chance, I'd love to hear if you have any trips coming up. Pleas…"
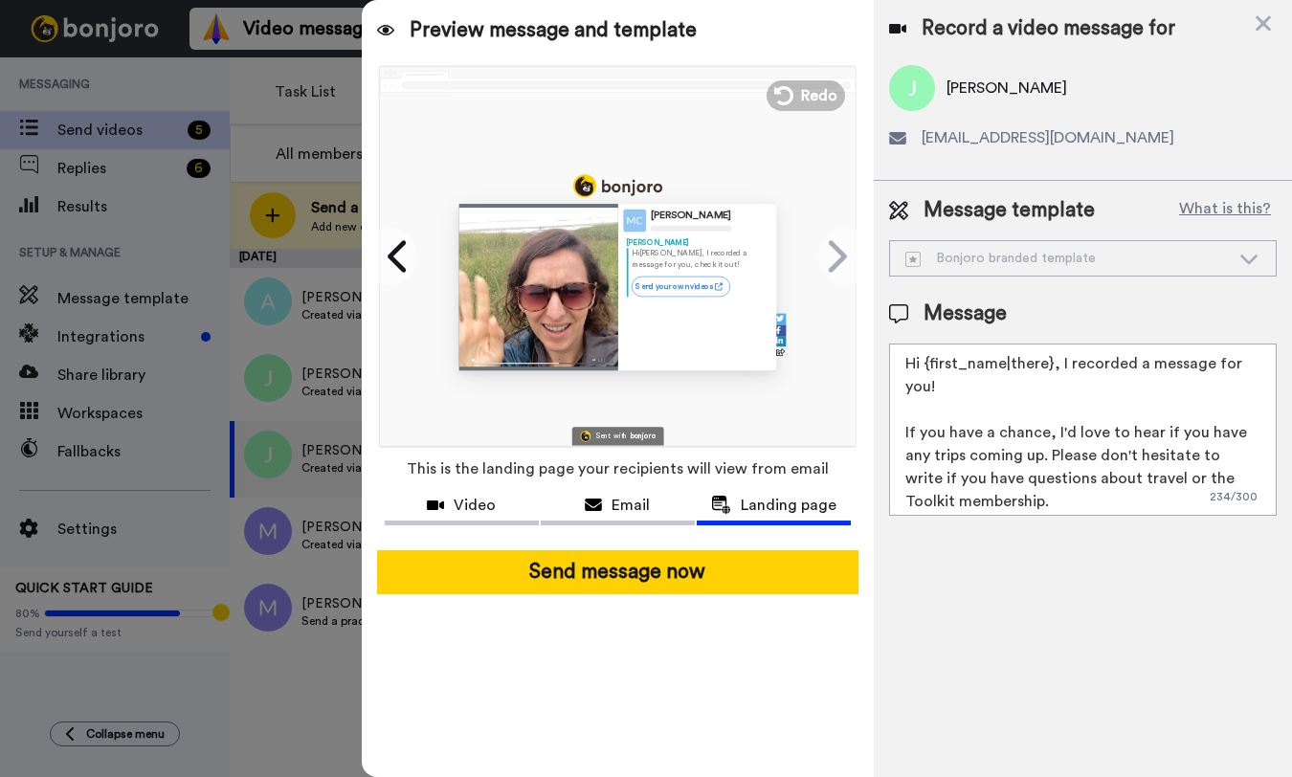
scroll to position [42, 0]
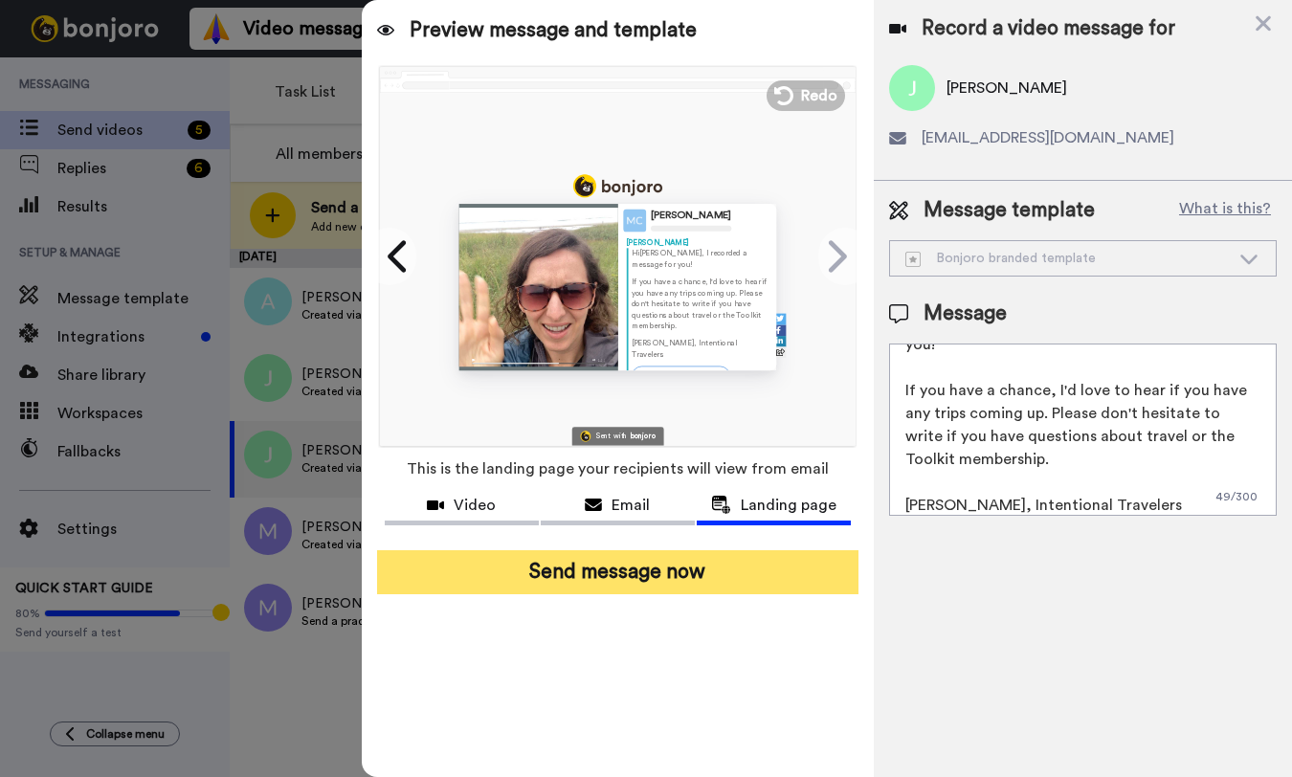
type textarea "Hi {first_name|there}, I recorded a message for you! If you have a chance, I'd …"
click at [701, 576] on button "Send message now" at bounding box center [617, 572] width 481 height 44
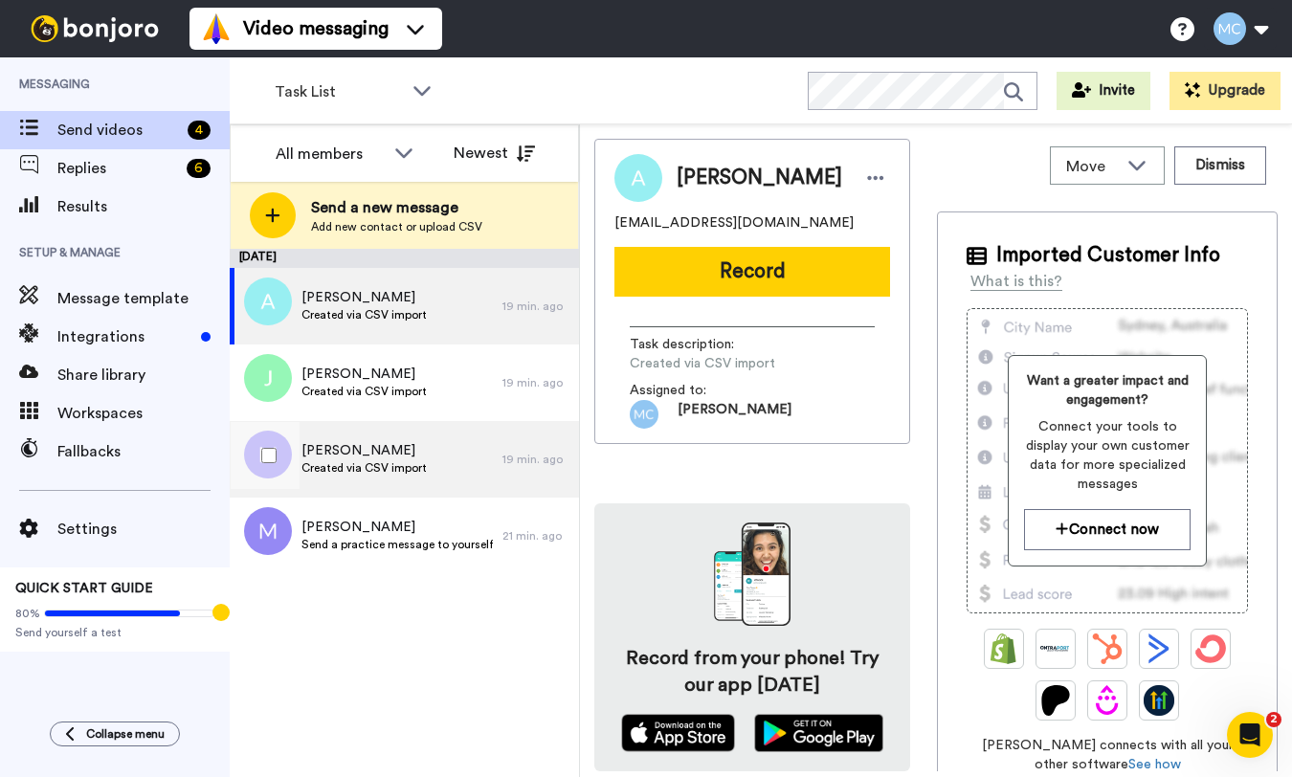
click at [366, 459] on span "[PERSON_NAME]" at bounding box center [363, 450] width 125 height 19
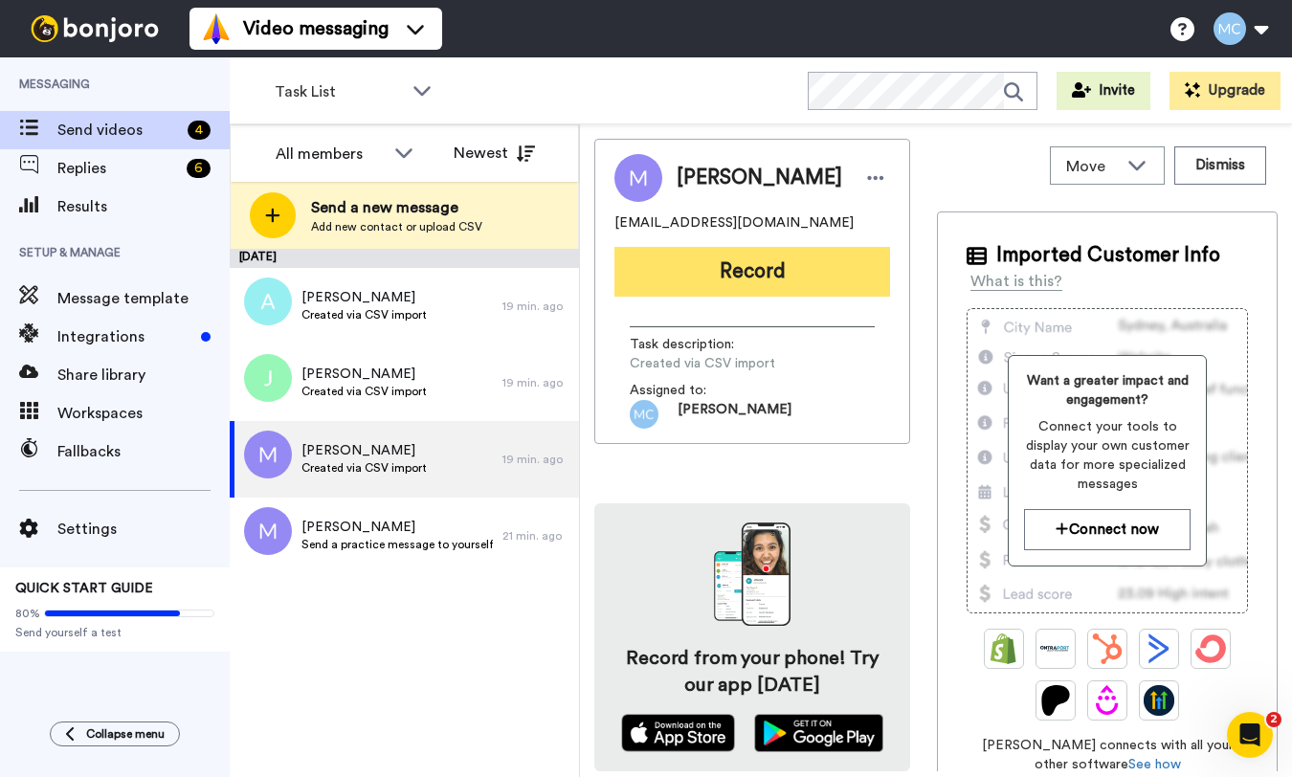
click at [701, 266] on button "Record" at bounding box center [752, 272] width 276 height 50
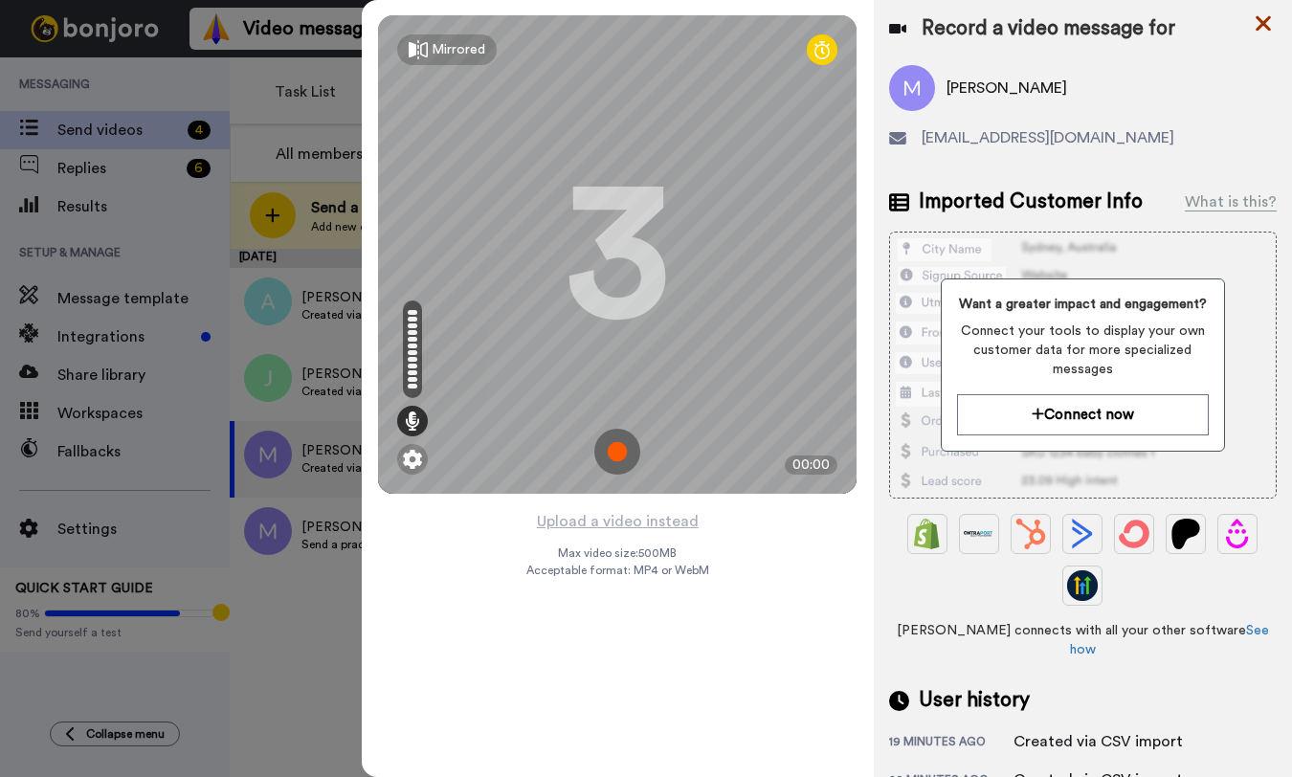
click at [1264, 18] on icon at bounding box center [1263, 23] width 19 height 24
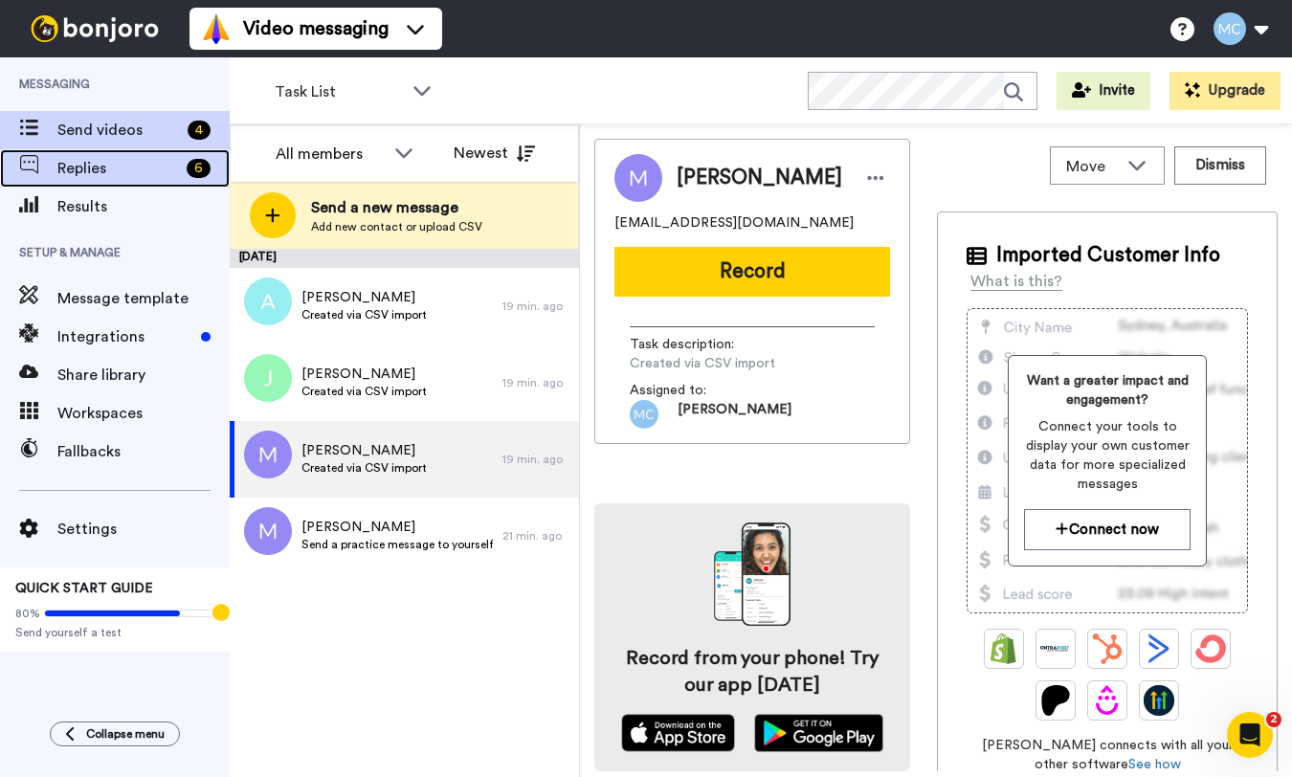
click at [122, 167] on span "Replies" at bounding box center [118, 168] width 122 height 23
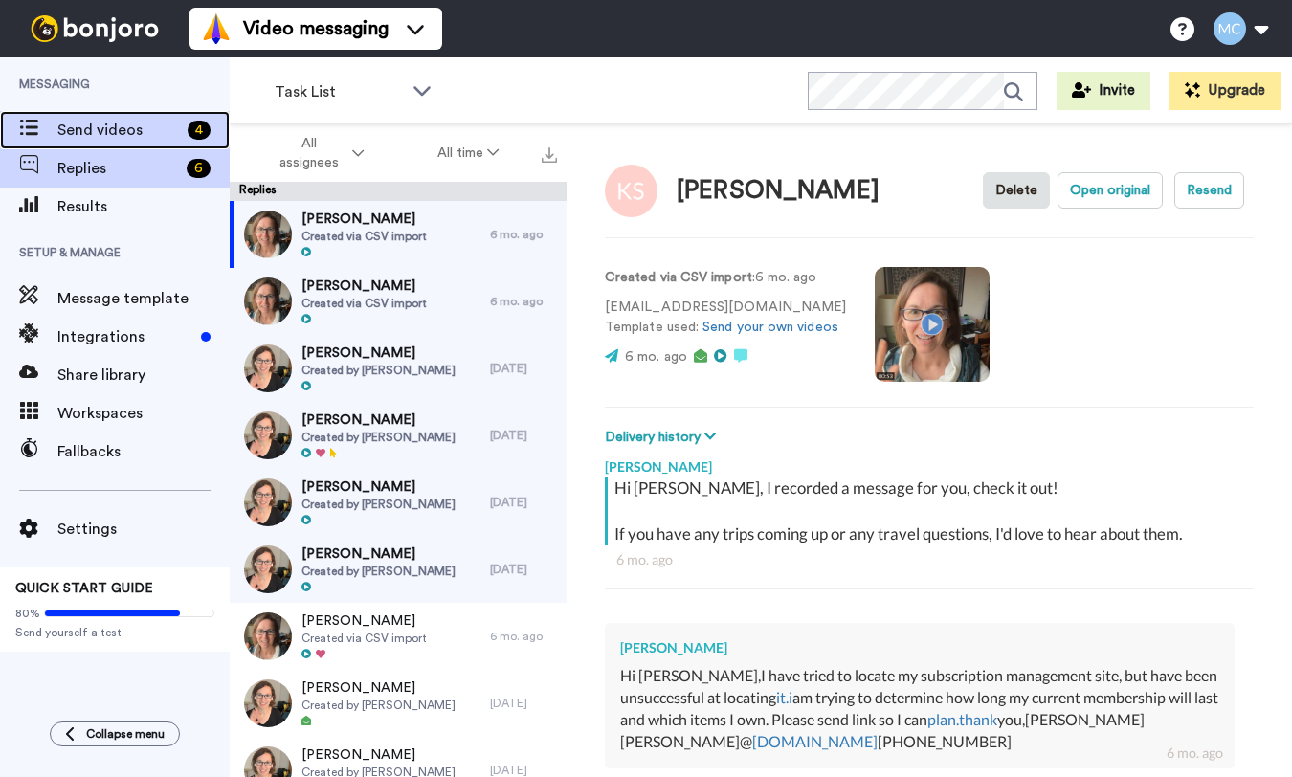
click at [84, 127] on span "Send videos" at bounding box center [118, 130] width 122 height 23
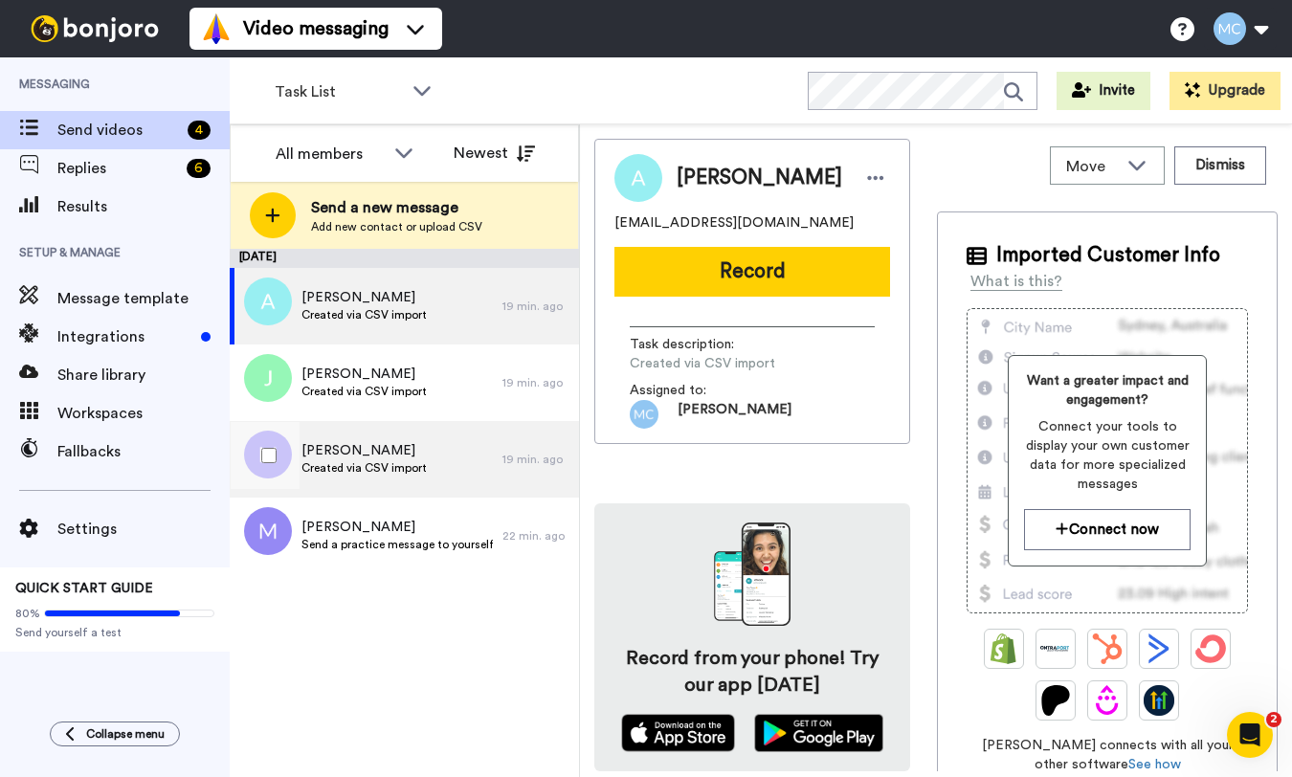
click at [390, 453] on span "[PERSON_NAME]" at bounding box center [363, 450] width 125 height 19
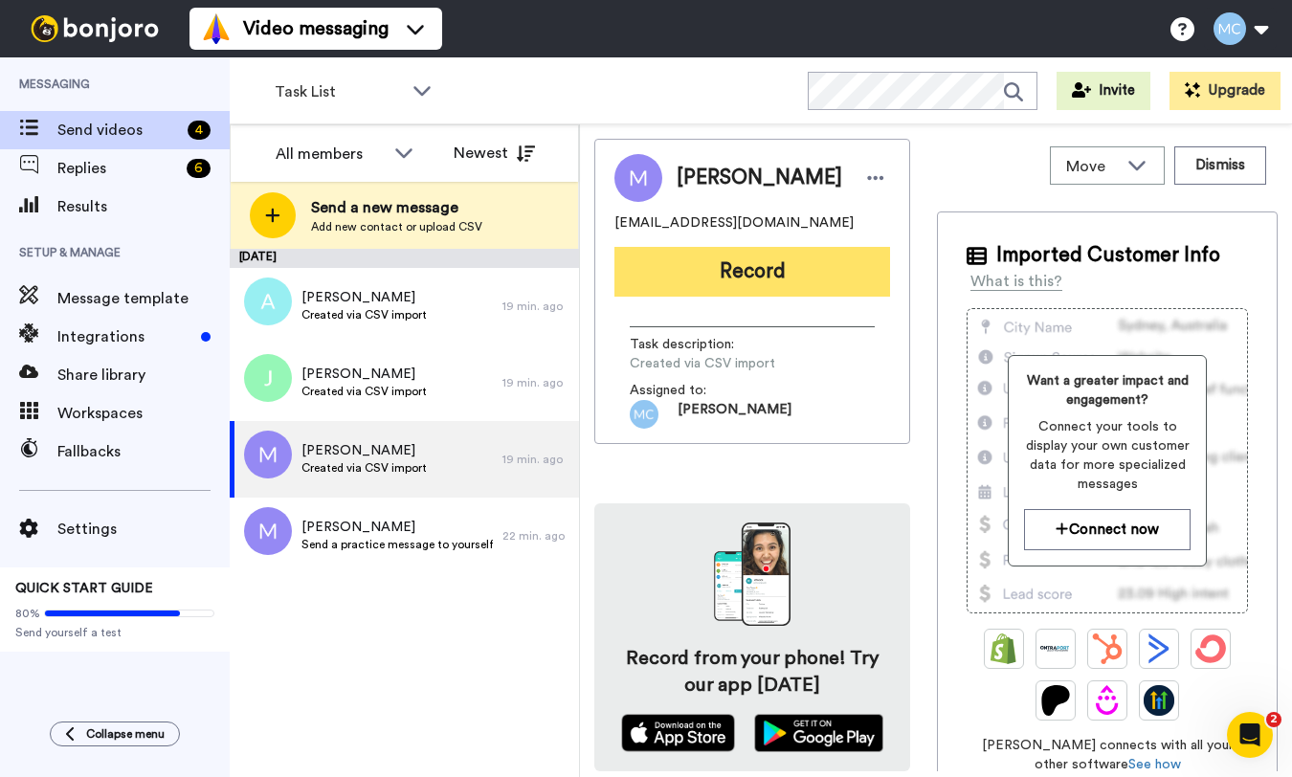
click at [716, 262] on button "Record" at bounding box center [752, 272] width 276 height 50
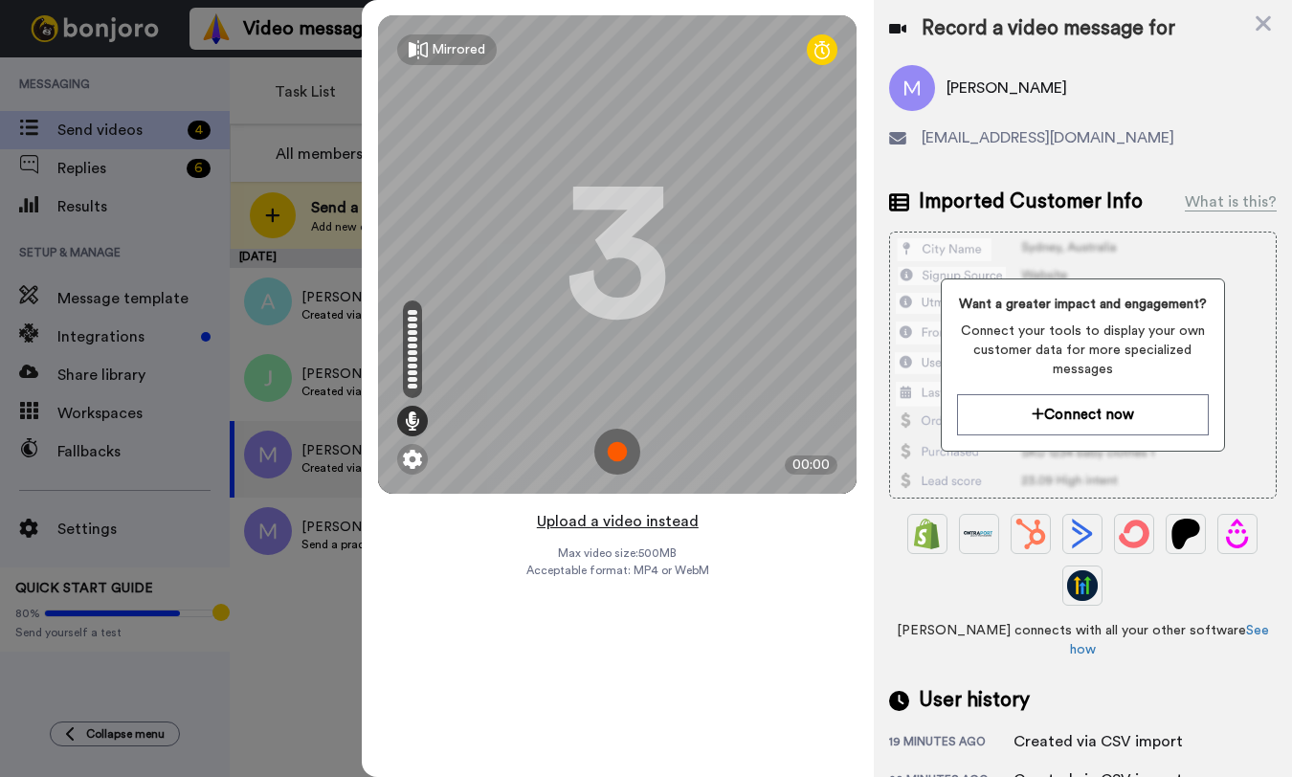
click at [626, 523] on button "Upload a video instead" at bounding box center [617, 521] width 173 height 25
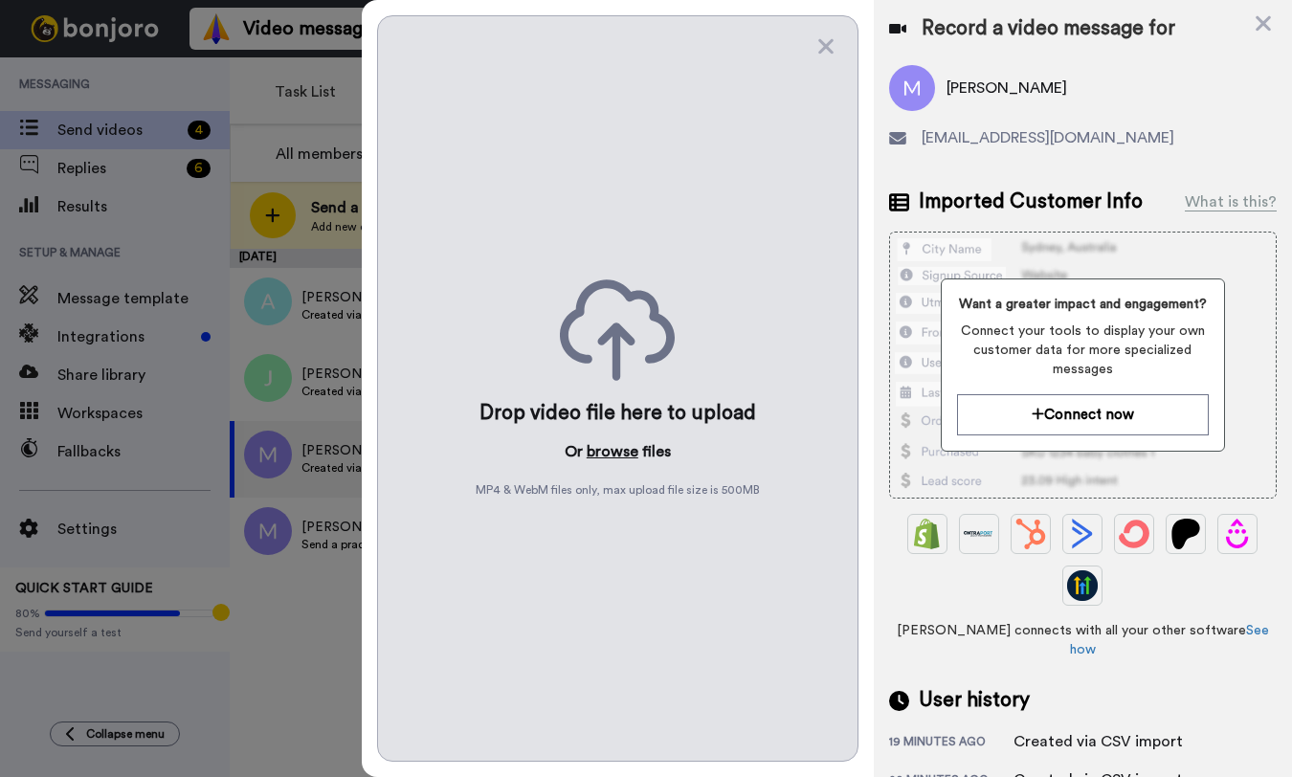
click at [609, 449] on button "browse" at bounding box center [613, 451] width 52 height 23
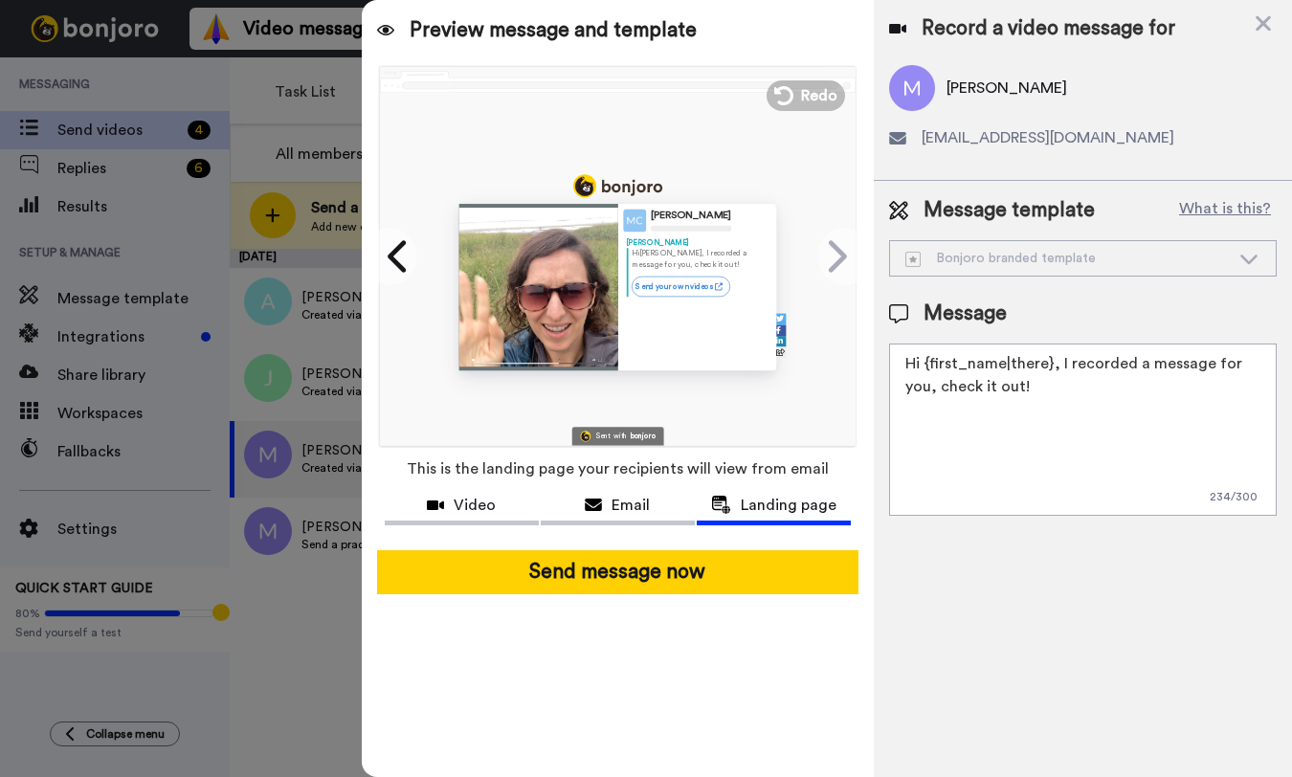
drag, startPoint x: 972, startPoint y: 379, endPoint x: 923, endPoint y: 366, distance: 51.5
click at [837, 367] on div "Preview message and template Play/Pause 0:00 / 0:35 Here's a personal video I r…" at bounding box center [827, 388] width 930 height 777
drag, startPoint x: 996, startPoint y: 378, endPoint x: 899, endPoint y: 357, distance: 99.9
click at [899, 357] on textarea "Hi {first_name|there}, I recorded a message for you, check it out!" at bounding box center [1083, 430] width 388 height 172
paste textarea "! If you have a chance, I'd love to hear if you have any trips coming up. Pleas…"
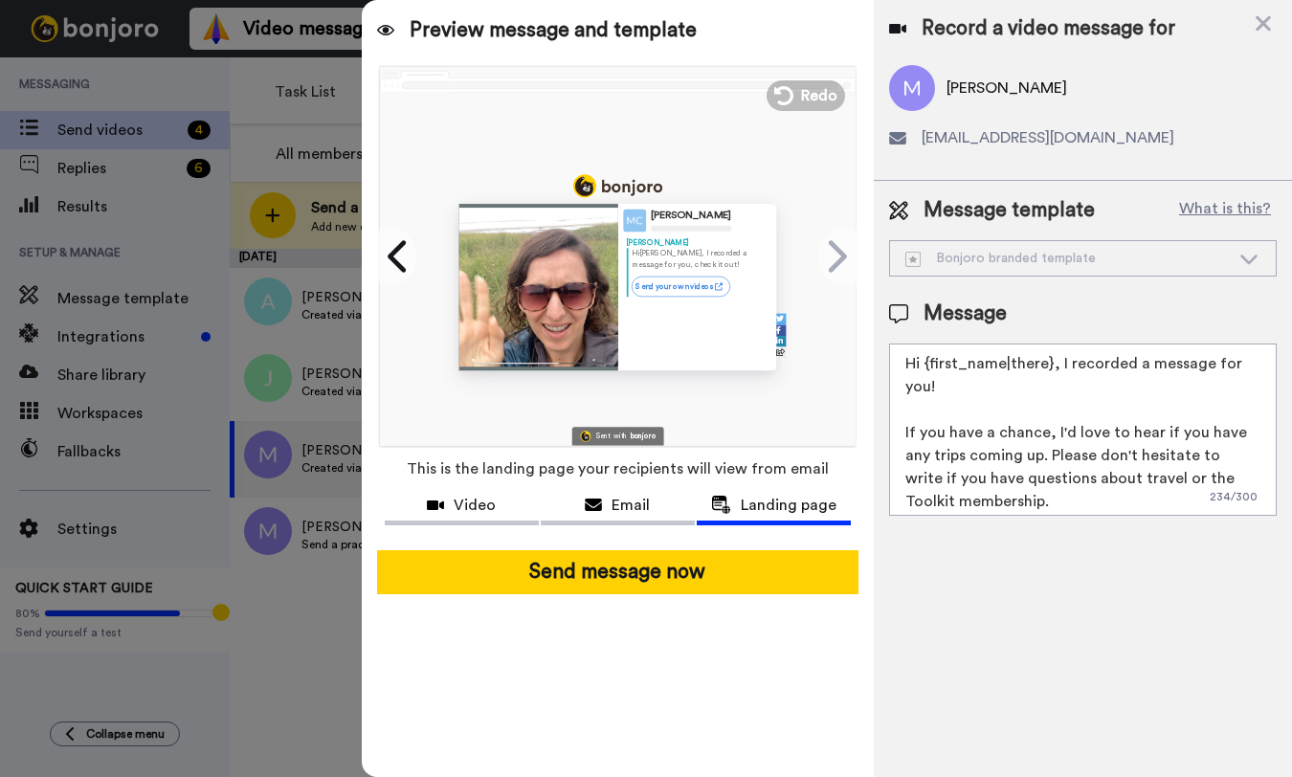
scroll to position [42, 0]
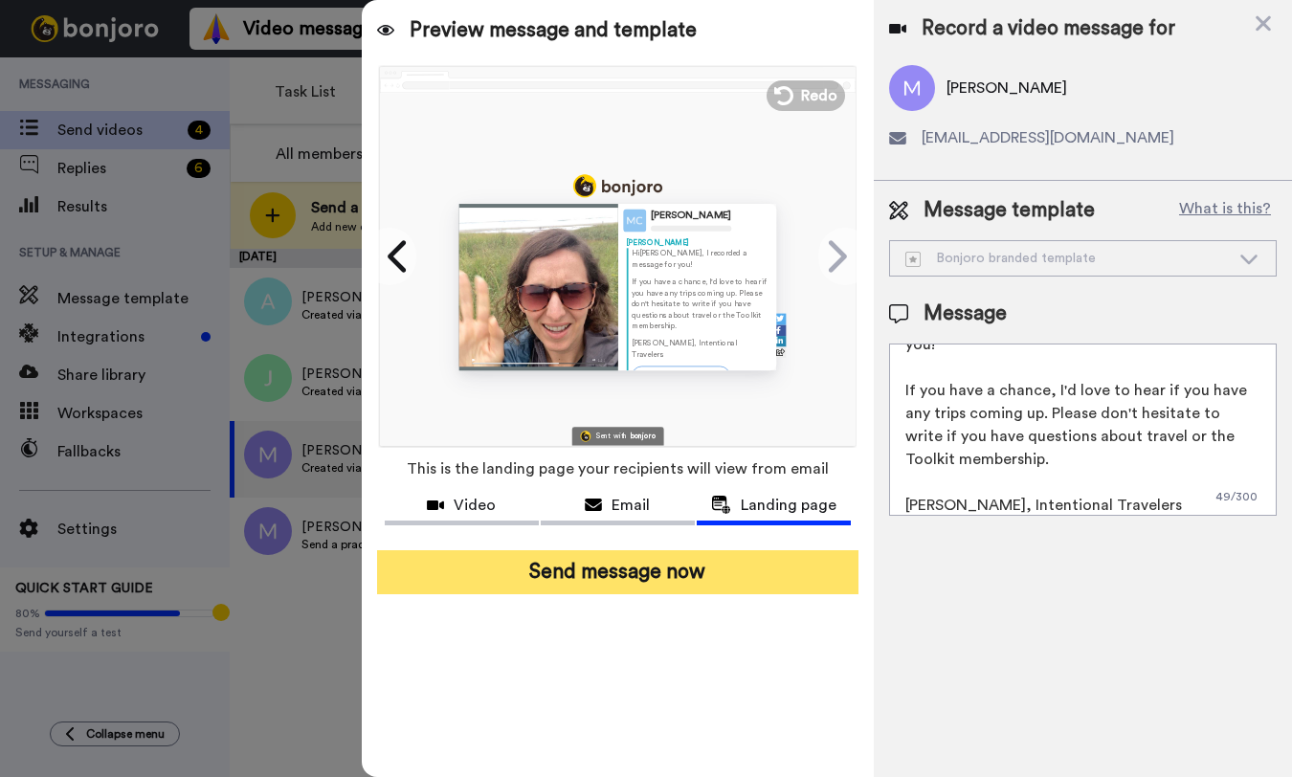
type textarea "Hi {first_name|there}, I recorded a message for you! If you have a chance, I'd …"
click at [679, 578] on button "Send message now" at bounding box center [617, 572] width 481 height 44
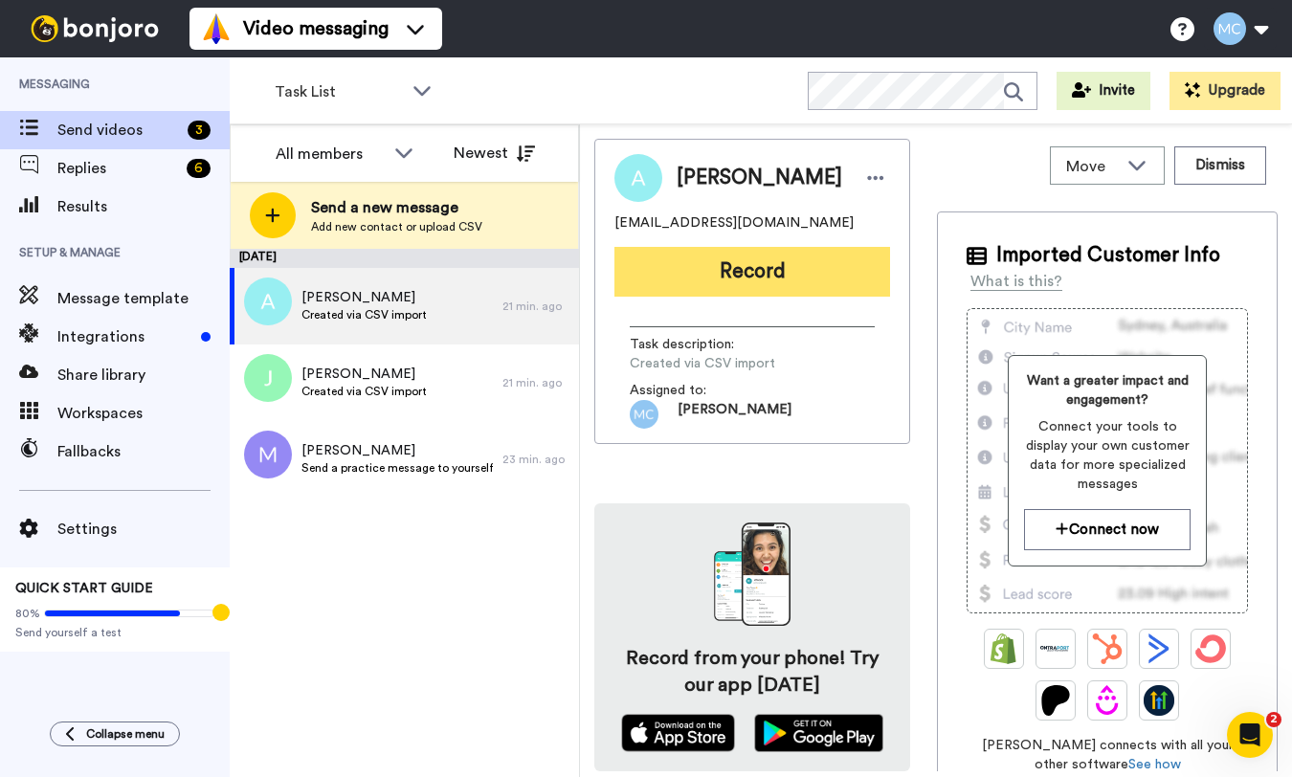
click at [762, 279] on button "Record" at bounding box center [752, 272] width 276 height 50
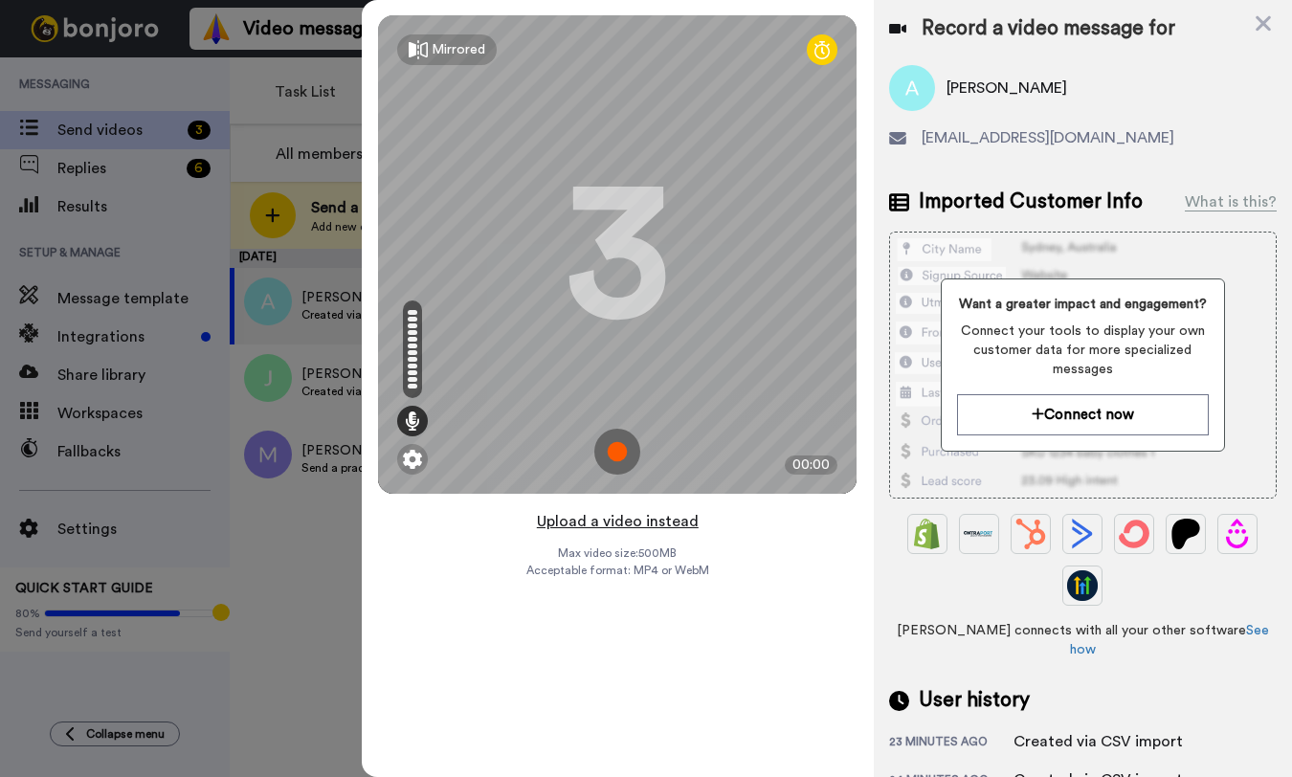
click at [632, 521] on button "Upload a video instead" at bounding box center [617, 521] width 173 height 25
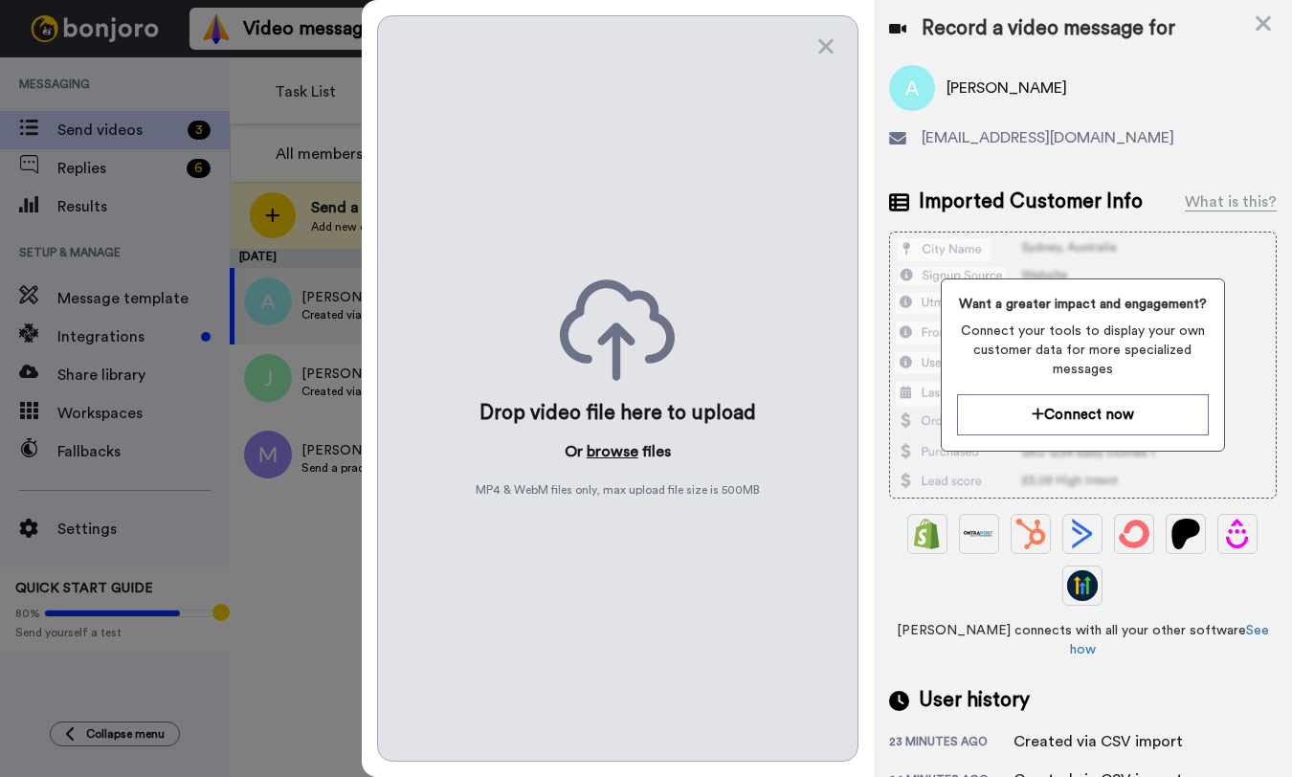
click at [620, 448] on button "browse" at bounding box center [613, 451] width 52 height 23
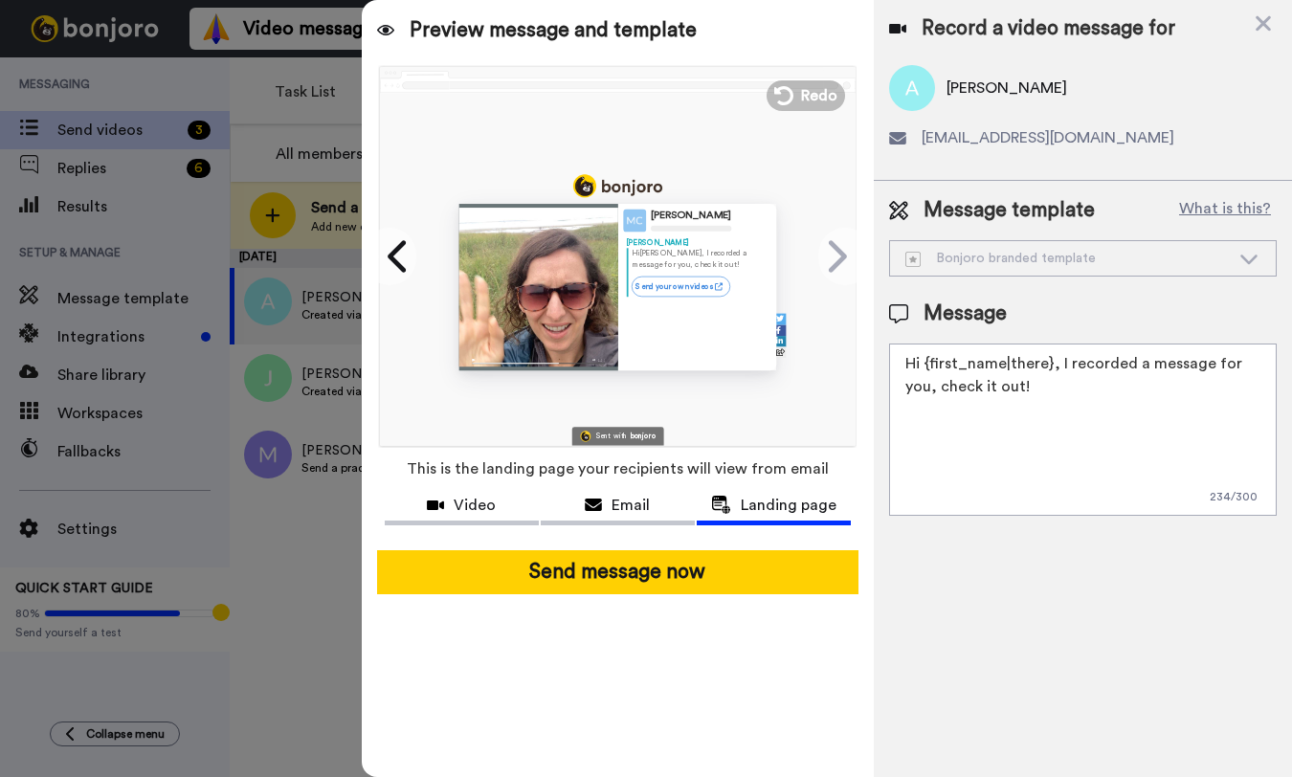
drag, startPoint x: 1013, startPoint y: 390, endPoint x: 901, endPoint y: 354, distance: 117.7
click at [901, 354] on textarea "Hi {first_name|there}, I recorded a message for you, check it out!" at bounding box center [1083, 430] width 388 height 172
paste textarea "! If you have a chance, I'd love to hear if you have any trips coming up. Pleas…"
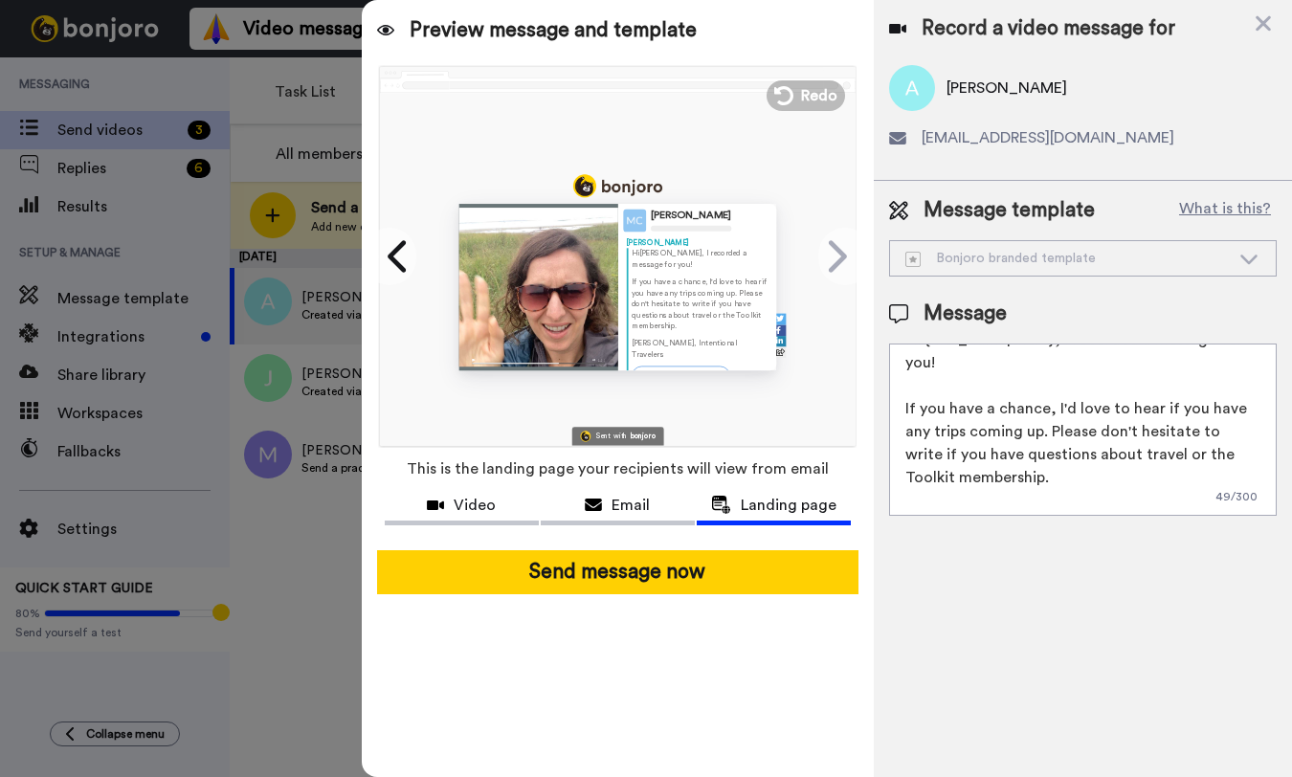
scroll to position [22, 0]
drag, startPoint x: 1005, startPoint y: 479, endPoint x: 894, endPoint y: 403, distance: 134.9
click at [894, 403] on textarea "Hi {first_name|there}, I recorded a message for you! If you have a chance, I'd …" at bounding box center [1083, 430] width 388 height 172
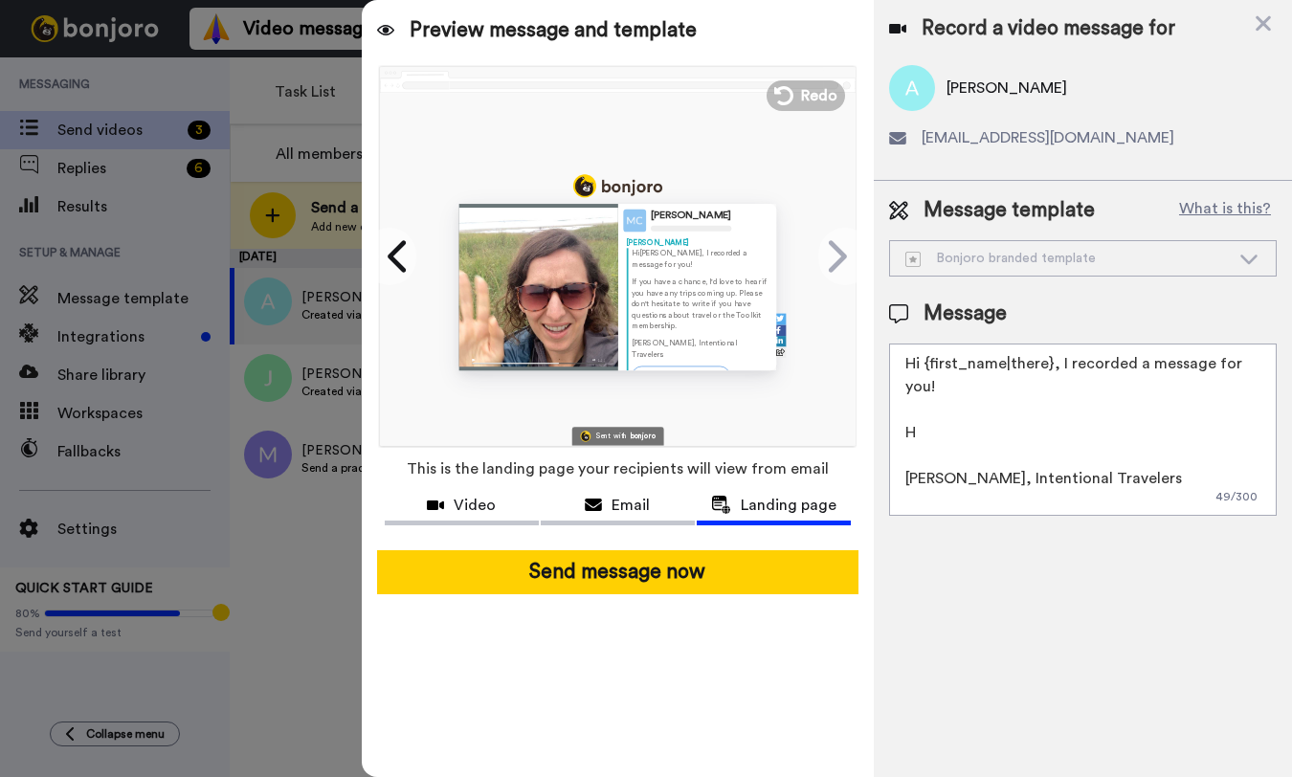
scroll to position [0, 0]
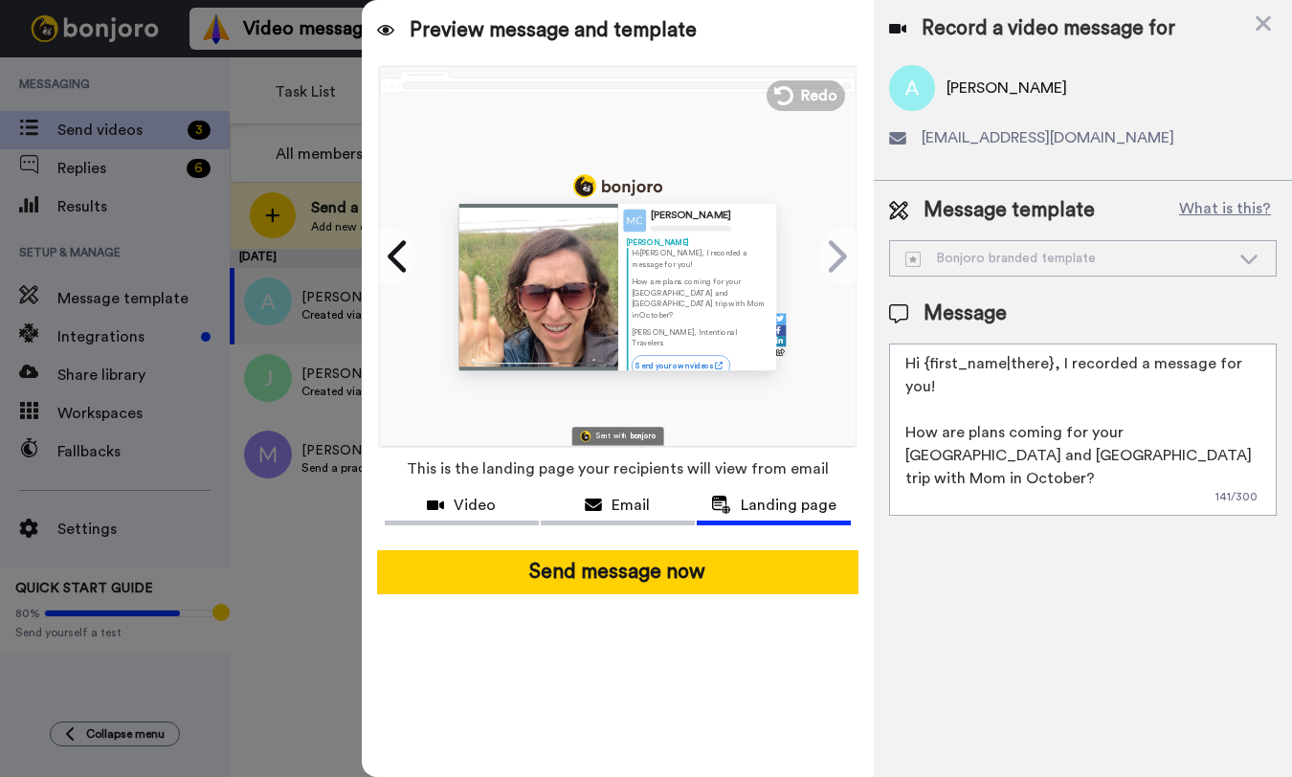
click at [907, 437] on textarea "Hi {first_name|there}, I recorded a message for you! How are plans coming for y…" at bounding box center [1083, 430] width 388 height 172
drag, startPoint x: 961, startPoint y: 432, endPoint x: 896, endPoint y: 432, distance: 65.1
click at [896, 431] on textarea "Hi {first_name|there}, I recorded a message for you! How are plans coming for y…" at bounding box center [1083, 430] width 388 height 172
click at [1077, 434] on textarea "Hi {first_name|there}, I recorded a message for you! I'd love to hear how plans…" at bounding box center [1083, 430] width 388 height 172
drag, startPoint x: 1114, startPoint y: 456, endPoint x: 1047, endPoint y: 457, distance: 67.0
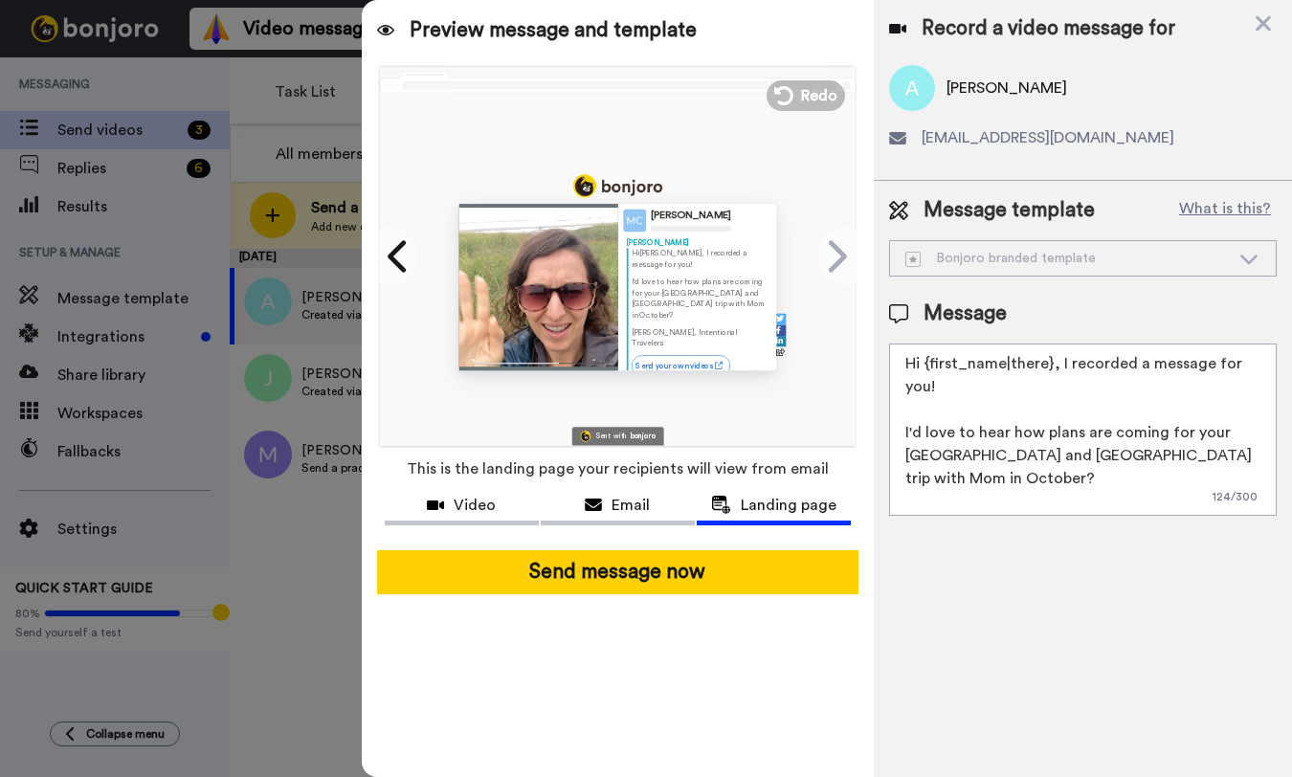
click at [1047, 457] on textarea "Hi {first_name|there}, I recorded a message for you! I'd love to hear how plans…" at bounding box center [1083, 430] width 388 height 172
click at [1140, 457] on textarea "Hi {first_name|there}, I recorded a message for you! I'd love to hear how plans…" at bounding box center [1083, 430] width 388 height 172
drag, startPoint x: 973, startPoint y: 479, endPoint x: 869, endPoint y: 478, distance: 104.3
click at [869, 478] on div "Preview message and template Play/Pause 0:00 / 0:35 Here's a personal video I r…" at bounding box center [827, 388] width 930 height 777
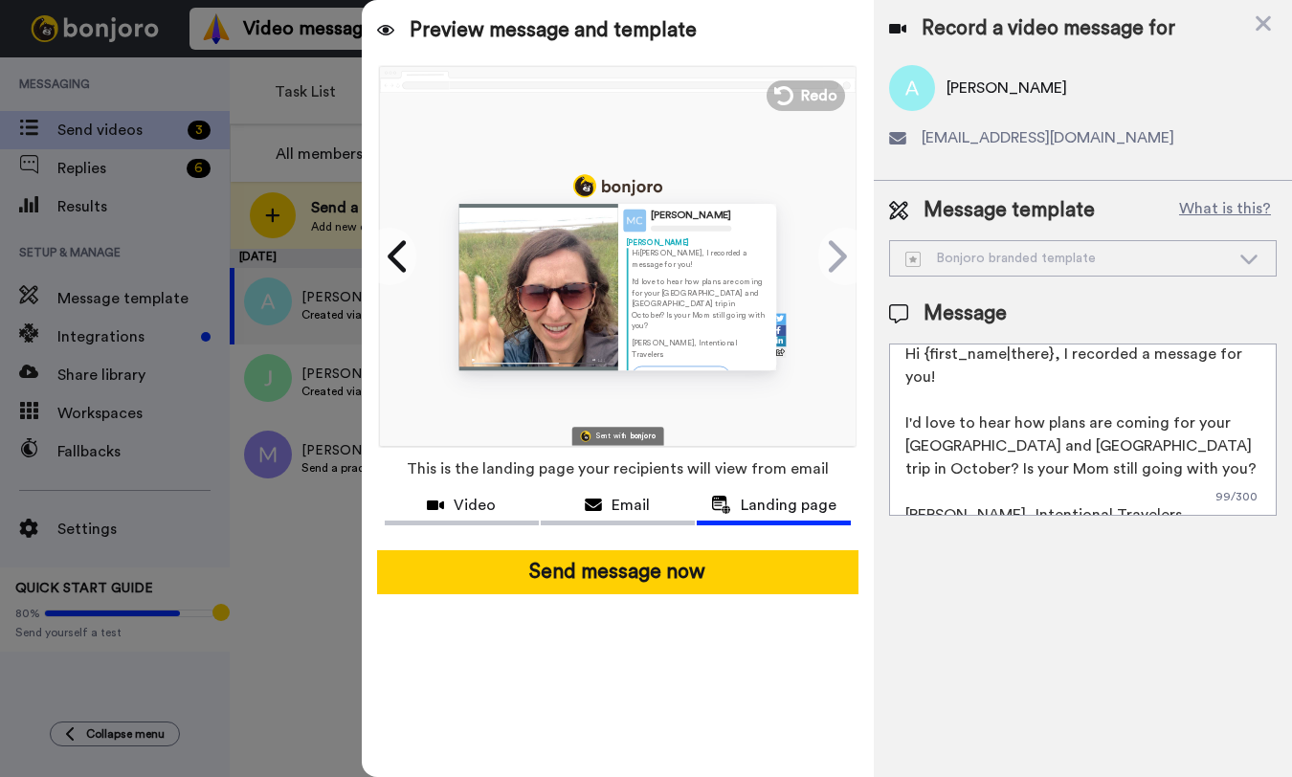
drag, startPoint x: 1038, startPoint y: 424, endPoint x: 880, endPoint y: 424, distance: 157.9
click at [880, 424] on div "Message template What is this? Bonjoro branded template Bonjoro branded templat…" at bounding box center [1083, 356] width 418 height 350
drag, startPoint x: 1238, startPoint y: 450, endPoint x: 1111, endPoint y: 451, distance: 127.3
click at [1111, 451] on textarea "Hi {first_name|there}, I recorded a message for you! How are plans are coming f…" at bounding box center [1083, 430] width 388 height 172
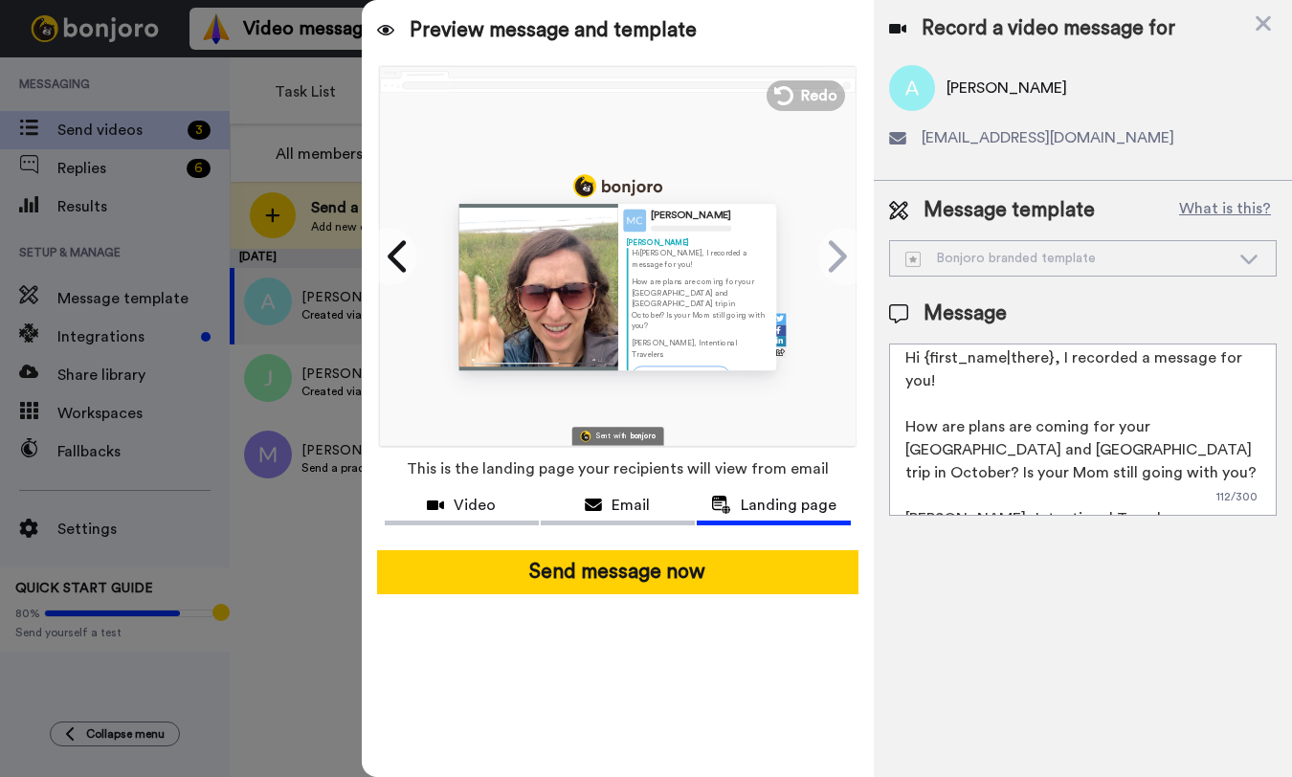
drag, startPoint x: 1134, startPoint y: 449, endPoint x: 1162, endPoint y: 449, distance: 27.8
click at [1134, 449] on textarea "Hi {first_name|there}, I recorded a message for you! How are plans are coming f…" at bounding box center [1083, 430] width 388 height 172
drag, startPoint x: 1176, startPoint y: 453, endPoint x: 1135, endPoint y: 454, distance: 41.2
click at [1135, 454] on textarea "Hi {first_name|there}, I recorded a message for you! How are plans are coming f…" at bounding box center [1083, 430] width 388 height 172
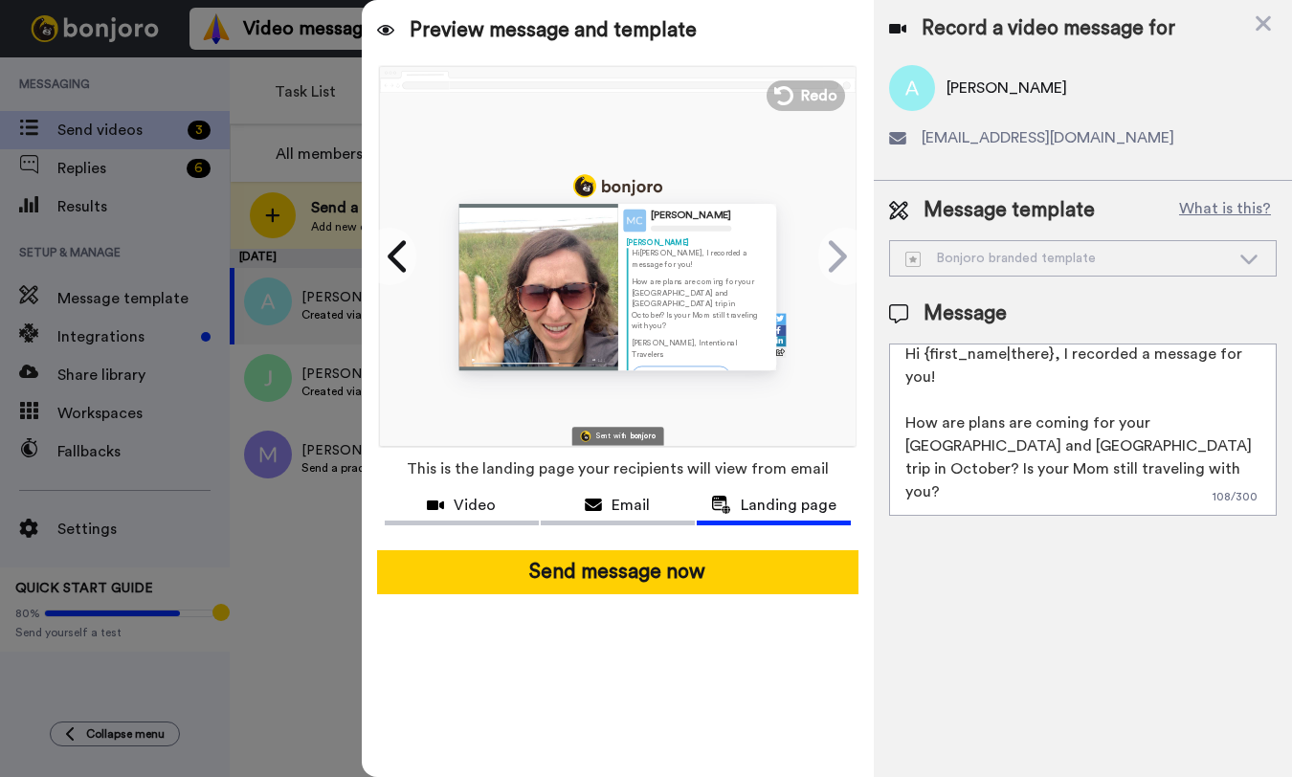
click at [1018, 449] on textarea "Hi {first_name|there}, I recorded a message for you! How are plans are coming f…" at bounding box center [1083, 430] width 388 height 172
drag, startPoint x: 1148, startPoint y: 447, endPoint x: 1124, endPoint y: 450, distance: 25.0
click at [1124, 450] on textarea "Hi {first_name|there}, I recorded a message for you! How are plans are coming f…" at bounding box center [1083, 430] width 388 height 172
drag, startPoint x: 1028, startPoint y: 463, endPoint x: 1022, endPoint y: 453, distance: 12.0
click at [1022, 453] on textarea "Hi {first_name|there}, I recorded a message for you! How are plans are coming f…" at bounding box center [1083, 430] width 388 height 172
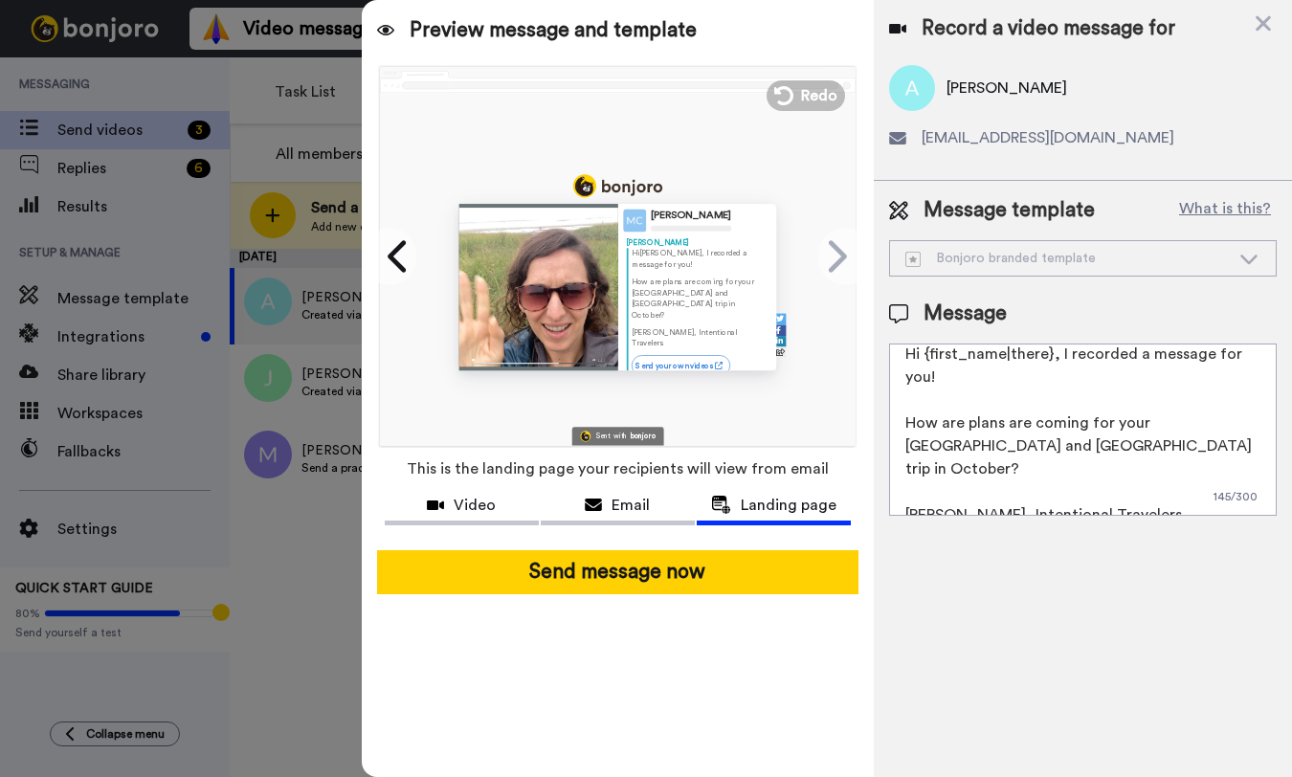
scroll to position [6, 0]
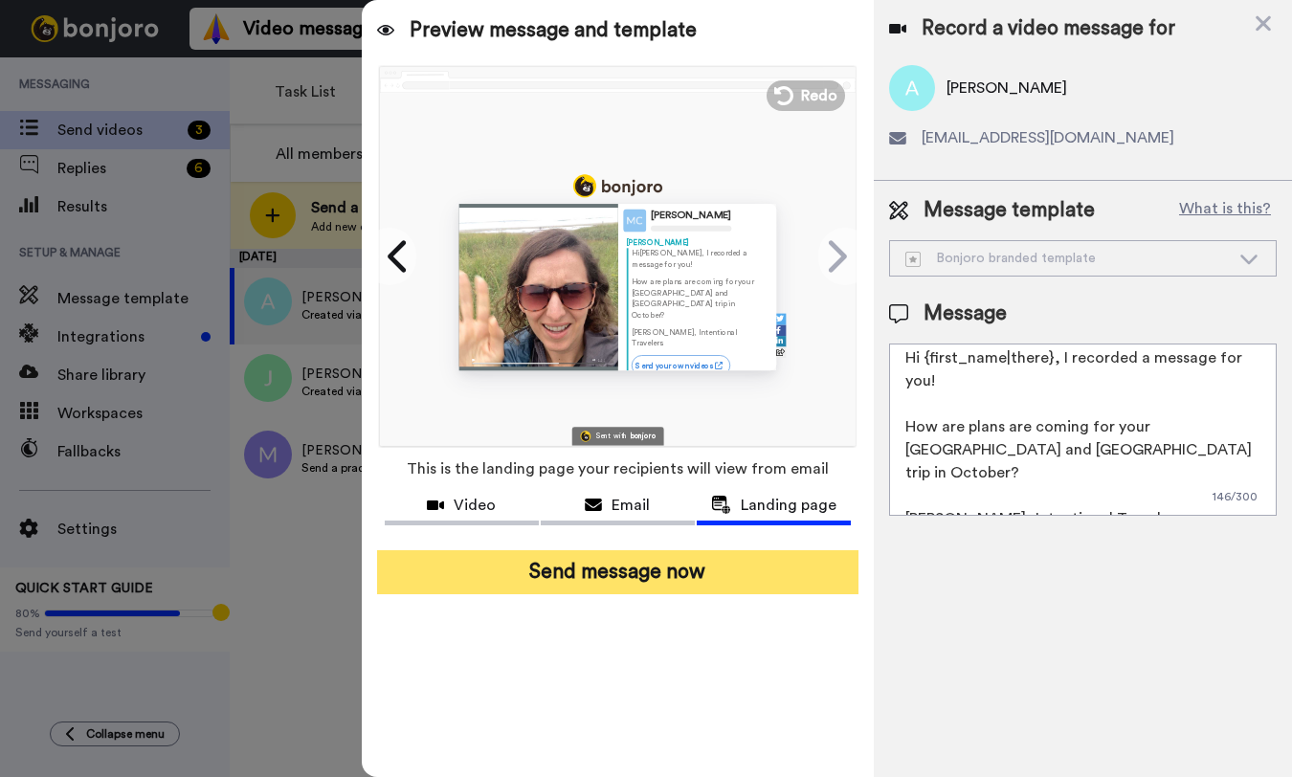
type textarea "Hi {first_name|there}, I recorded a message for you! How are plans are coming f…"
click at [647, 574] on button "Send message now" at bounding box center [617, 572] width 481 height 44
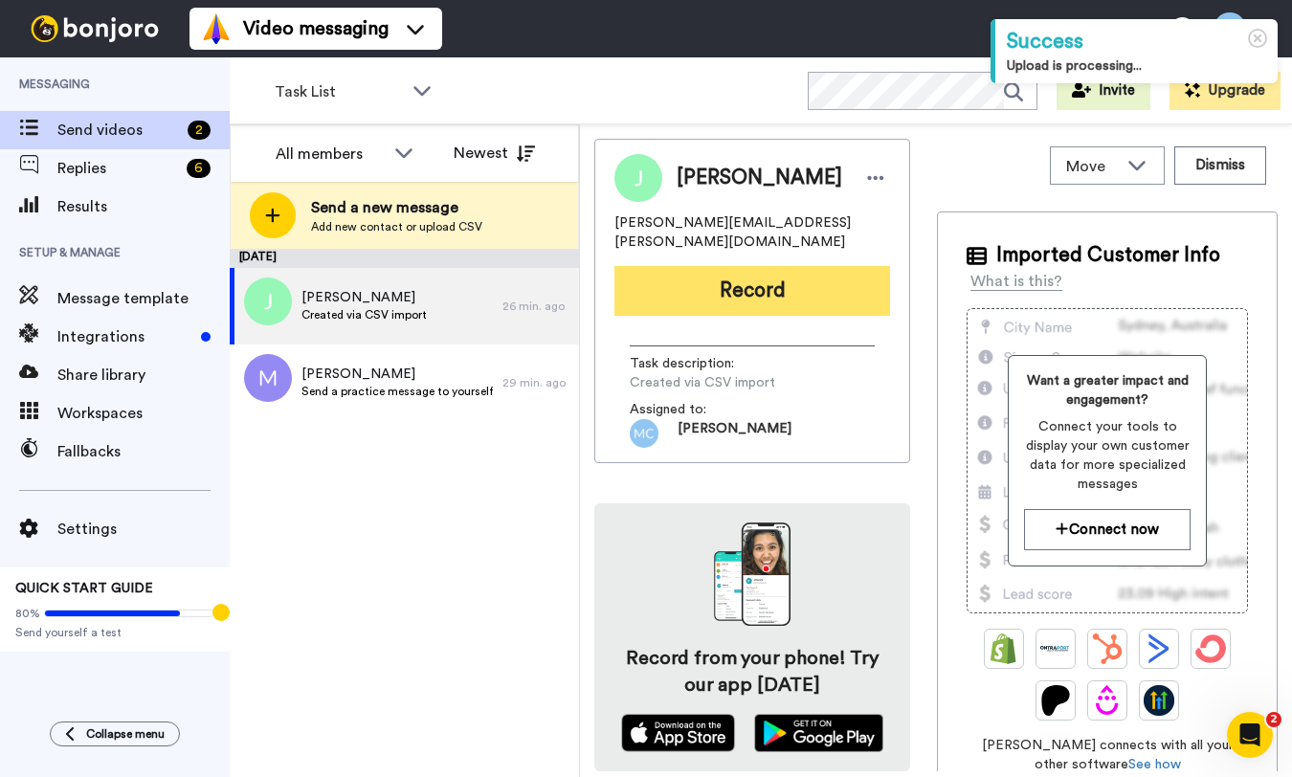
click at [696, 285] on button "Record" at bounding box center [752, 291] width 276 height 50
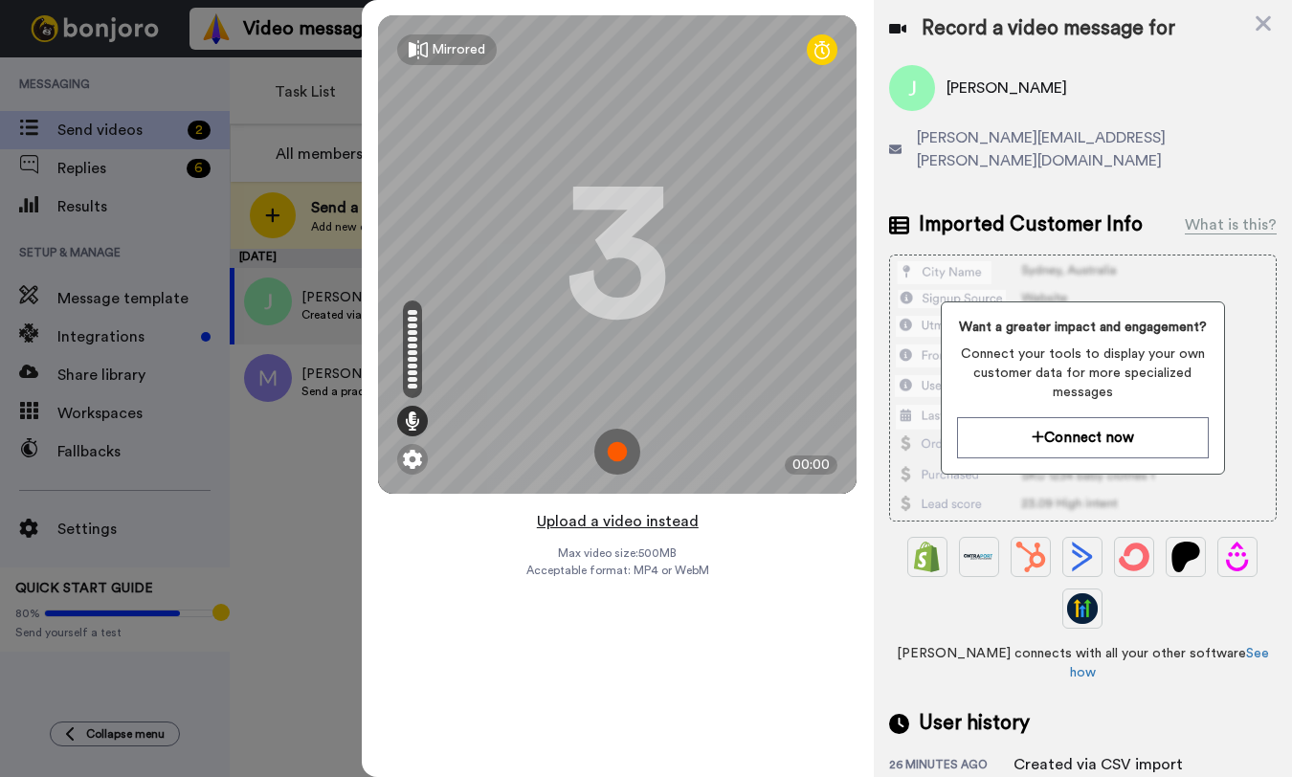
click at [653, 521] on button "Upload a video instead" at bounding box center [617, 521] width 173 height 25
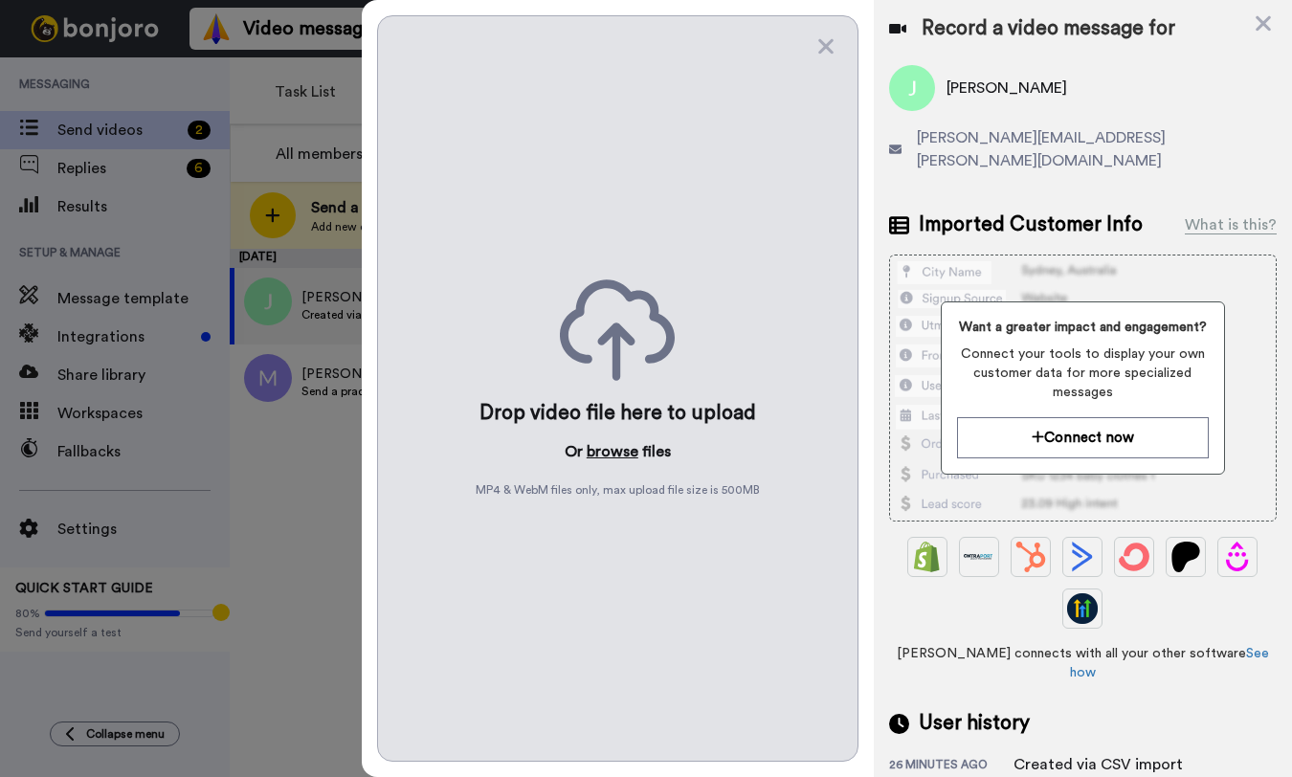
click at [620, 454] on button "browse" at bounding box center [613, 451] width 52 height 23
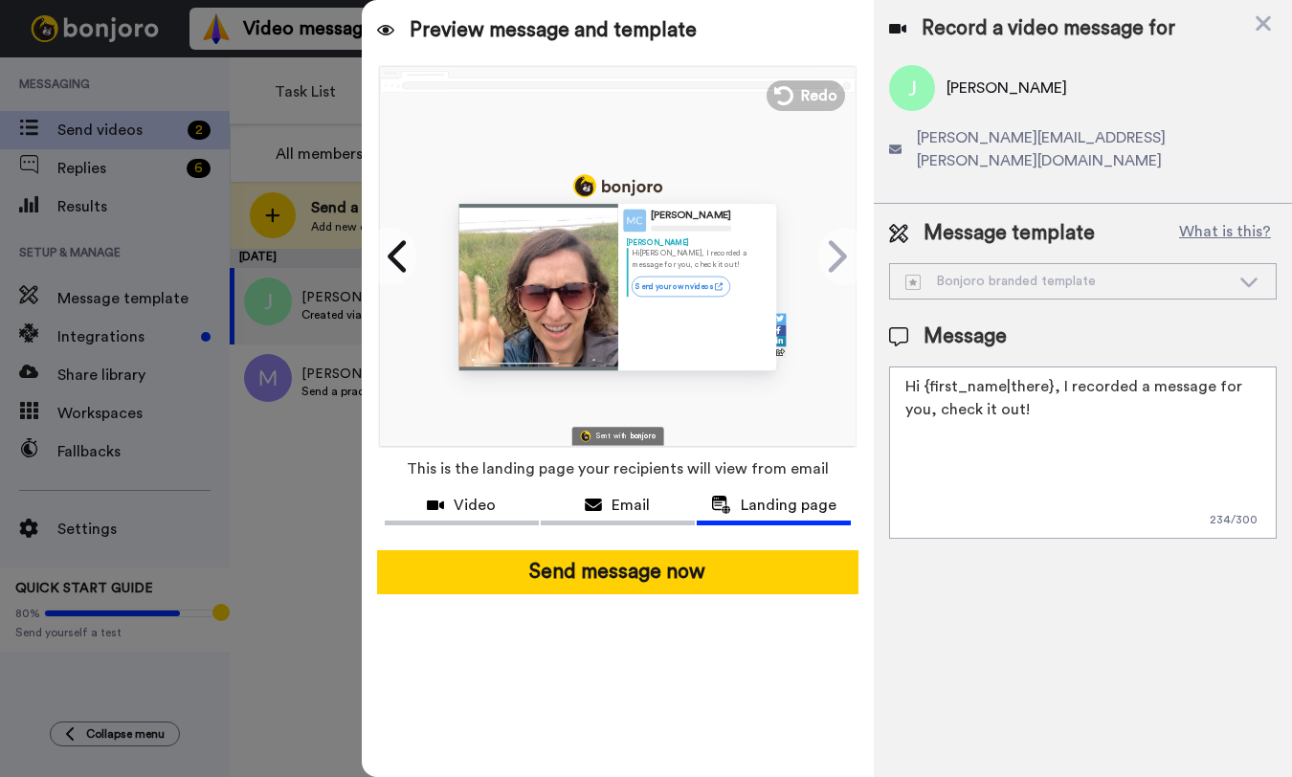
drag, startPoint x: 1001, startPoint y: 391, endPoint x: 897, endPoint y: 360, distance: 109.0
click at [898, 367] on textarea "Hi {first_name|there}, I recorded a message for you, check it out!" at bounding box center [1083, 453] width 388 height 172
paste textarea "! If you have a chance, I'd love to hear if you have any trips coming up. Pleas…"
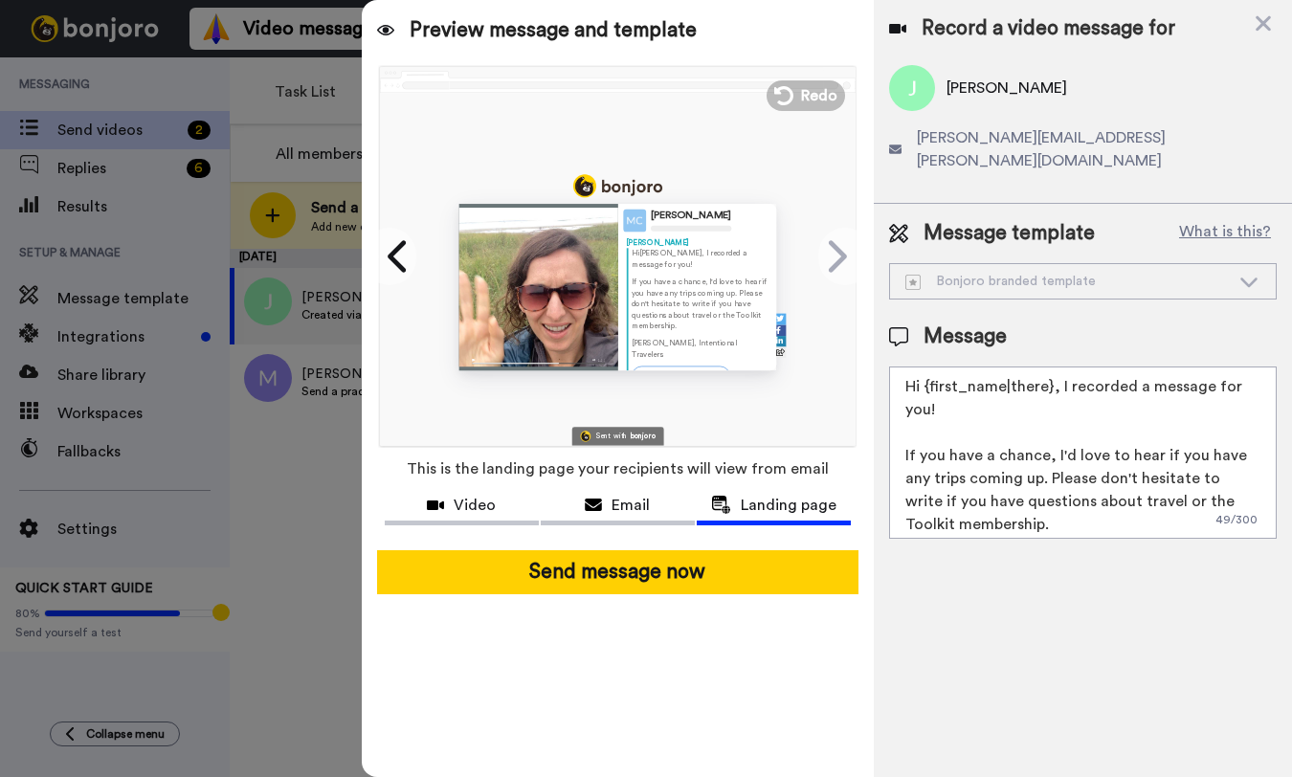
drag, startPoint x: 909, startPoint y: 432, endPoint x: 1259, endPoint y: 439, distance: 350.3
click at [1259, 439] on textarea "Hi {first_name|there}, I recorded a message for you! If you have a chance, I'd …" at bounding box center [1083, 453] width 388 height 172
click at [1059, 434] on textarea "Hi {first_name|there}, I recorded a message for you! Is [GEOGRAPHIC_DATA] your …" at bounding box center [1083, 453] width 388 height 172
click at [1132, 436] on textarea "Hi {first_name|there}, I recorded a message for you! Is [GEOGRAPHIC_DATA] your …" at bounding box center [1083, 453] width 388 height 172
drag, startPoint x: 1125, startPoint y: 479, endPoint x: 1141, endPoint y: 435, distance: 46.6
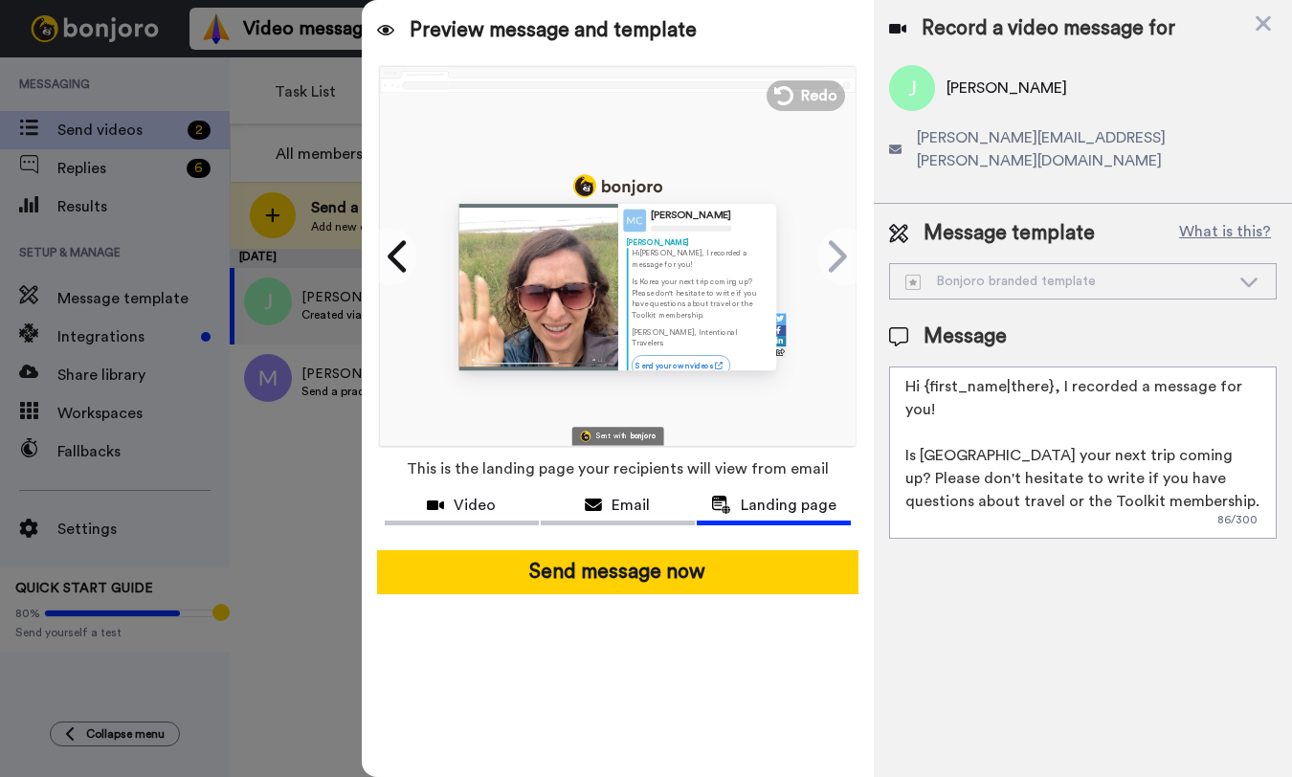
click at [1141, 435] on textarea "Hi {first_name|there}, I recorded a message for you! Is [GEOGRAPHIC_DATA] your …" at bounding box center [1083, 453] width 388 height 172
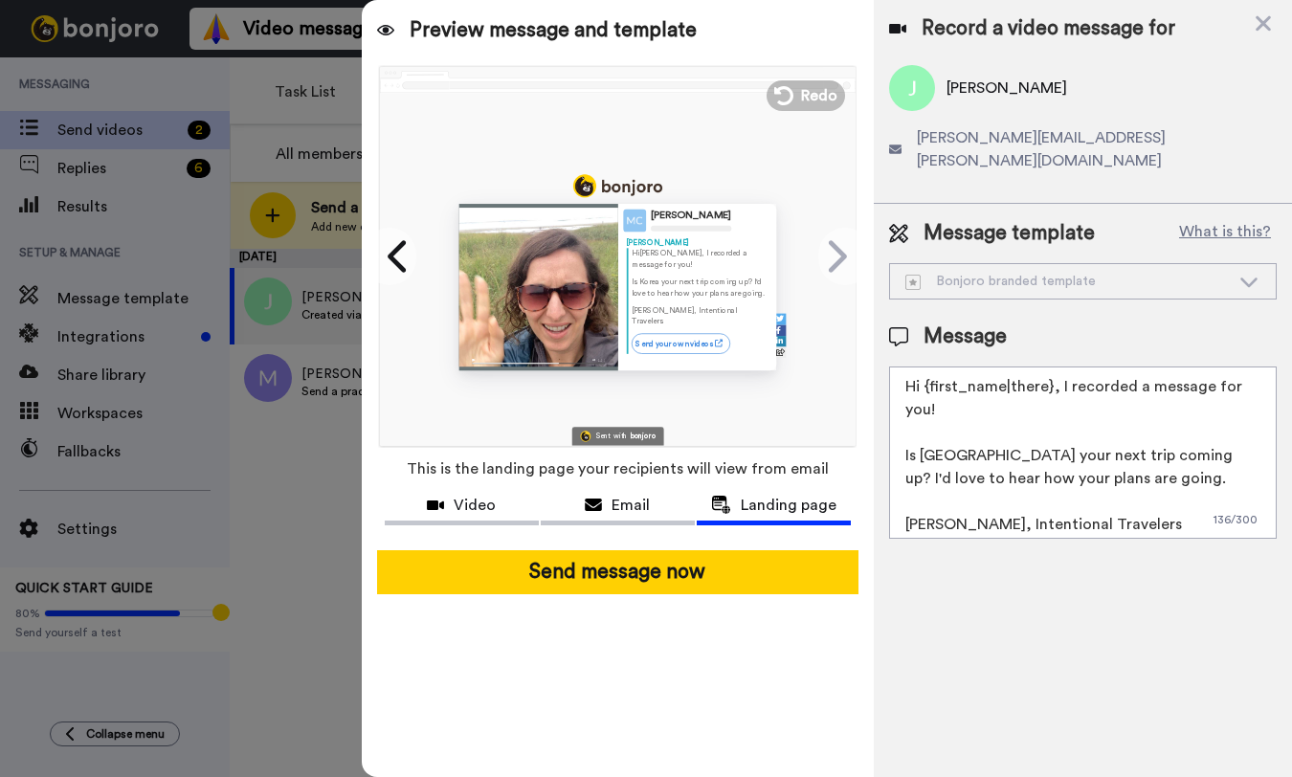
click at [972, 456] on textarea "Hi {first_name|there}, I recorded a message for you! Is [GEOGRAPHIC_DATA] your …" at bounding box center [1083, 453] width 388 height 172
click at [1159, 457] on textarea "Hi {first_name|there}, I recorded a message for you! Is [GEOGRAPHIC_DATA] your …" at bounding box center [1083, 453] width 388 height 172
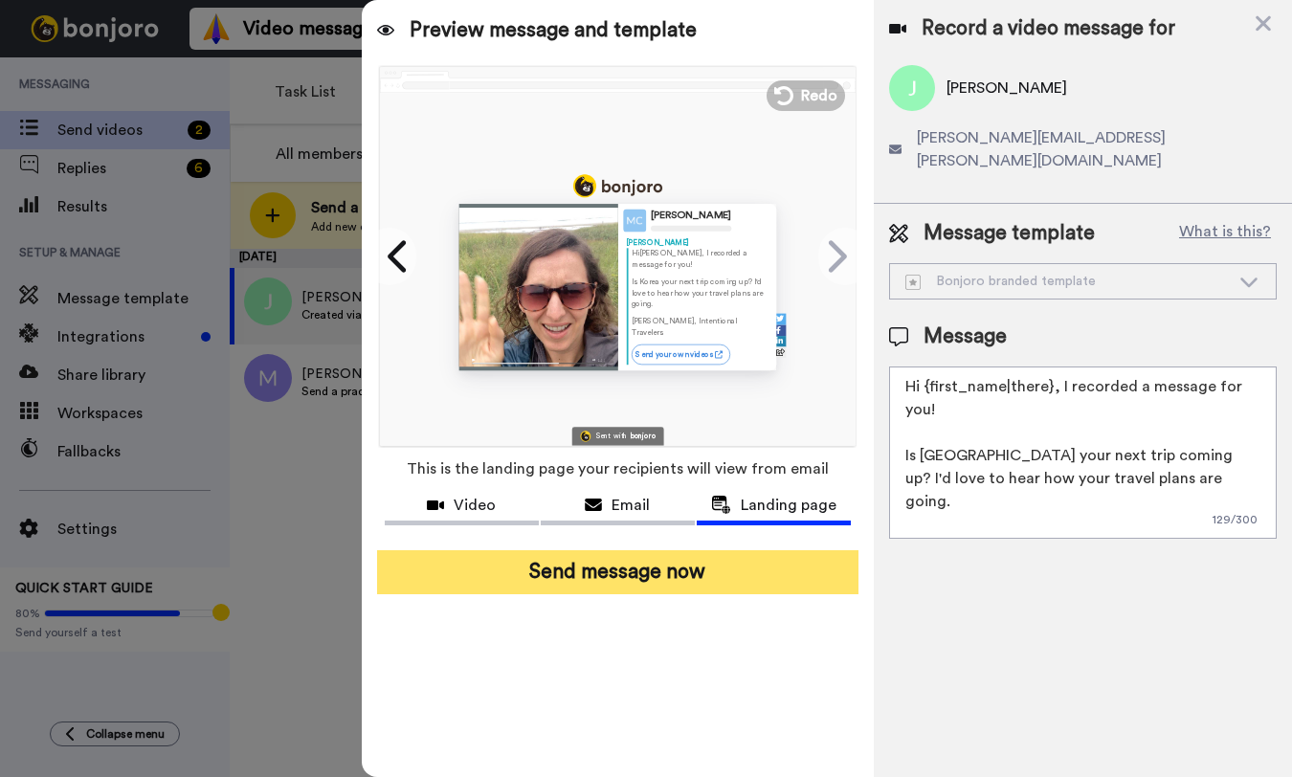
type textarea "Hi {first_name|there}, I recorded a message for you! Is [GEOGRAPHIC_DATA] your …"
click at [703, 581] on button "Send message now" at bounding box center [617, 572] width 481 height 44
